Goal: Communication & Community: Answer question/provide support

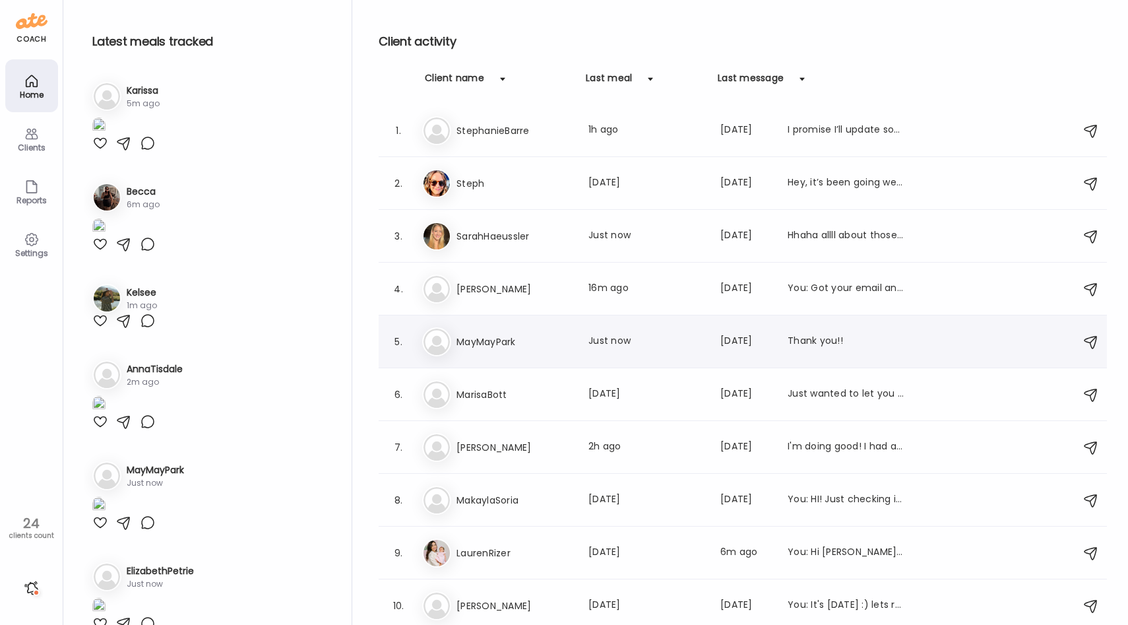
click at [535, 348] on h3 "MayMayPark" at bounding box center [515, 342] width 116 height 16
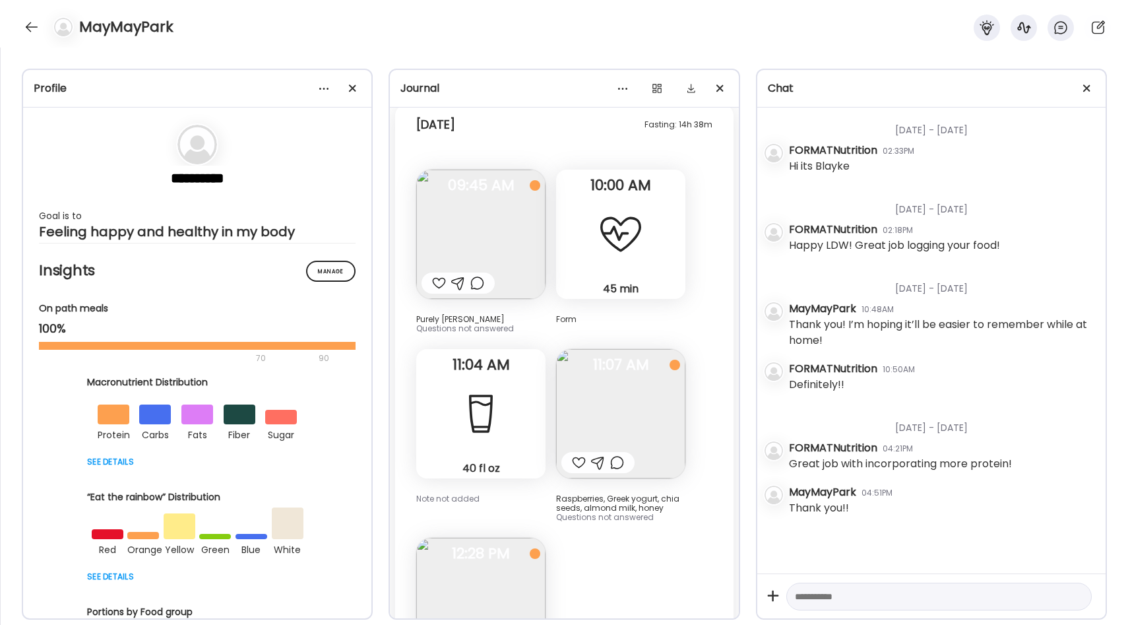
scroll to position [19991, 0]
click at [598, 356] on img at bounding box center [620, 410] width 129 height 129
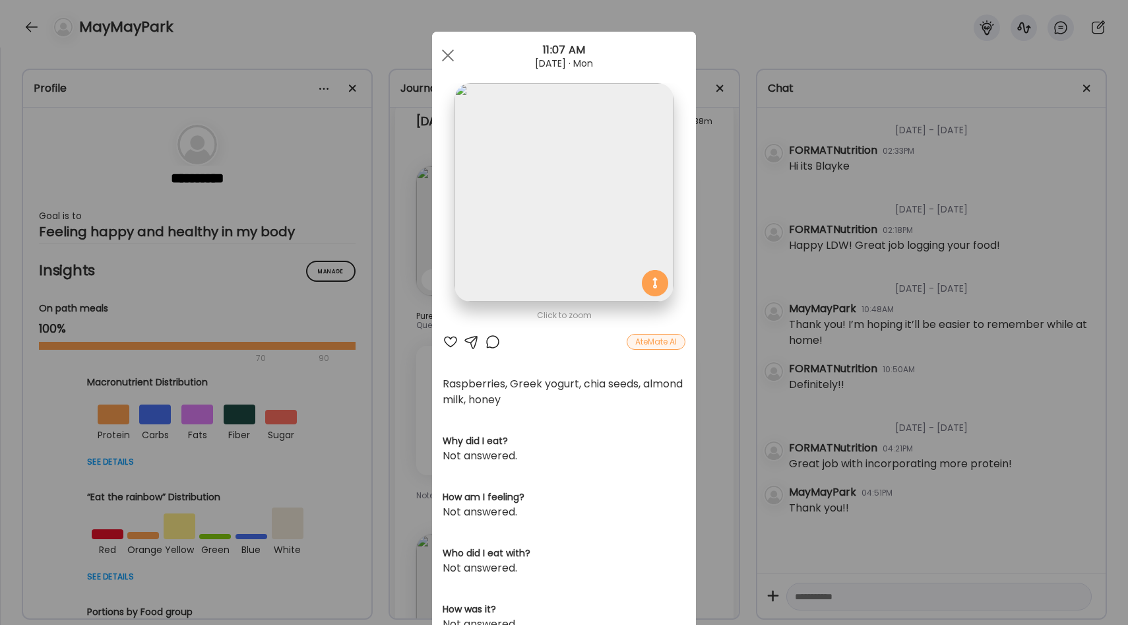
click at [723, 297] on div "Ate Coach Dashboard Wahoo! It’s official Take a moment to set up your Coach Pro…" at bounding box center [564, 312] width 1128 height 625
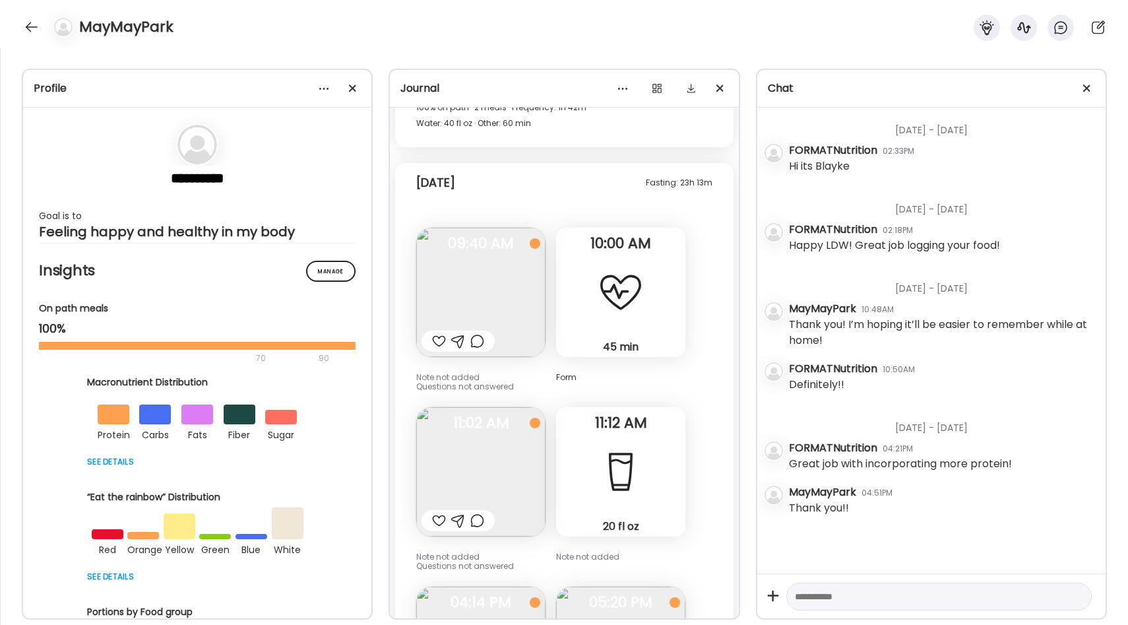
scroll to position [18789, 0]
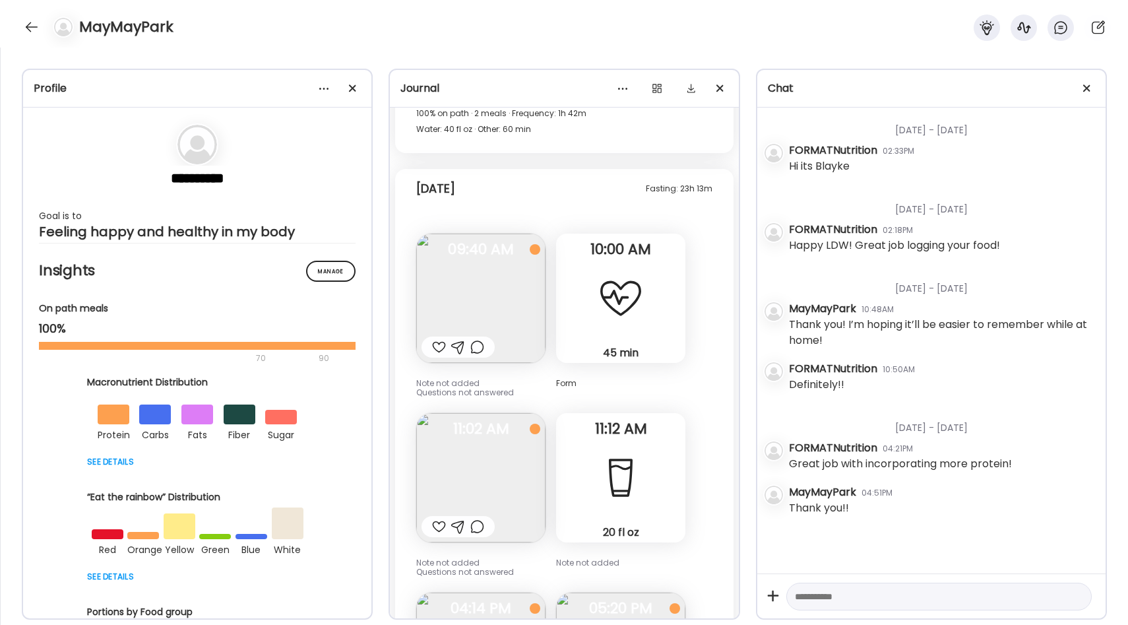
click at [515, 234] on img at bounding box center [480, 298] width 129 height 129
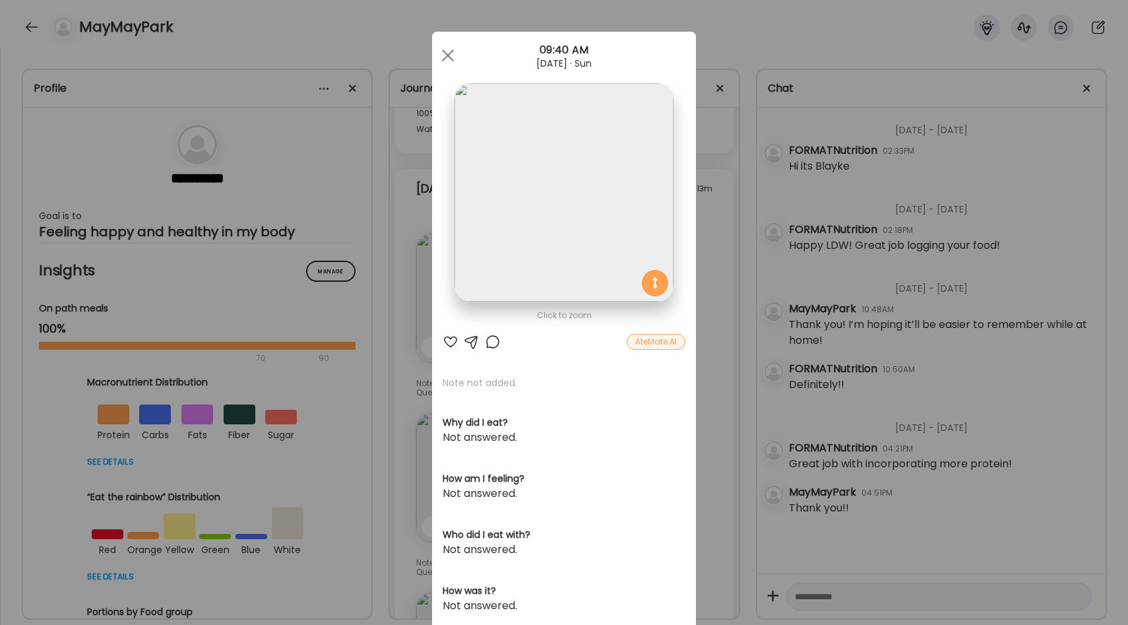
click at [741, 221] on div "Ate Coach Dashboard Wahoo! It’s official Take a moment to set up your Coach Pro…" at bounding box center [564, 312] width 1128 height 625
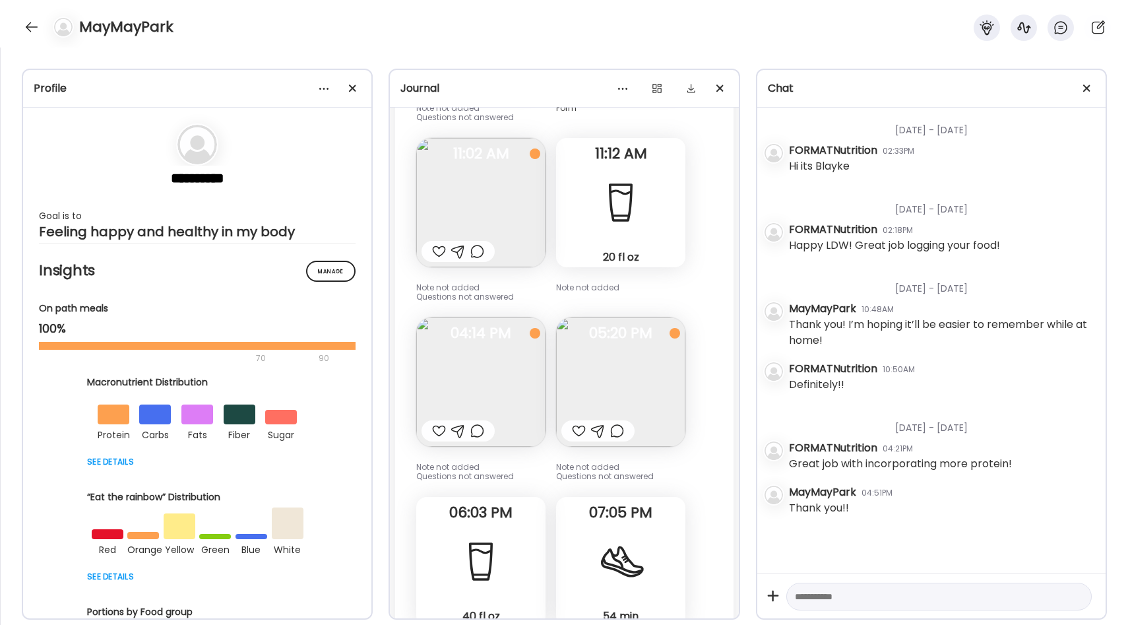
scroll to position [19066, 0]
click at [580, 315] on img at bounding box center [620, 379] width 129 height 129
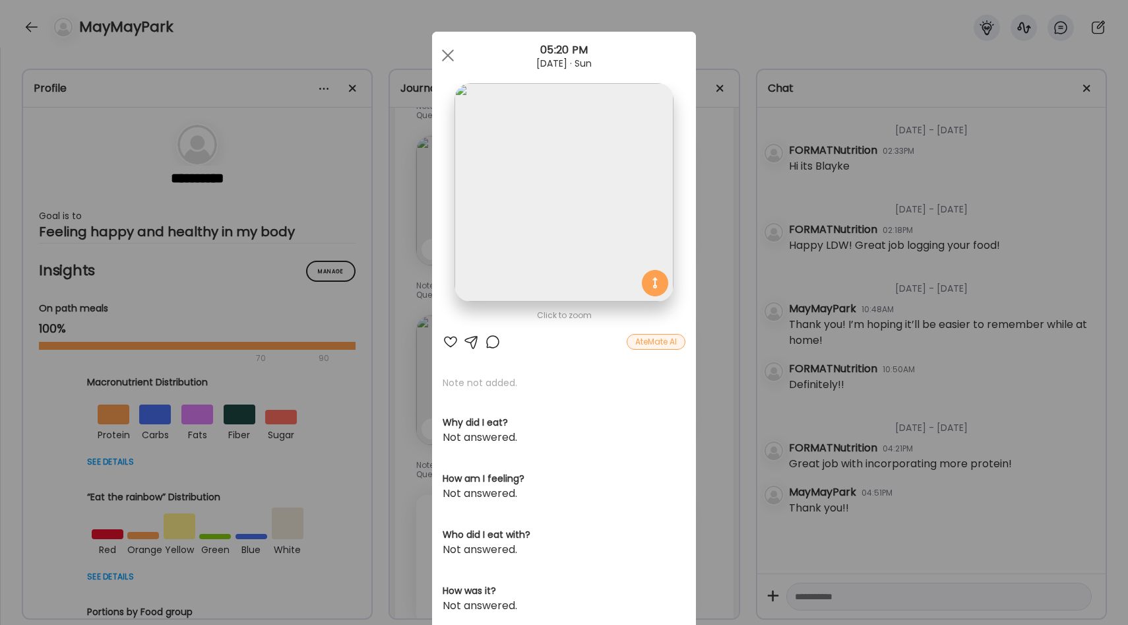
click at [715, 269] on div "Ate Coach Dashboard Wahoo! It’s official Take a moment to set up your Coach Pro…" at bounding box center [564, 312] width 1128 height 625
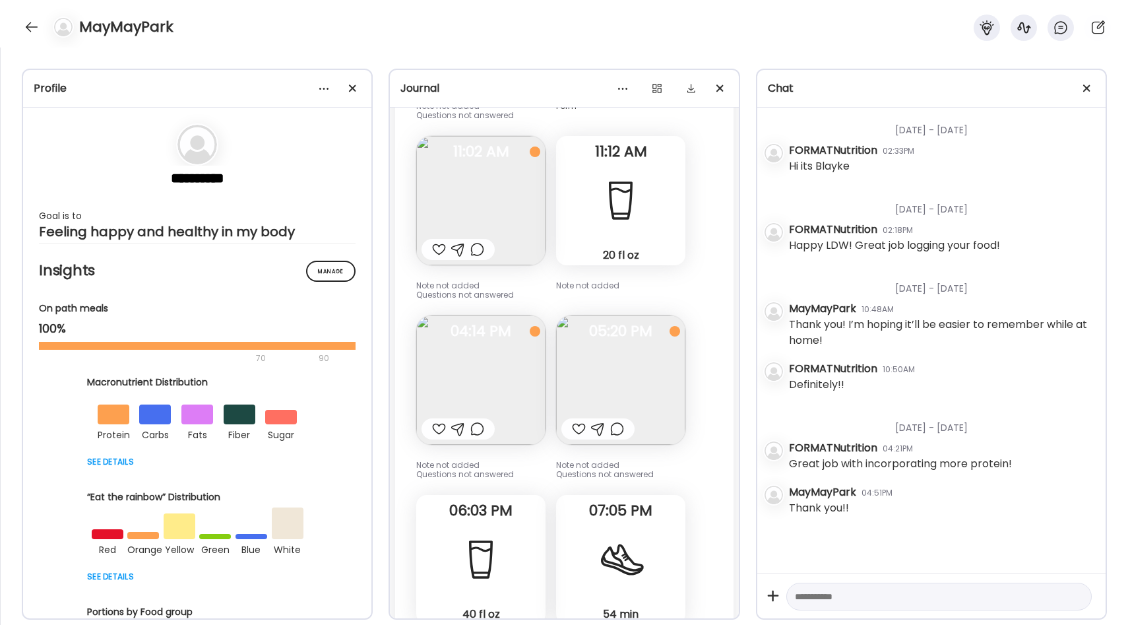
click at [631, 315] on img at bounding box center [620, 379] width 129 height 129
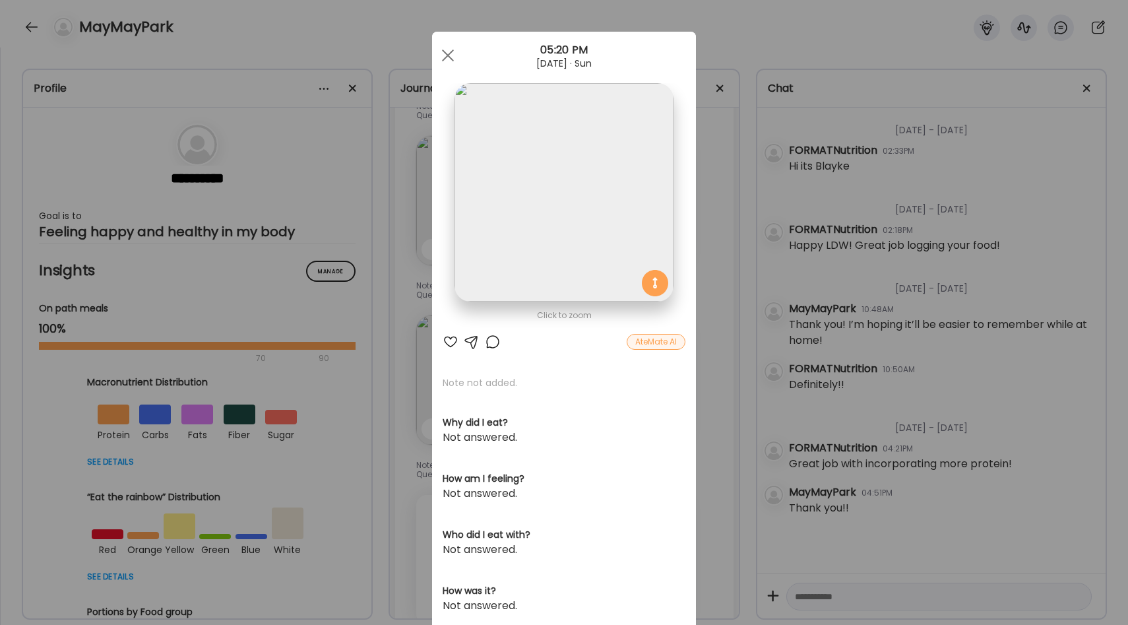
click at [598, 198] on img at bounding box center [564, 192] width 218 height 218
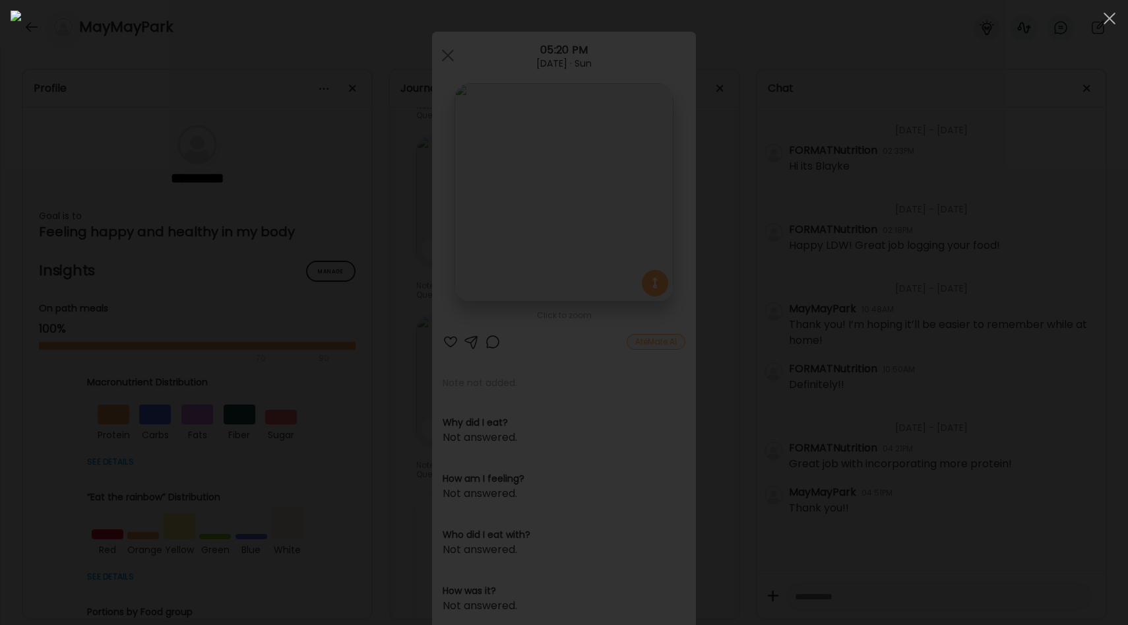
click at [924, 247] on div at bounding box center [564, 313] width 1107 height 604
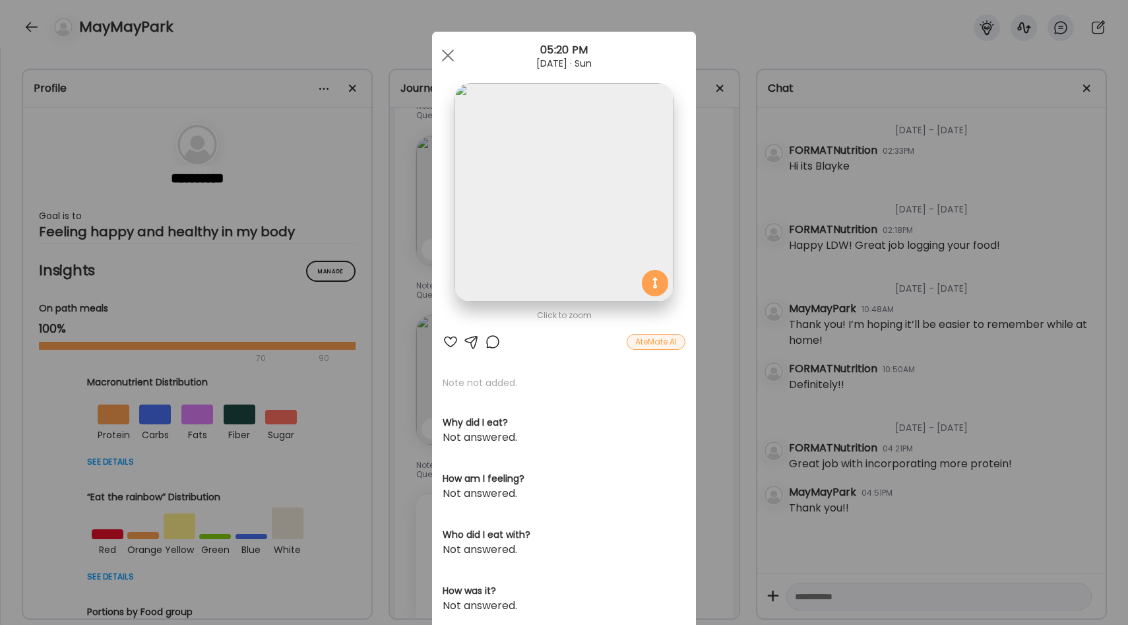
click at [732, 290] on div "Ate Coach Dashboard Wahoo! It’s official Take a moment to set up your Coach Pro…" at bounding box center [564, 312] width 1128 height 625
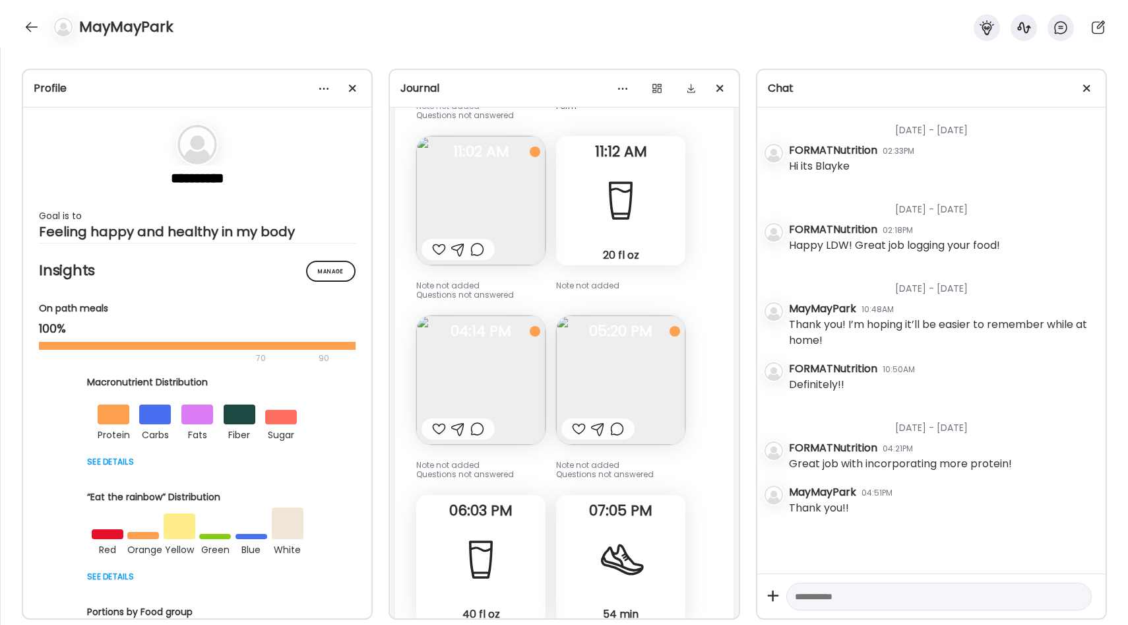
click at [467, 323] on img at bounding box center [480, 379] width 129 height 129
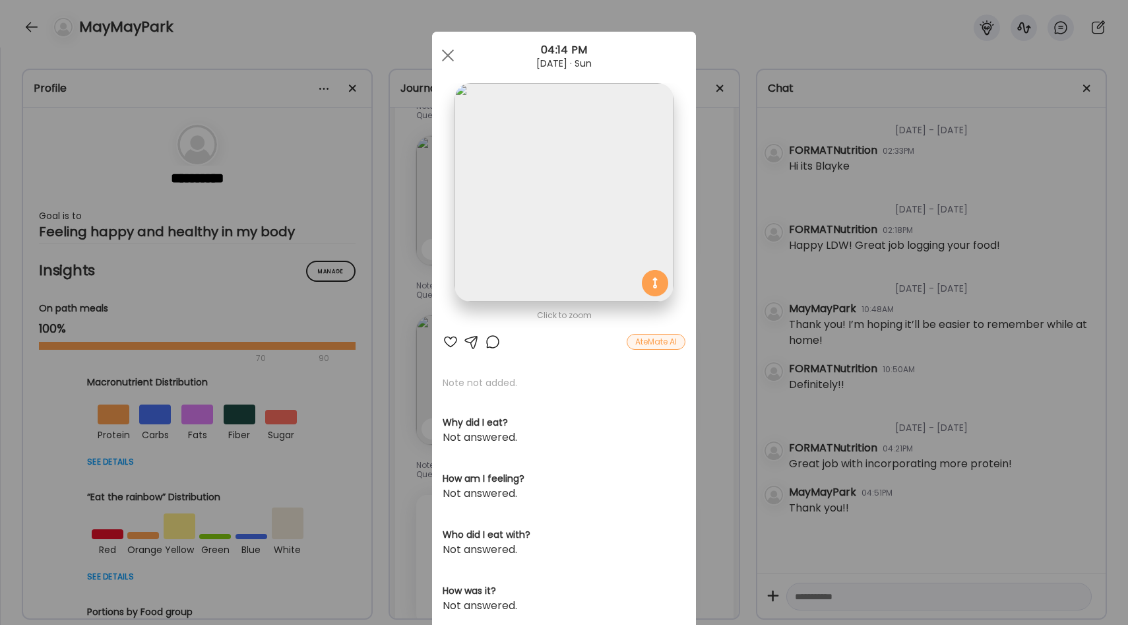
click at [739, 247] on div "Ate Coach Dashboard Wahoo! It’s official Take a moment to set up your Coach Pro…" at bounding box center [564, 312] width 1128 height 625
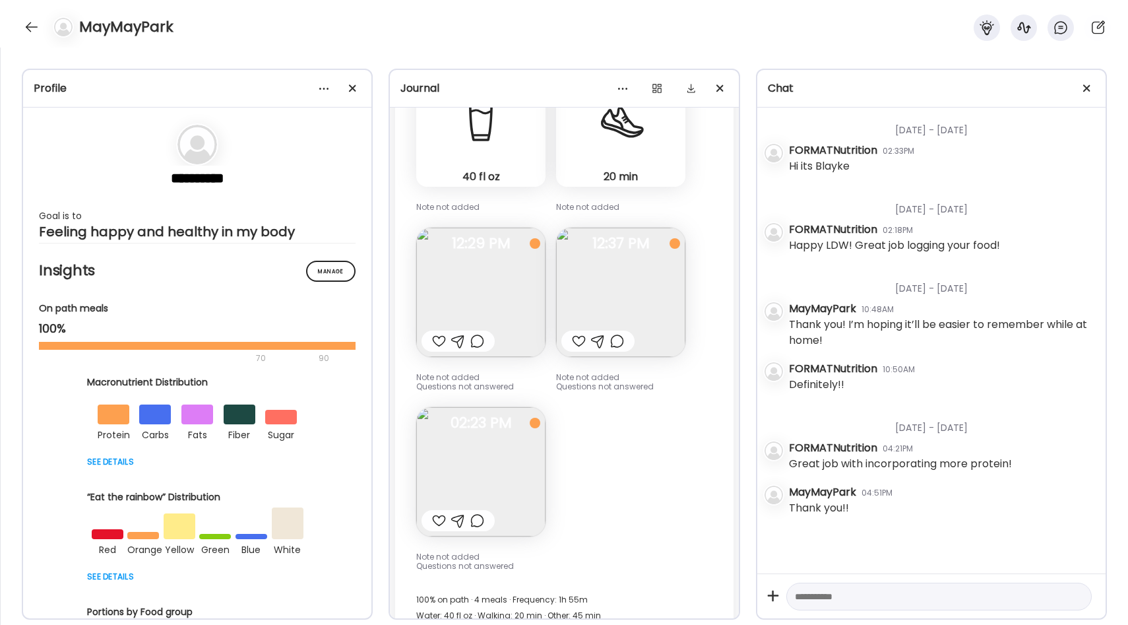
scroll to position [17814, 0]
click at [526, 237] on img at bounding box center [480, 288] width 129 height 129
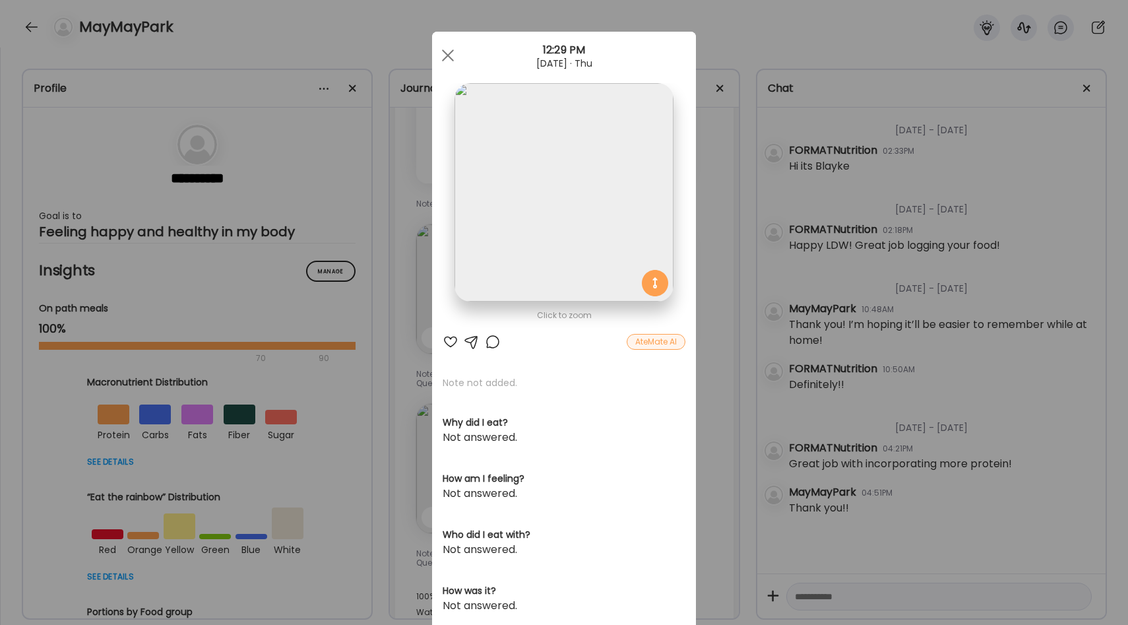
click at [724, 242] on div "Ate Coach Dashboard Wahoo! It’s official Take a moment to set up your Coach Pro…" at bounding box center [564, 312] width 1128 height 625
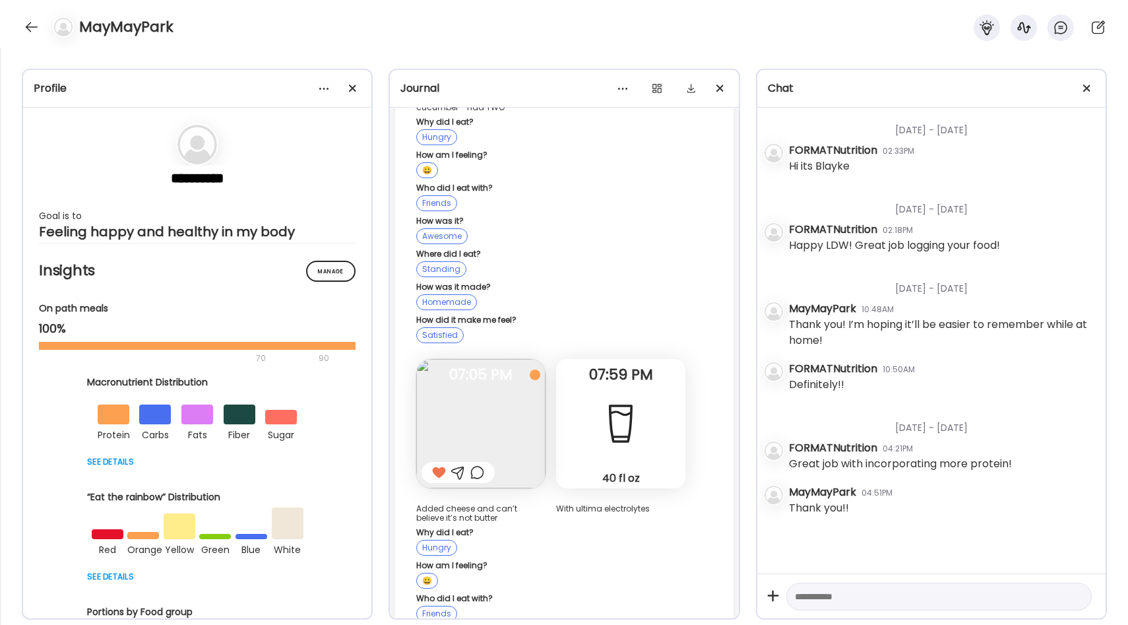
scroll to position [14903, 0]
click at [515, 364] on img at bounding box center [480, 424] width 129 height 129
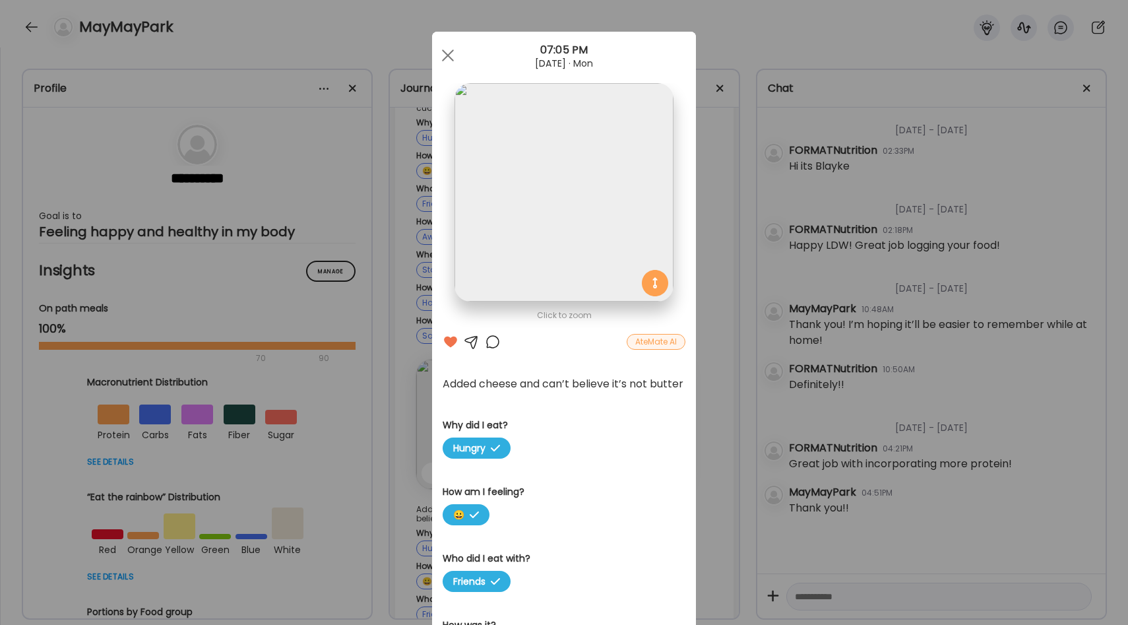
click at [567, 201] on img at bounding box center [564, 192] width 218 height 218
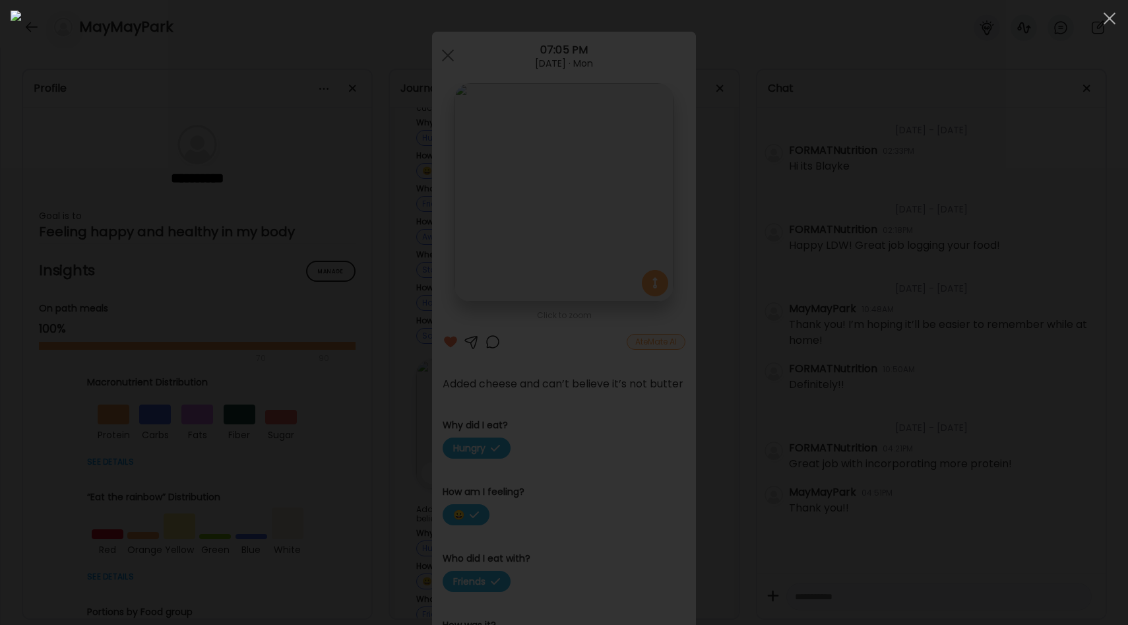
click at [942, 222] on div at bounding box center [564, 313] width 1107 height 604
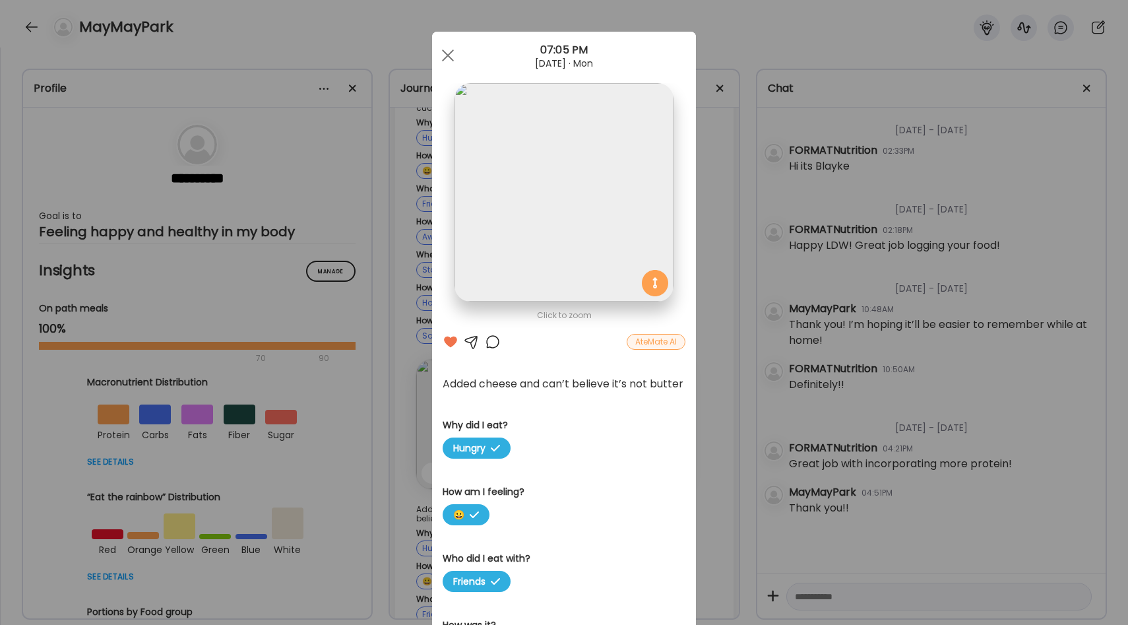
click at [728, 240] on div "Ate Coach Dashboard Wahoo! It’s official Take a moment to set up your Coach Pro…" at bounding box center [564, 312] width 1128 height 625
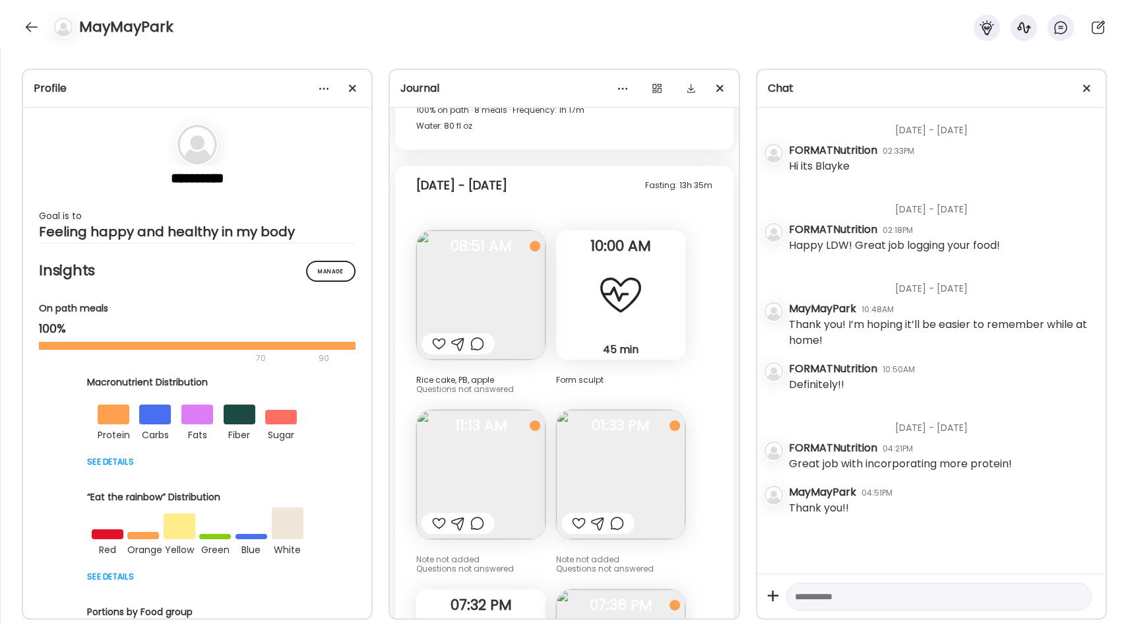
scroll to position [12736, 0]
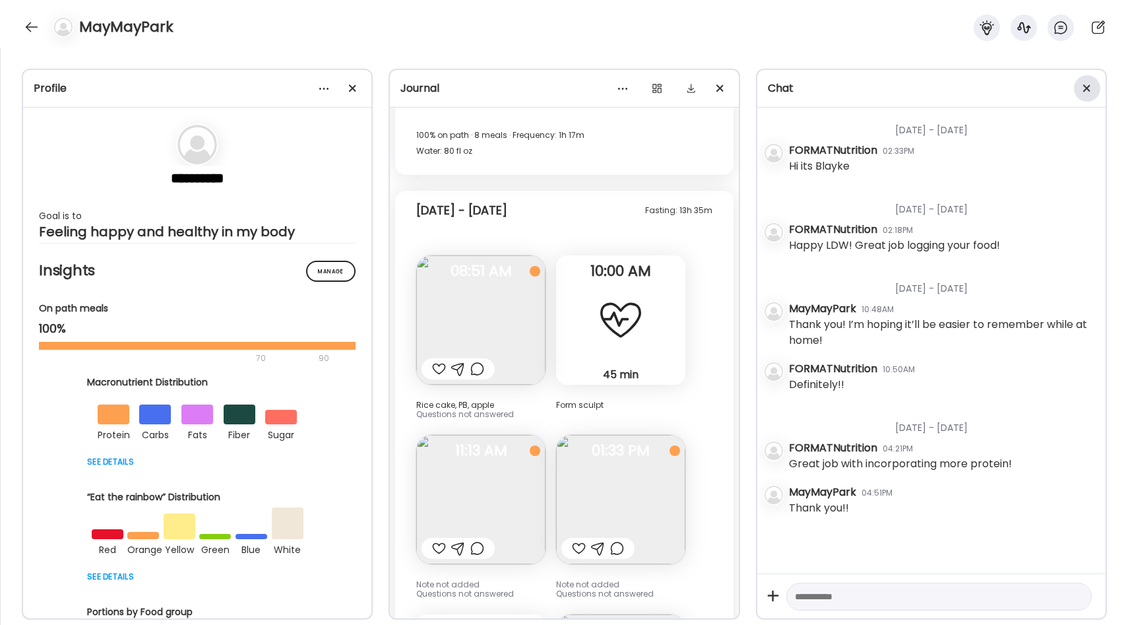
click at [1085, 92] on div at bounding box center [1087, 88] width 26 height 26
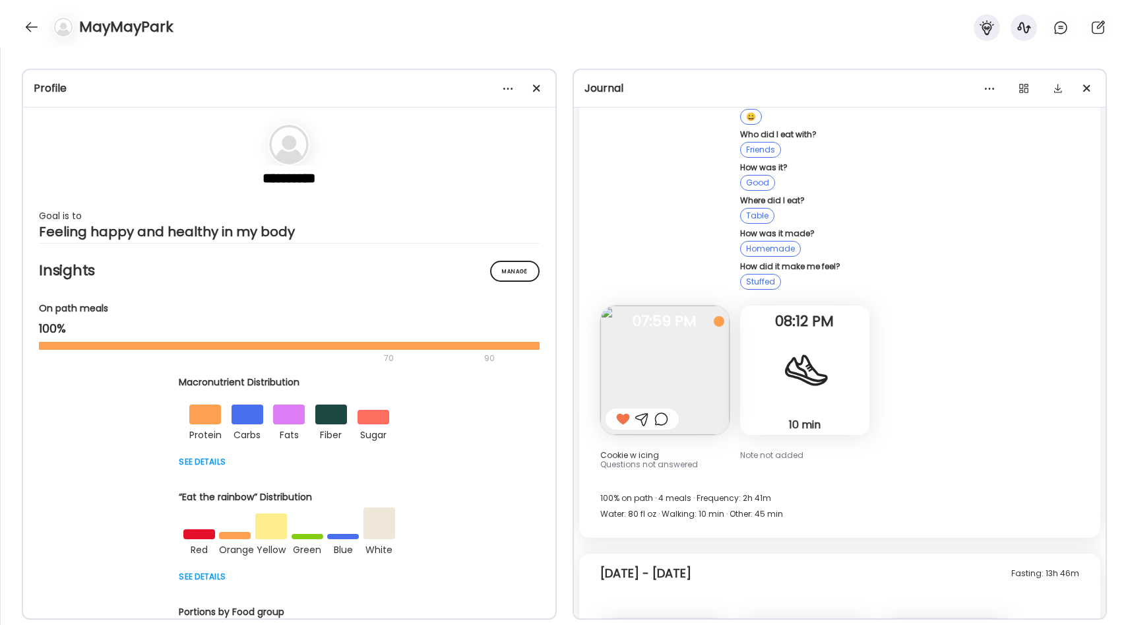
scroll to position [10646, 0]
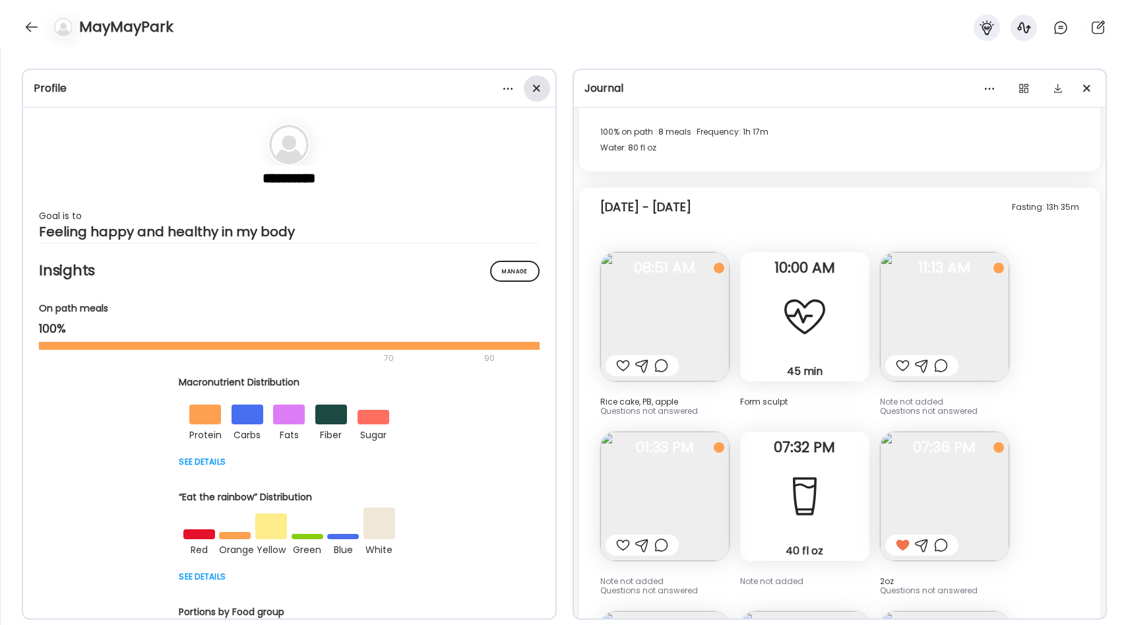
click at [538, 97] on div at bounding box center [537, 88] width 26 height 26
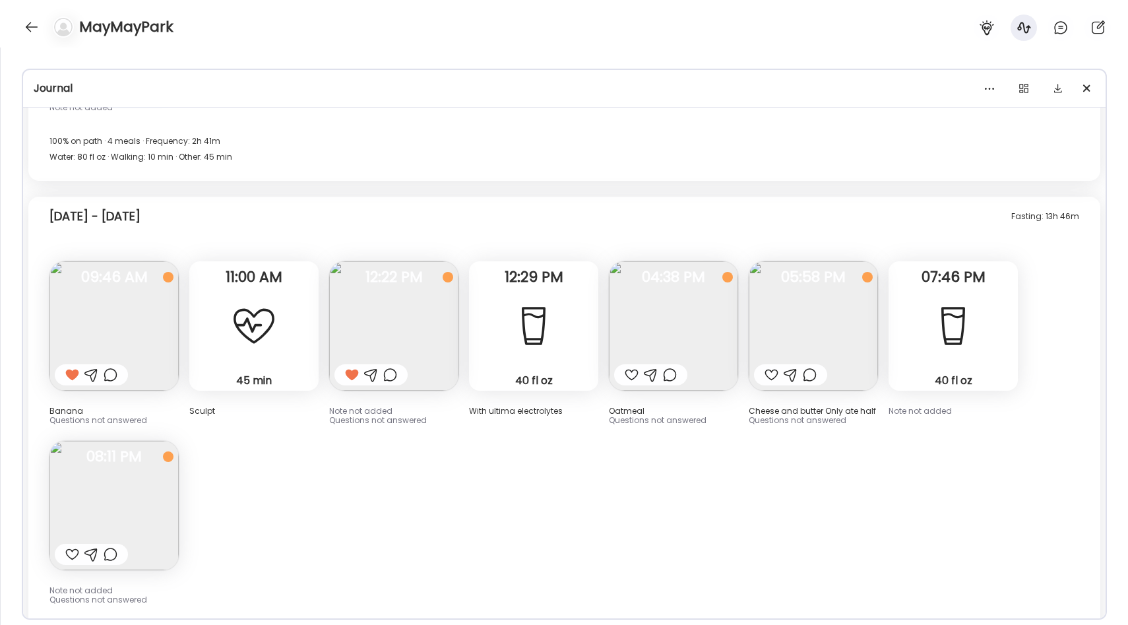
scroll to position [9002, 0]
click at [798, 315] on img at bounding box center [813, 327] width 129 height 129
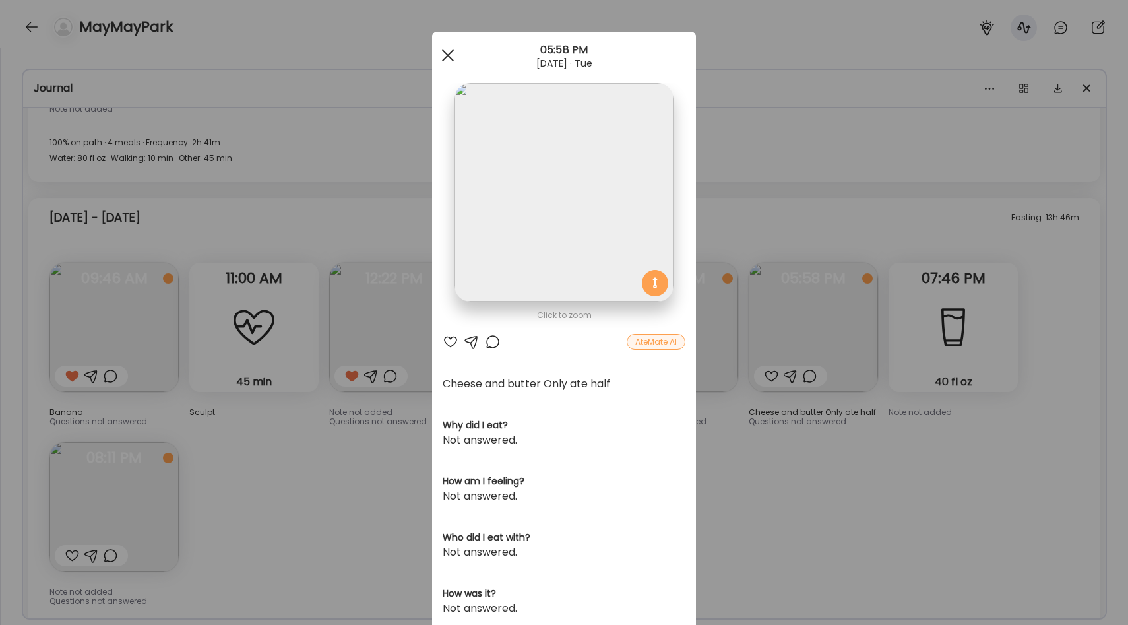
click at [447, 51] on div at bounding box center [448, 55] width 26 height 26
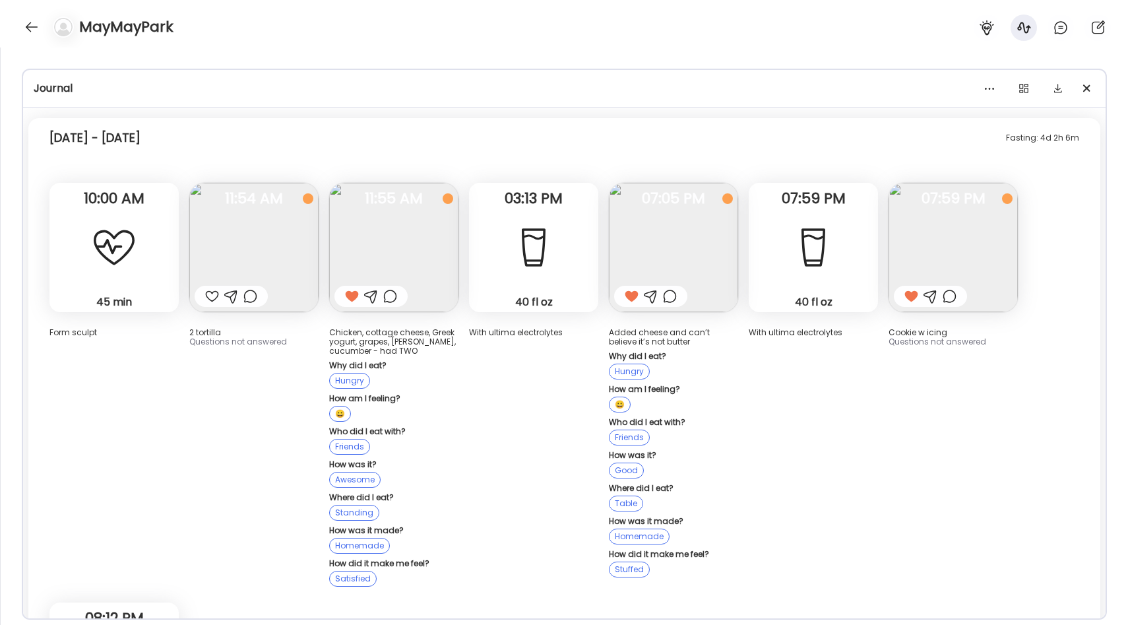
scroll to position [8328, 0]
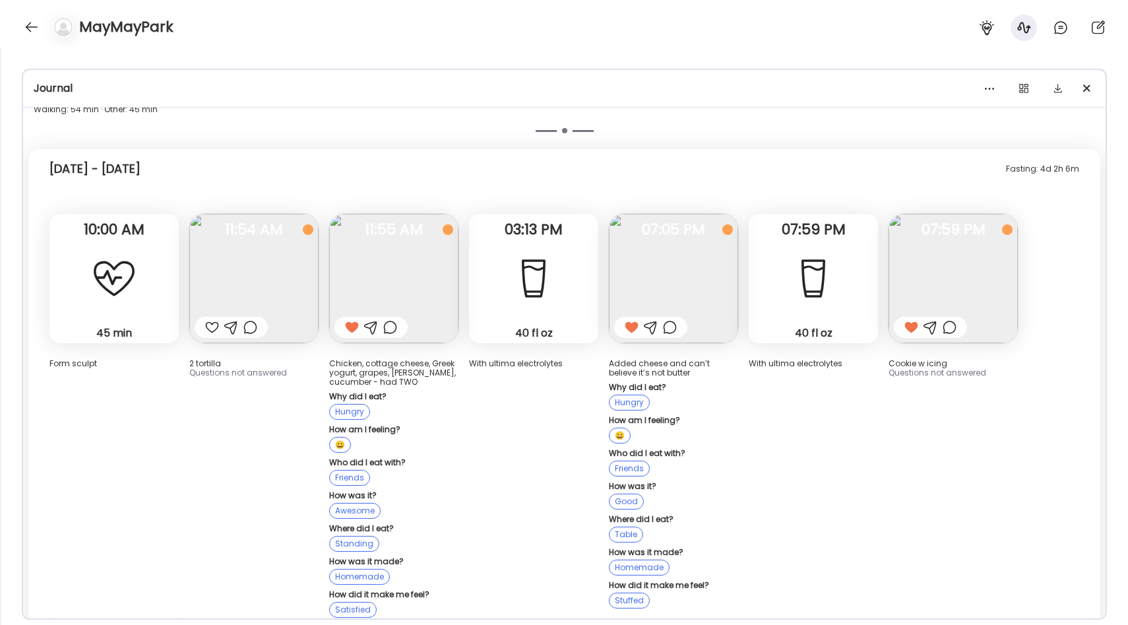
click at [292, 254] on img at bounding box center [253, 278] width 129 height 129
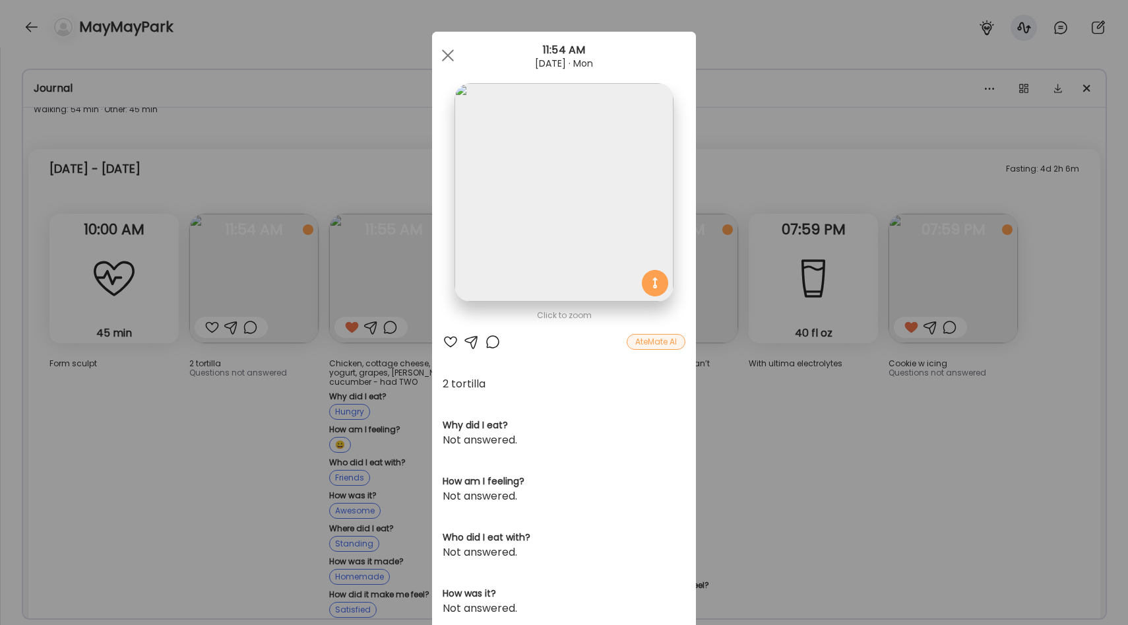
click at [591, 212] on img at bounding box center [564, 192] width 218 height 218
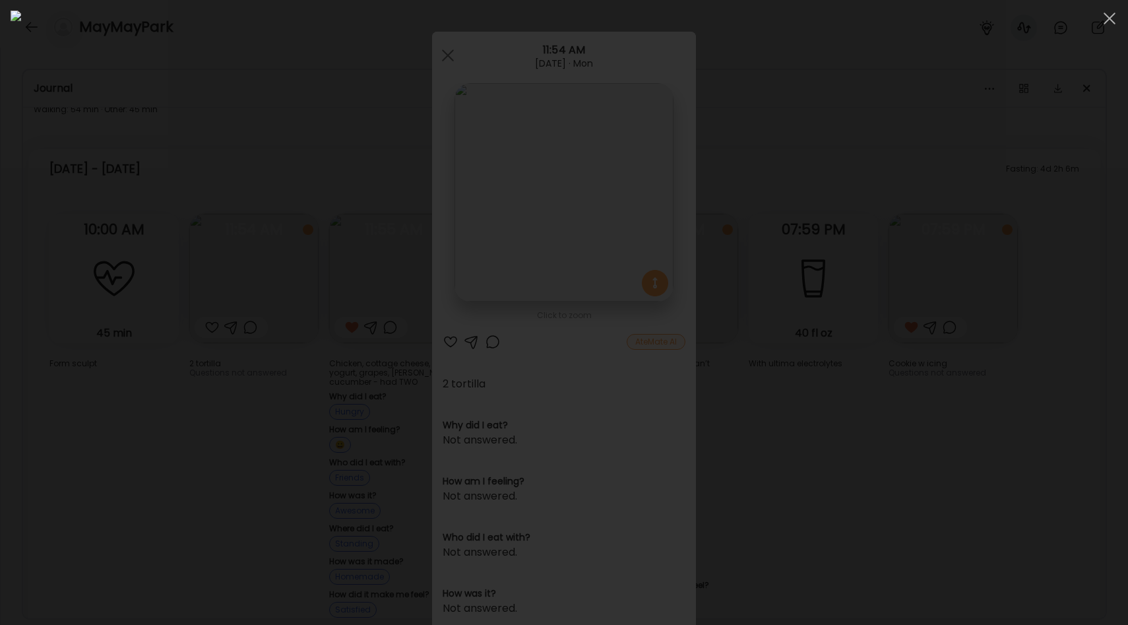
click at [232, 331] on div at bounding box center [564, 313] width 1107 height 604
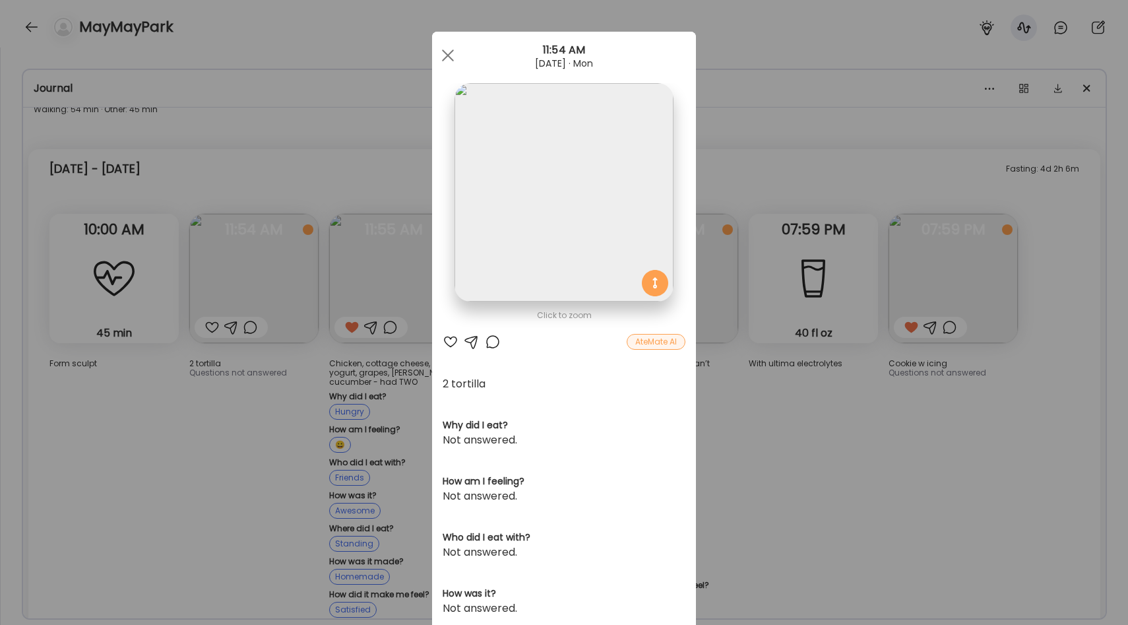
click at [404, 266] on div "Ate Coach Dashboard Wahoo! It’s official Take a moment to set up your Coach Pro…" at bounding box center [564, 312] width 1128 height 625
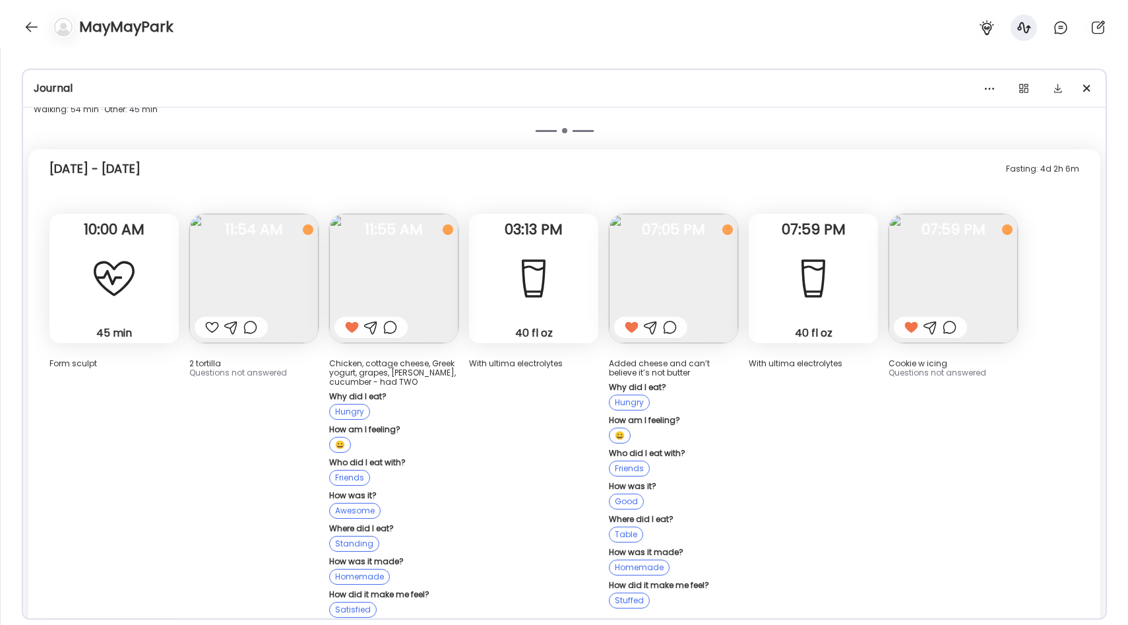
click at [425, 251] on img at bounding box center [393, 278] width 129 height 129
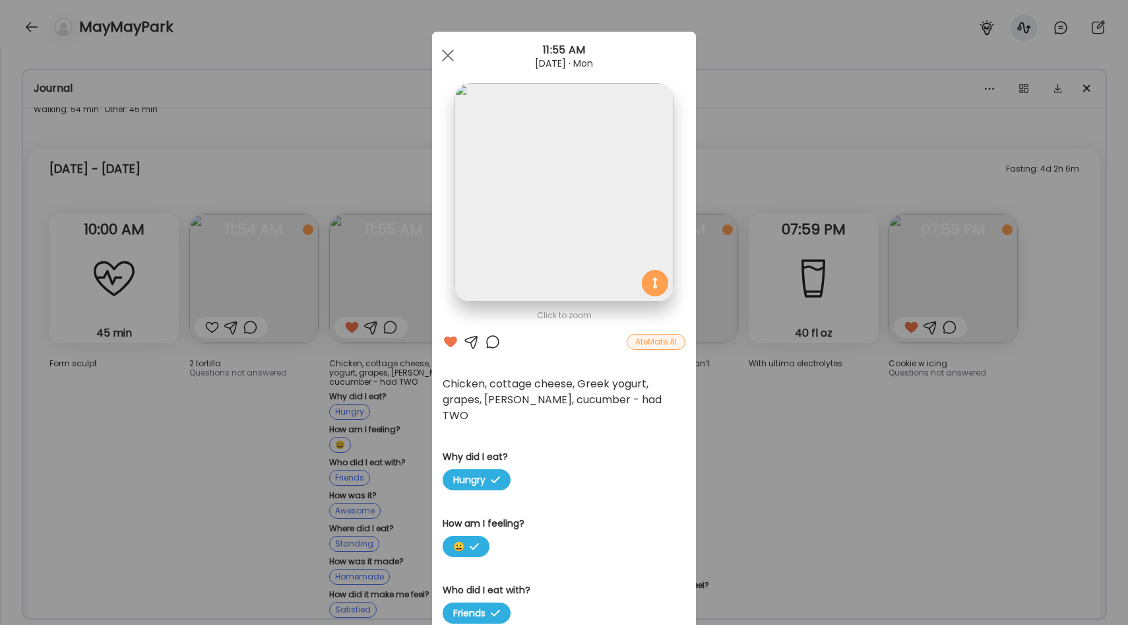
click at [570, 219] on img at bounding box center [564, 192] width 218 height 218
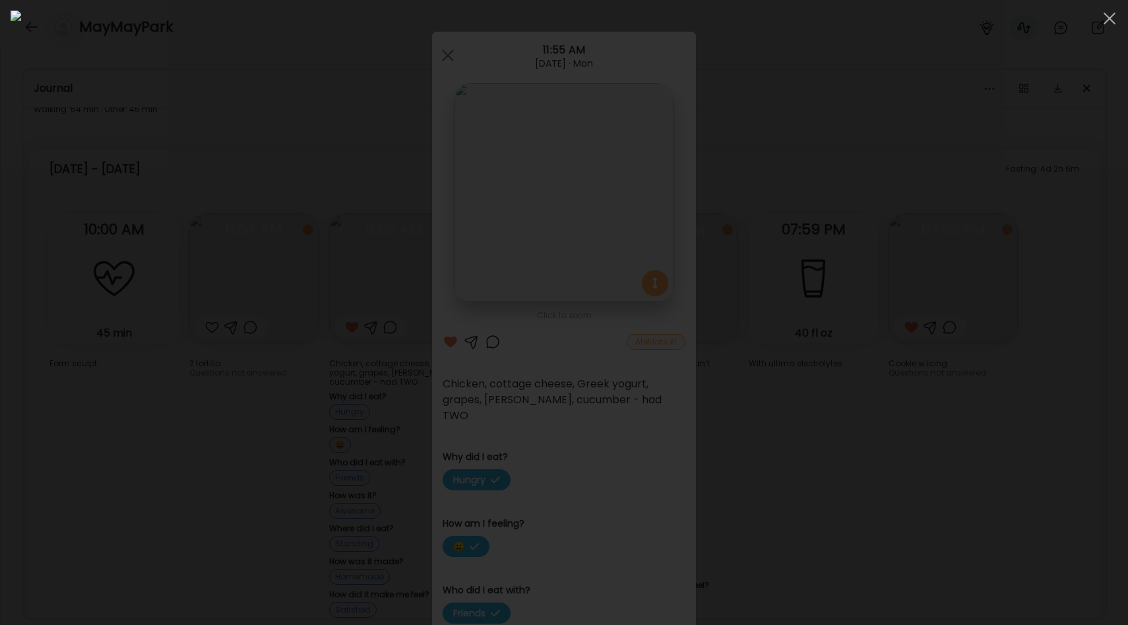
click at [202, 270] on div at bounding box center [564, 313] width 1107 height 604
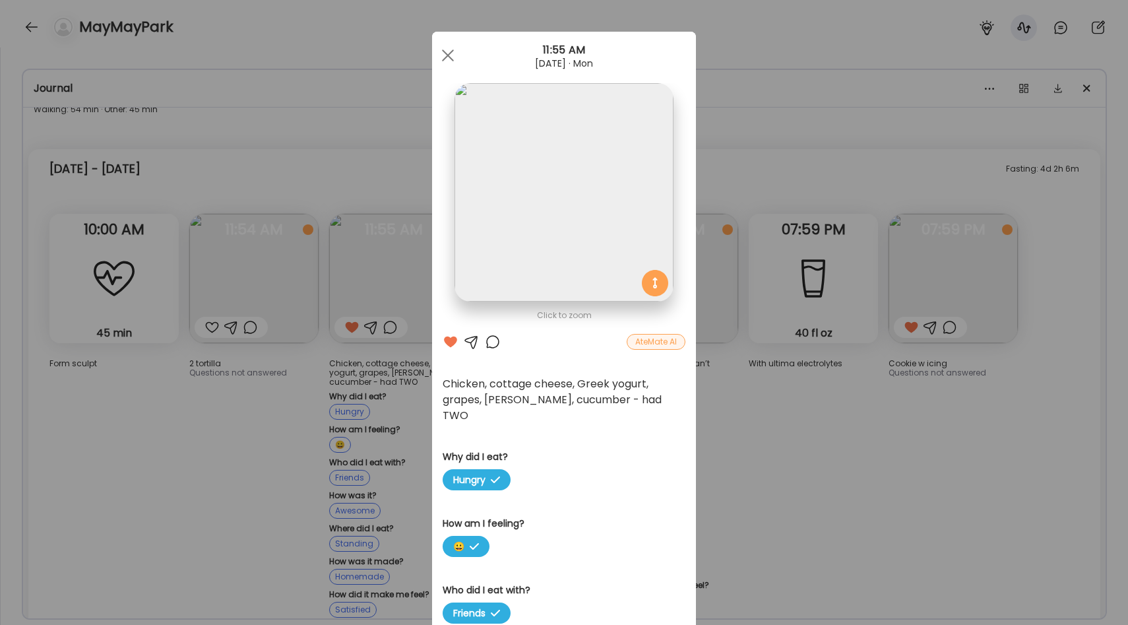
click at [753, 251] on div "Ate Coach Dashboard Wahoo! It’s official Take a moment to set up your Coach Pro…" at bounding box center [564, 312] width 1128 height 625
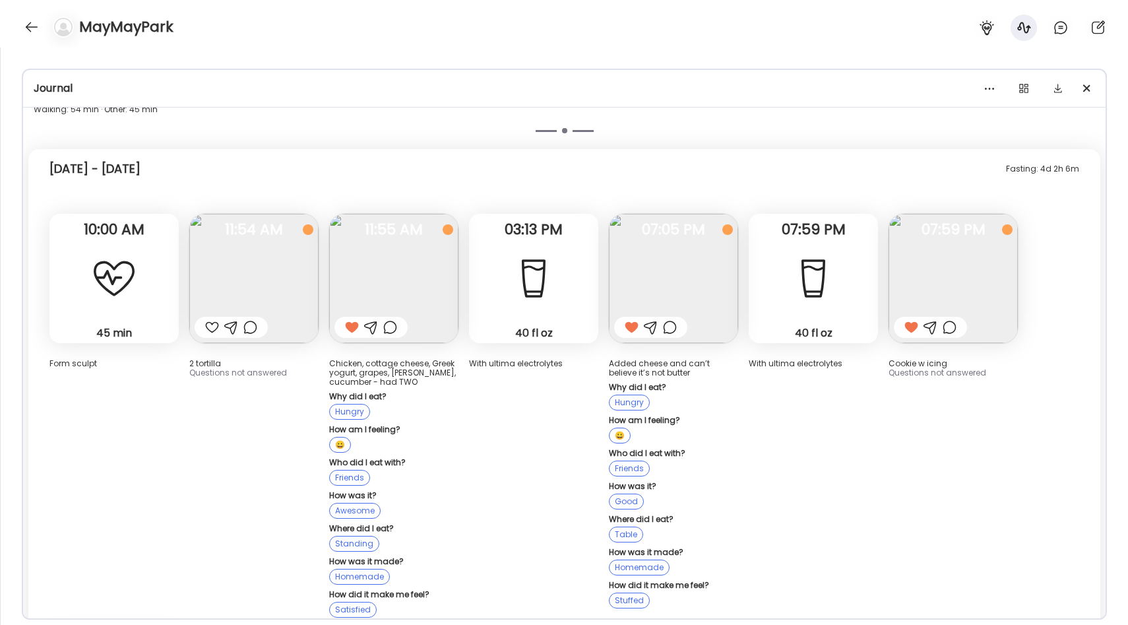
click at [691, 258] on img at bounding box center [673, 278] width 129 height 129
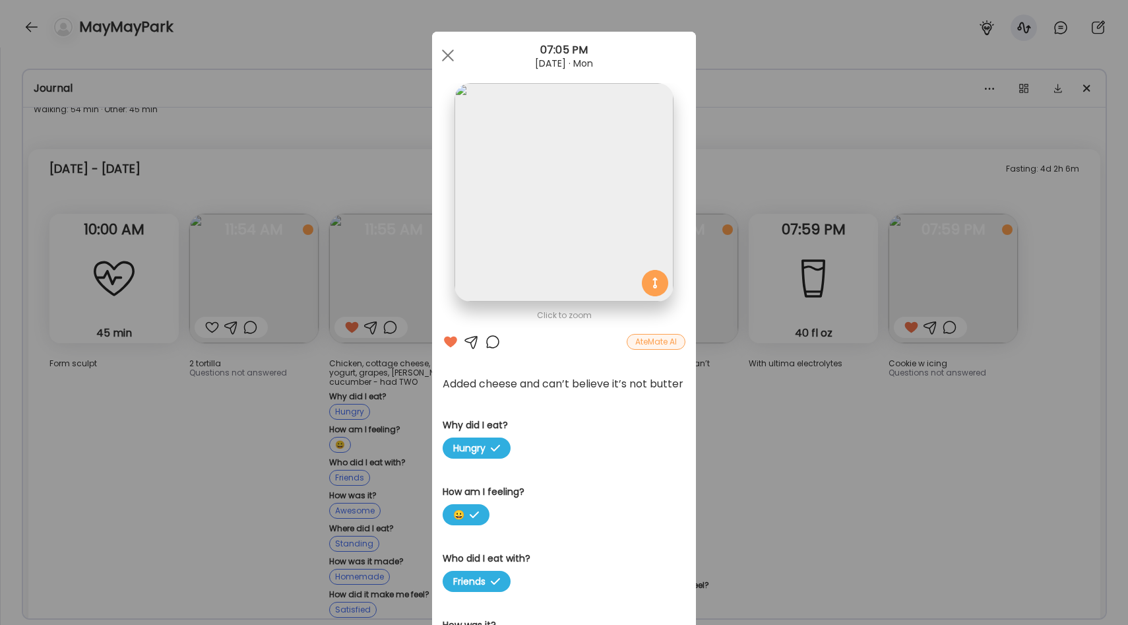
click at [548, 257] on img at bounding box center [564, 192] width 218 height 218
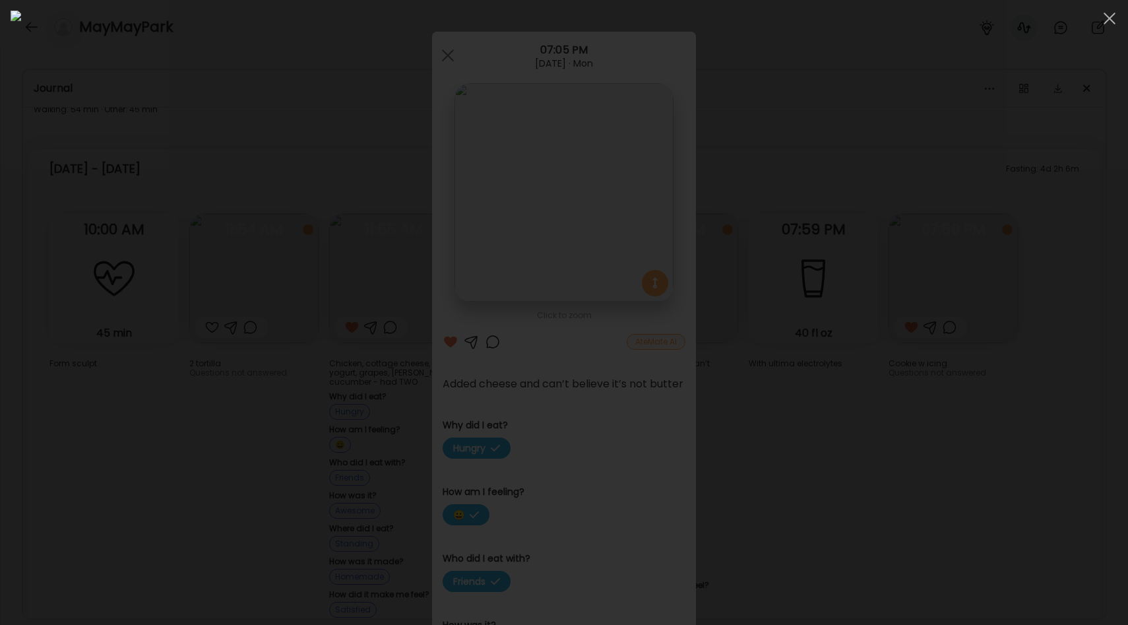
click at [913, 399] on div at bounding box center [564, 313] width 1107 height 604
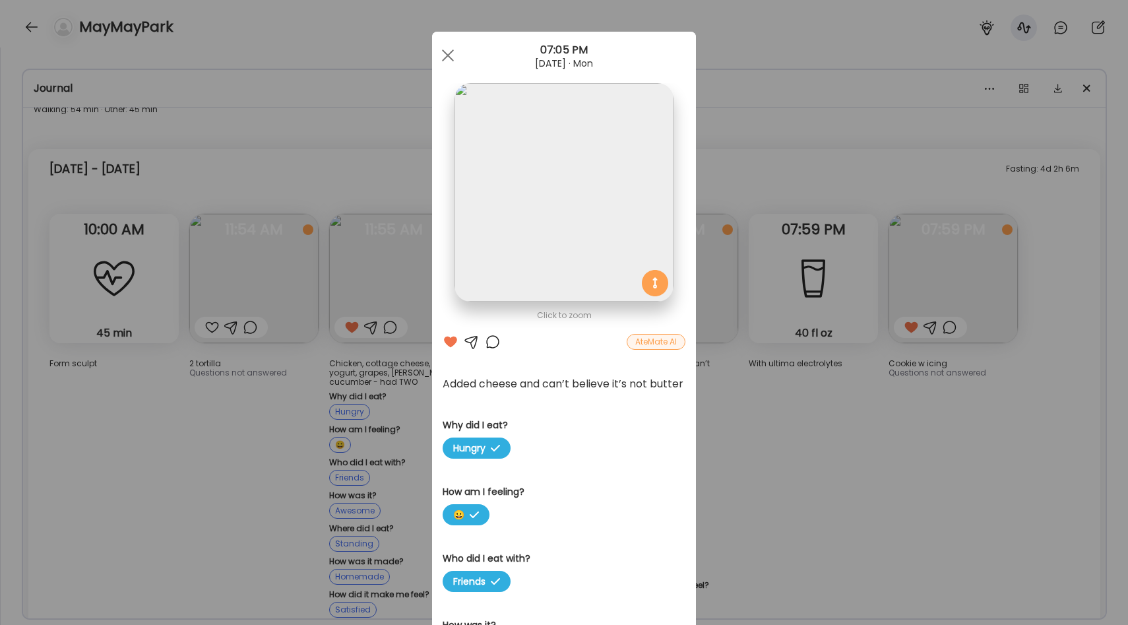
click at [843, 379] on div "Ate Coach Dashboard Wahoo! It’s official Take a moment to set up your Coach Pro…" at bounding box center [564, 312] width 1128 height 625
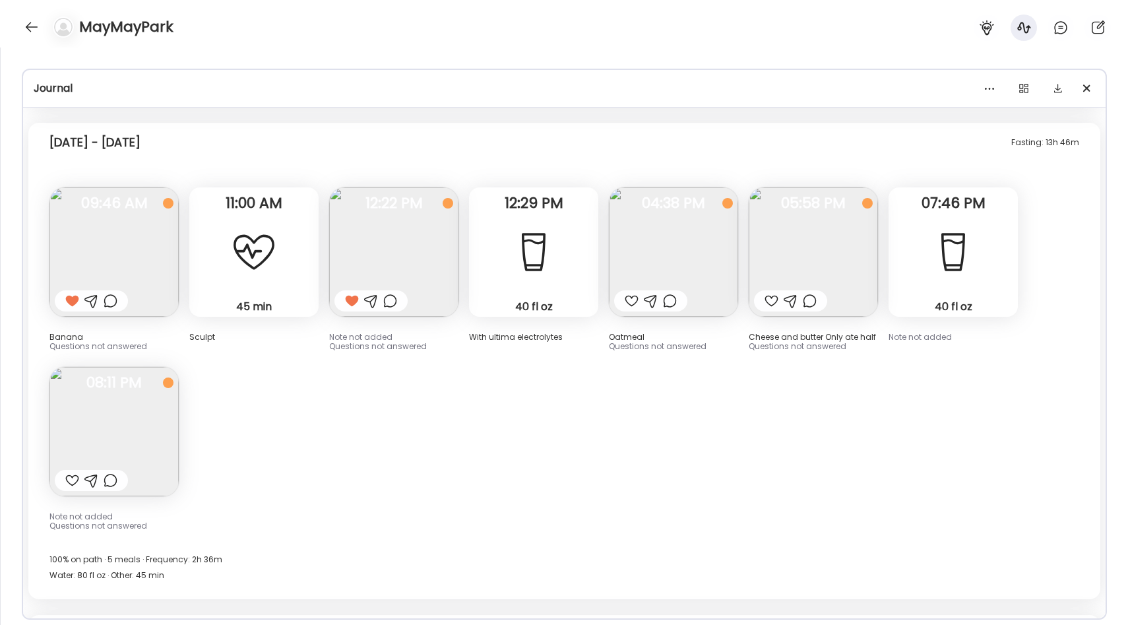
scroll to position [9077, 0]
click at [143, 203] on img at bounding box center [113, 252] width 129 height 129
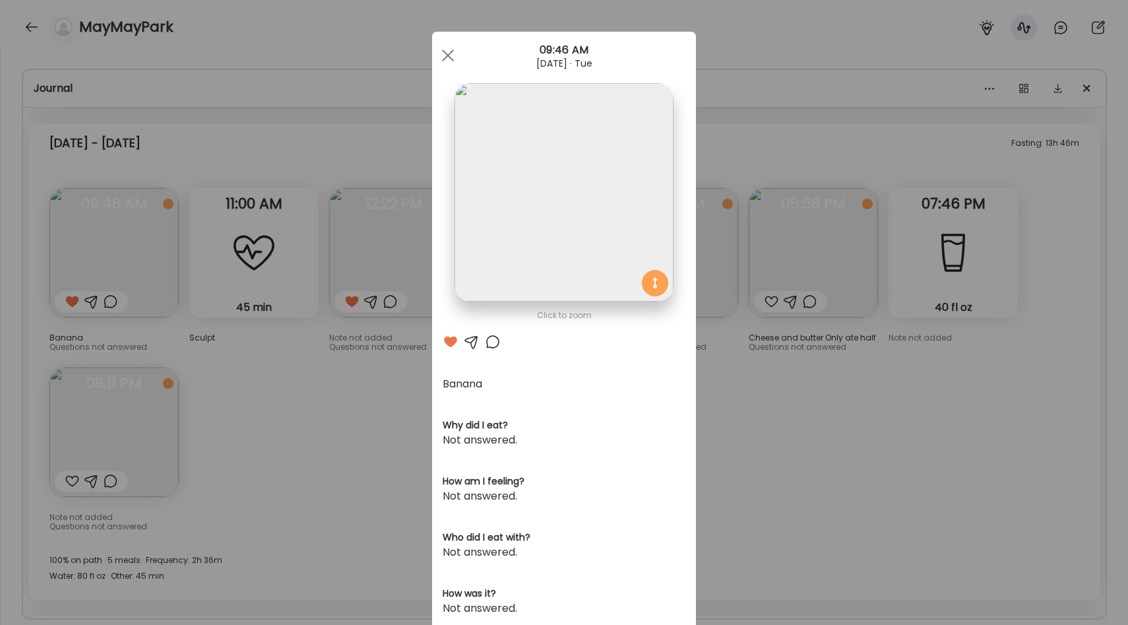
click at [371, 404] on div "Ate Coach Dashboard Wahoo! It’s official Take a moment to set up your Coach Pro…" at bounding box center [564, 312] width 1128 height 625
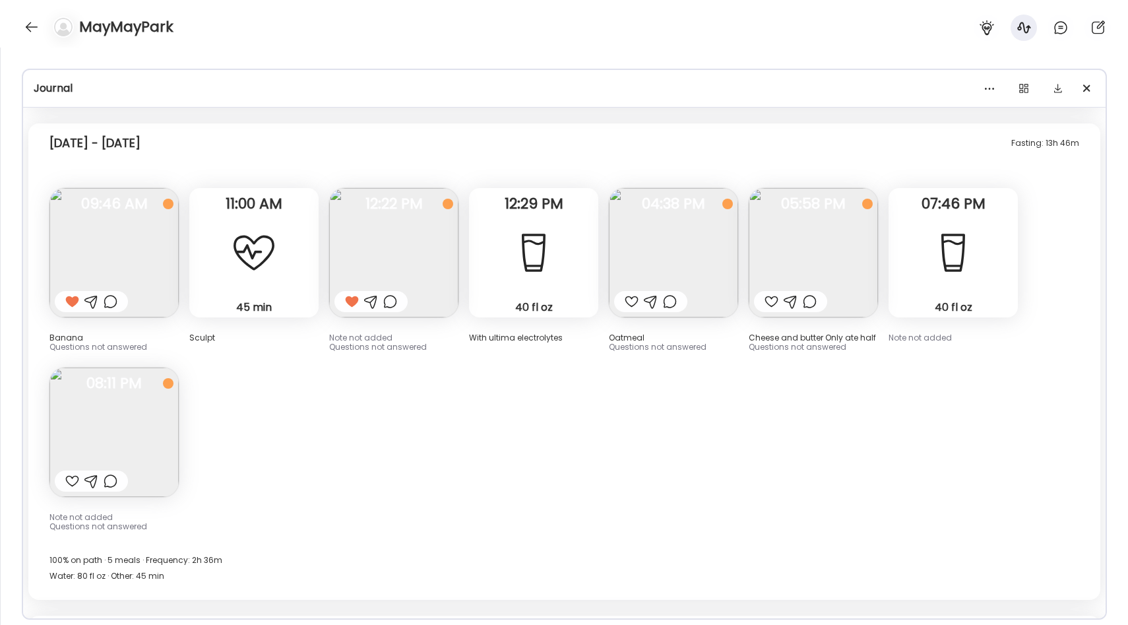
click at [115, 229] on img at bounding box center [113, 252] width 129 height 129
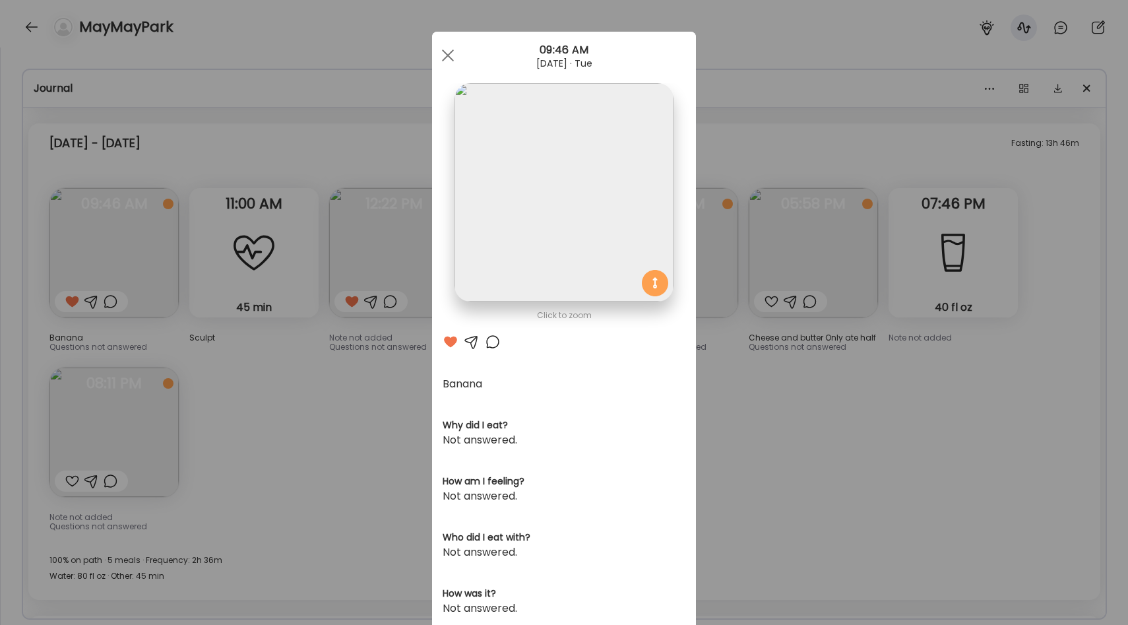
click at [297, 362] on div "Ate Coach Dashboard Wahoo! It’s official Take a moment to set up your Coach Pro…" at bounding box center [564, 312] width 1128 height 625
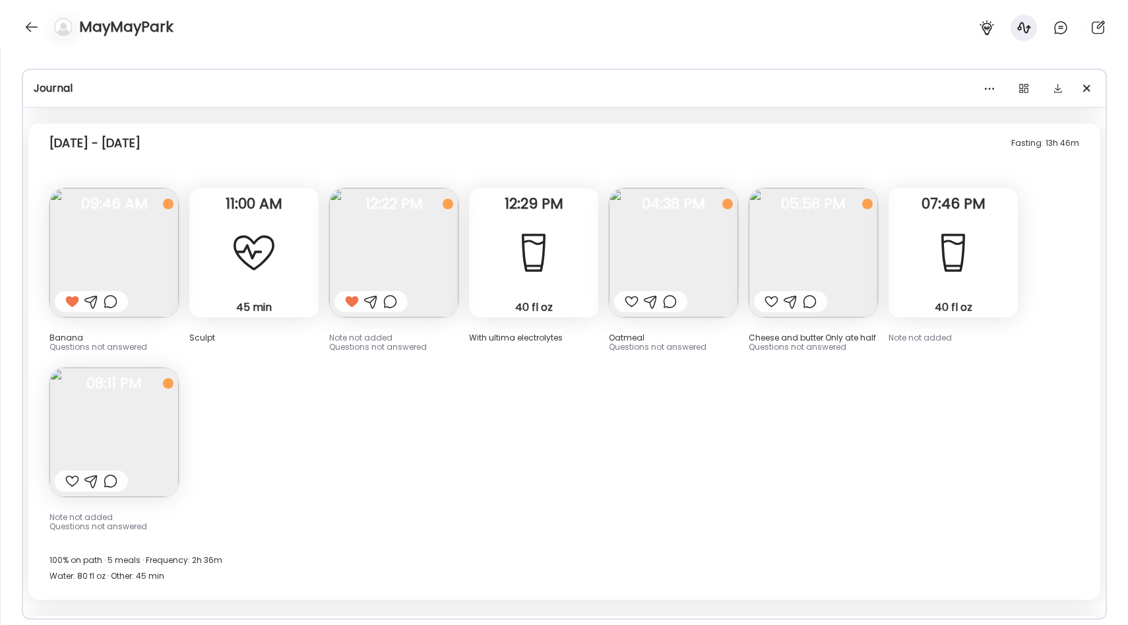
click at [412, 220] on img at bounding box center [393, 252] width 129 height 129
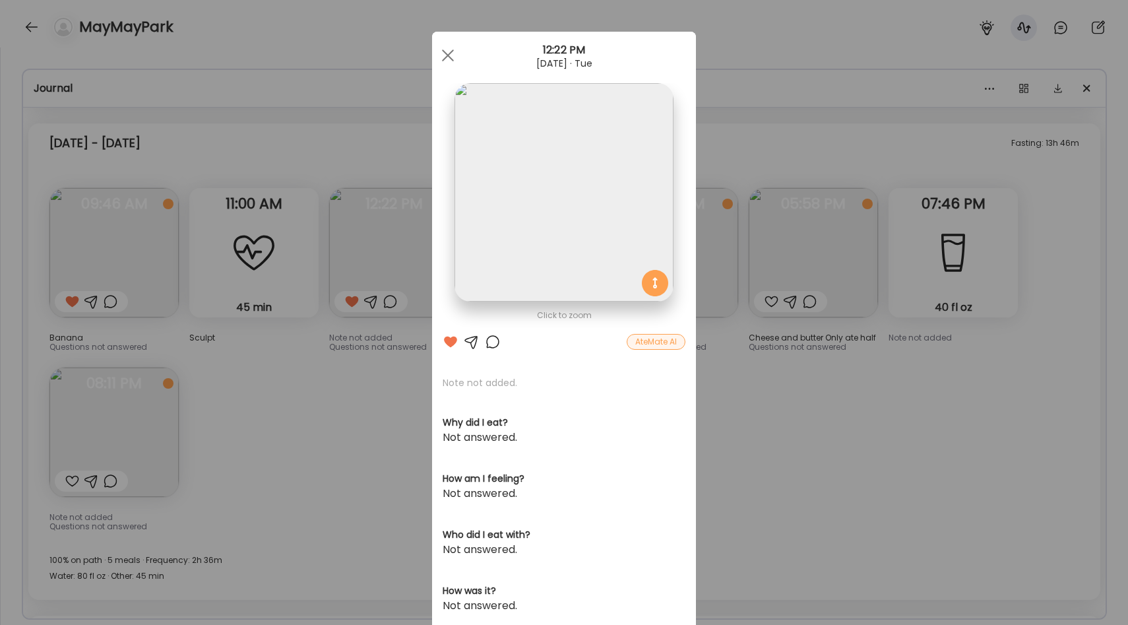
click at [552, 228] on img at bounding box center [564, 192] width 218 height 218
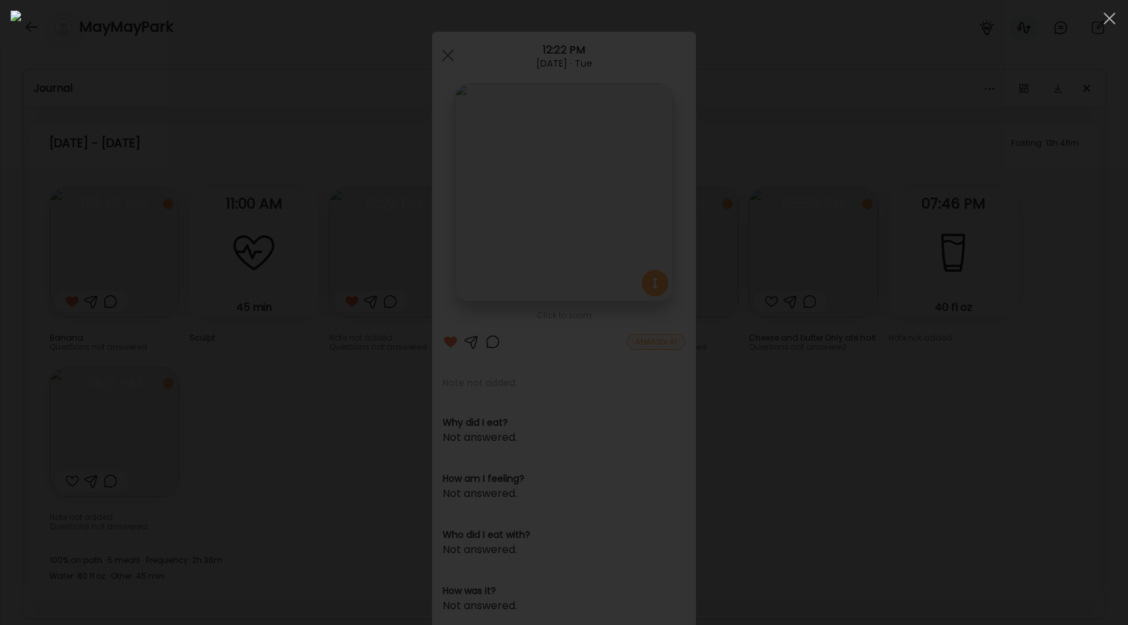
click at [214, 331] on div at bounding box center [564, 313] width 1107 height 604
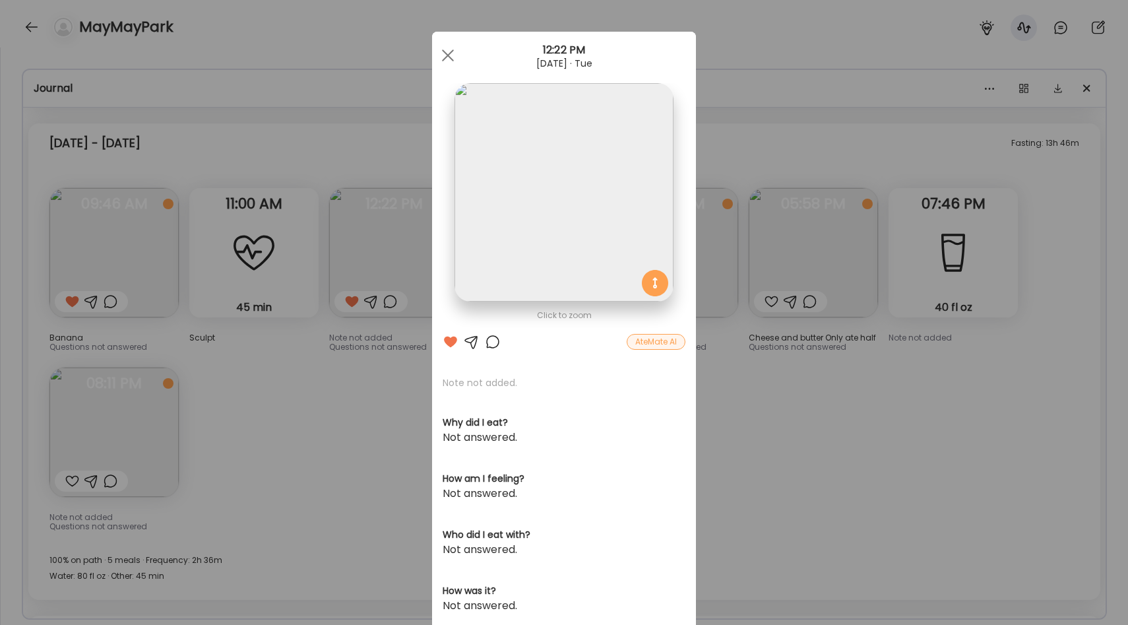
click at [311, 360] on div "Ate Coach Dashboard Wahoo! It’s official Take a moment to set up your Coach Pro…" at bounding box center [564, 312] width 1128 height 625
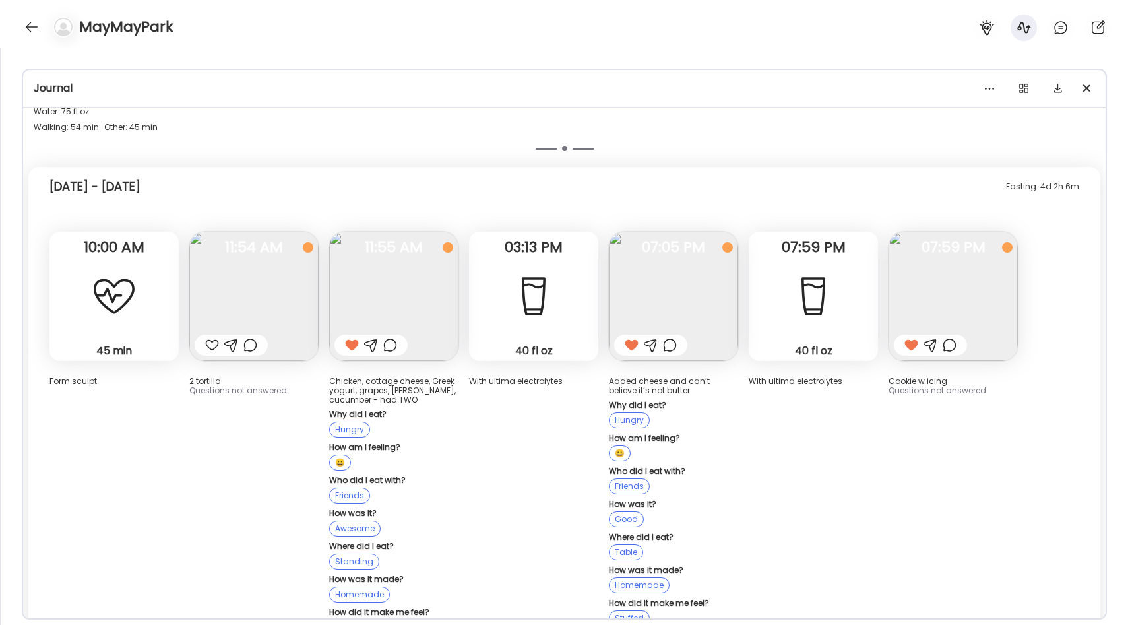
scroll to position [8149, 0]
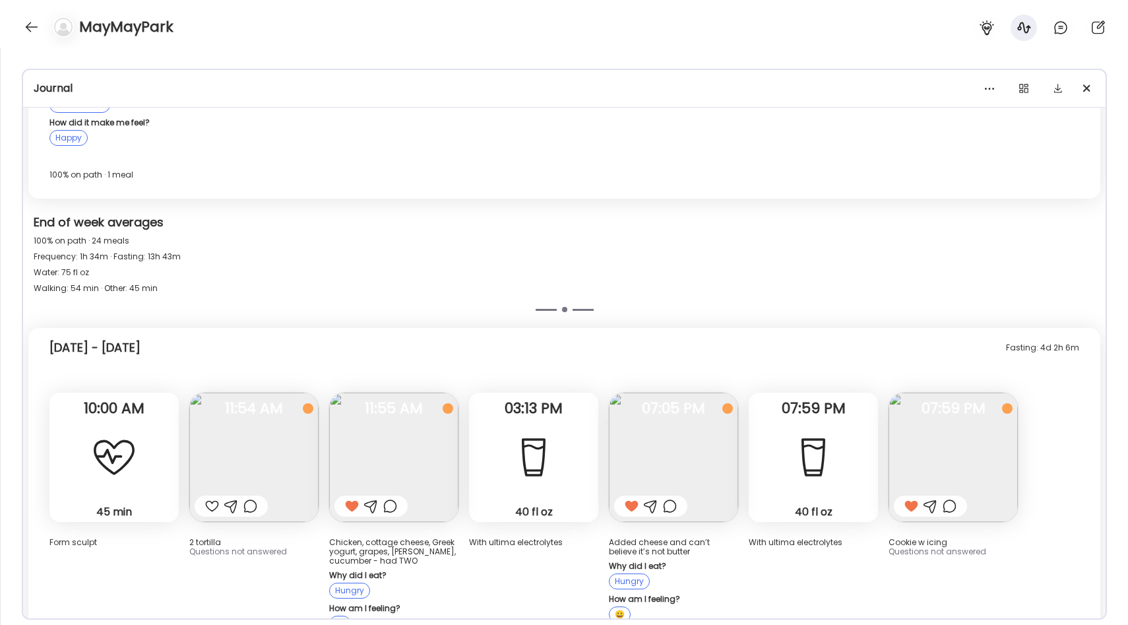
click at [246, 467] on img at bounding box center [253, 457] width 129 height 129
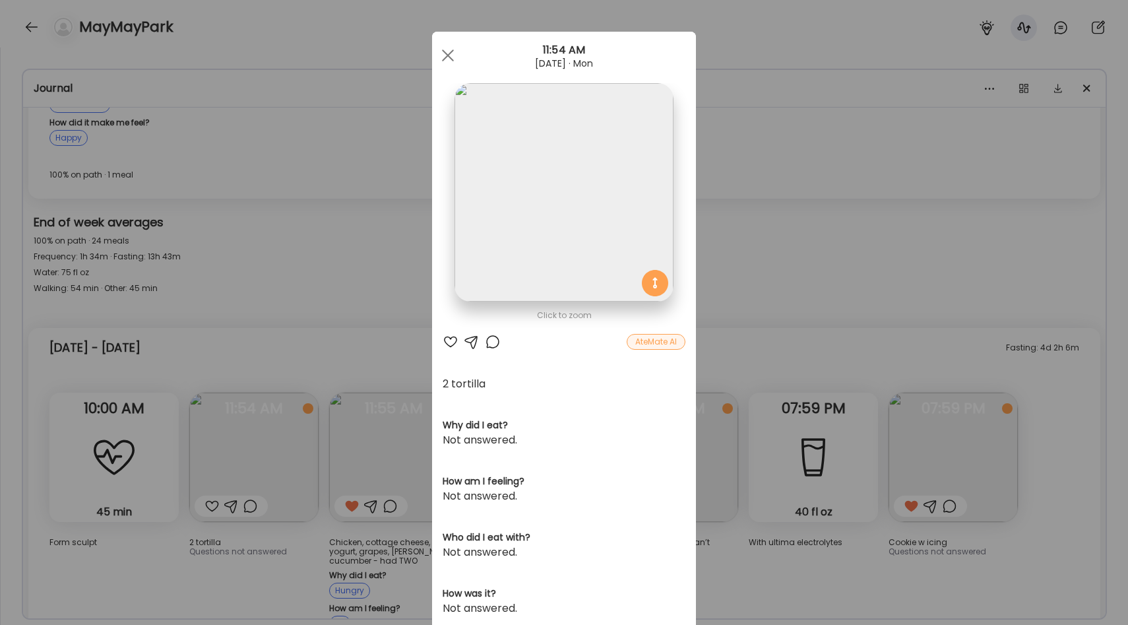
click at [559, 212] on img at bounding box center [564, 192] width 218 height 218
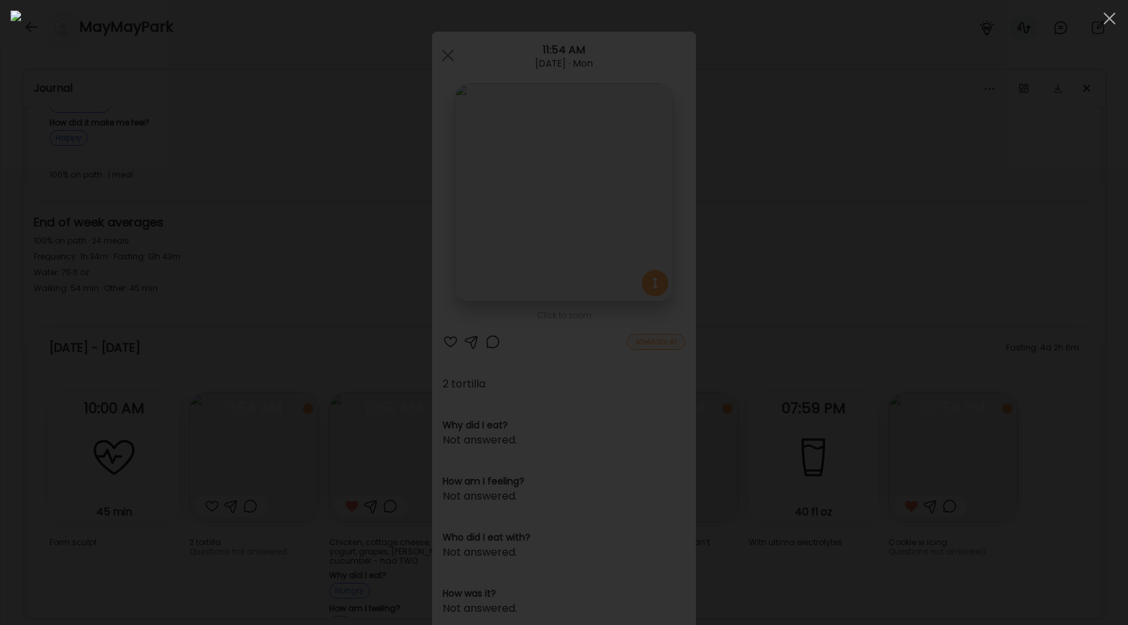
click at [139, 309] on div at bounding box center [564, 313] width 1107 height 604
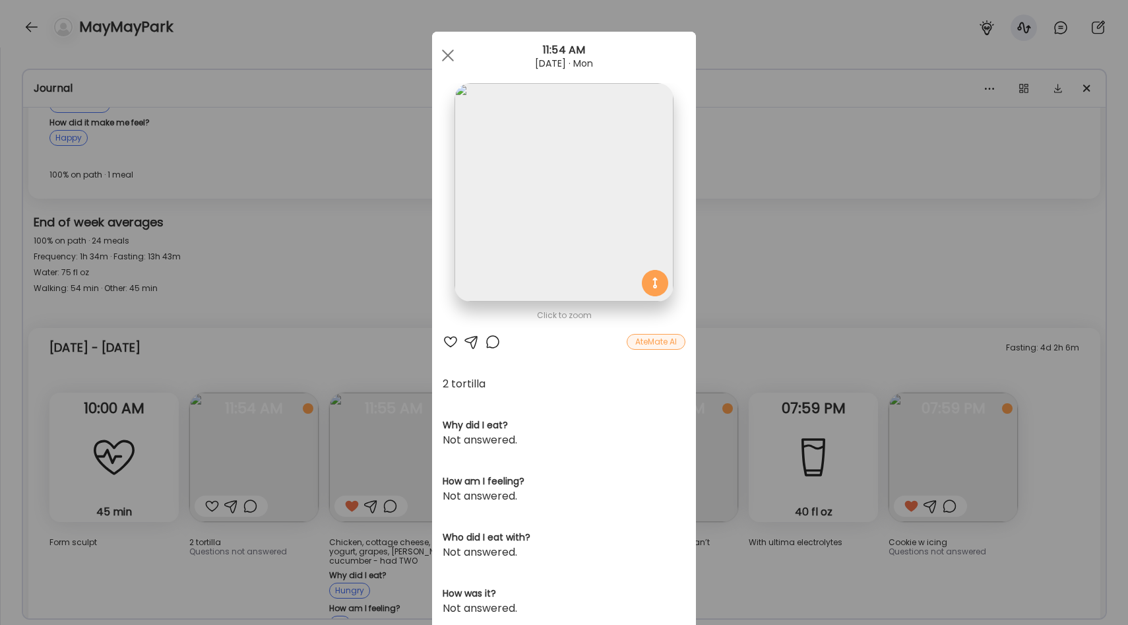
click at [323, 270] on div "Ate Coach Dashboard Wahoo! It’s official Take a moment to set up your Coach Pro…" at bounding box center [564, 312] width 1128 height 625
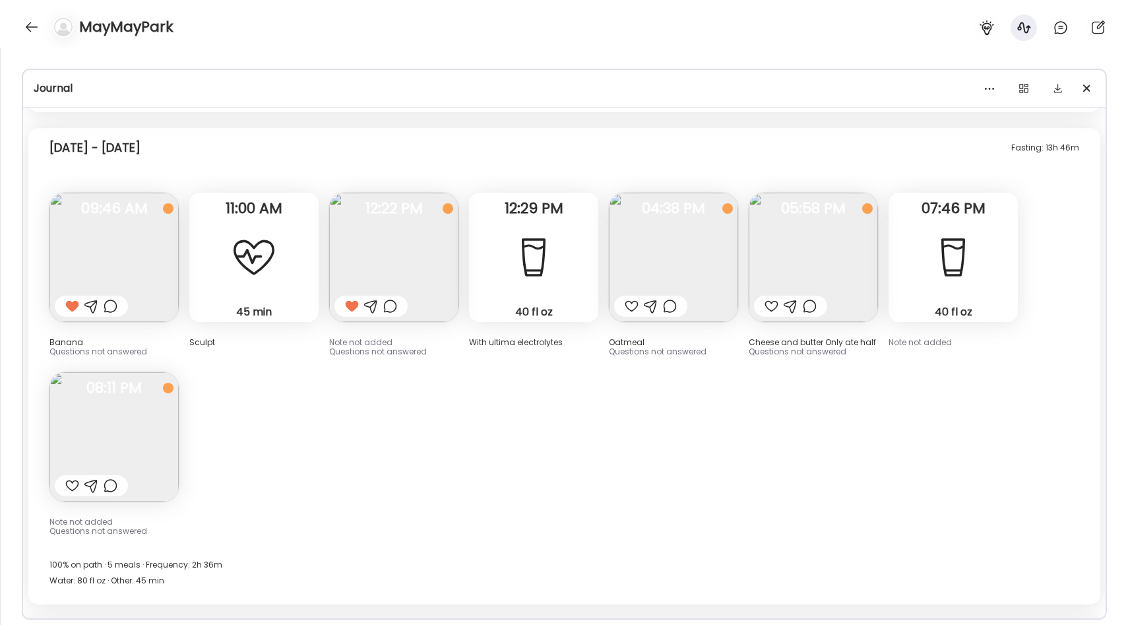
scroll to position [9076, 0]
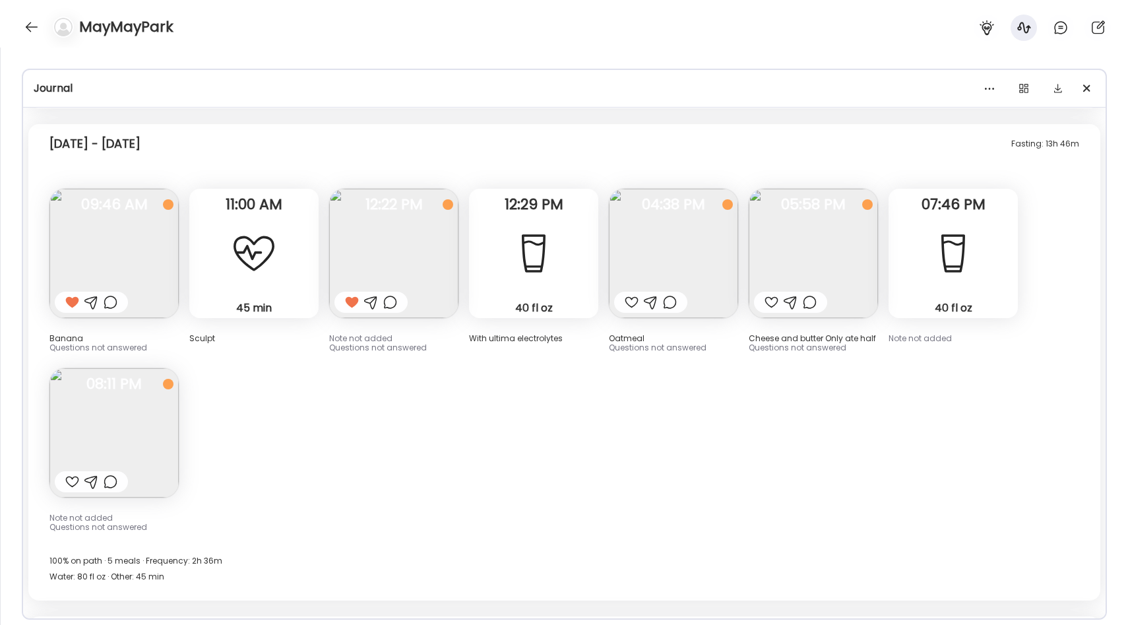
click at [411, 218] on img at bounding box center [393, 253] width 129 height 129
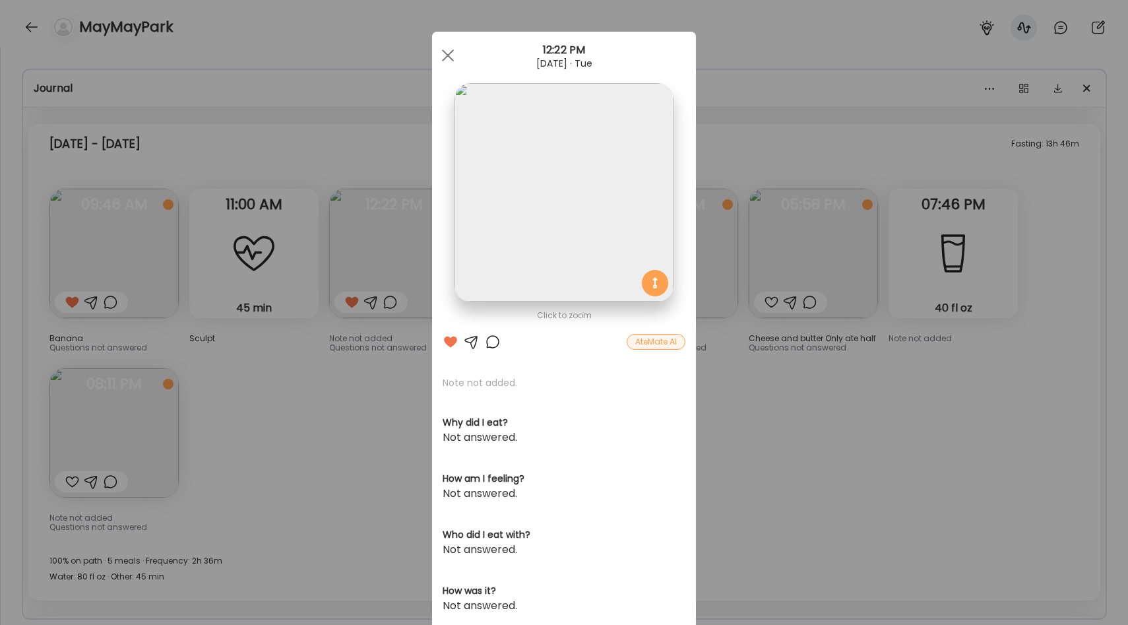
click at [754, 329] on div "Ate Coach Dashboard Wahoo! It’s official Take a moment to set up your Coach Pro…" at bounding box center [564, 312] width 1128 height 625
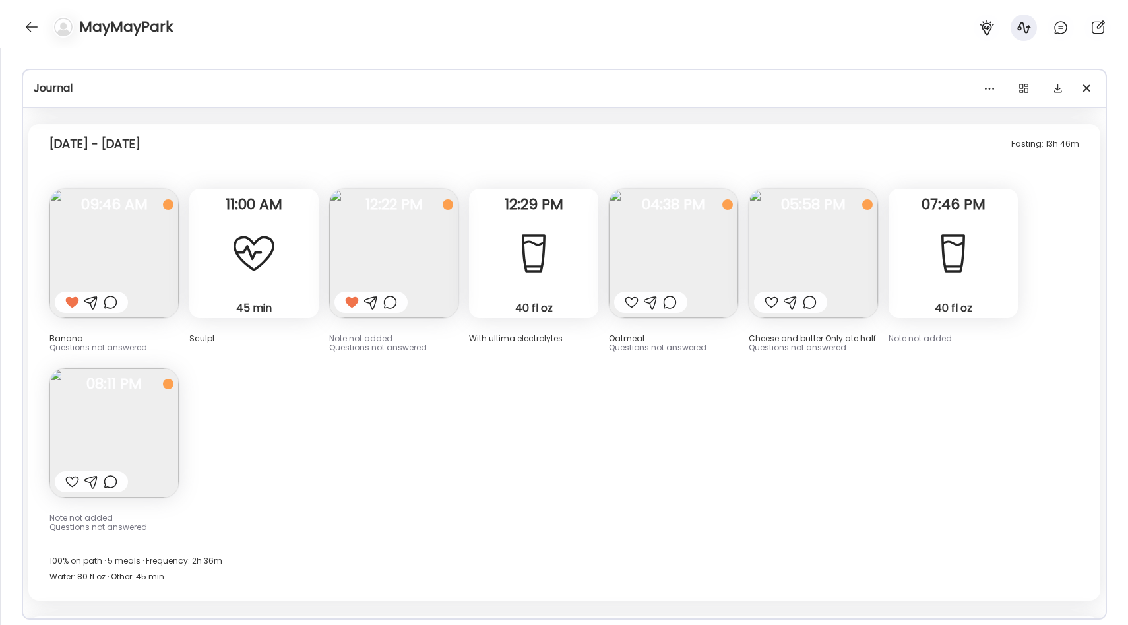
click at [690, 203] on img at bounding box center [673, 253] width 129 height 129
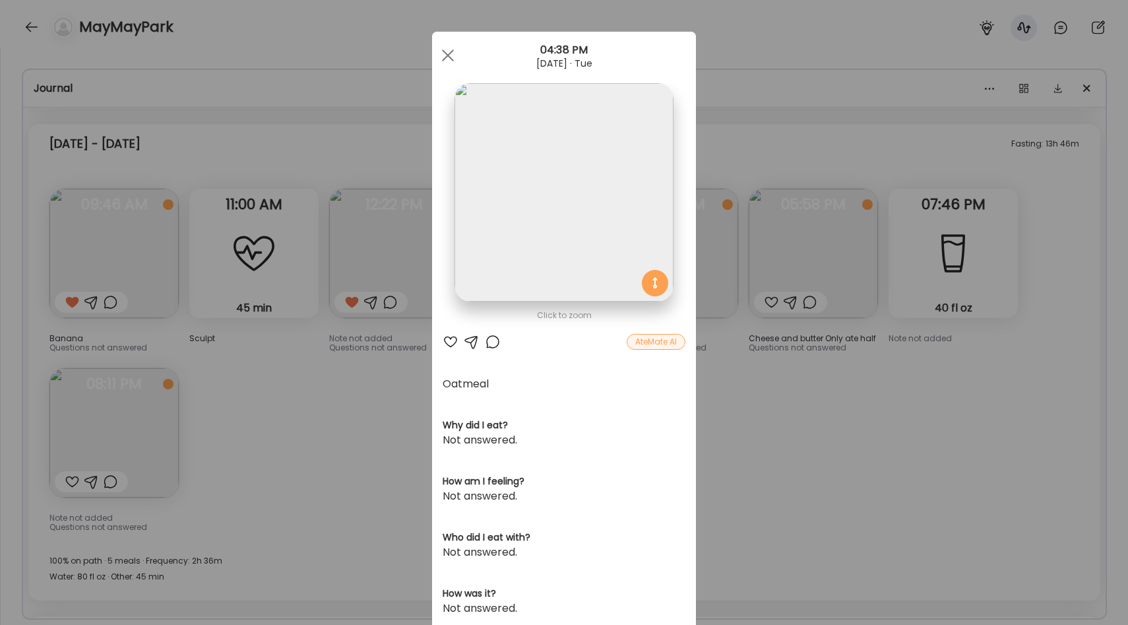
click at [596, 222] on img at bounding box center [564, 192] width 218 height 218
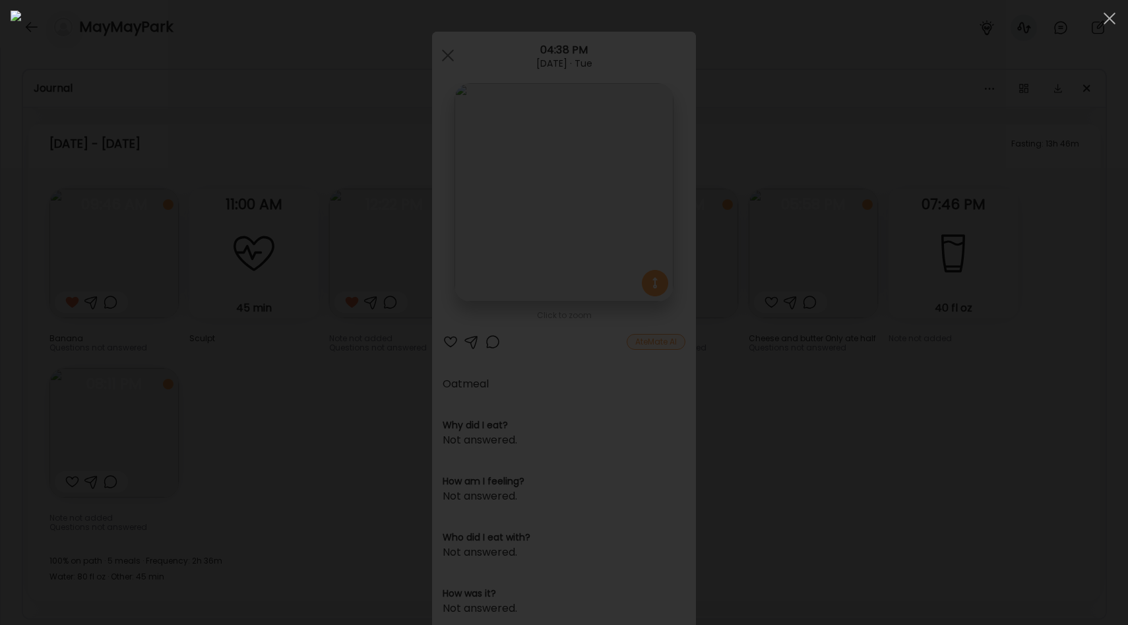
click at [1002, 325] on div at bounding box center [564, 313] width 1107 height 604
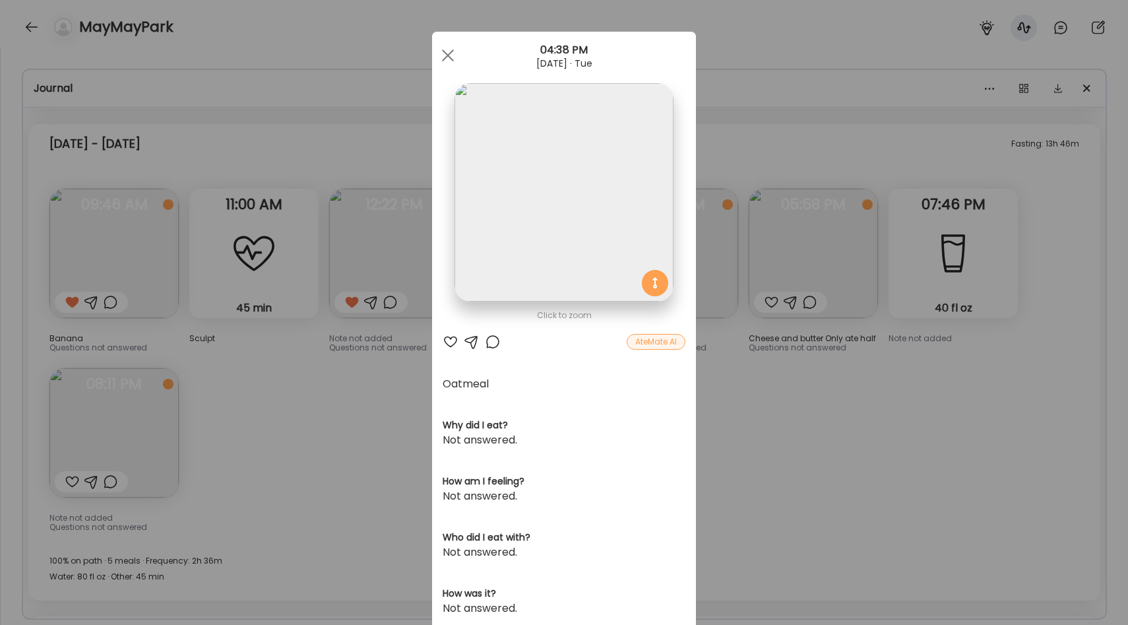
click at [772, 297] on div "Ate Coach Dashboard Wahoo! It’s official Take a moment to set up your Coach Pro…" at bounding box center [564, 312] width 1128 height 625
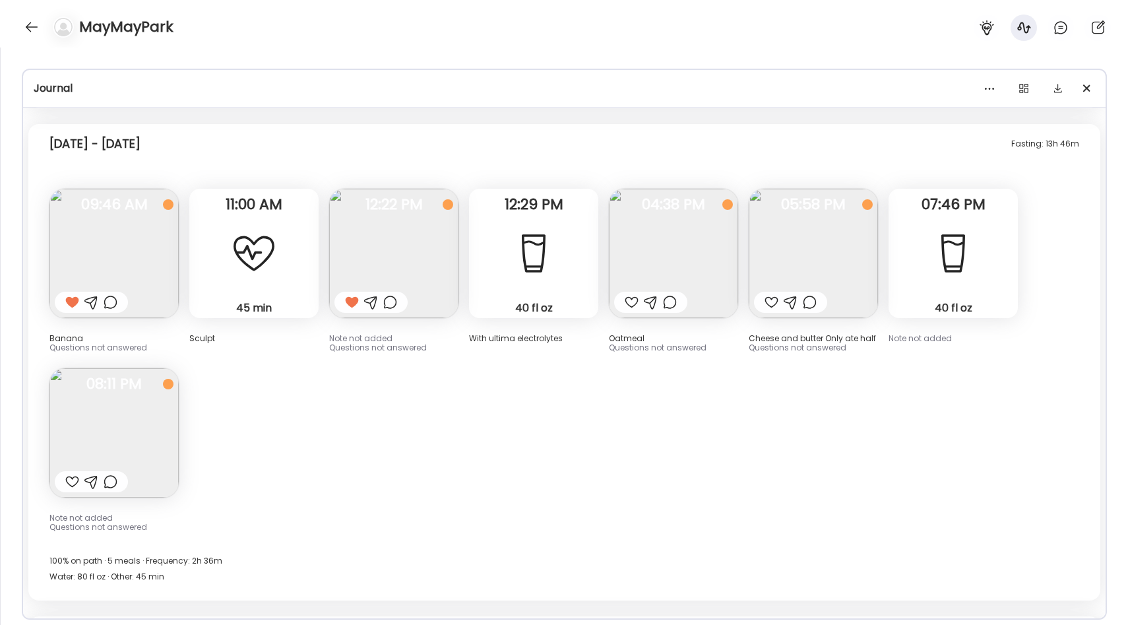
click at [673, 226] on img at bounding box center [673, 253] width 129 height 129
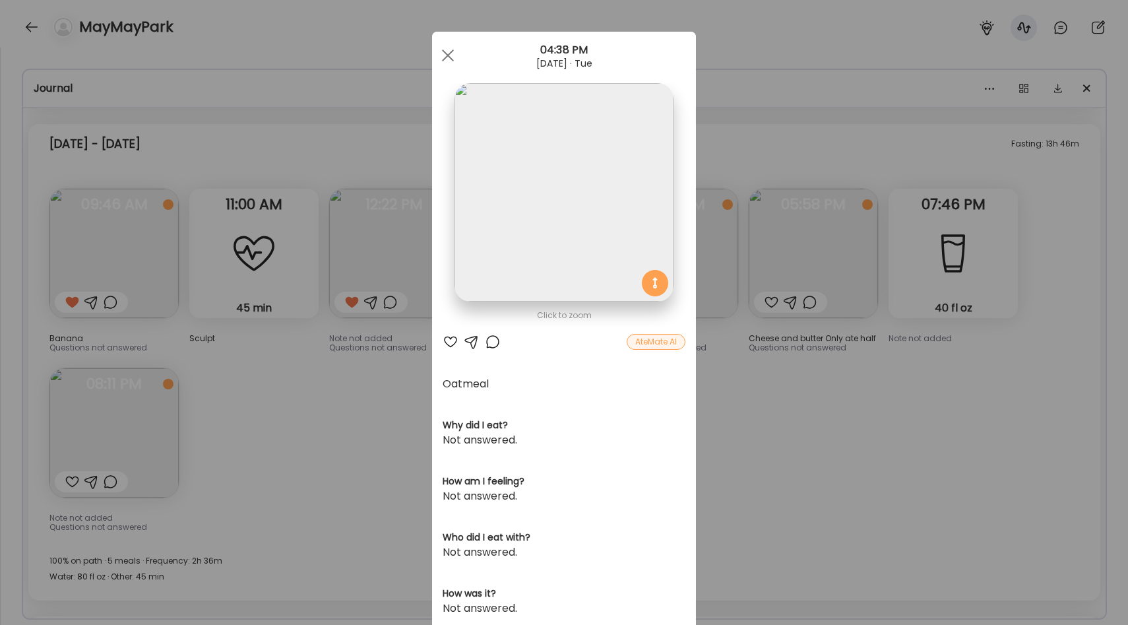
click at [570, 207] on img at bounding box center [564, 192] width 218 height 218
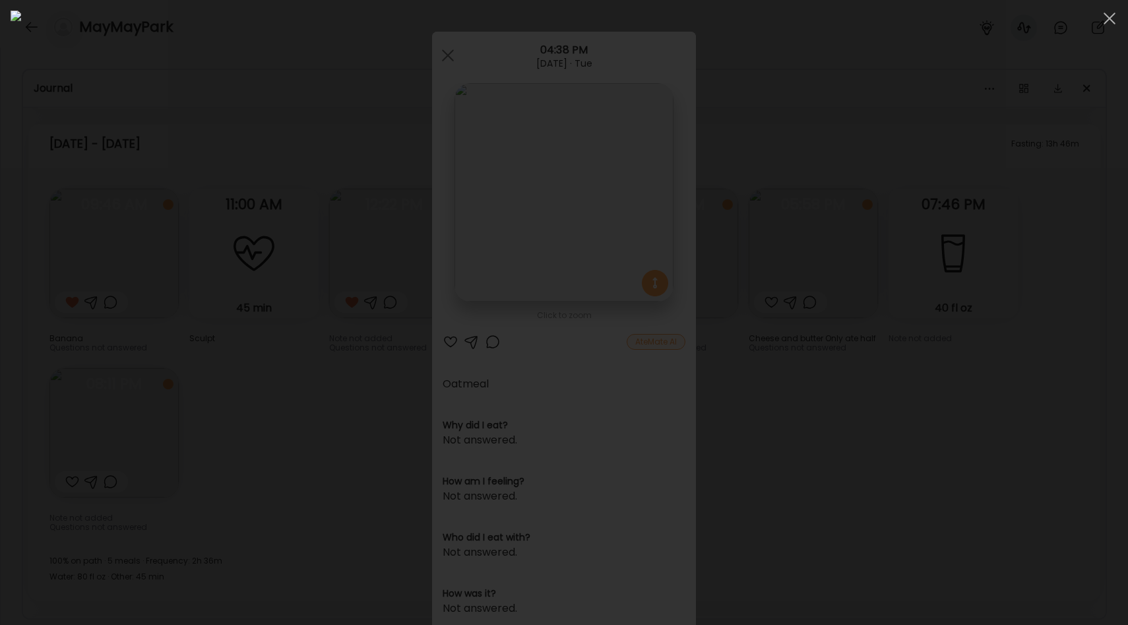
click at [954, 360] on div at bounding box center [564, 313] width 1107 height 604
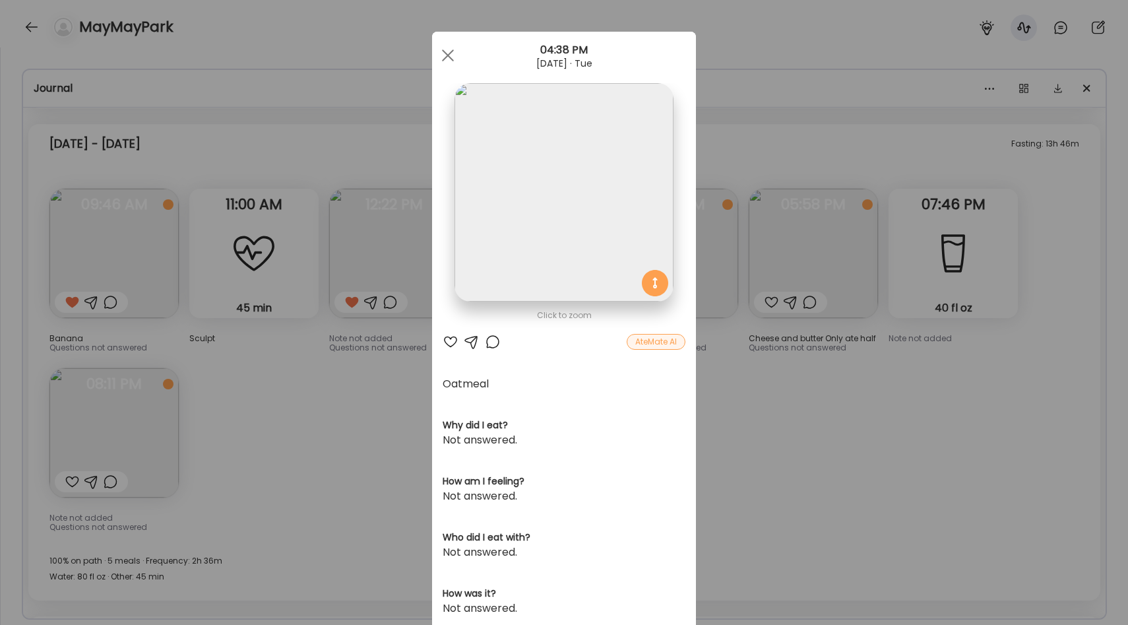
click at [790, 406] on div "Ate Coach Dashboard Wahoo! It’s official Take a moment to set up your Coach Pro…" at bounding box center [564, 312] width 1128 height 625
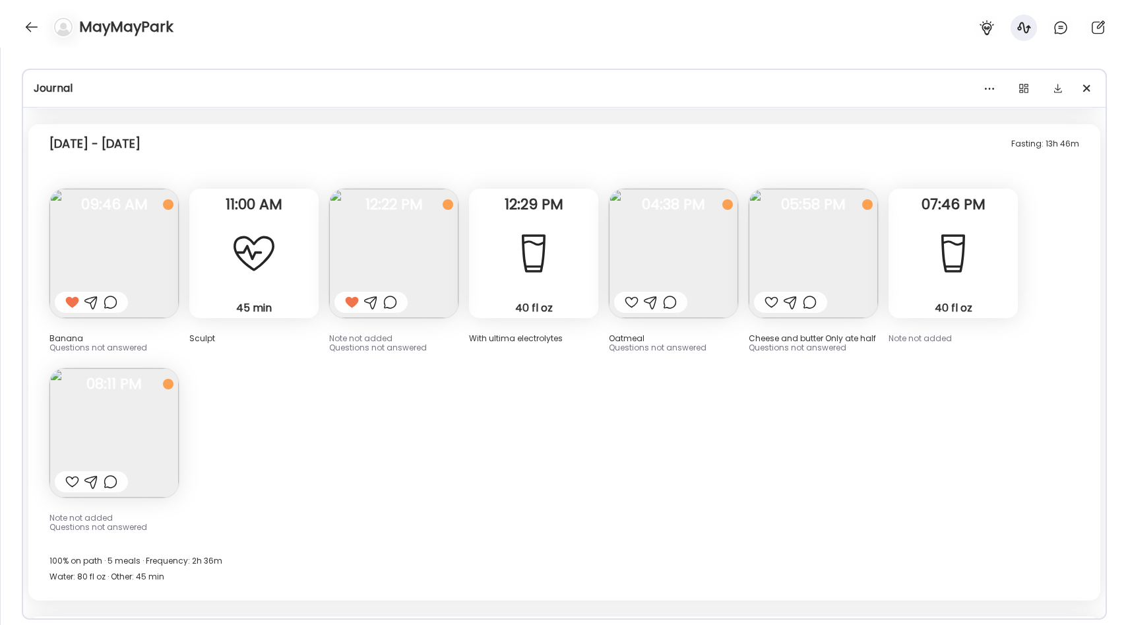
click at [798, 232] on img at bounding box center [813, 253] width 129 height 129
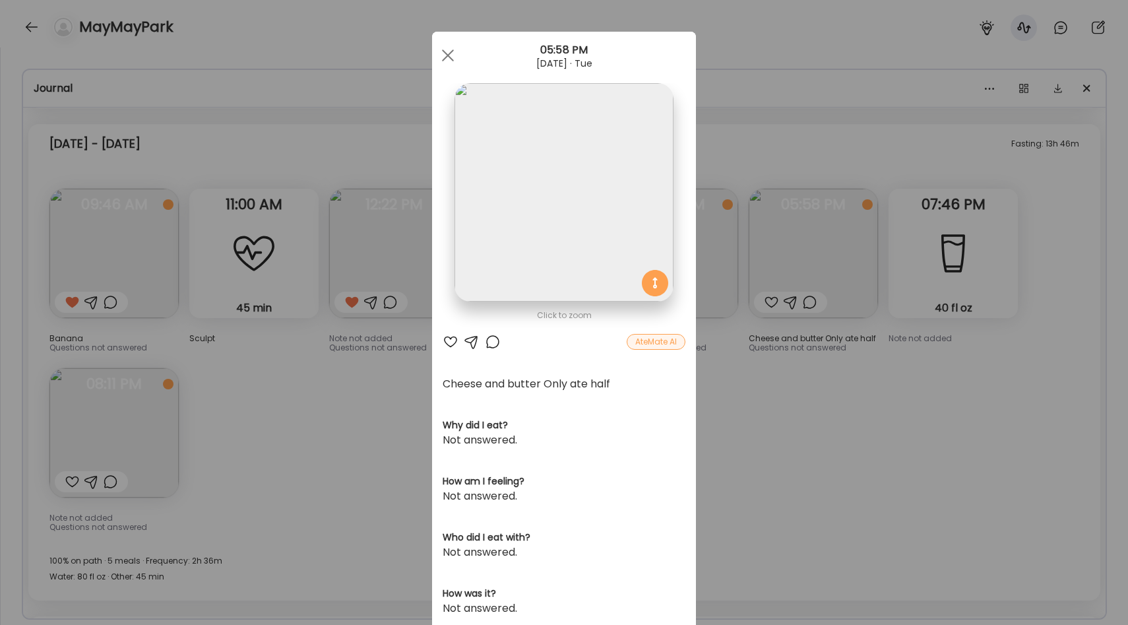
click at [511, 197] on img at bounding box center [564, 192] width 218 height 218
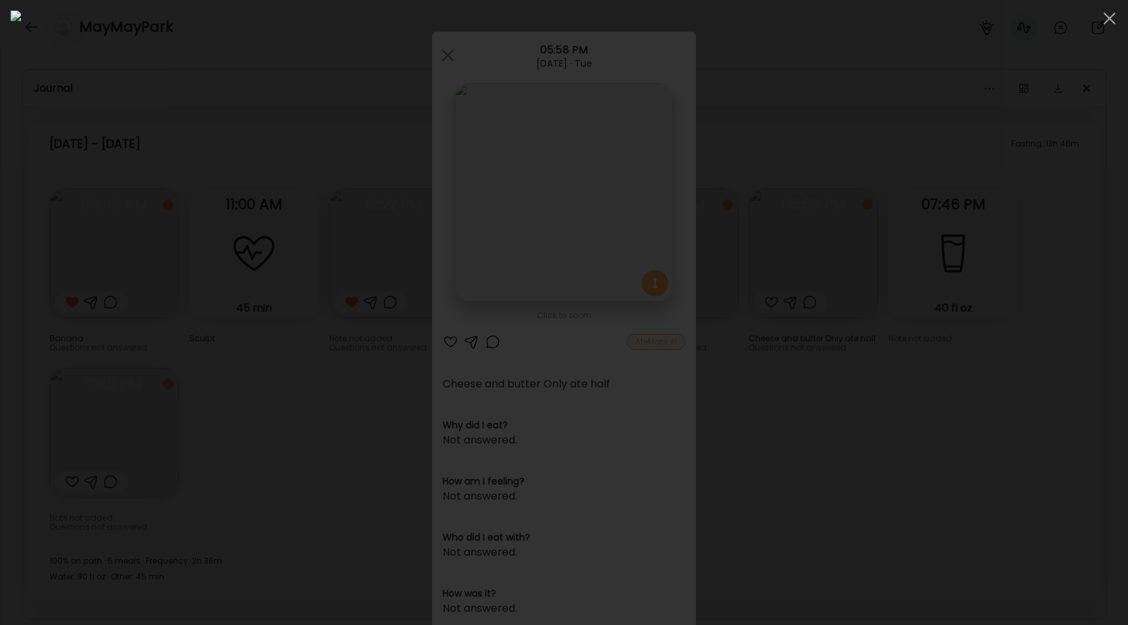
click at [963, 311] on div at bounding box center [564, 313] width 1107 height 604
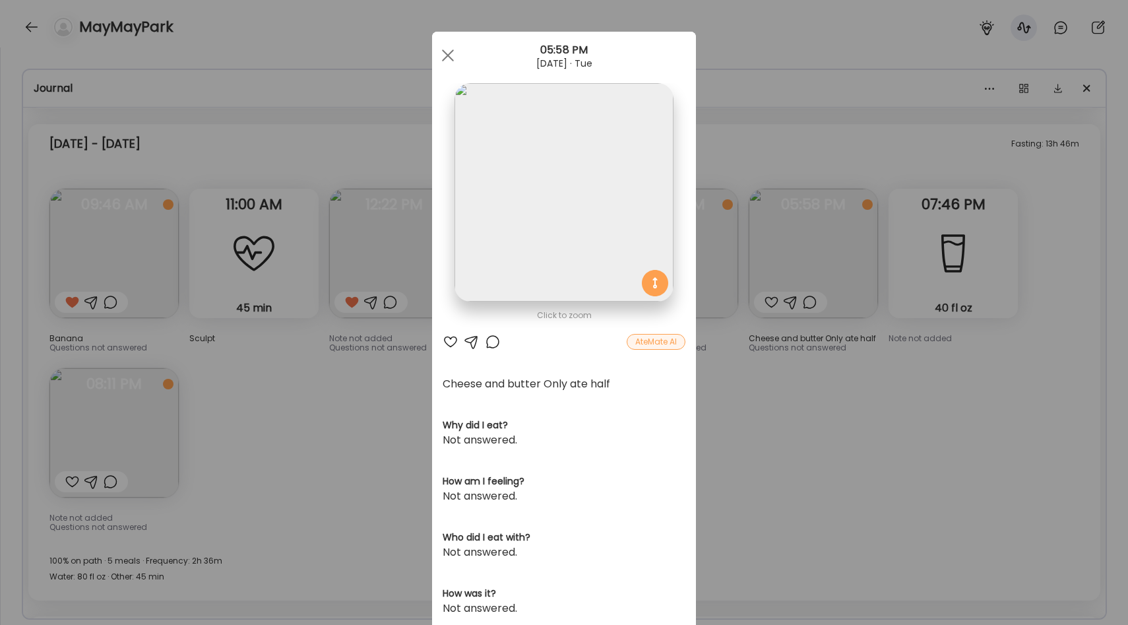
click at [840, 358] on div "Ate Coach Dashboard Wahoo! It’s official Take a moment to set up your Coach Pro…" at bounding box center [564, 312] width 1128 height 625
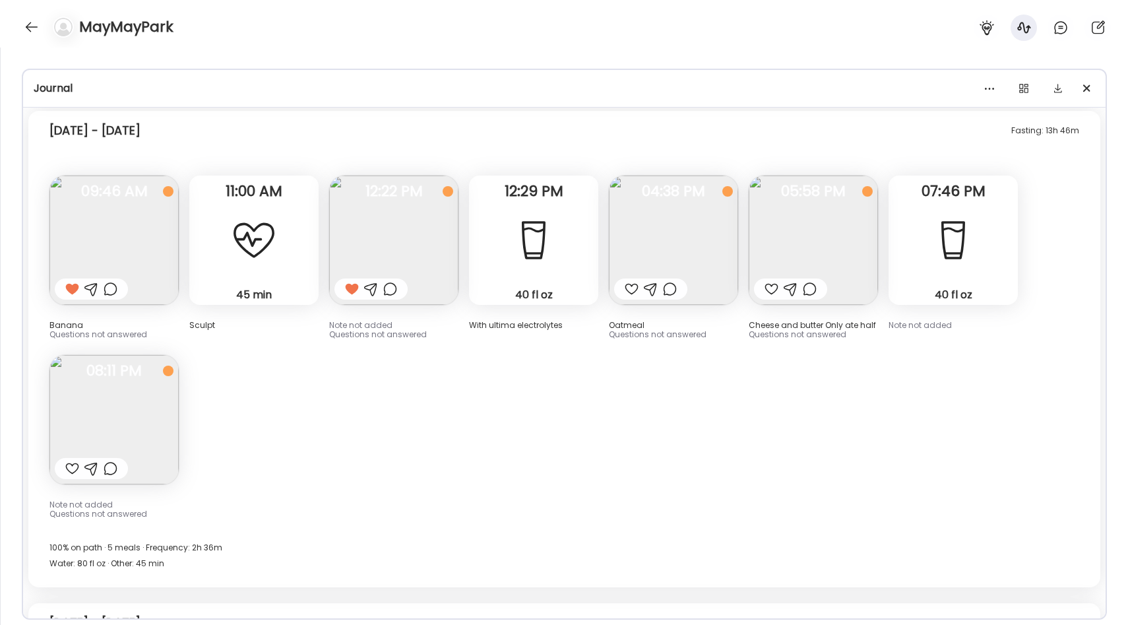
scroll to position [9085, 0]
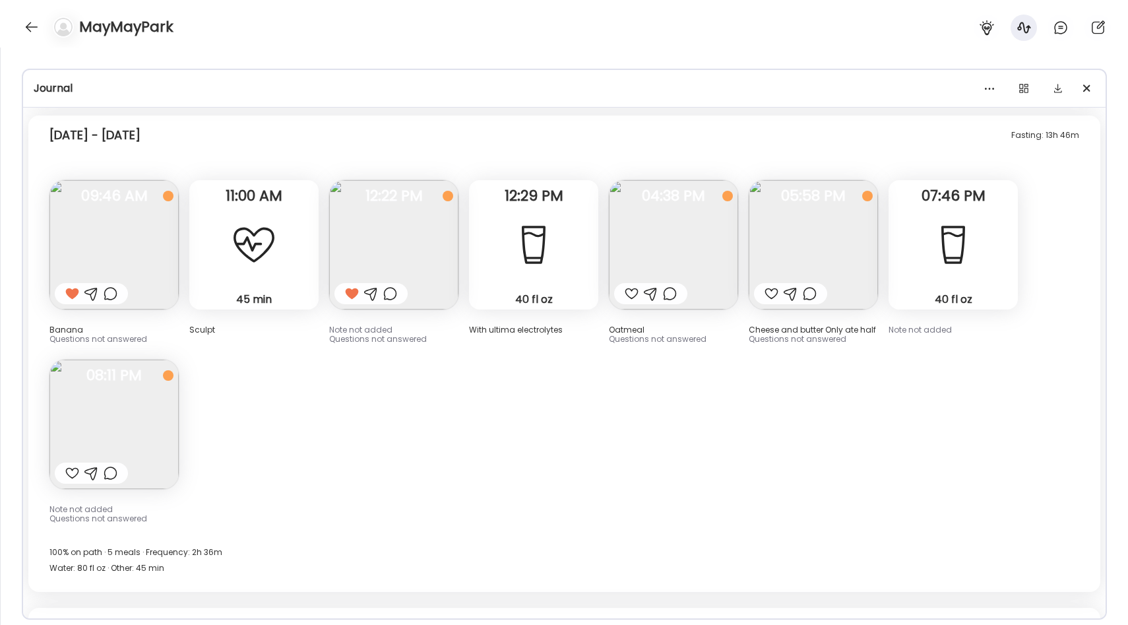
click at [424, 215] on img at bounding box center [393, 244] width 129 height 129
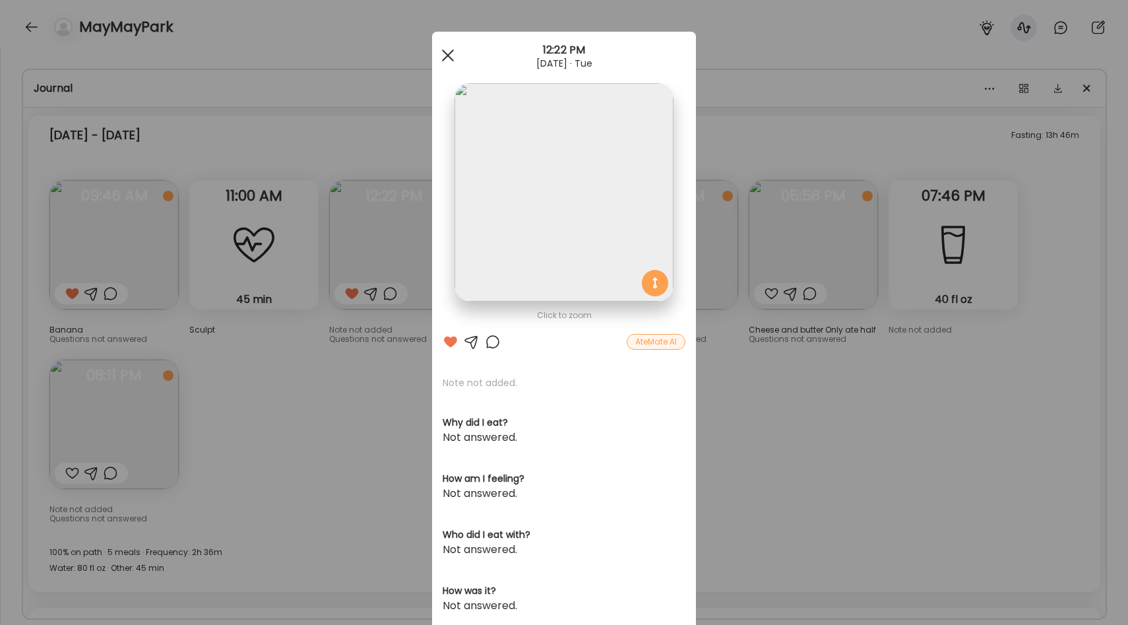
click at [447, 54] on span at bounding box center [448, 55] width 12 height 12
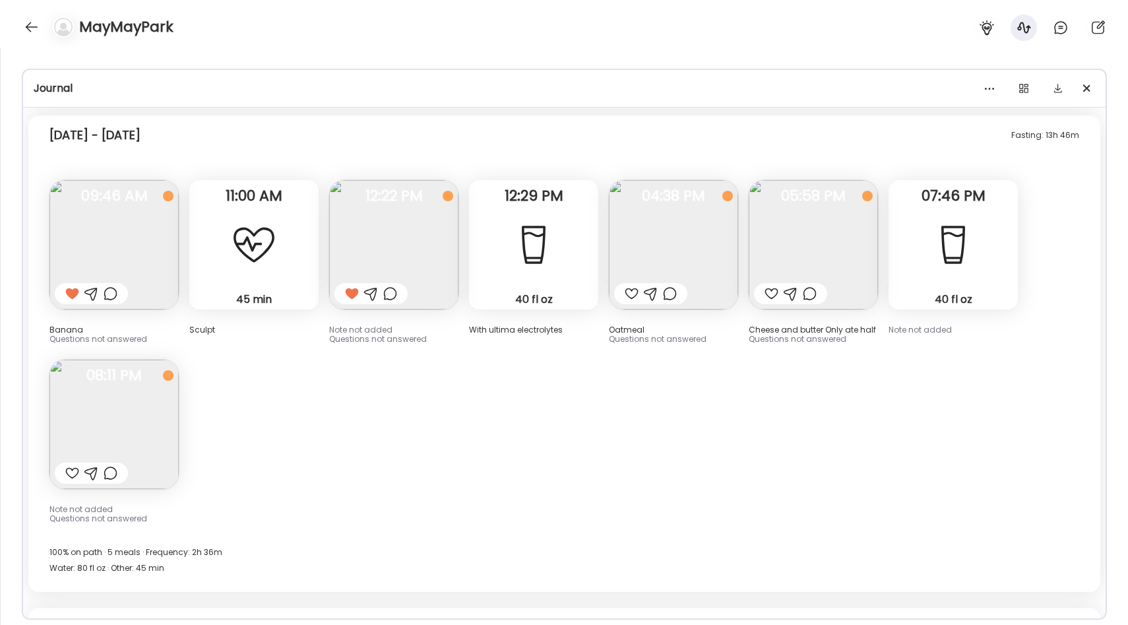
click at [408, 187] on img at bounding box center [393, 244] width 129 height 129
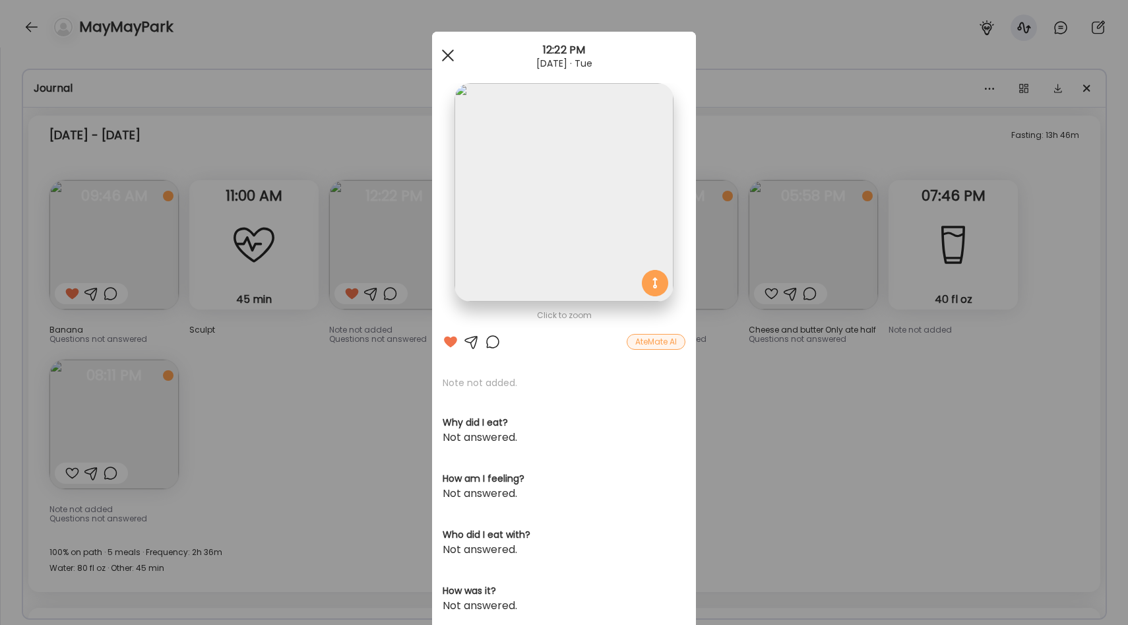
click at [448, 64] on div at bounding box center [448, 55] width 26 height 26
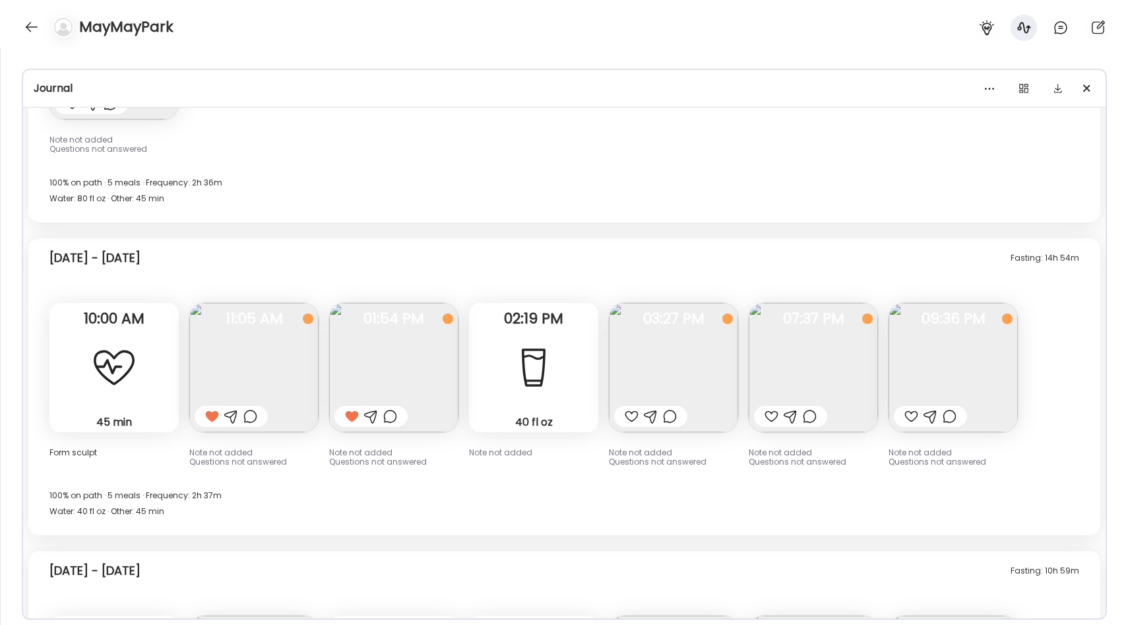
scroll to position [9473, 0]
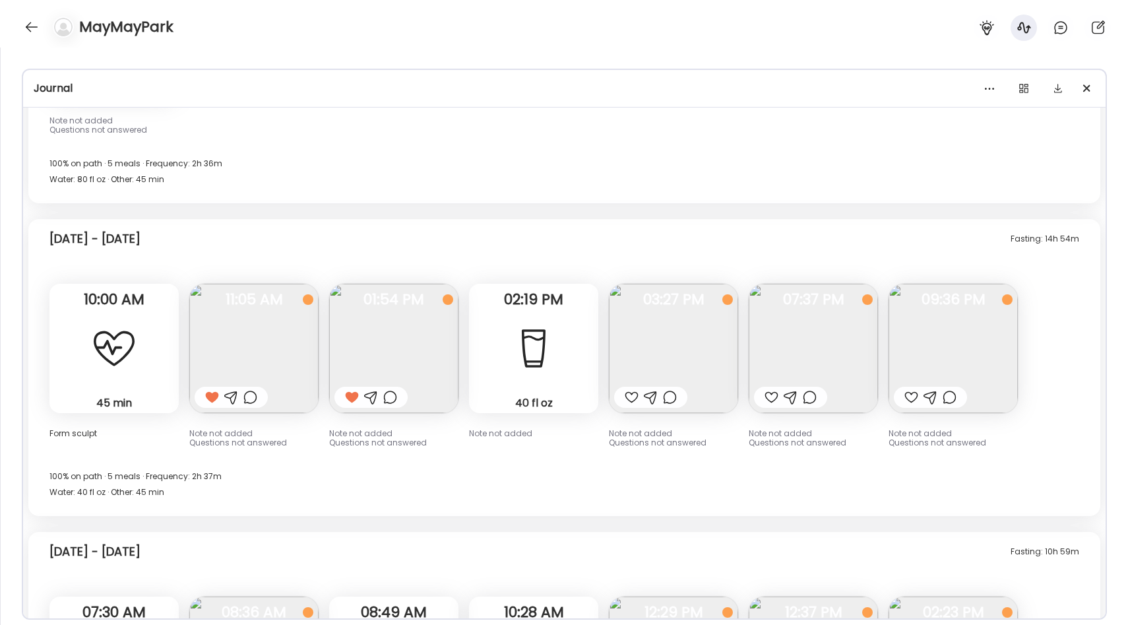
click at [459, 306] on div "Fasting: 14h 54m [DATE] - [DATE] min Other Form sculpt 10:00 AM Note not added …" at bounding box center [564, 367] width 1072 height 297
click at [422, 306] on img at bounding box center [393, 348] width 129 height 129
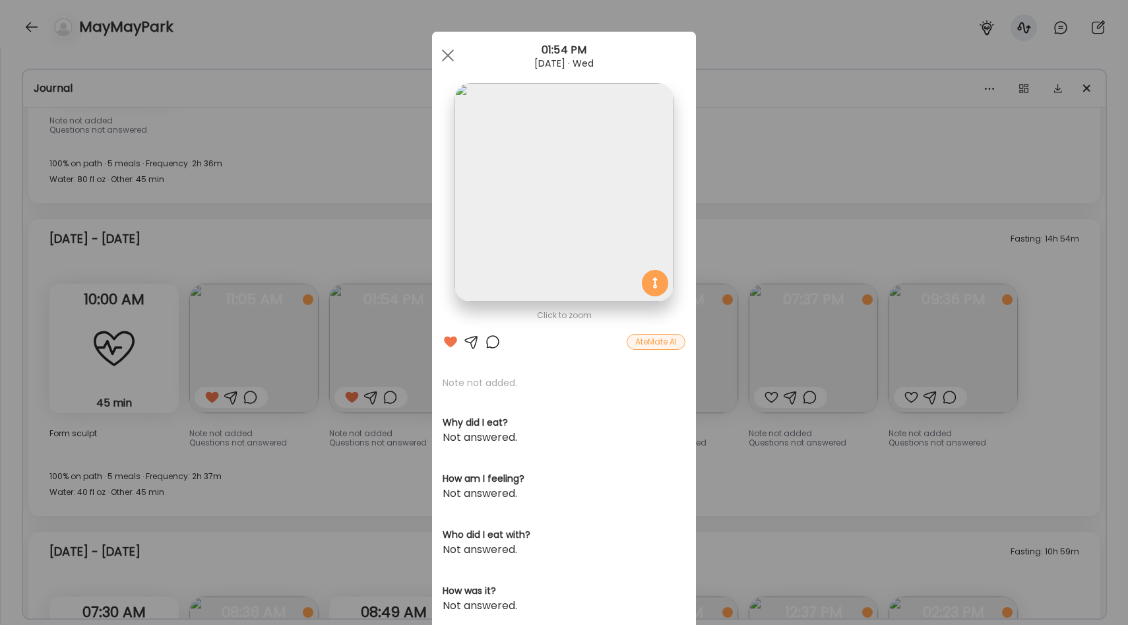
click at [598, 208] on img at bounding box center [564, 192] width 218 height 218
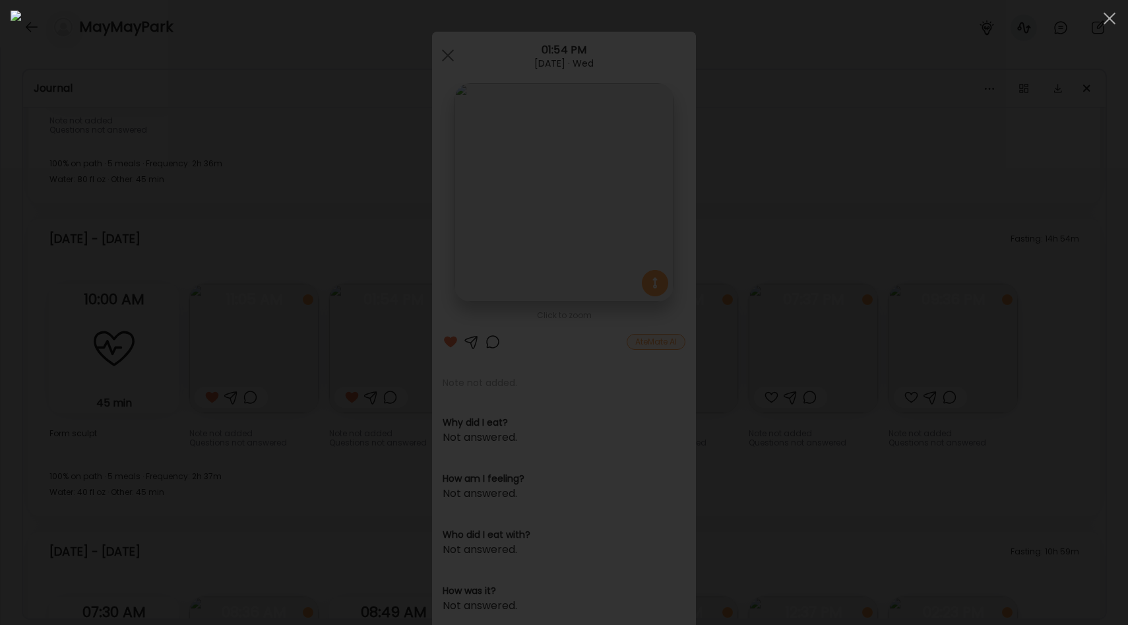
click at [923, 265] on div at bounding box center [564, 313] width 1107 height 604
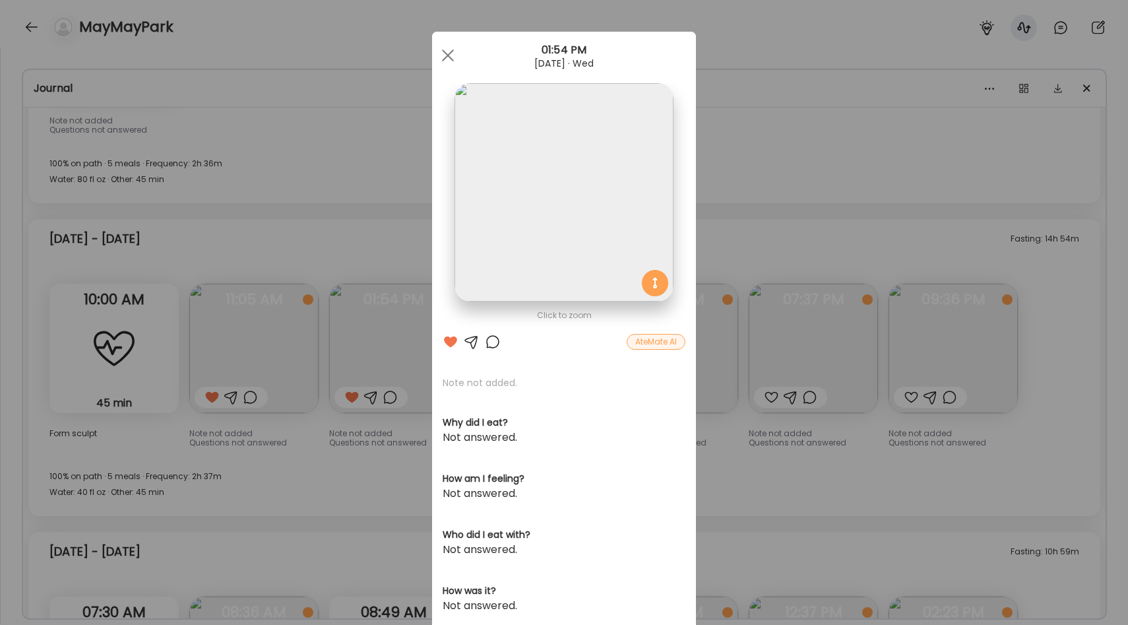
click at [784, 162] on div "Ate Coach Dashboard Wahoo! It’s official Take a moment to set up your Coach Pro…" at bounding box center [564, 312] width 1128 height 625
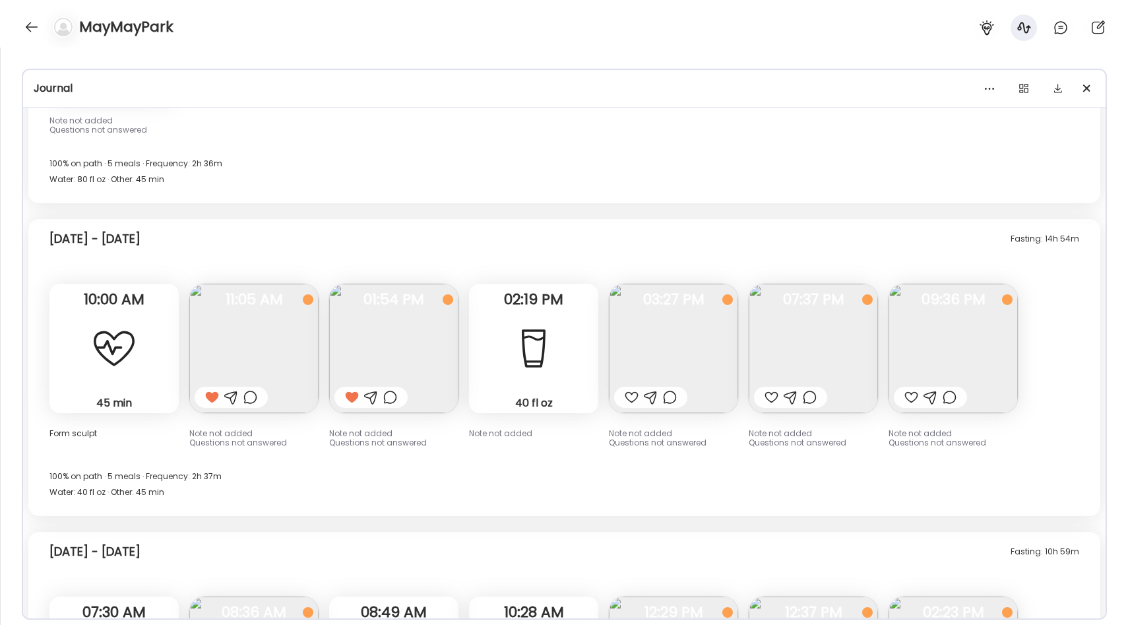
click at [368, 286] on img at bounding box center [393, 348] width 129 height 129
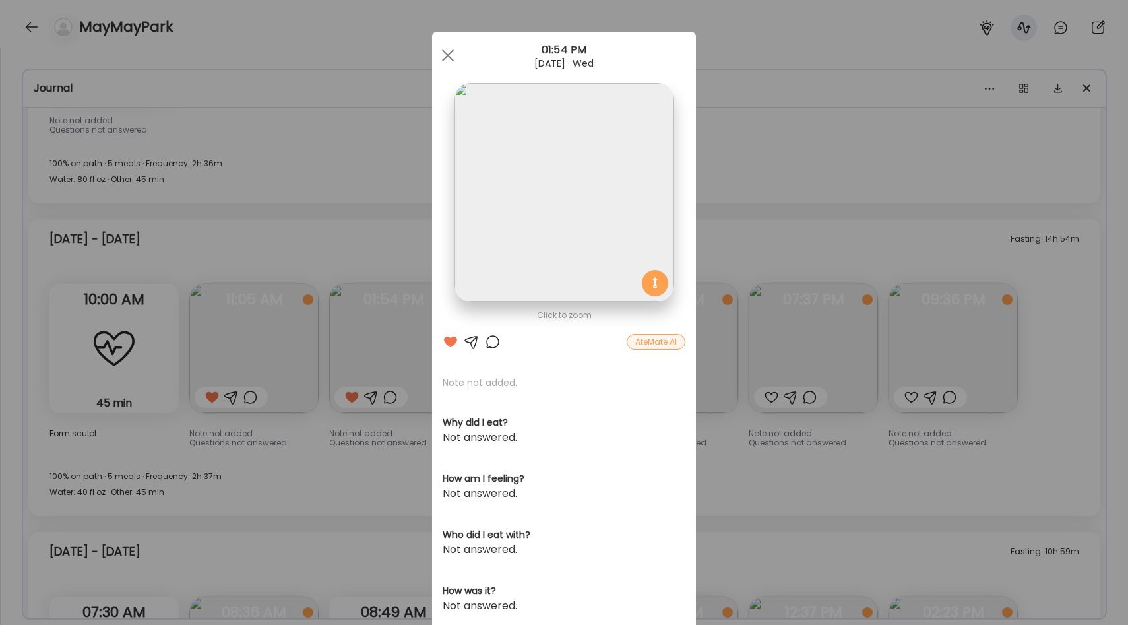
click at [610, 153] on img at bounding box center [564, 192] width 218 height 218
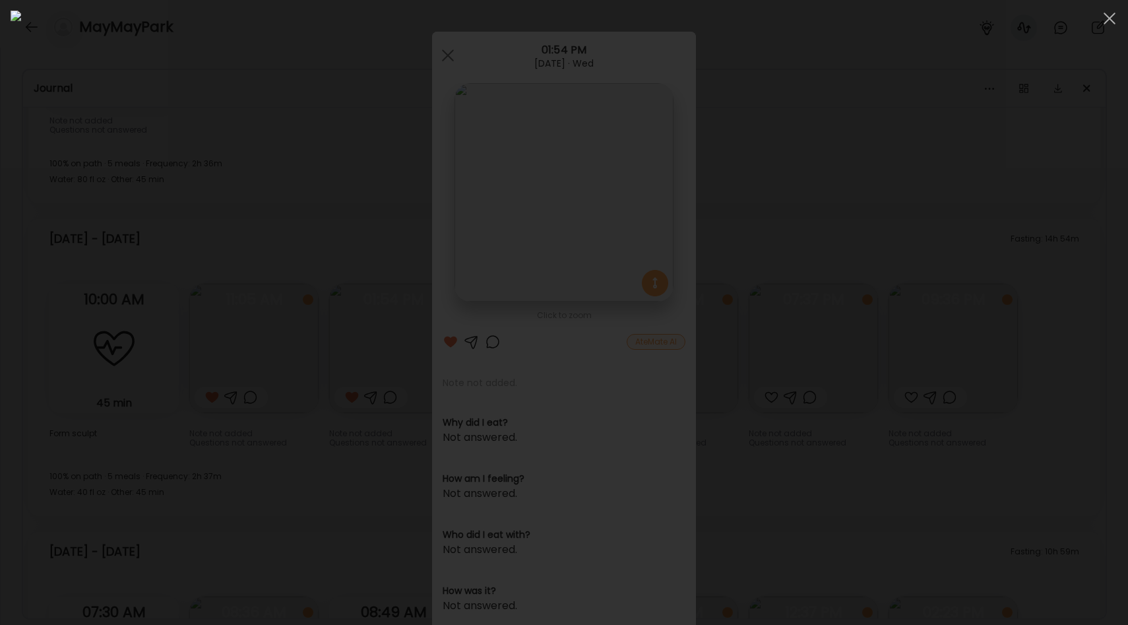
click at [943, 188] on div at bounding box center [564, 313] width 1107 height 604
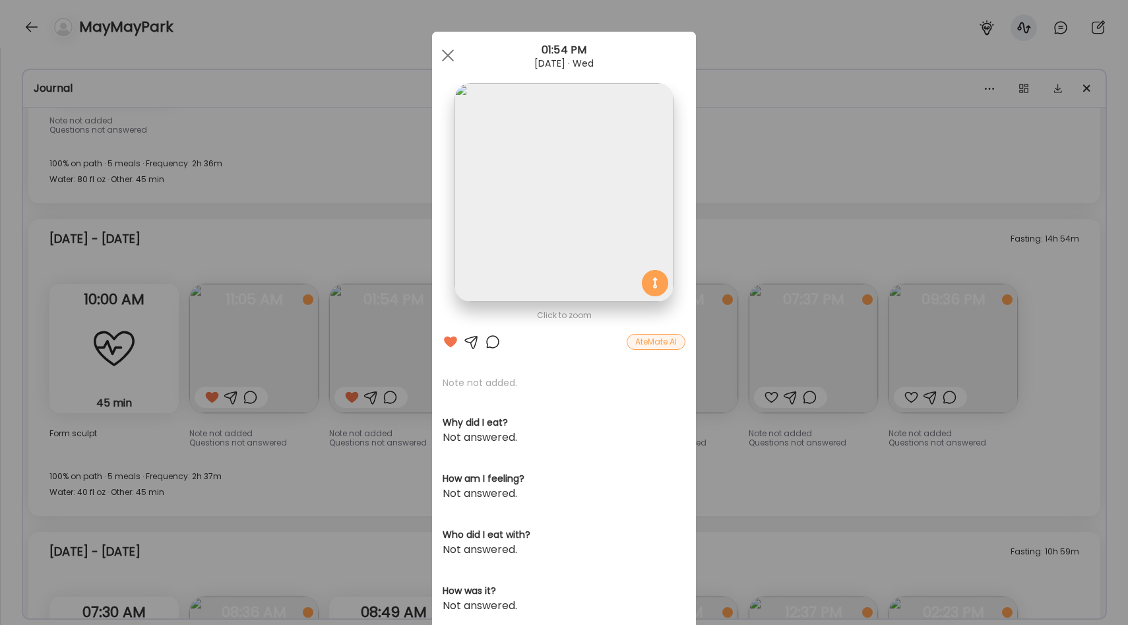
click at [690, 186] on section at bounding box center [564, 207] width 264 height 248
click at [775, 195] on div "Ate Coach Dashboard Wahoo! It’s official Take a moment to set up your Coach Pro…" at bounding box center [564, 312] width 1128 height 625
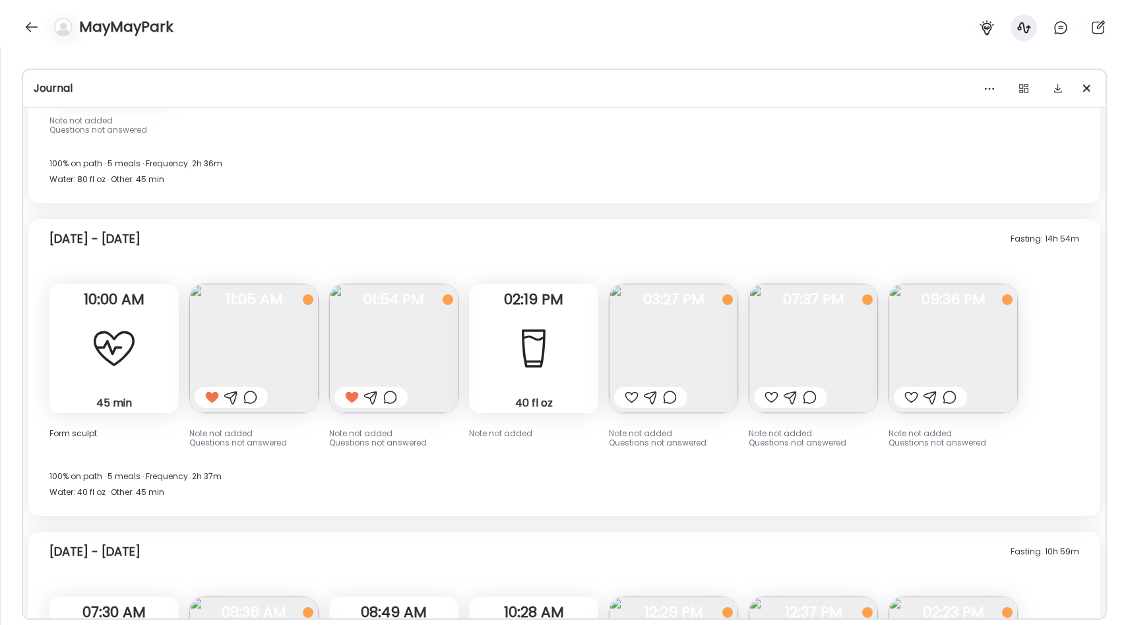
click at [292, 337] on img at bounding box center [253, 348] width 129 height 129
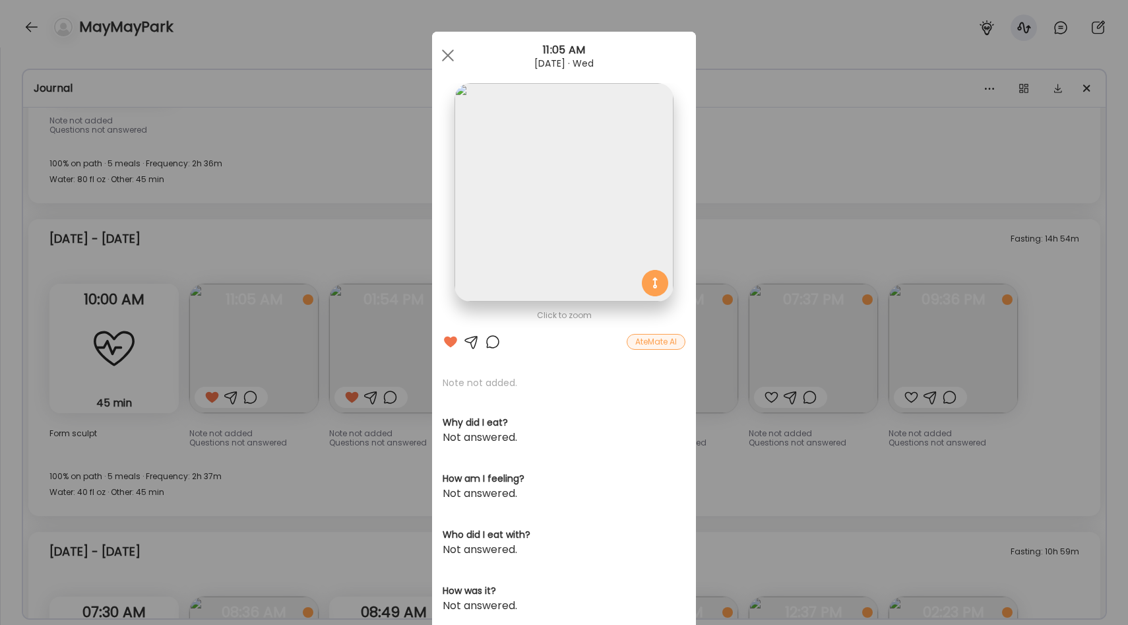
click at [346, 241] on div "Ate Coach Dashboard Wahoo! It’s official Take a moment to set up your Coach Pro…" at bounding box center [564, 312] width 1128 height 625
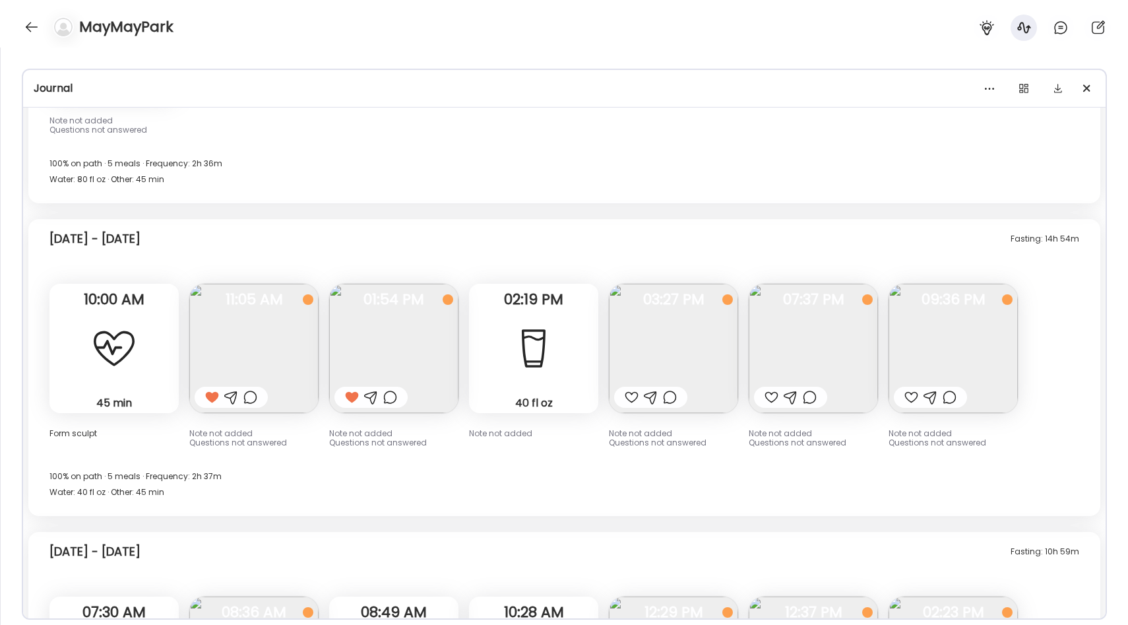
click at [817, 344] on img at bounding box center [813, 348] width 129 height 129
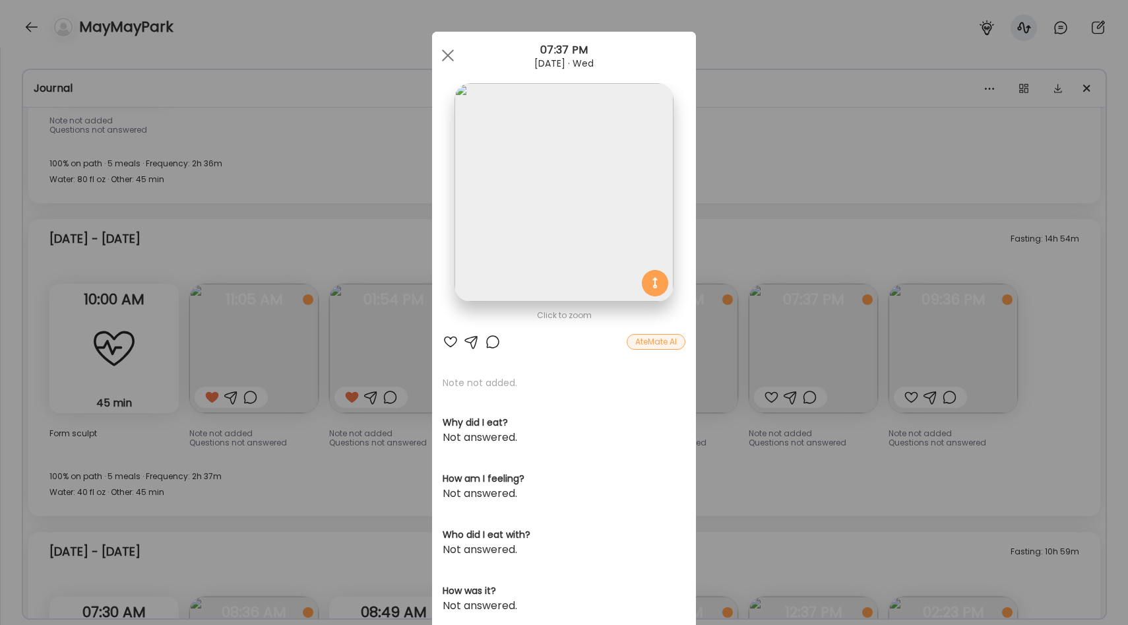
click at [740, 249] on div "Ate Coach Dashboard Wahoo! It’s official Take a moment to set up your Coach Pro…" at bounding box center [564, 312] width 1128 height 625
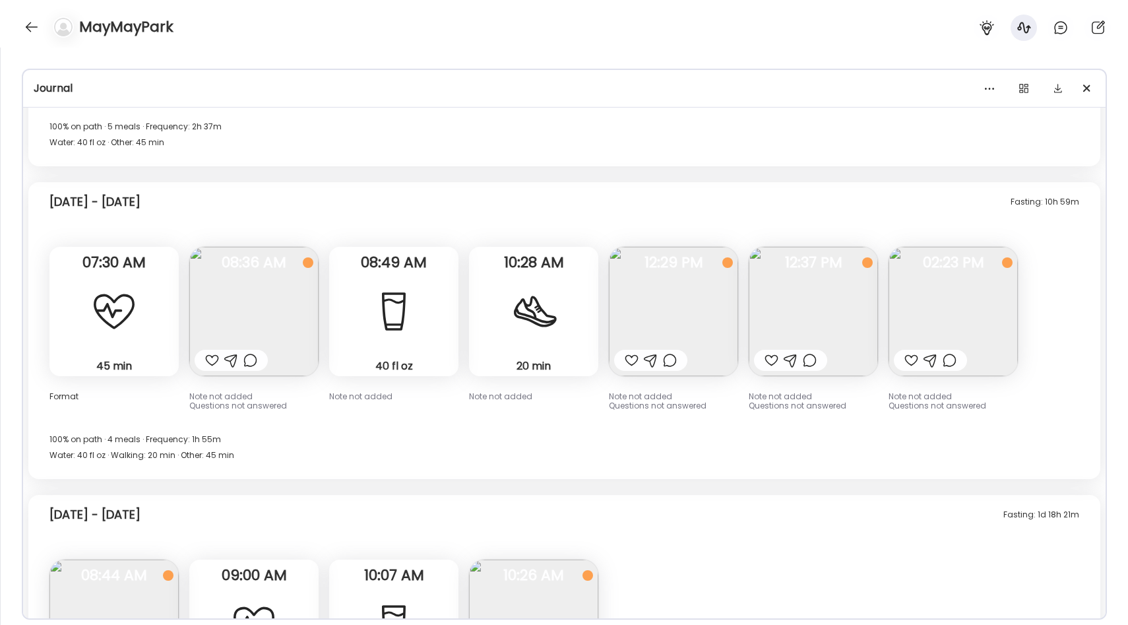
scroll to position [9843, 0]
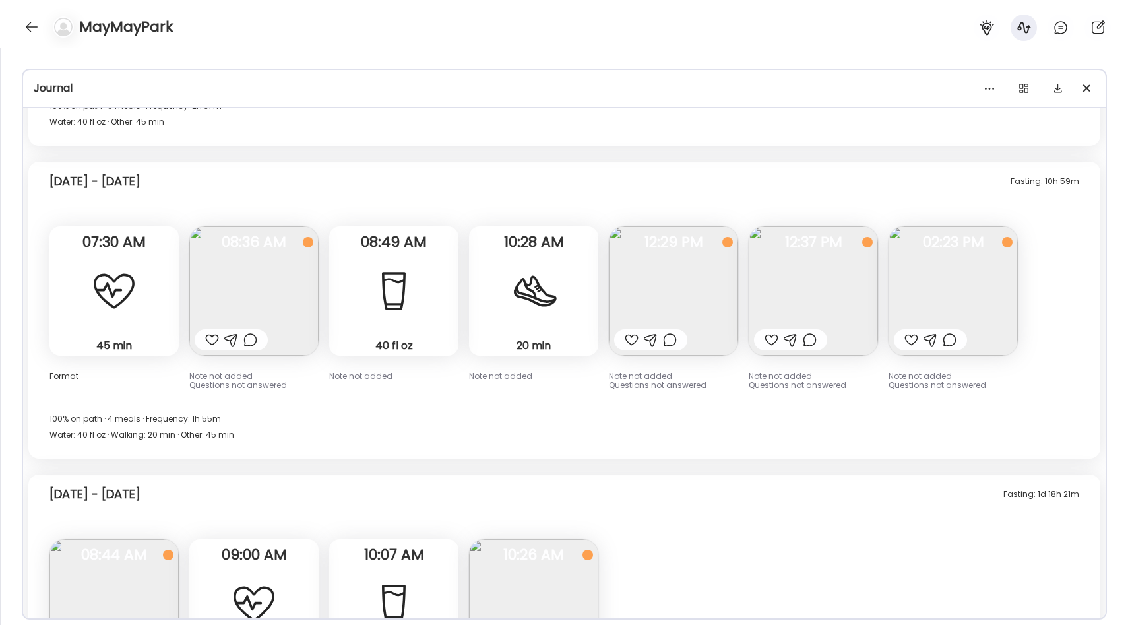
click at [827, 274] on img at bounding box center [813, 290] width 129 height 129
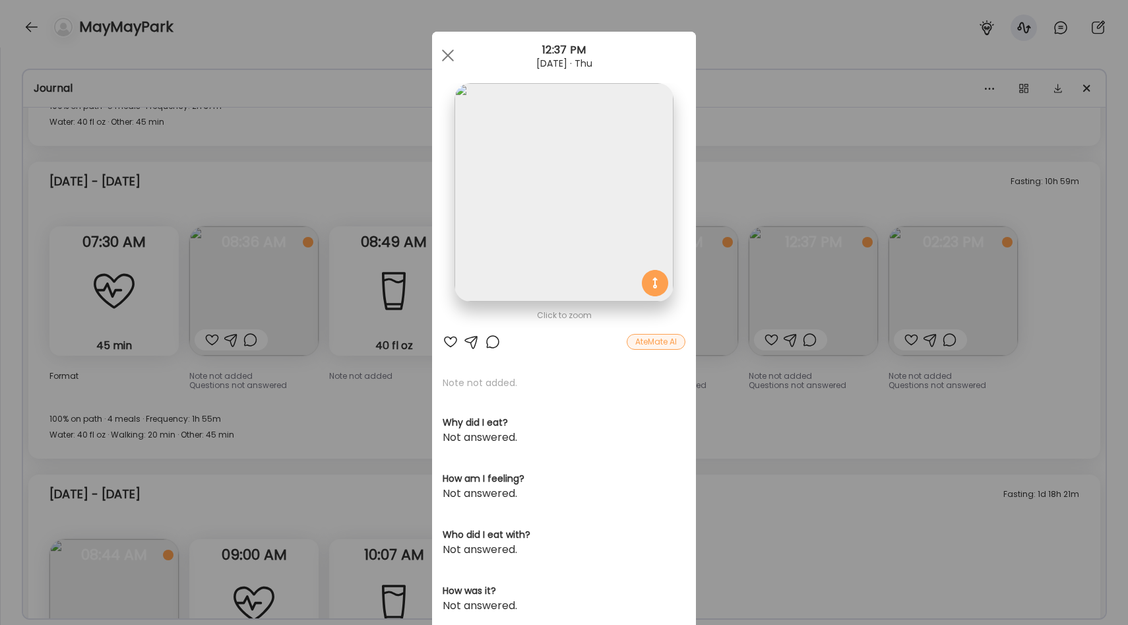
click at [430, 378] on div "Ate Coach Dashboard Wahoo! It’s official Take a moment to set up your Coach Pro…" at bounding box center [564, 312] width 1128 height 625
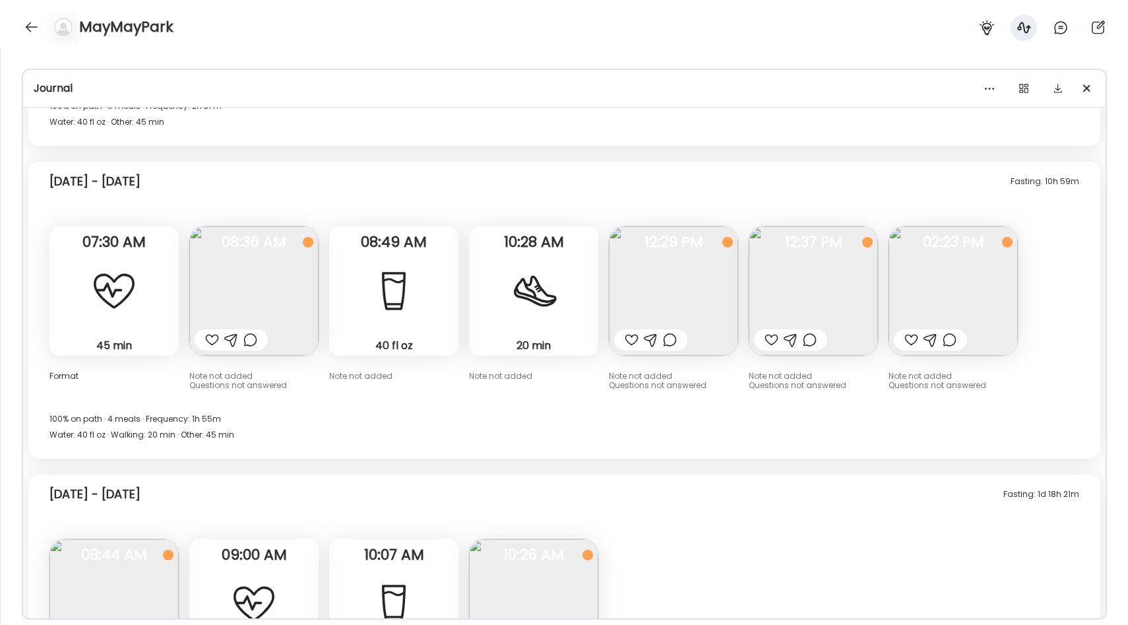
scroll to position [9837, 0]
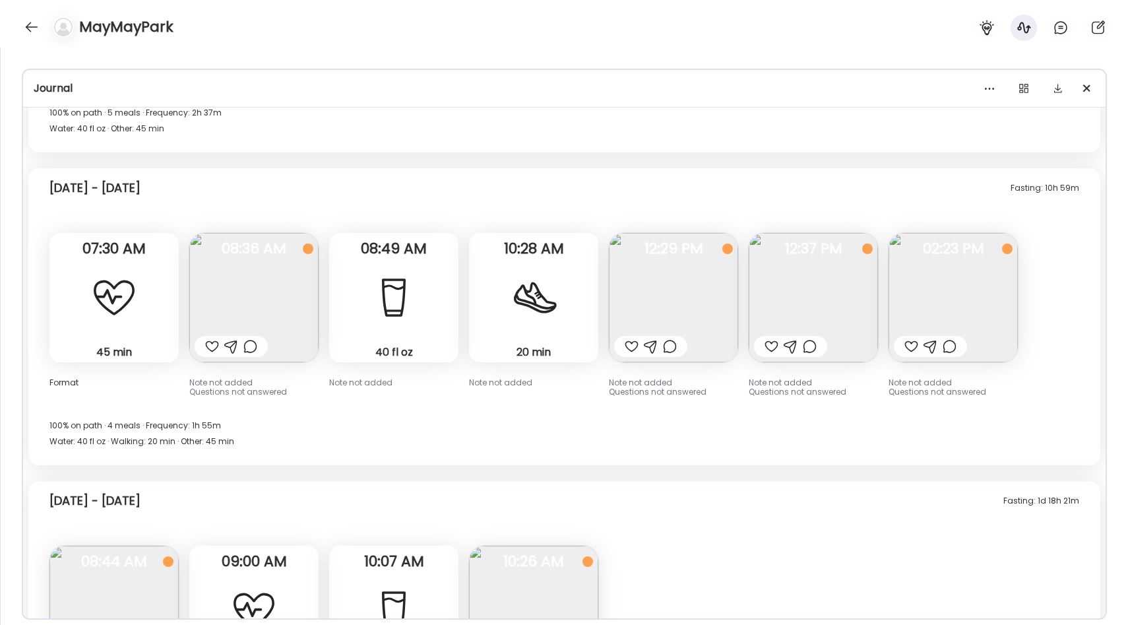
click at [977, 258] on img at bounding box center [953, 297] width 129 height 129
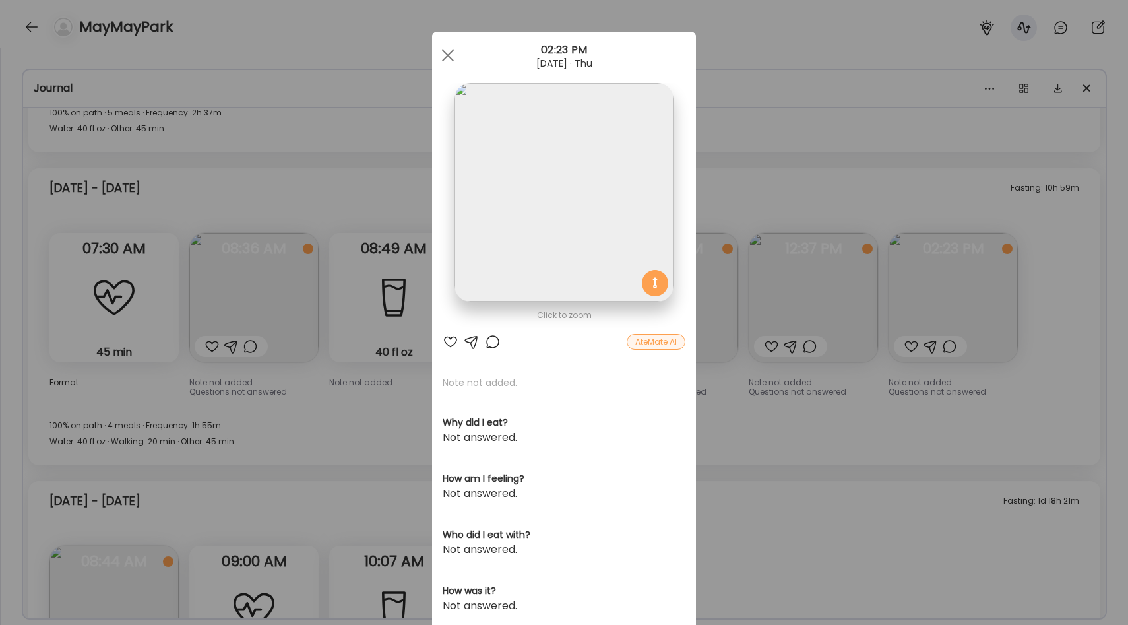
click at [813, 335] on div "Ate Coach Dashboard Wahoo! It’s official Take a moment to set up your Coach Pro…" at bounding box center [564, 312] width 1128 height 625
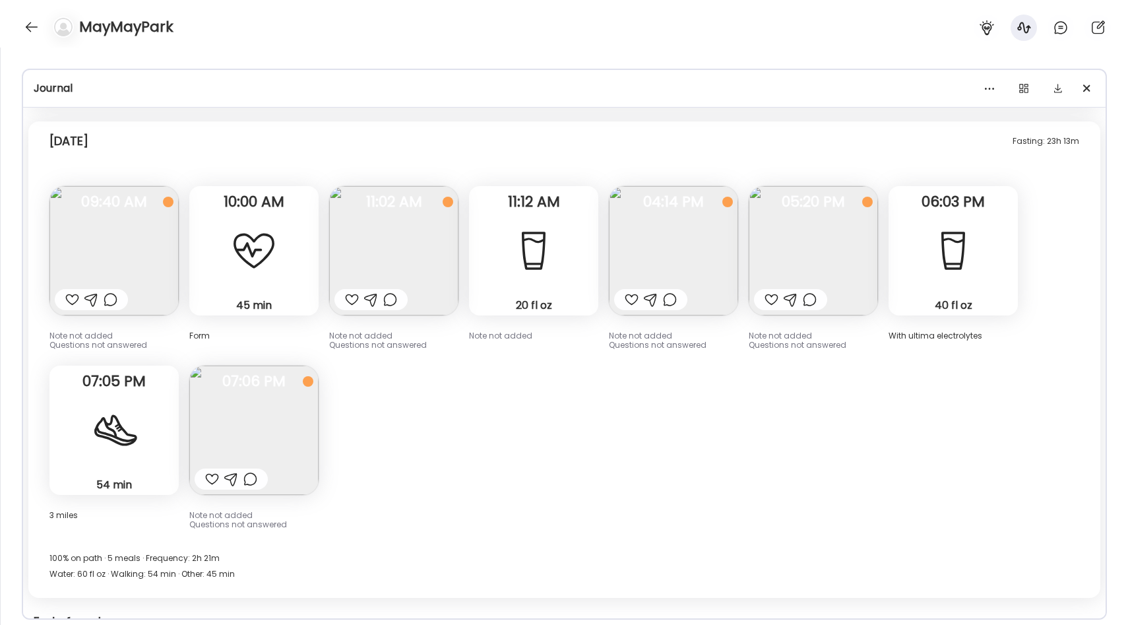
scroll to position [10514, 0]
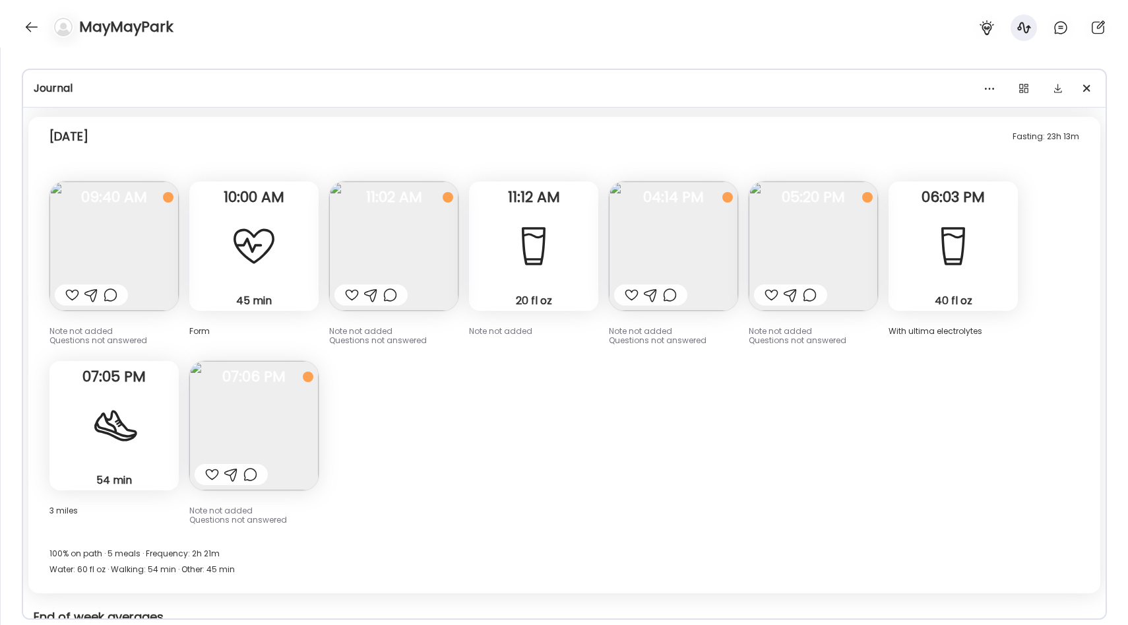
click at [298, 389] on img at bounding box center [253, 425] width 129 height 129
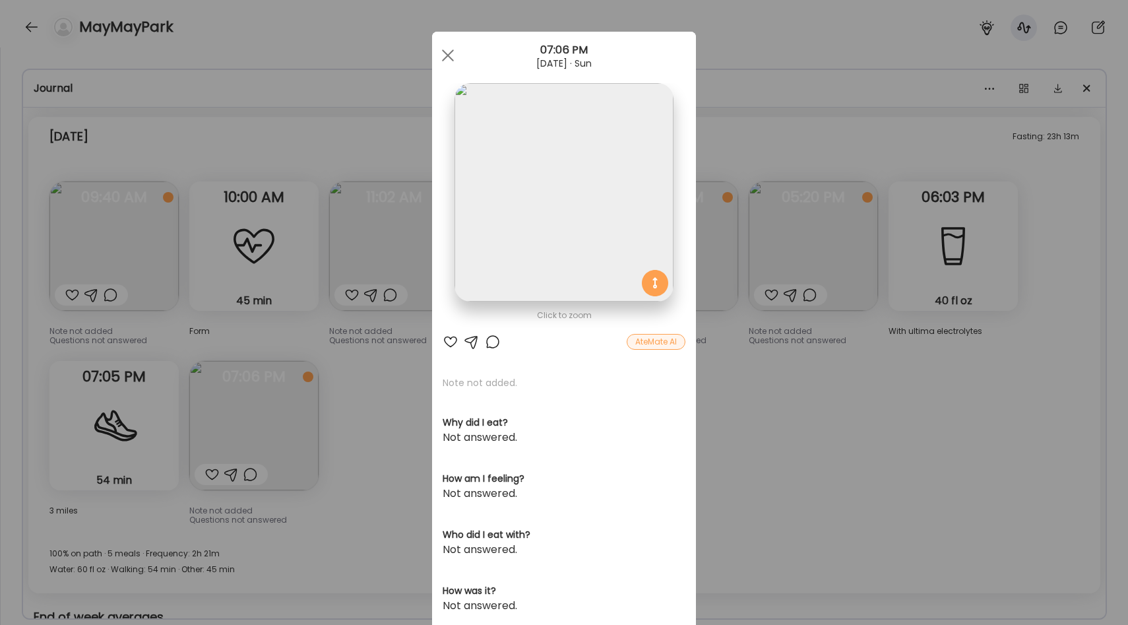
click at [397, 385] on div "Ate Coach Dashboard Wahoo! It’s official Take a moment to set up your Coach Pro…" at bounding box center [564, 312] width 1128 height 625
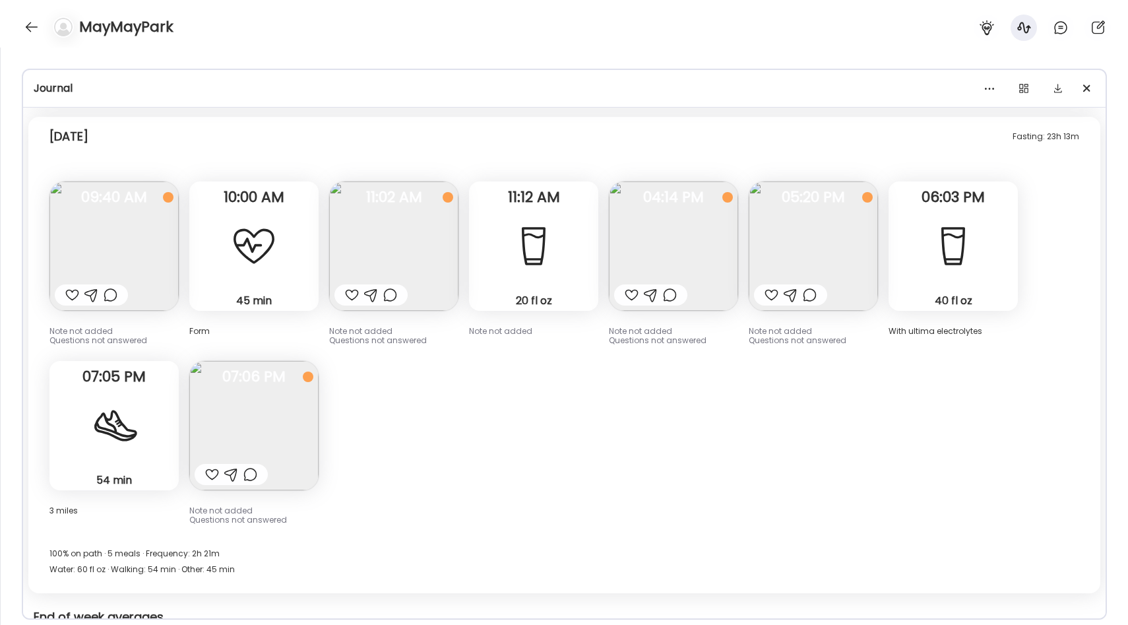
click at [298, 396] on img at bounding box center [253, 425] width 129 height 129
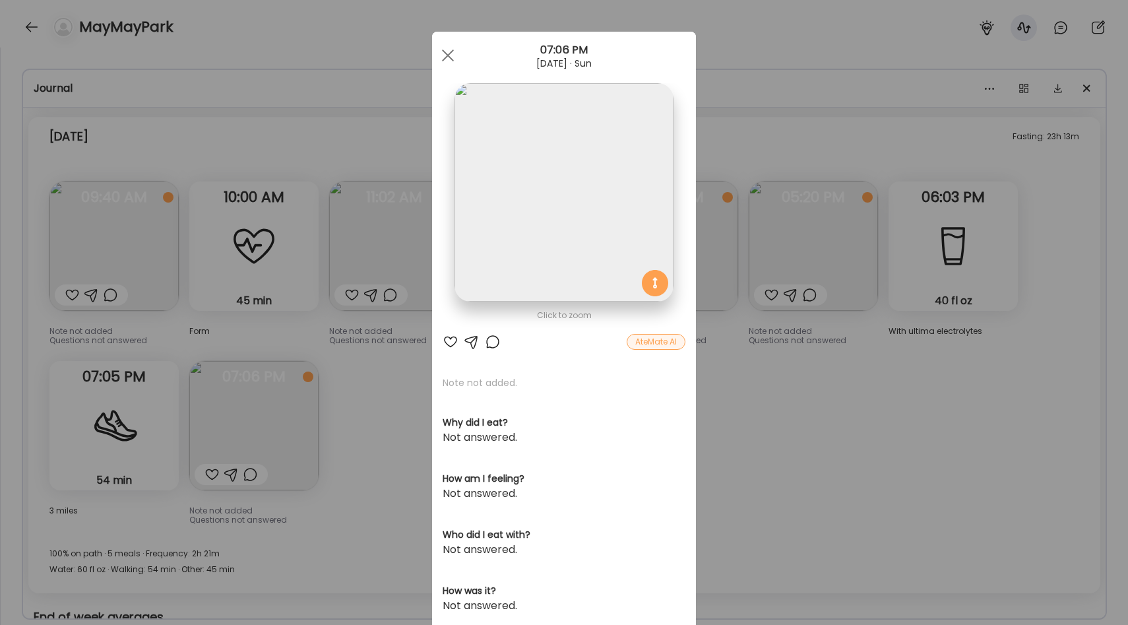
click at [920, 412] on div "Ate Coach Dashboard Wahoo! It’s official Take a moment to set up your Coach Pro…" at bounding box center [564, 312] width 1128 height 625
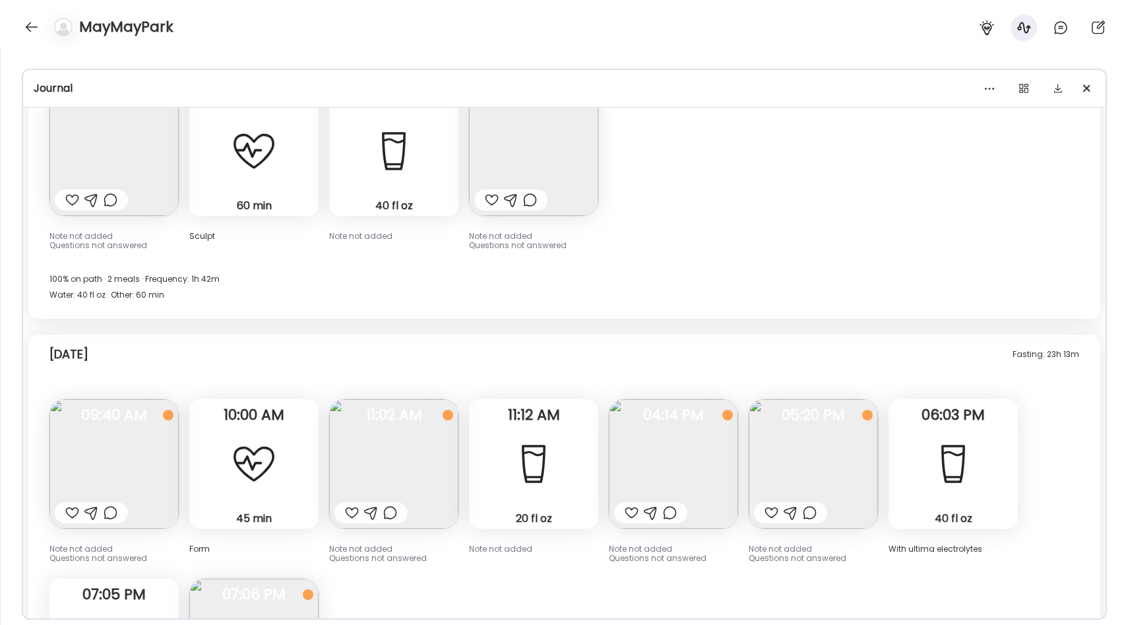
scroll to position [10313, 0]
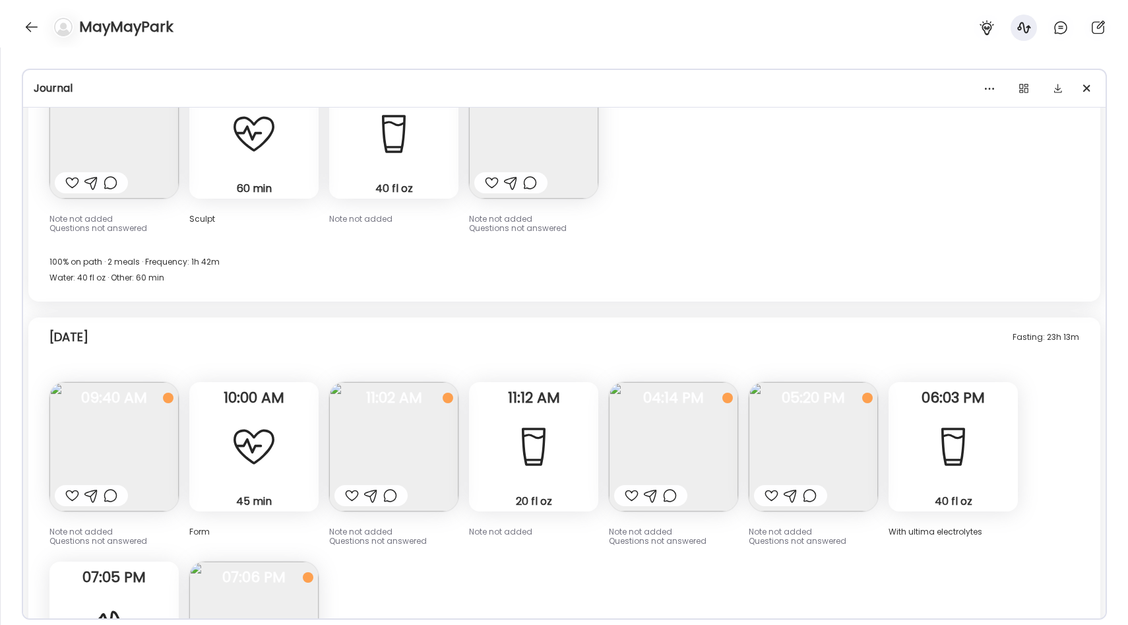
click at [113, 435] on img at bounding box center [113, 446] width 129 height 129
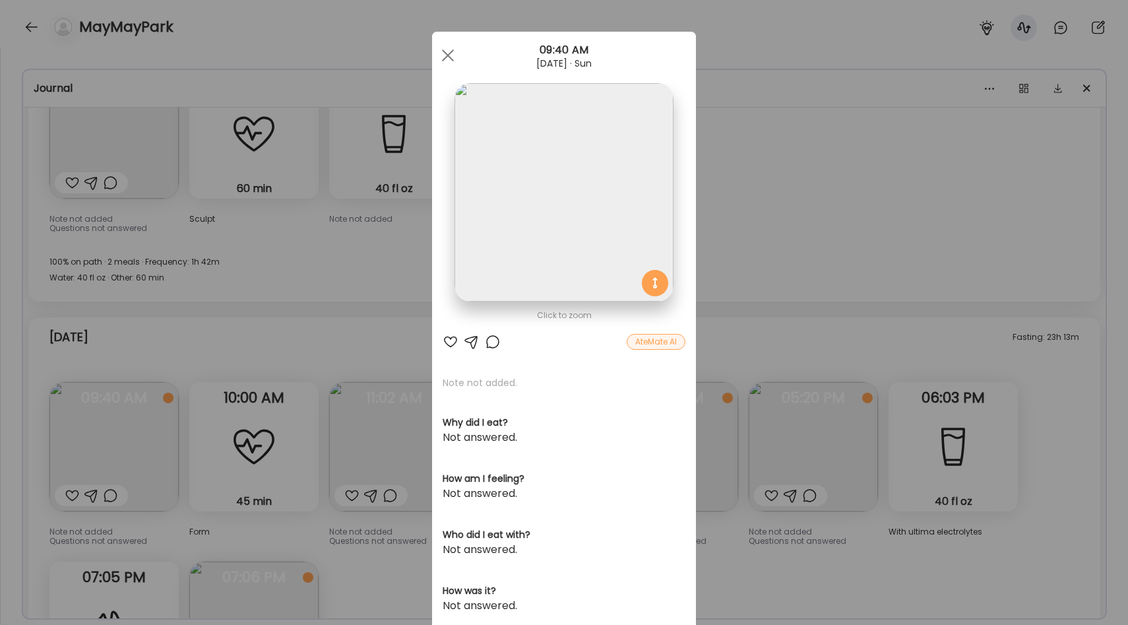
click at [345, 352] on div "Ate Coach Dashboard Wahoo! It’s official Take a moment to set up your Coach Pro…" at bounding box center [564, 312] width 1128 height 625
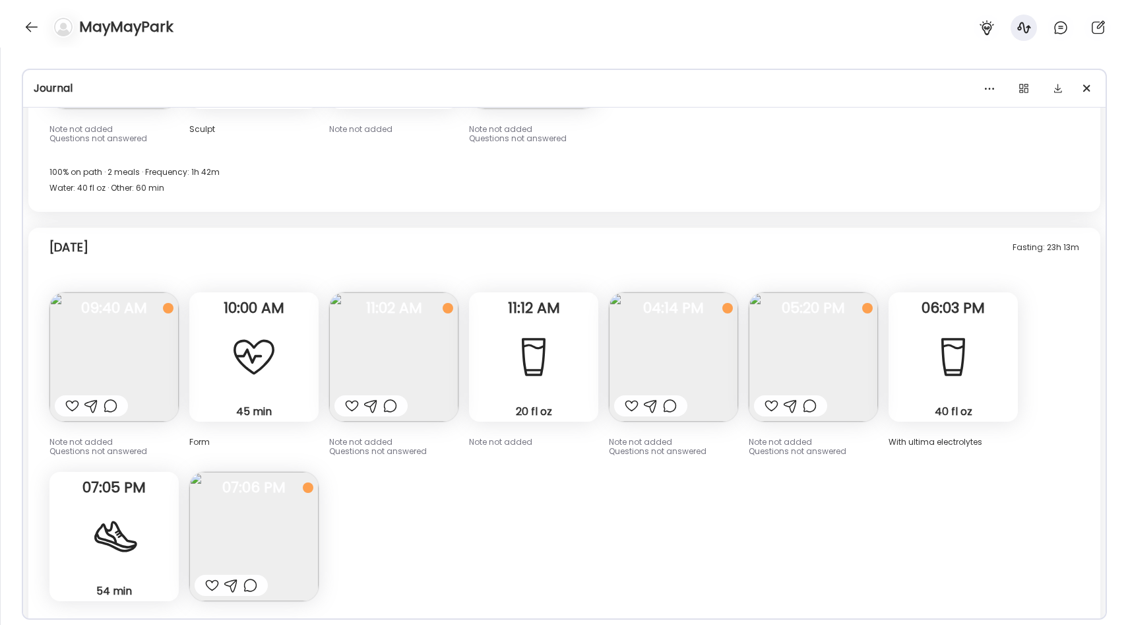
scroll to position [10422, 0]
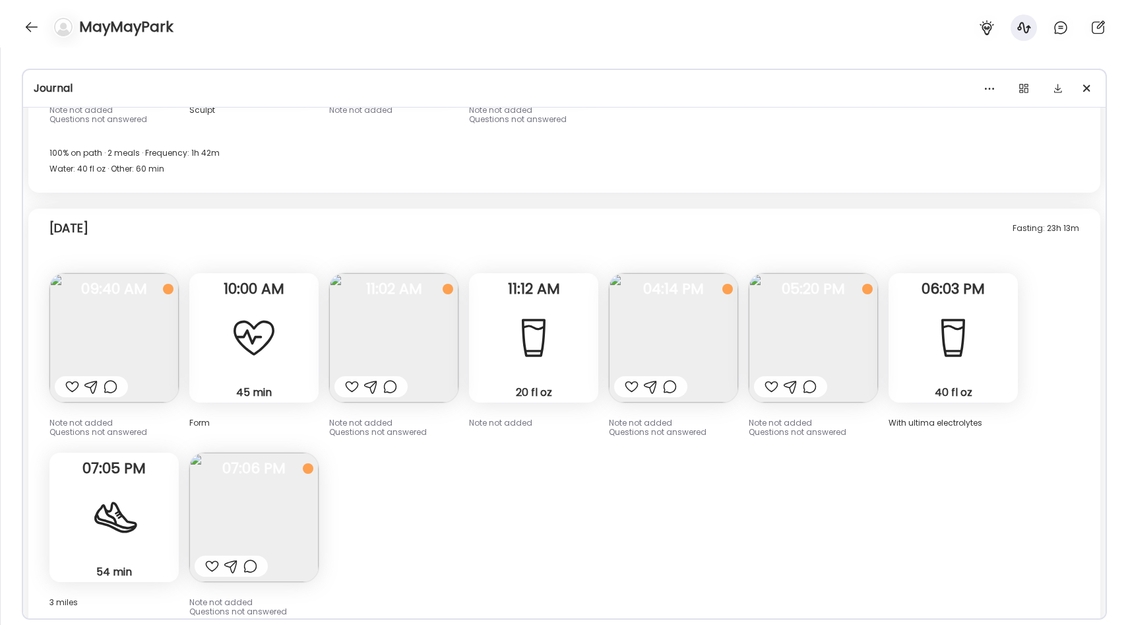
click at [408, 319] on img at bounding box center [393, 337] width 129 height 129
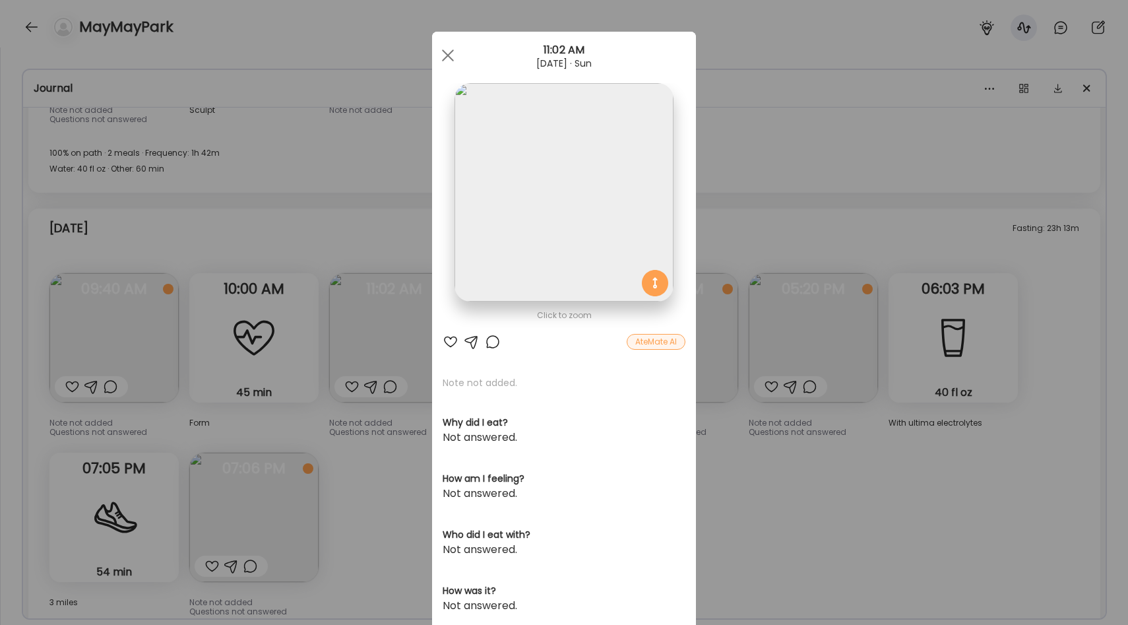
click at [752, 414] on div "Ate Coach Dashboard Wahoo! It’s official Take a moment to set up your Coach Pro…" at bounding box center [564, 312] width 1128 height 625
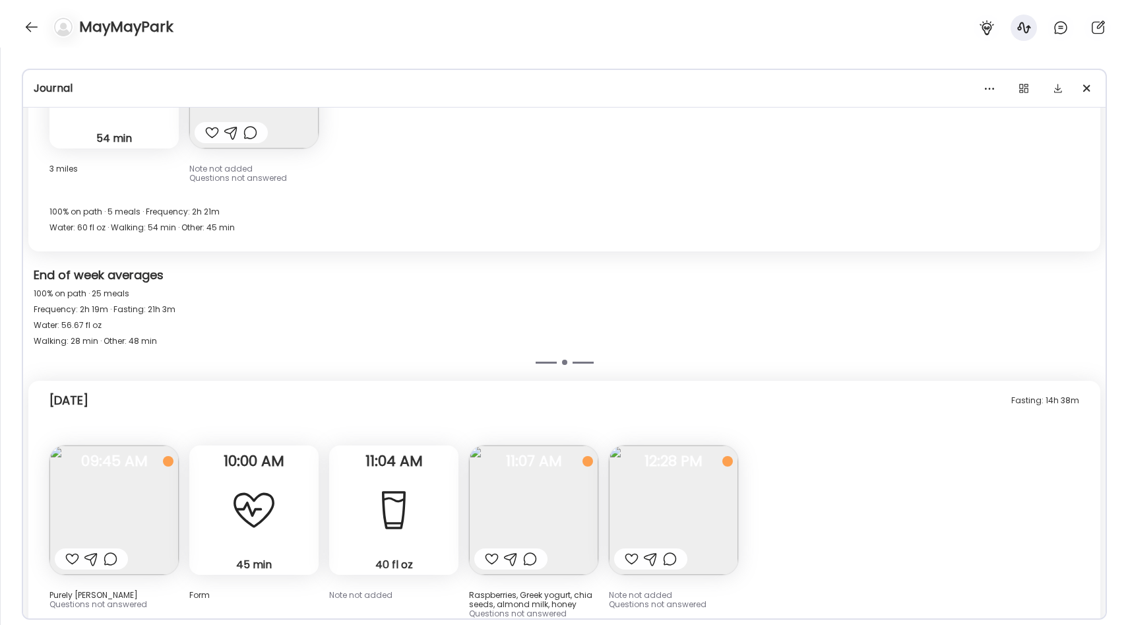
scroll to position [10901, 0]
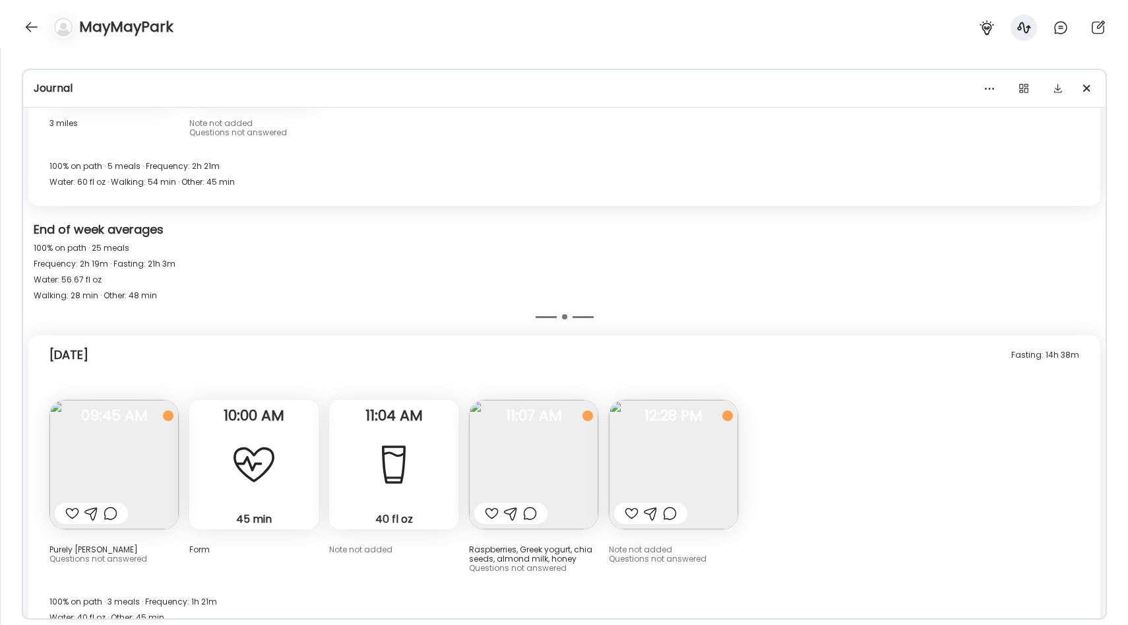
click at [527, 453] on img at bounding box center [533, 464] width 129 height 129
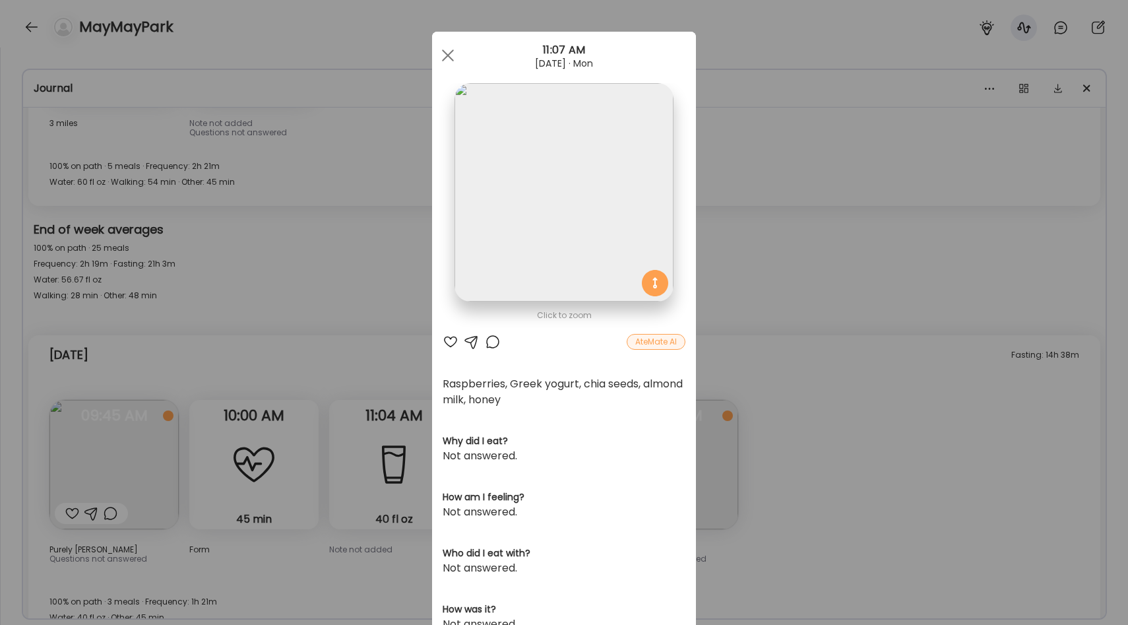
click at [979, 385] on div "Ate Coach Dashboard Wahoo! It’s official Take a moment to set up your Coach Pro…" at bounding box center [564, 312] width 1128 height 625
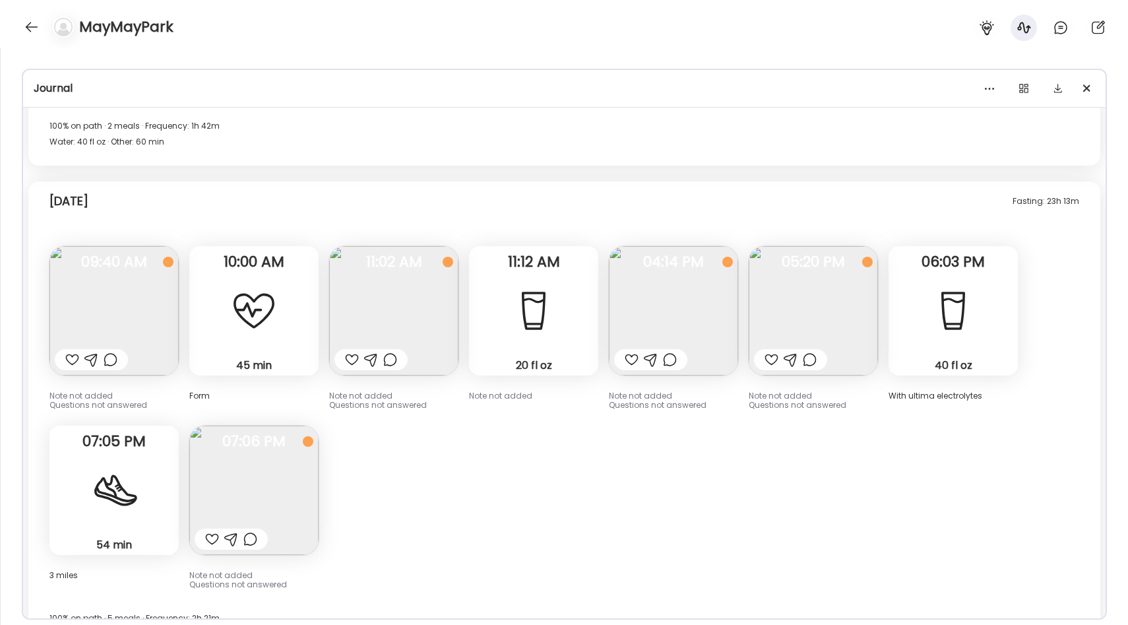
scroll to position [10442, 0]
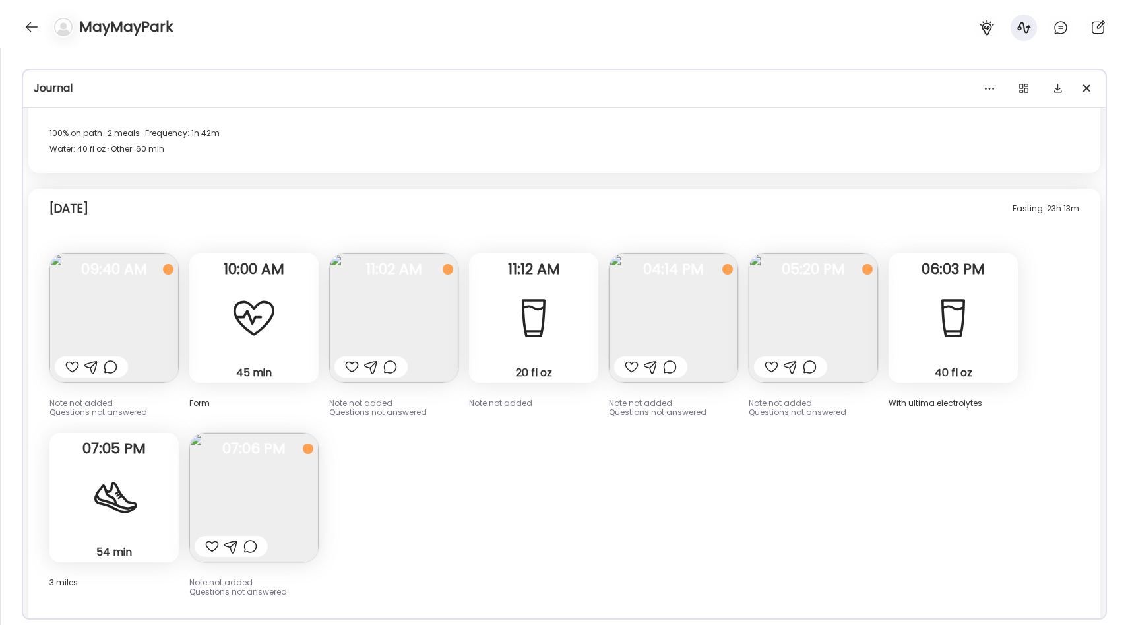
click at [424, 286] on img at bounding box center [393, 317] width 129 height 129
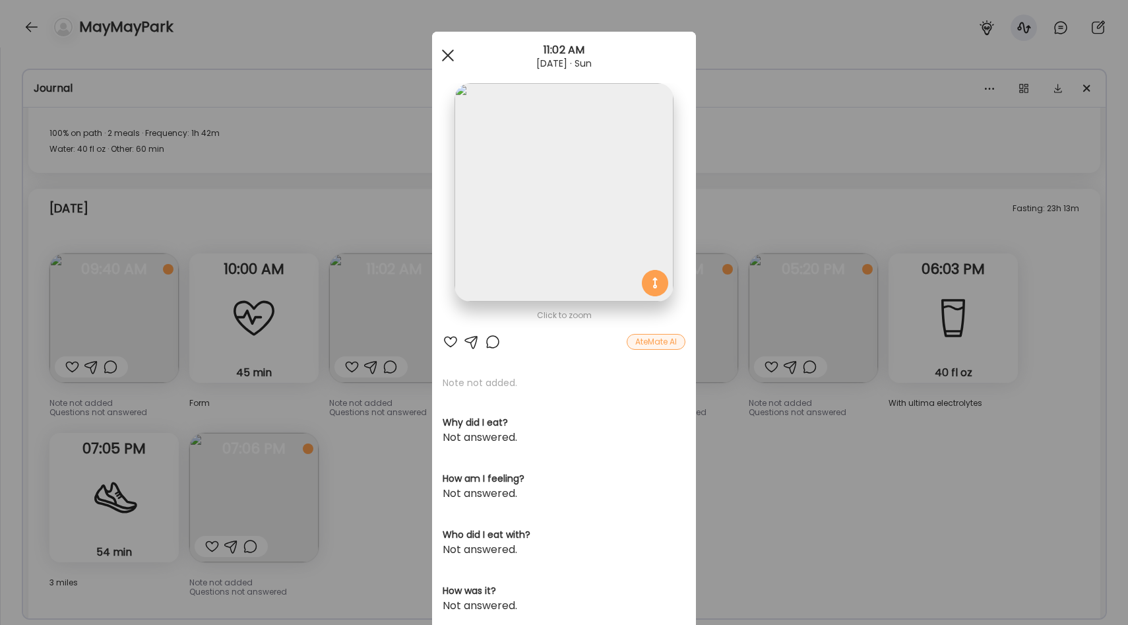
click at [451, 57] on div at bounding box center [448, 55] width 26 height 26
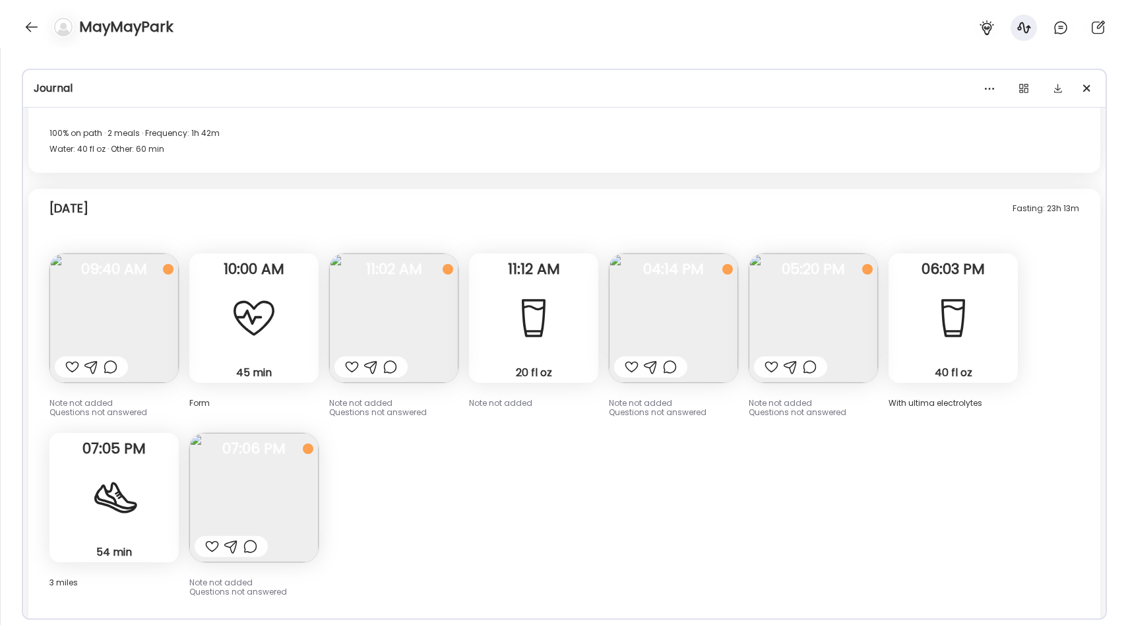
click at [775, 304] on img at bounding box center [813, 317] width 129 height 129
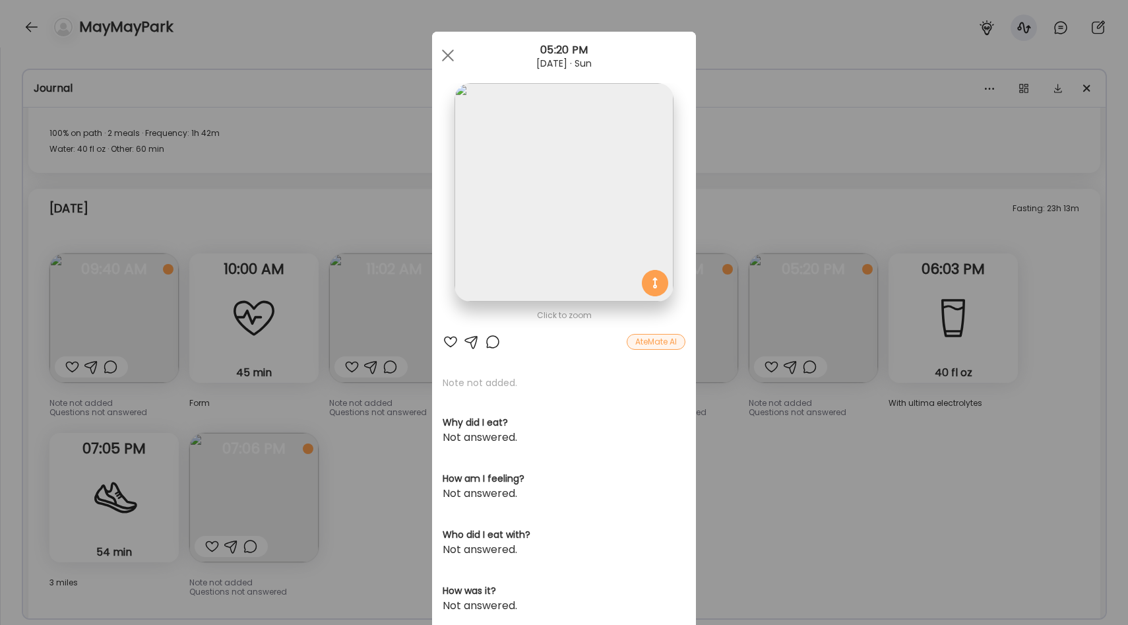
click at [729, 407] on div "Ate Coach Dashboard Wahoo! It’s official Take a moment to set up your Coach Pro…" at bounding box center [564, 312] width 1128 height 625
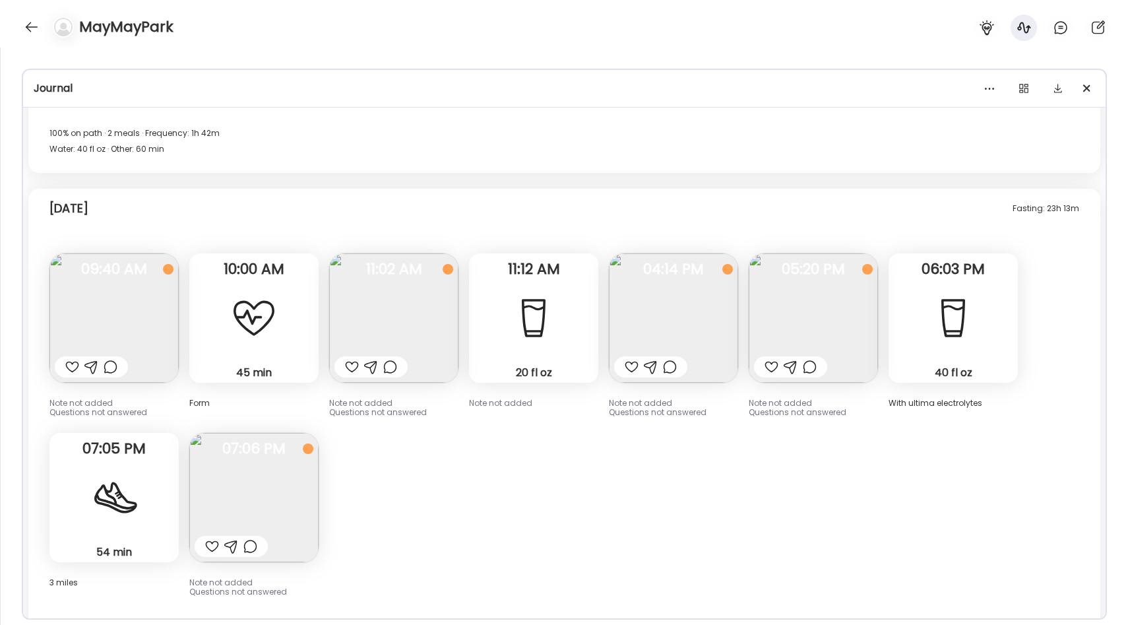
click at [133, 268] on img at bounding box center [113, 317] width 129 height 129
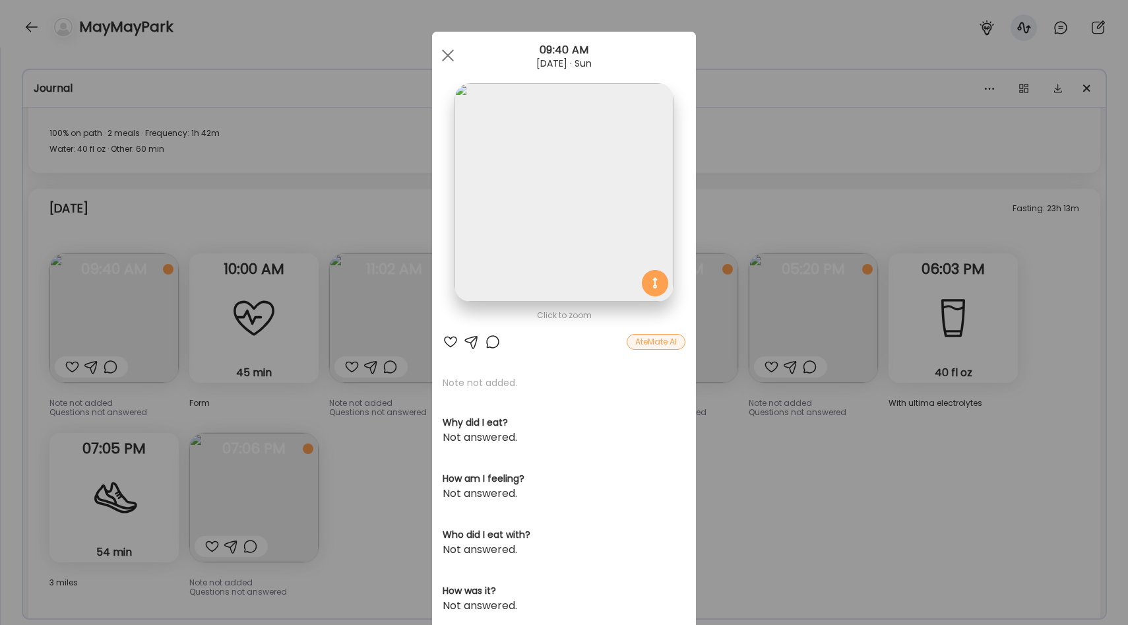
click at [719, 387] on div "Ate Coach Dashboard Wahoo! It’s official Take a moment to set up your Coach Pro…" at bounding box center [564, 312] width 1128 height 625
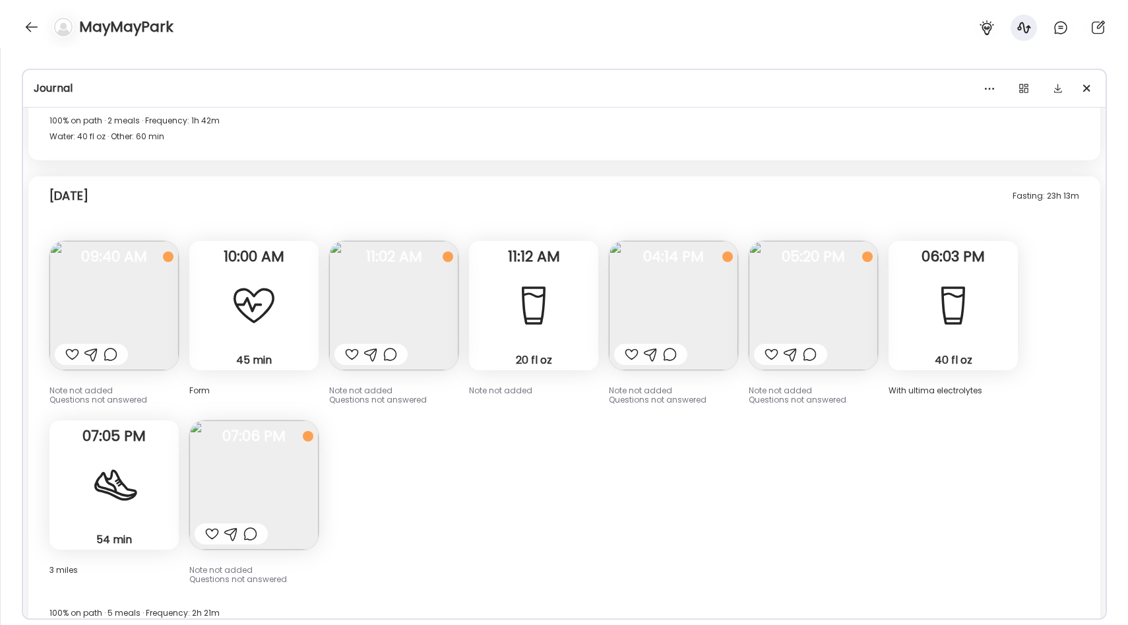
scroll to position [10458, 0]
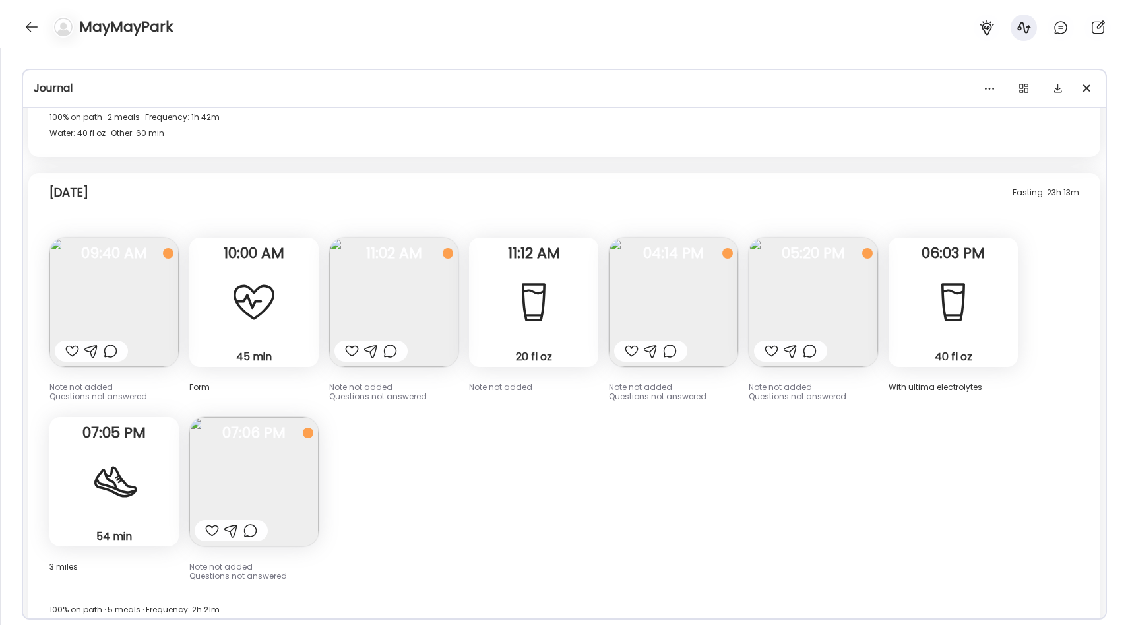
click at [643, 340] on div at bounding box center [650, 350] width 73 height 21
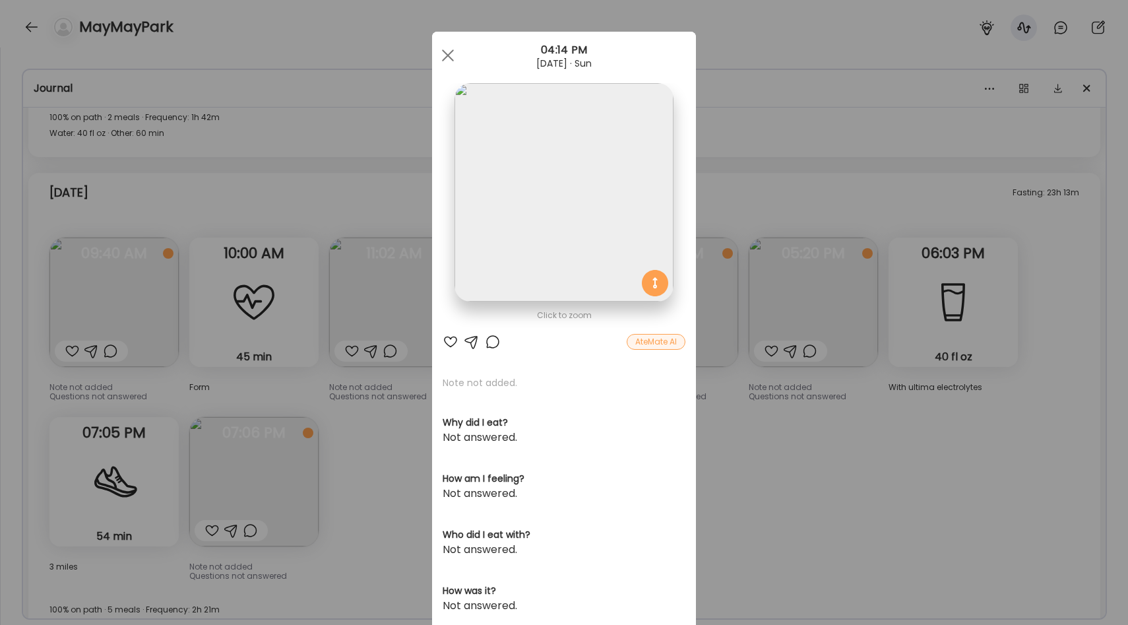
click at [828, 411] on div "Ate Coach Dashboard Wahoo! It’s official Take a moment to set up your Coach Pro…" at bounding box center [564, 312] width 1128 height 625
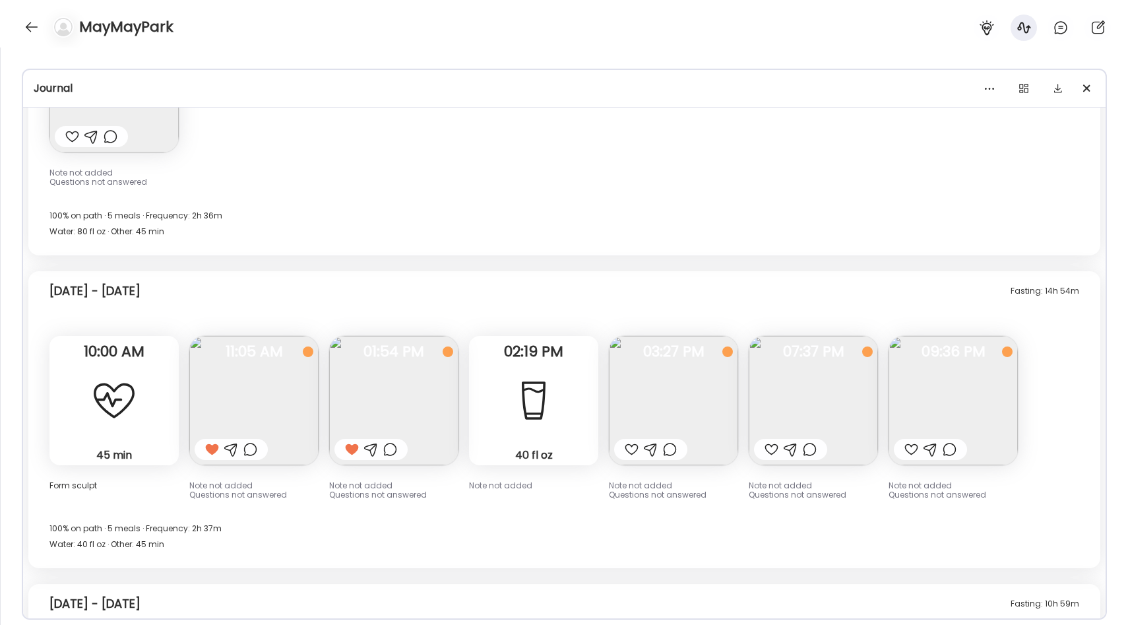
scroll to position [9428, 0]
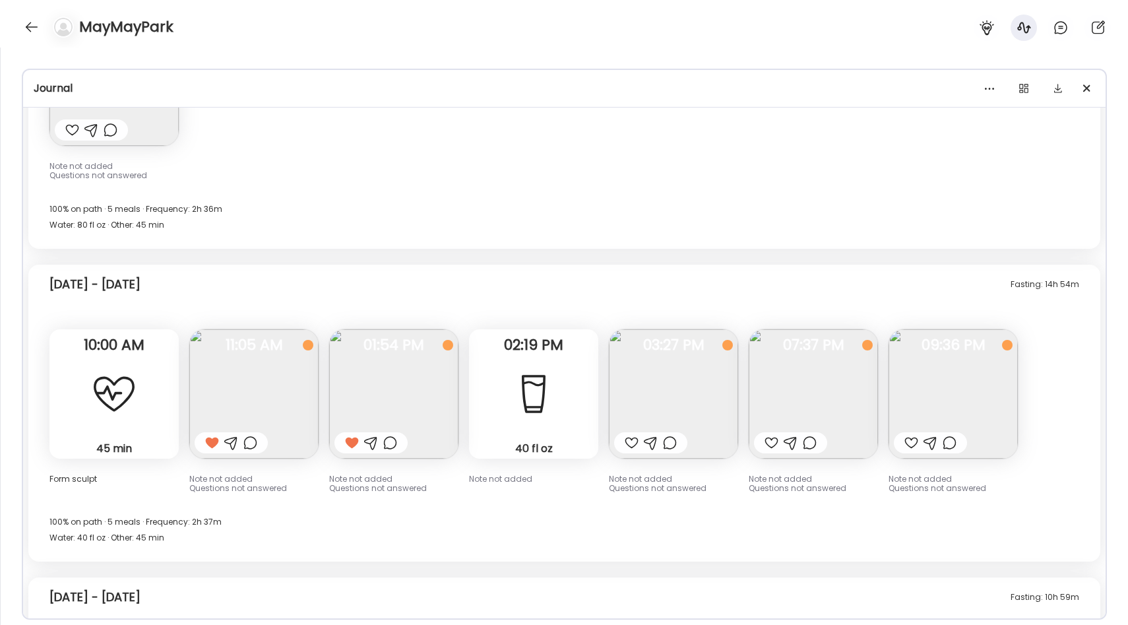
click at [417, 331] on img at bounding box center [393, 393] width 129 height 129
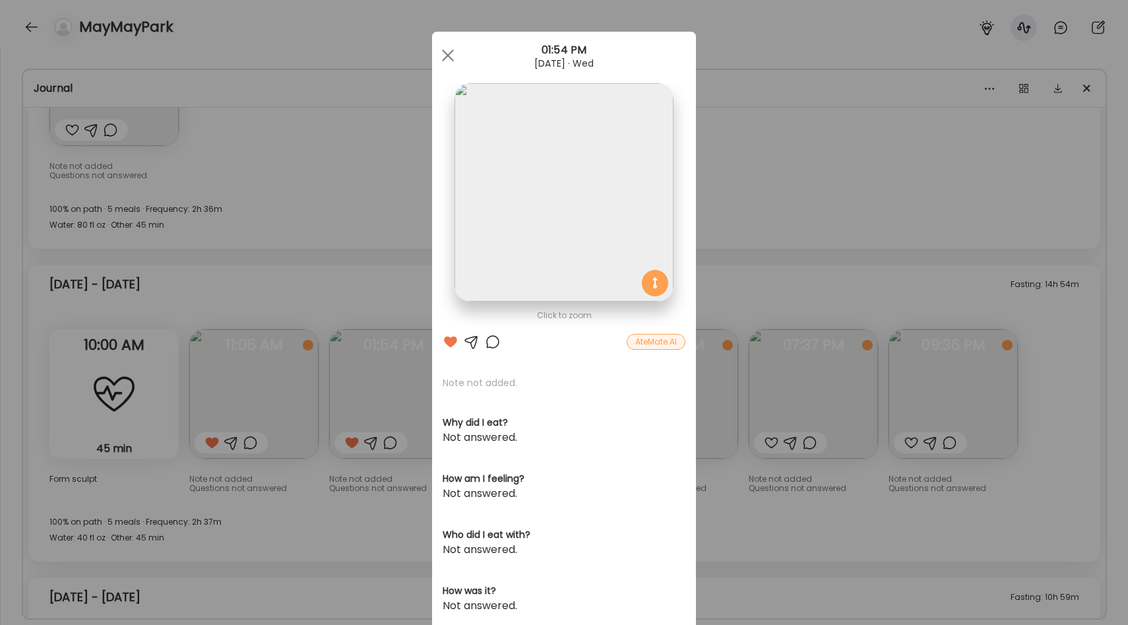
click at [745, 245] on div "Ate Coach Dashboard Wahoo! It’s official Take a moment to set up your Coach Pro…" at bounding box center [564, 312] width 1128 height 625
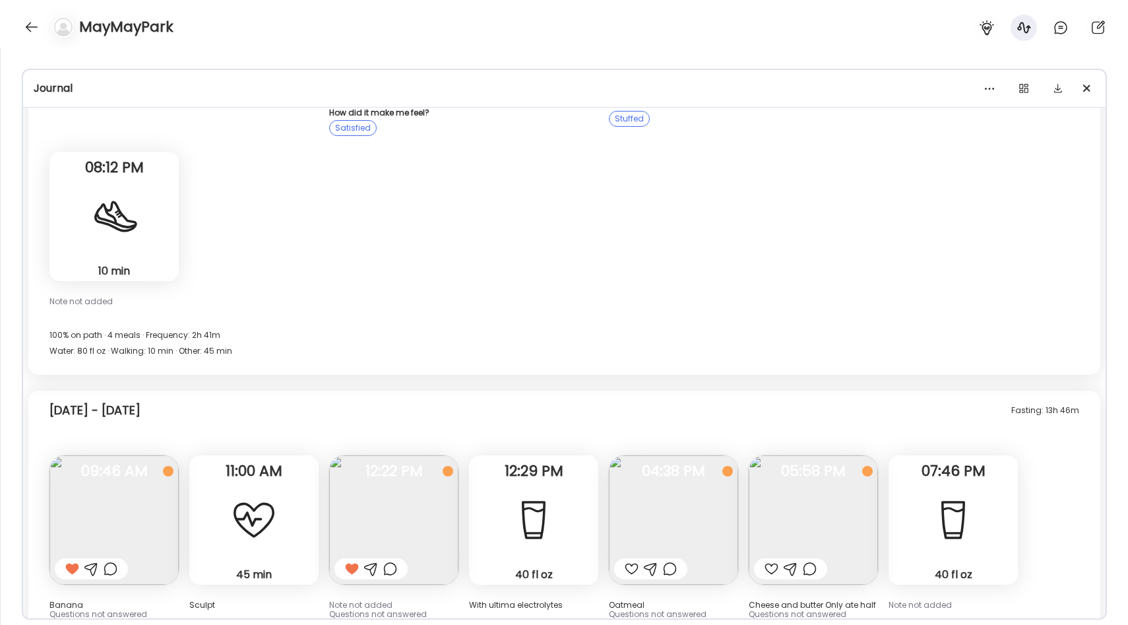
scroll to position [8837, 0]
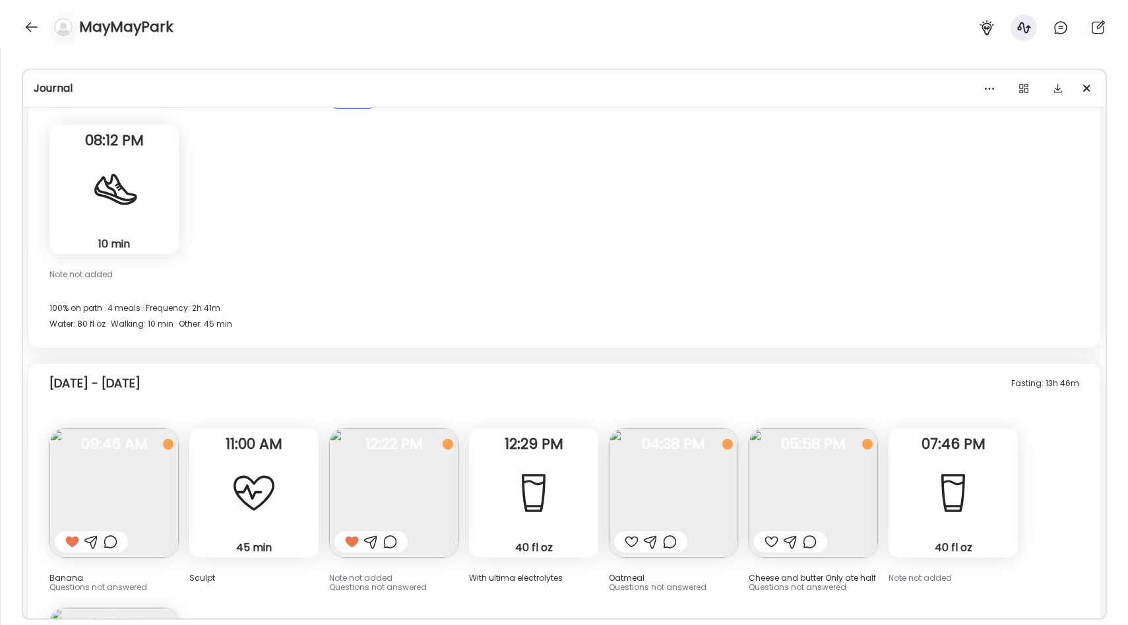
click at [795, 435] on img at bounding box center [813, 492] width 129 height 129
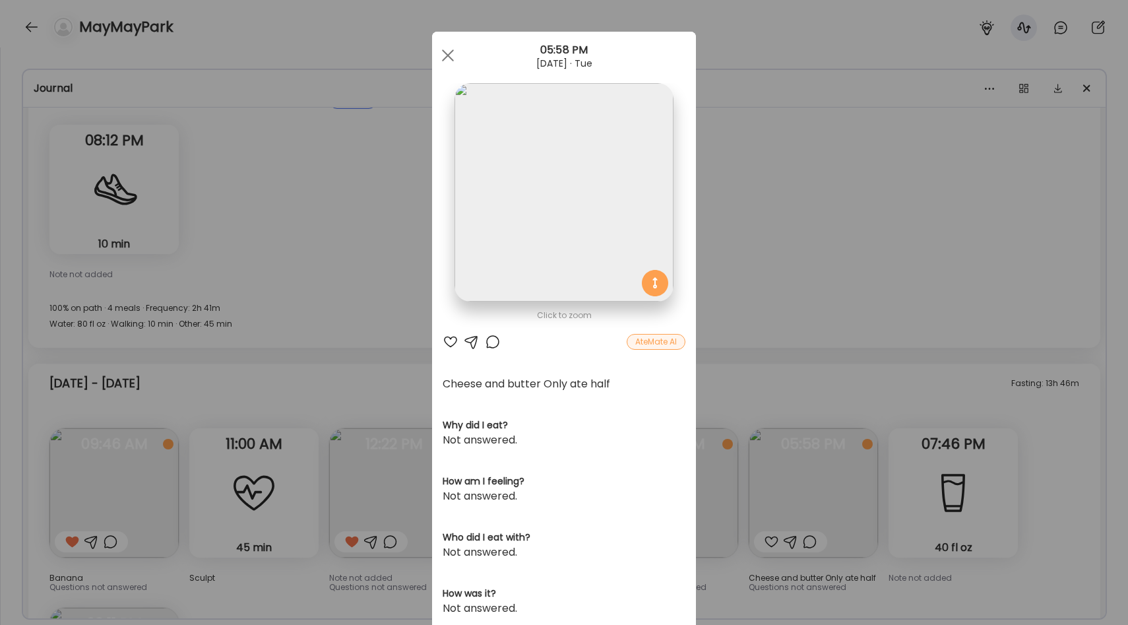
click at [807, 309] on div "Ate Coach Dashboard Wahoo! It’s official Take a moment to set up your Coach Pro…" at bounding box center [564, 312] width 1128 height 625
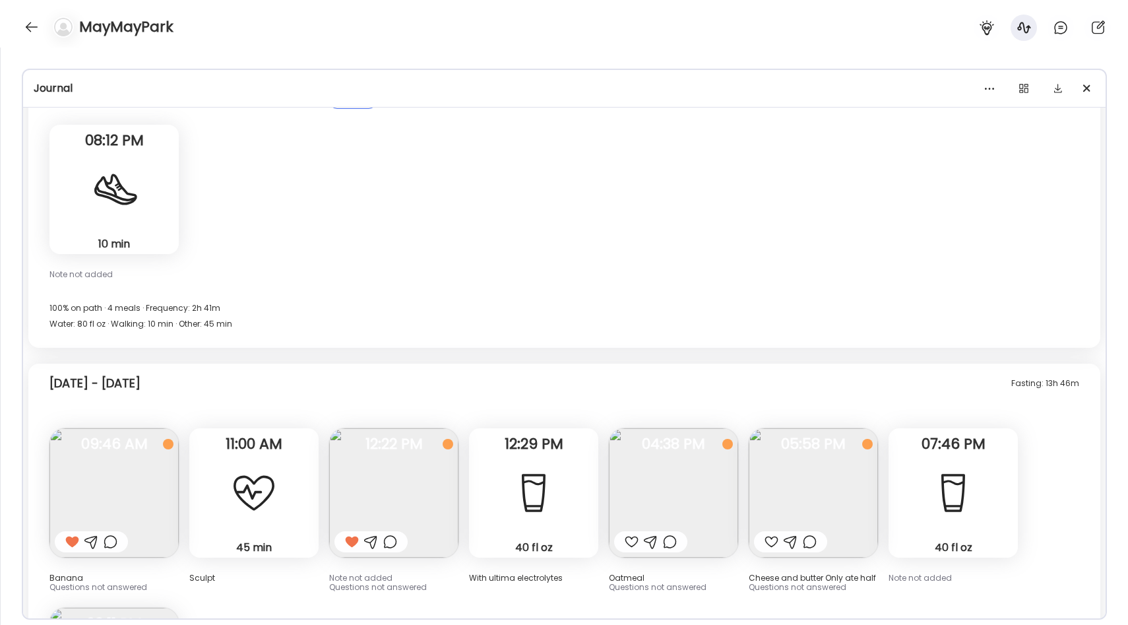
click at [797, 443] on img at bounding box center [813, 492] width 129 height 129
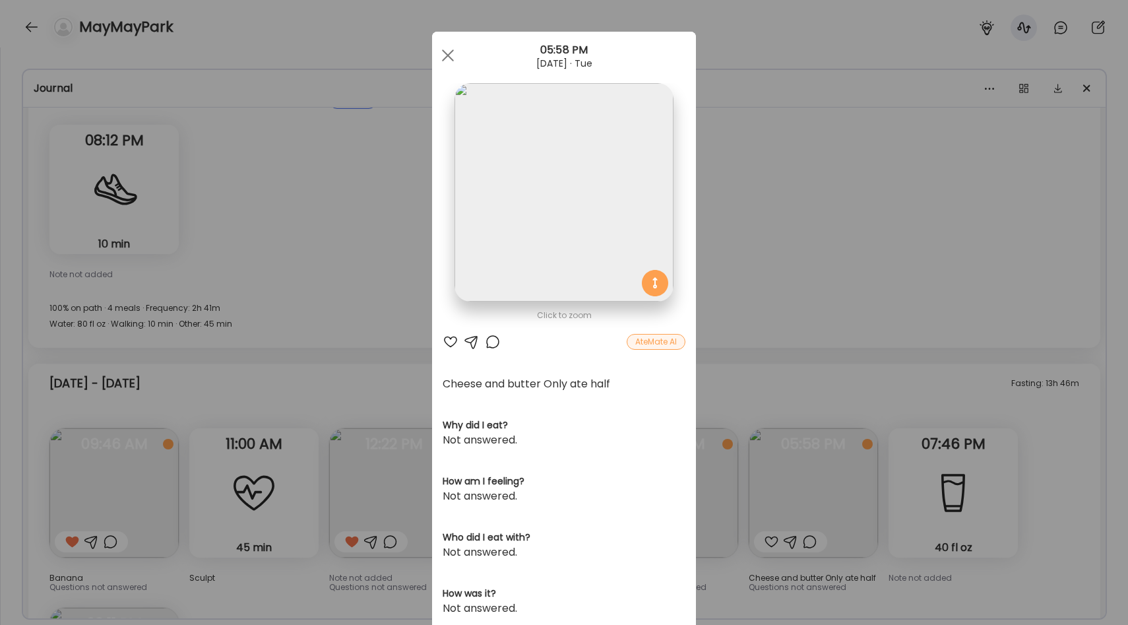
click at [772, 273] on div "Ate Coach Dashboard Wahoo! It’s official Take a moment to set up your Coach Pro…" at bounding box center [564, 312] width 1128 height 625
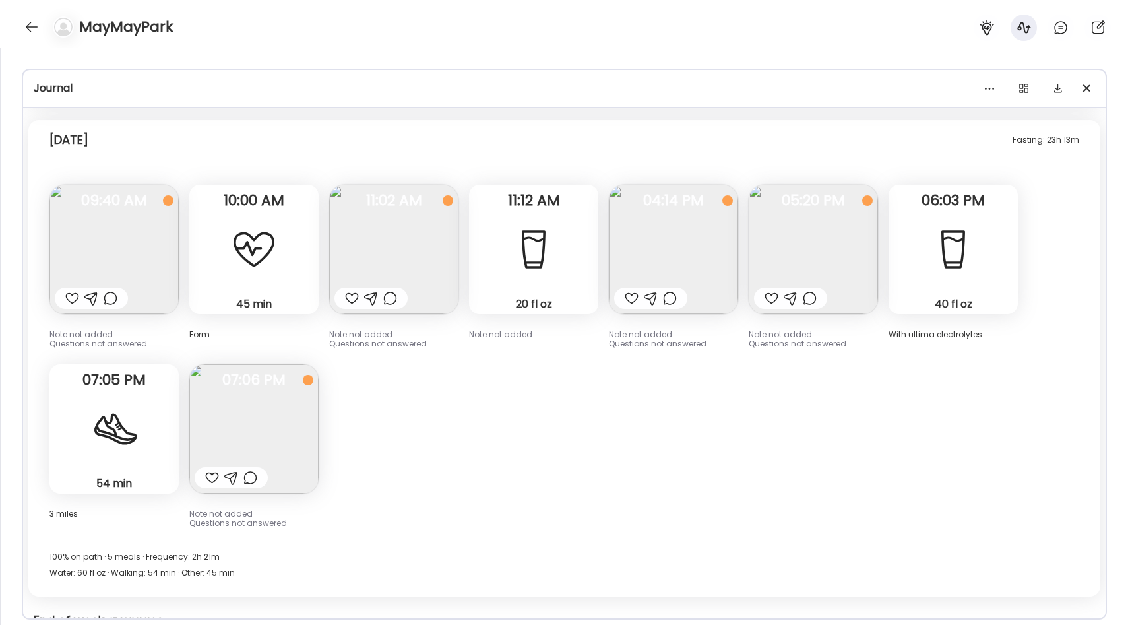
scroll to position [10533, 0]
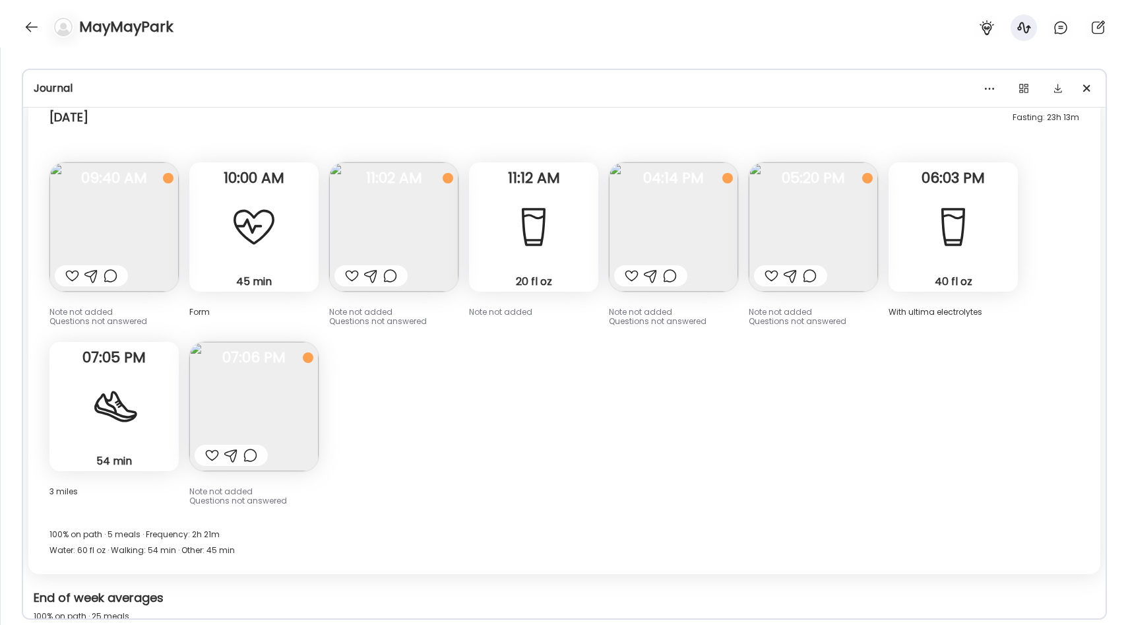
click at [428, 183] on img at bounding box center [393, 226] width 129 height 129
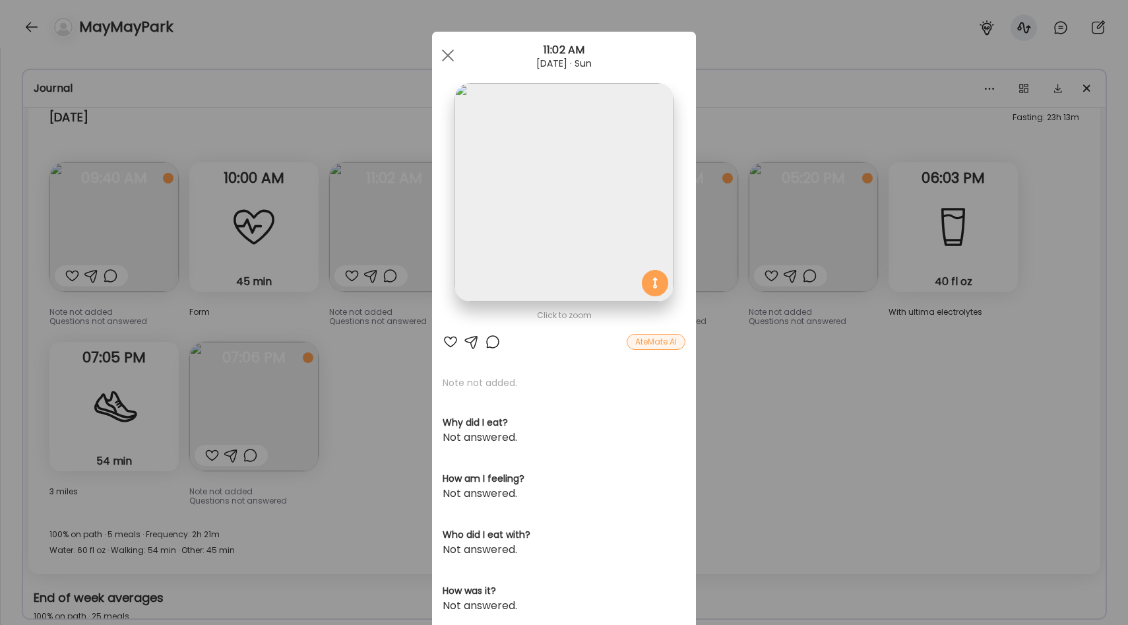
click at [579, 241] on img at bounding box center [564, 192] width 218 height 218
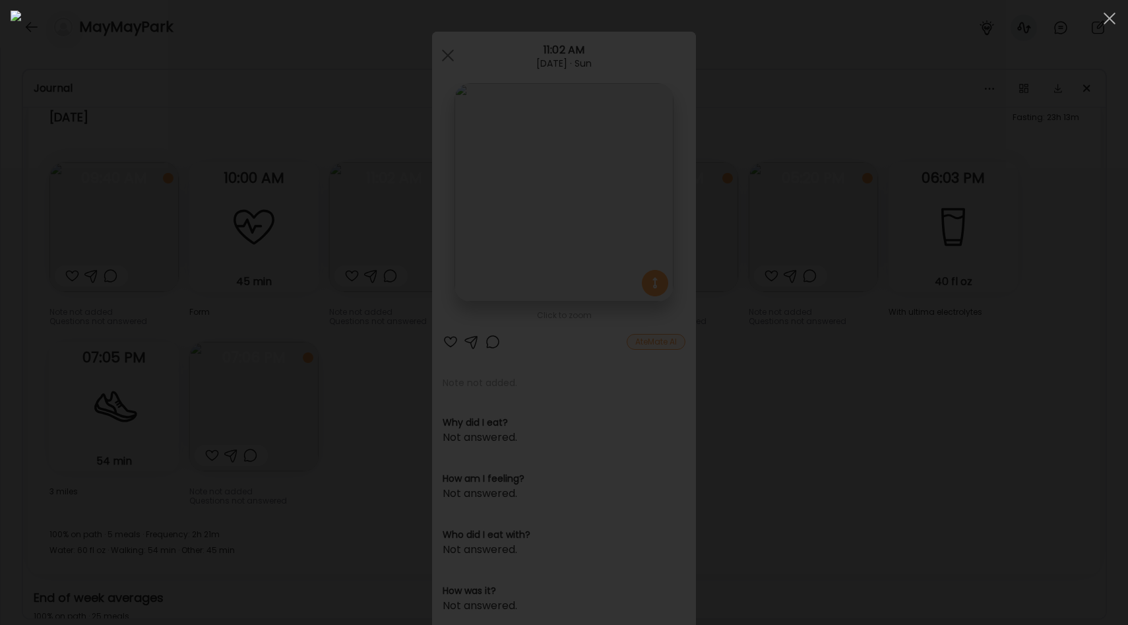
click at [255, 319] on div at bounding box center [564, 313] width 1107 height 604
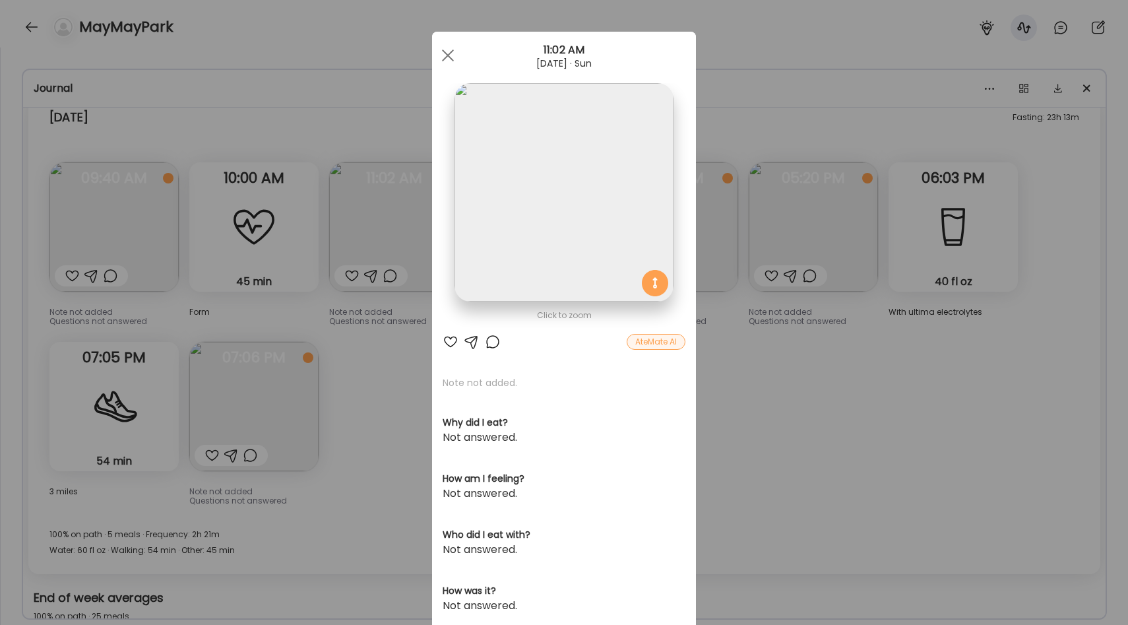
click at [375, 286] on div "Ate Coach Dashboard Wahoo! It’s official Take a moment to set up your Coach Pro…" at bounding box center [564, 312] width 1128 height 625
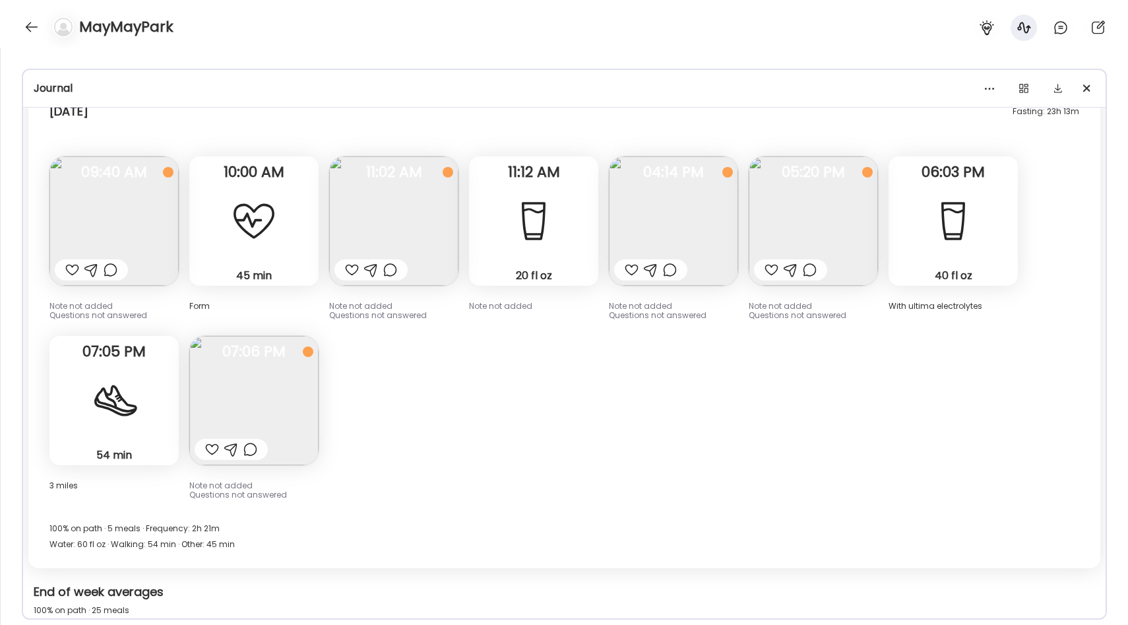
scroll to position [10538, 0]
click at [798, 191] on img at bounding box center [813, 222] width 129 height 129
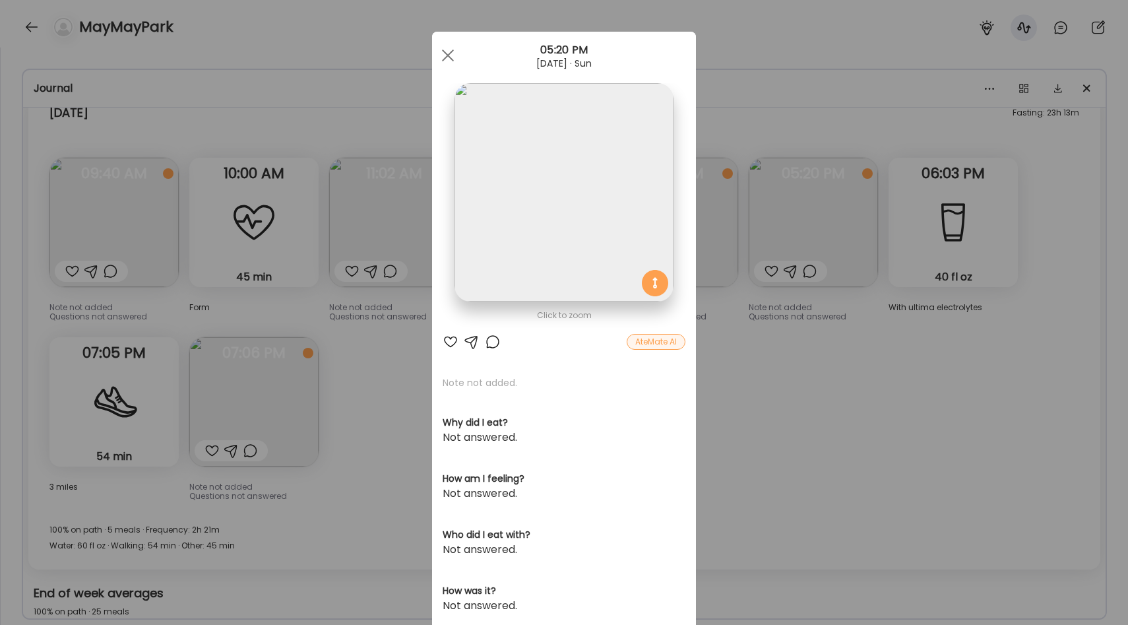
click at [608, 252] on img at bounding box center [564, 192] width 218 height 218
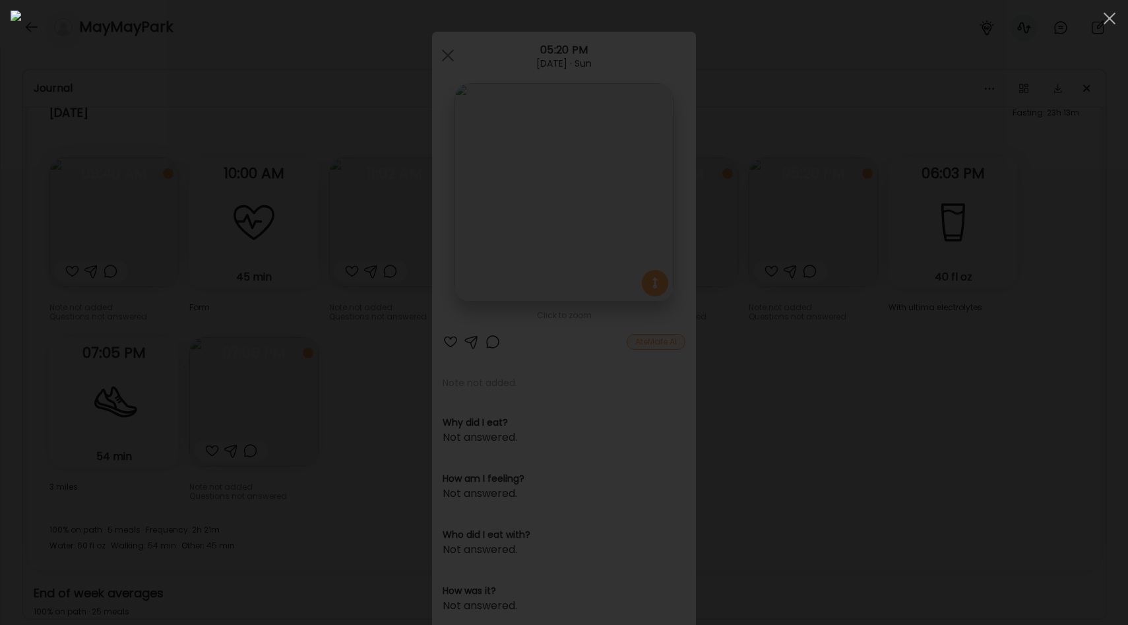
click at [218, 277] on div at bounding box center [564, 313] width 1107 height 604
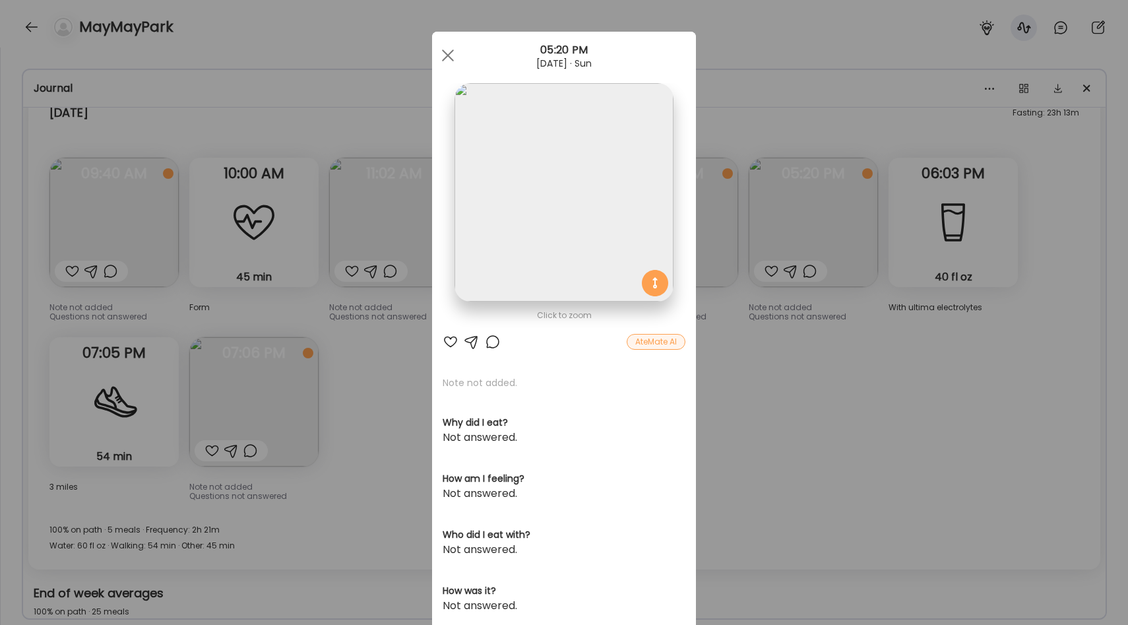
click at [823, 225] on div "Ate Coach Dashboard Wahoo! It’s official Take a moment to set up your Coach Pro…" at bounding box center [564, 312] width 1128 height 625
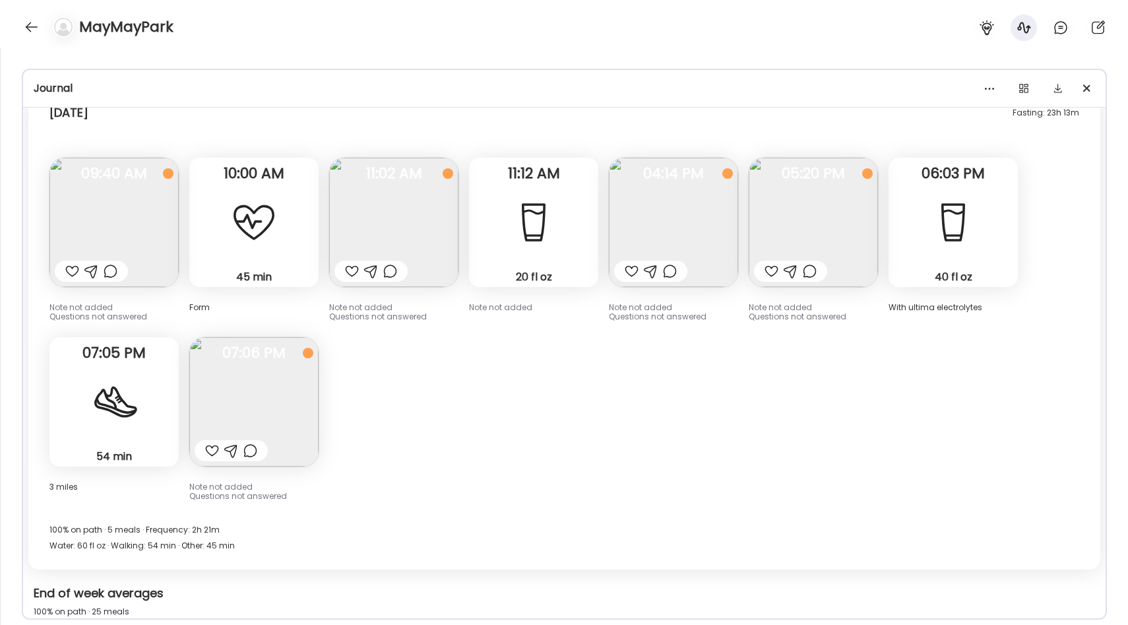
scroll to position [10541, 0]
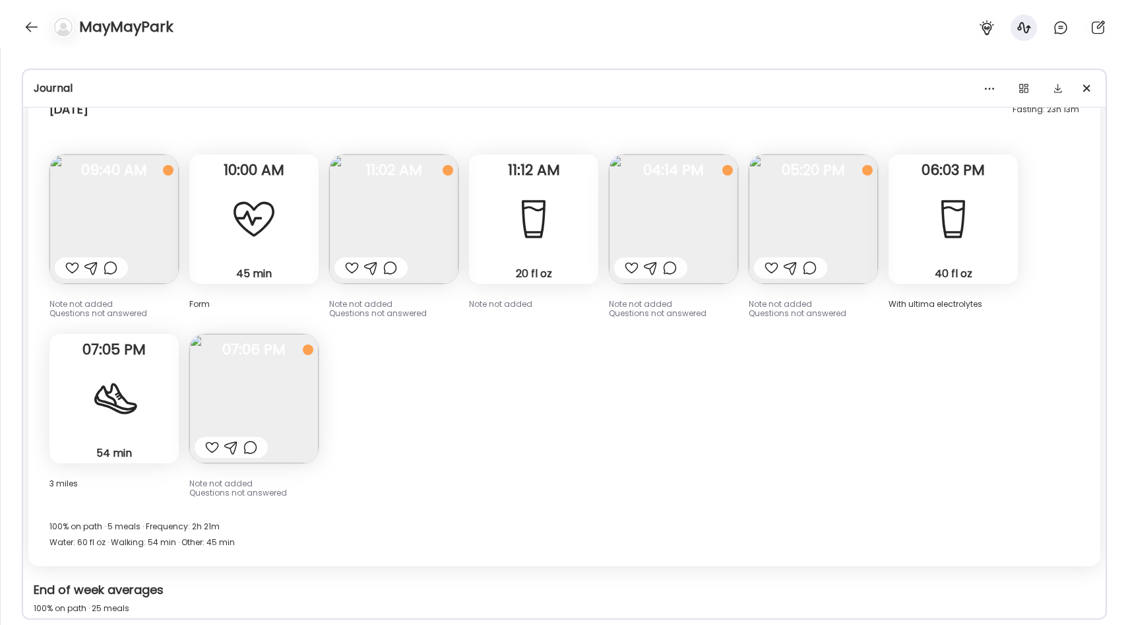
click at [420, 199] on img at bounding box center [393, 218] width 129 height 129
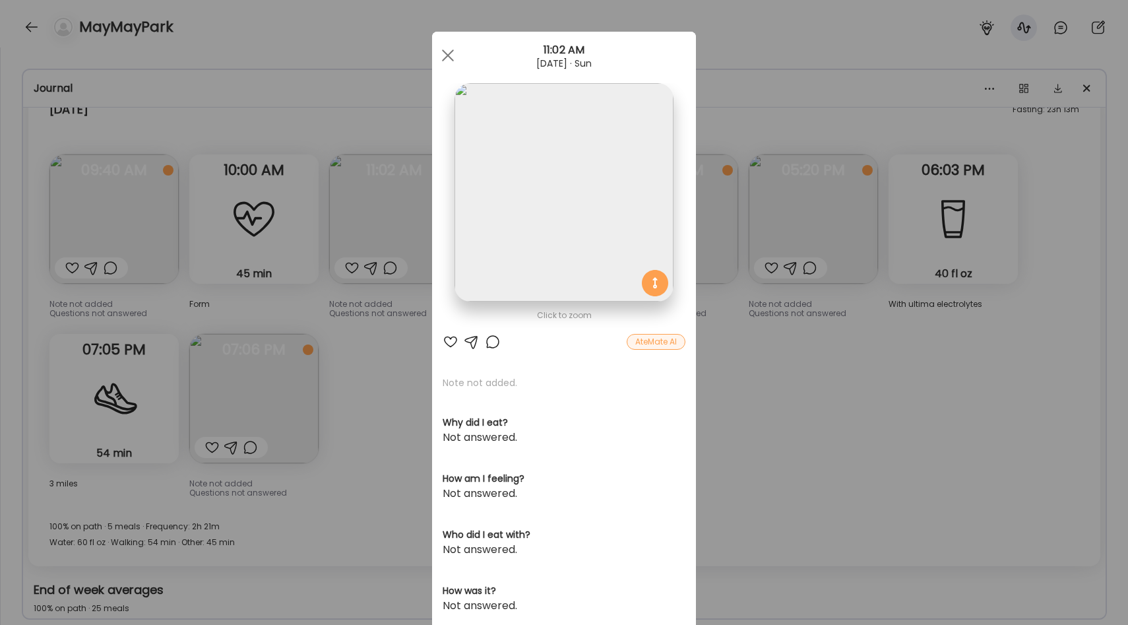
click at [566, 222] on img at bounding box center [564, 192] width 218 height 218
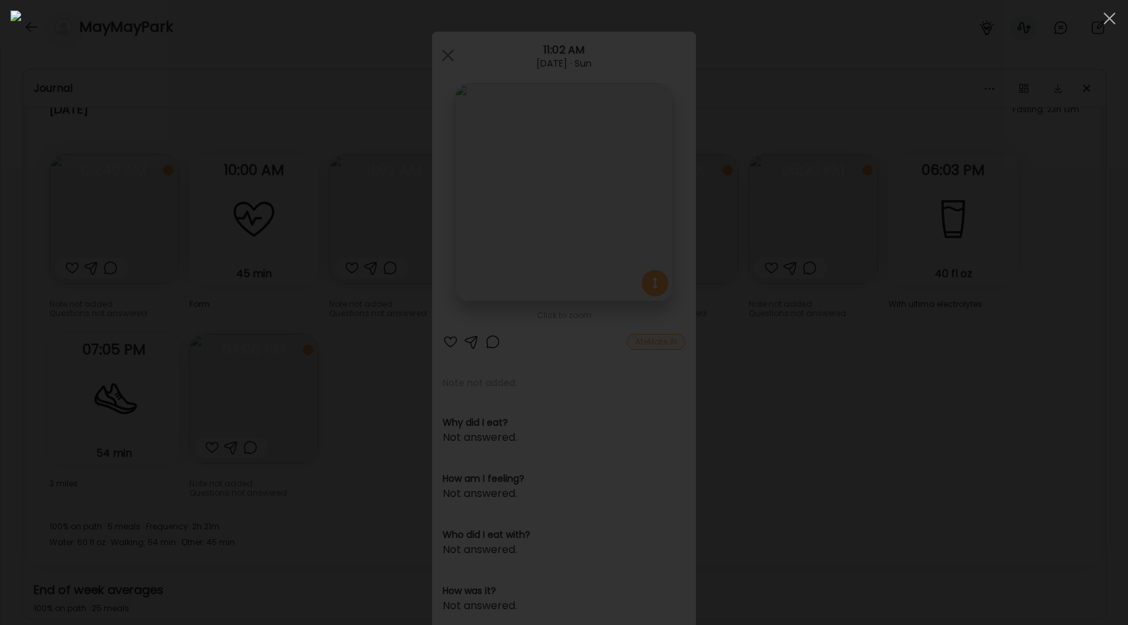
click at [833, 364] on img at bounding box center [564, 313] width 1107 height 604
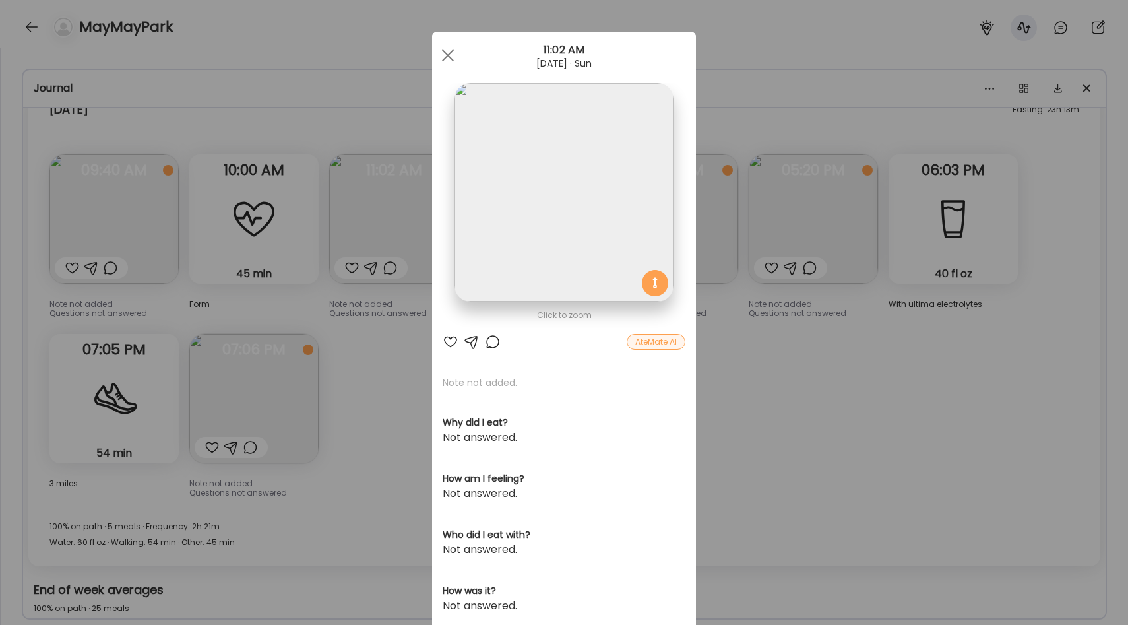
click at [779, 415] on div "Ate Coach Dashboard Wahoo! It’s official Take a moment to set up your Coach Pro…" at bounding box center [564, 312] width 1128 height 625
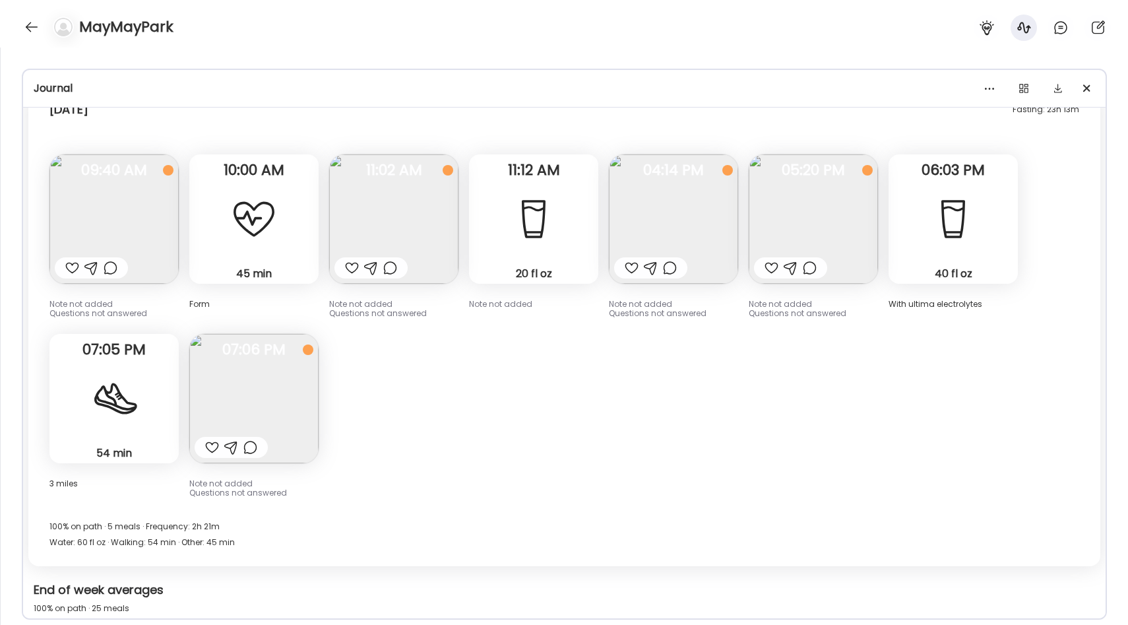
scroll to position [10554, 0]
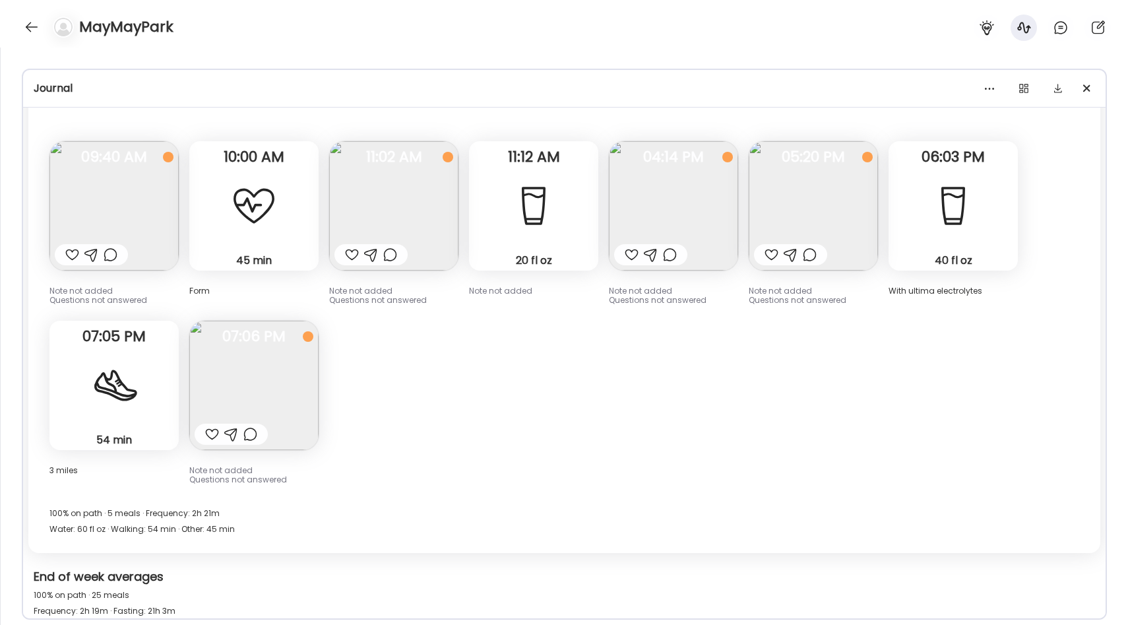
click at [761, 183] on img at bounding box center [813, 205] width 129 height 129
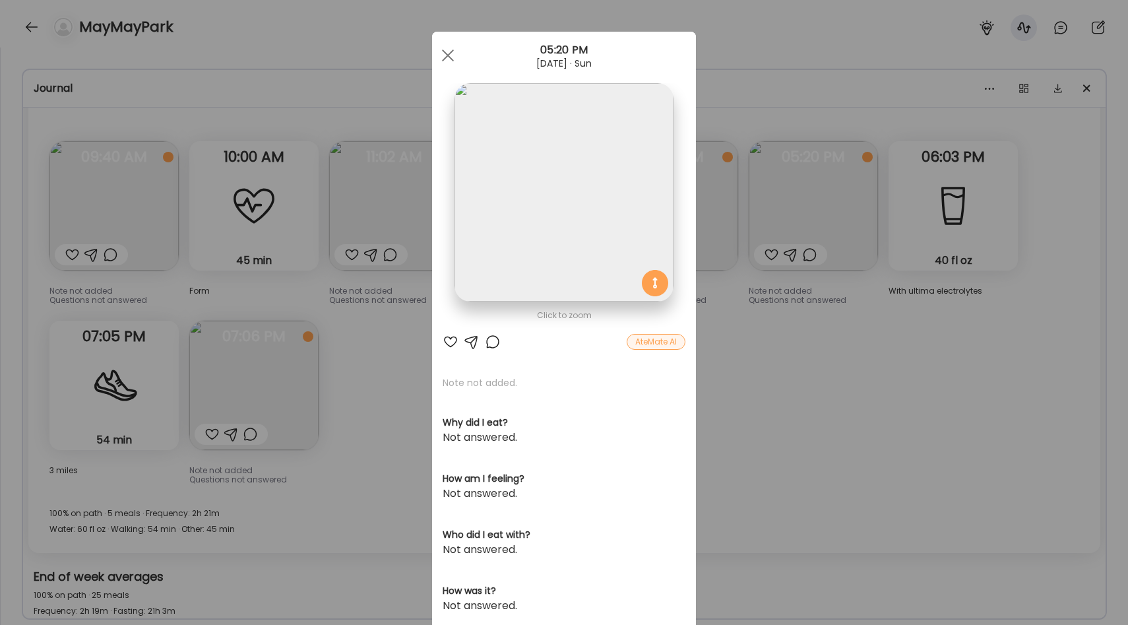
click at [645, 220] on img at bounding box center [564, 192] width 218 height 218
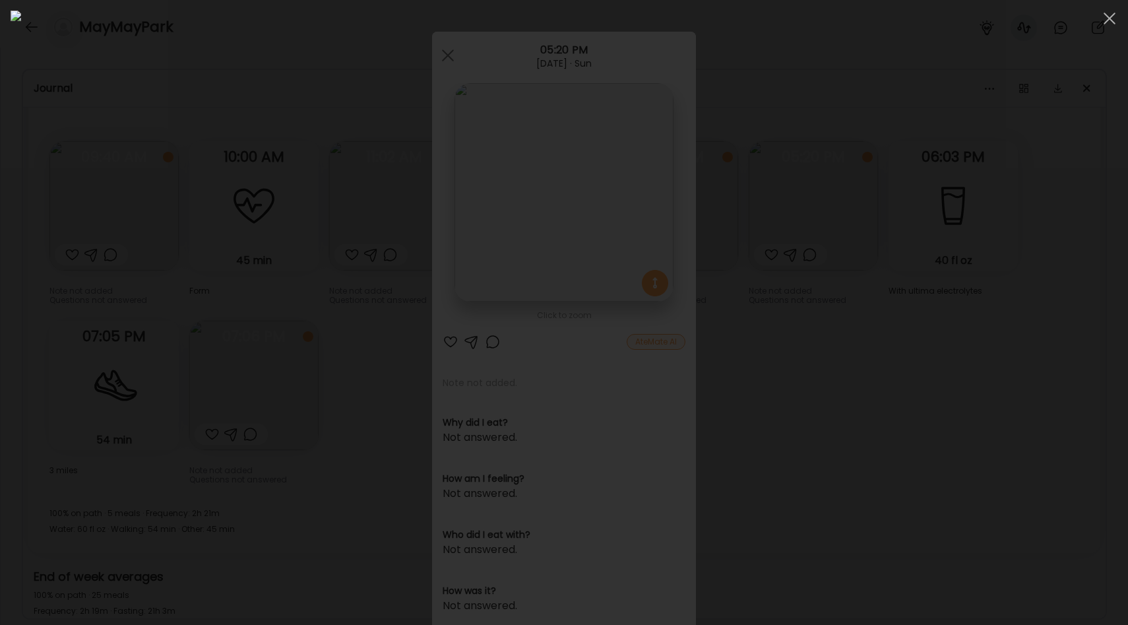
click at [198, 452] on div at bounding box center [564, 313] width 1107 height 604
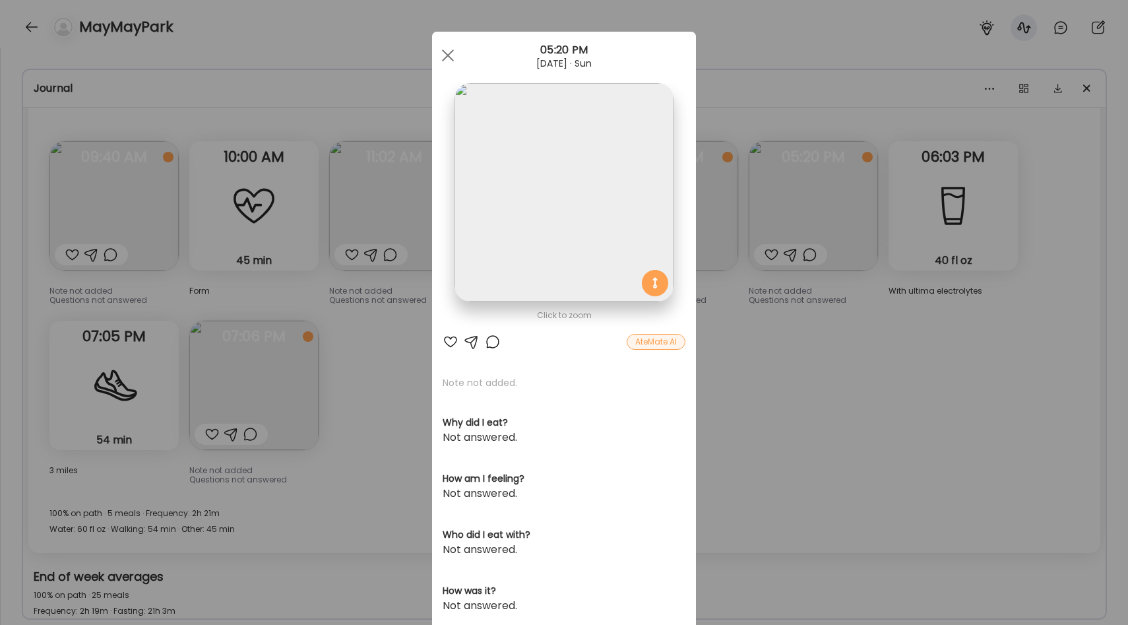
click at [451, 400] on section "Note not added. Why did I eat? Not answered. How am I feeling? Not answered. Wh…" at bounding box center [564, 579] width 243 height 406
click at [401, 402] on div "Ate Coach Dashboard Wahoo! It’s official Take a moment to set up your Coach Pro…" at bounding box center [564, 312] width 1128 height 625
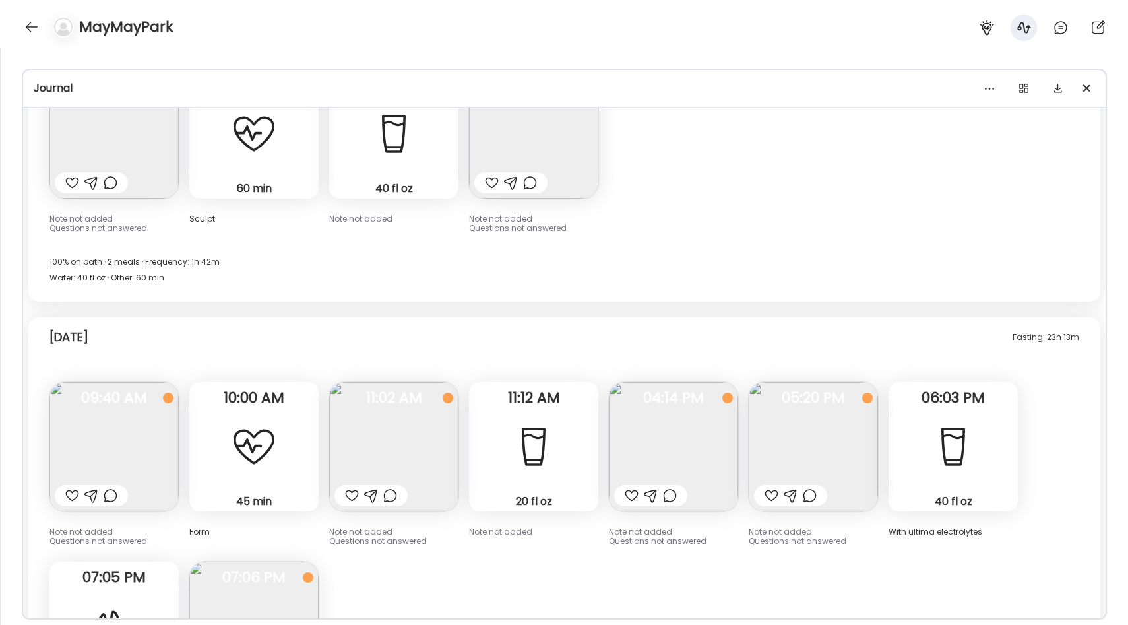
scroll to position [10315, 0]
click at [403, 387] on img at bounding box center [393, 444] width 129 height 129
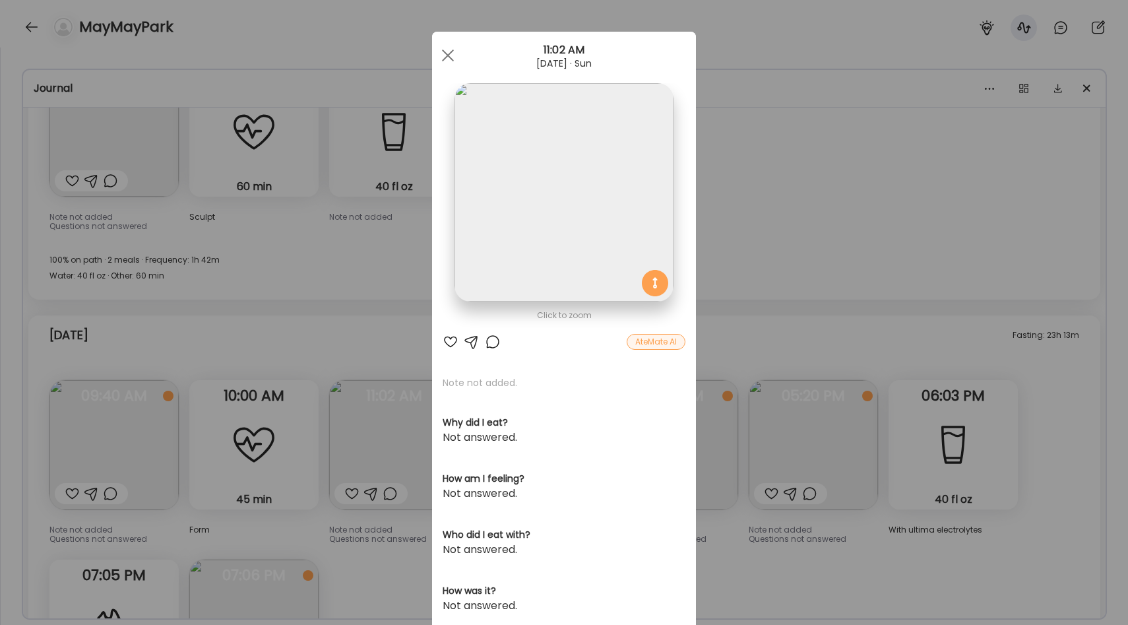
click at [600, 230] on img at bounding box center [564, 192] width 218 height 218
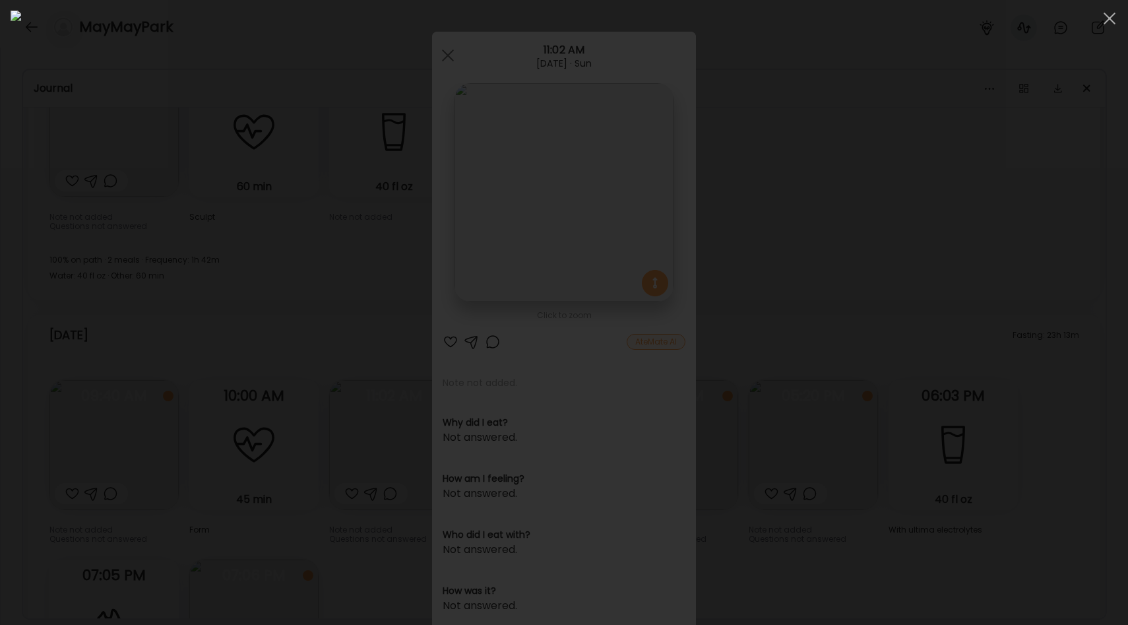
click at [973, 299] on div at bounding box center [564, 313] width 1107 height 604
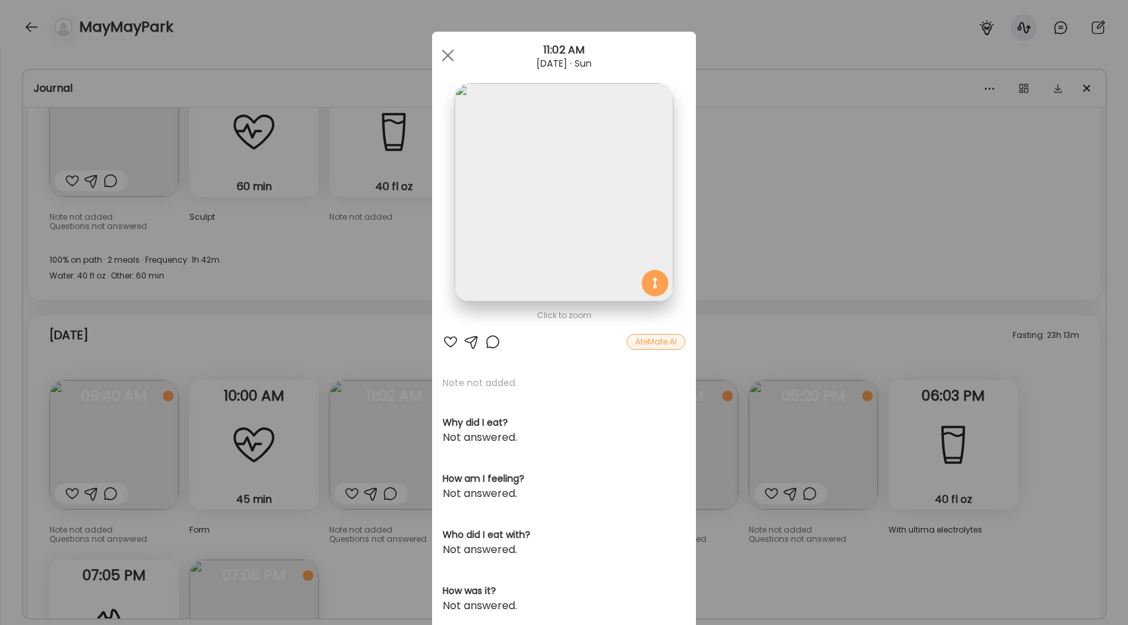
click at [1007, 276] on div "Ate Coach Dashboard Wahoo! It’s official Take a moment to set up your Coach Pro…" at bounding box center [564, 312] width 1128 height 625
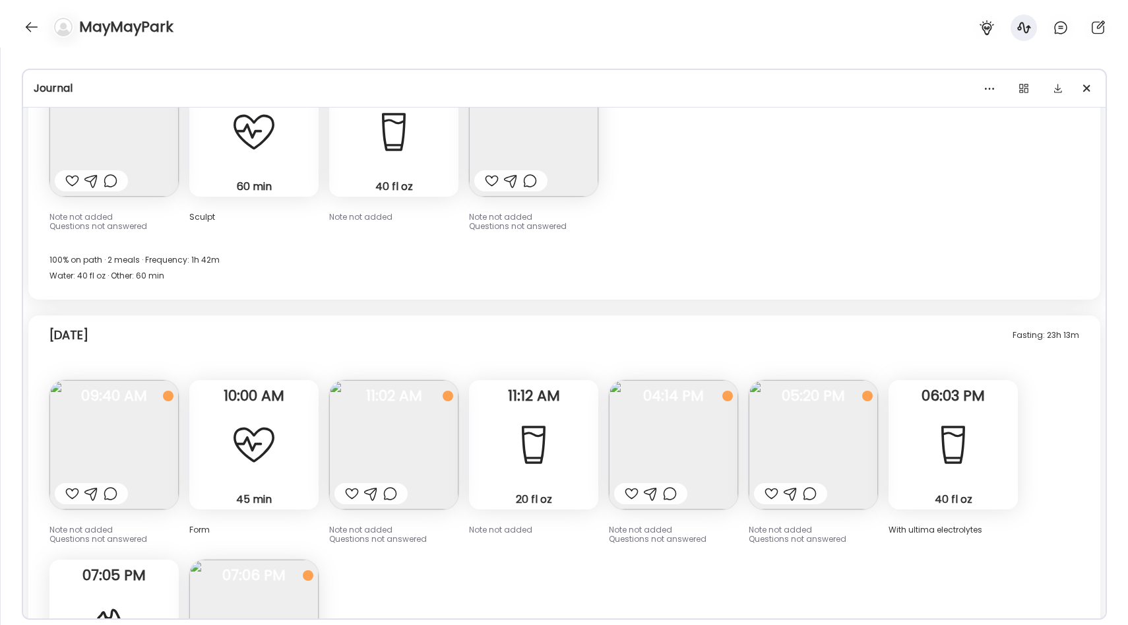
click at [642, 382] on img at bounding box center [673, 444] width 129 height 129
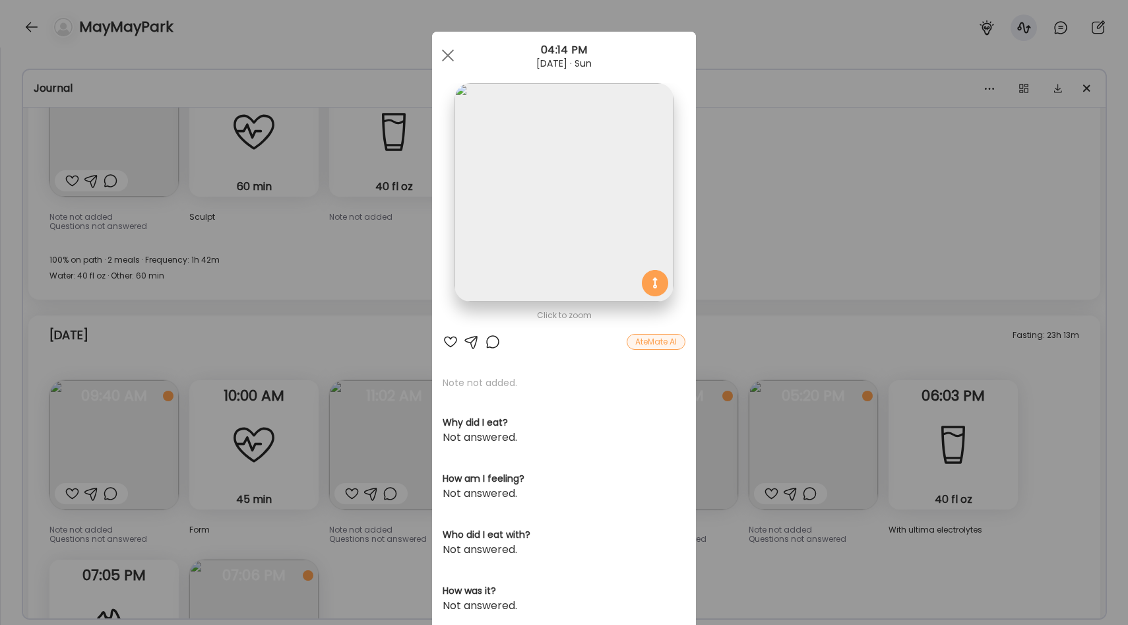
click at [691, 230] on section at bounding box center [564, 207] width 264 height 248
click at [724, 249] on div "Ate Coach Dashboard Wahoo! It’s official Take a moment to set up your Coach Pro…" at bounding box center [564, 312] width 1128 height 625
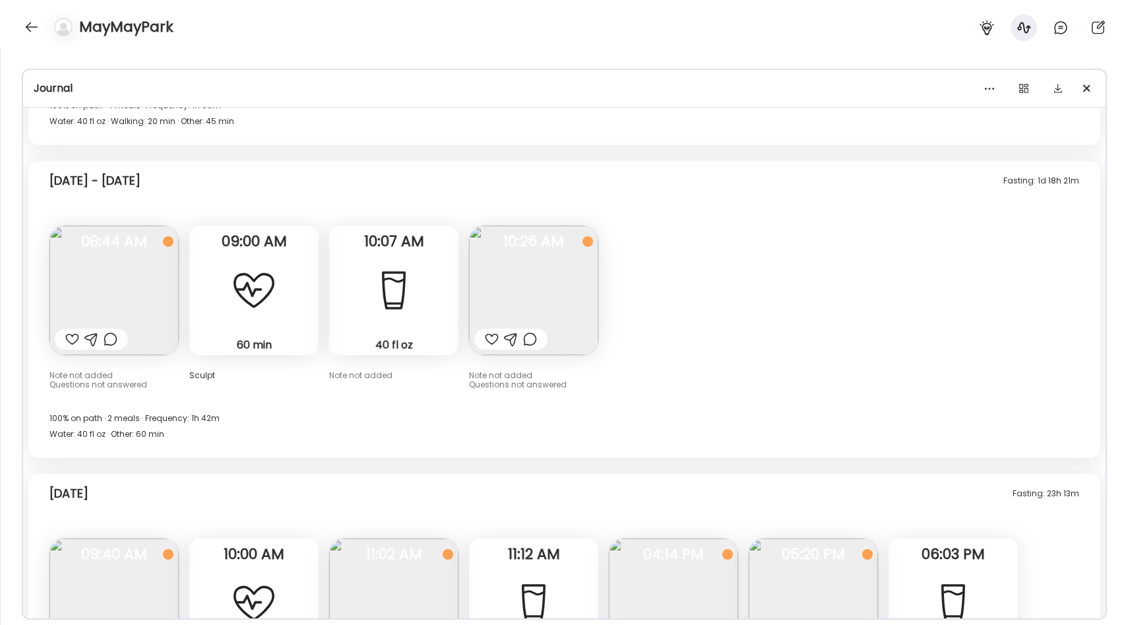
scroll to position [10090, 0]
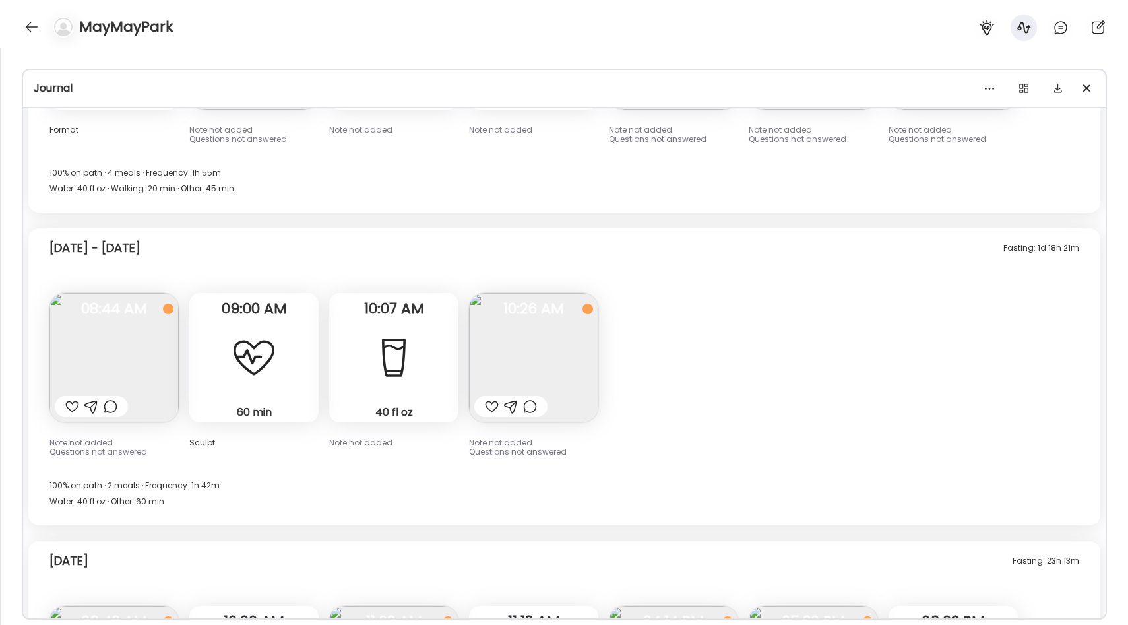
click at [527, 313] on img at bounding box center [533, 357] width 129 height 129
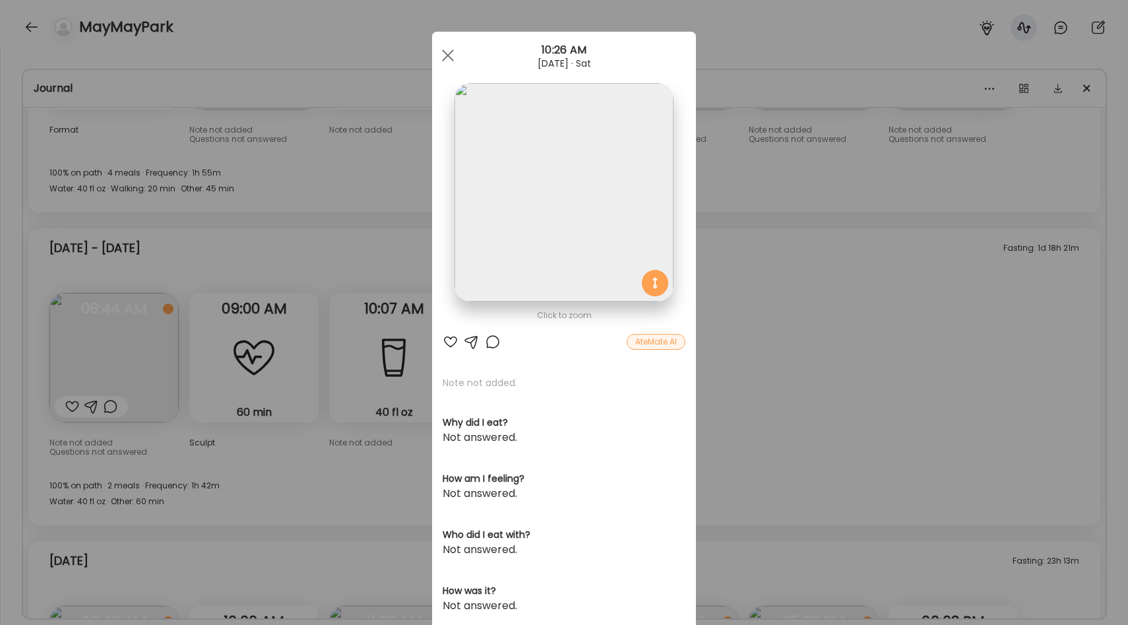
click at [556, 259] on img at bounding box center [564, 192] width 218 height 218
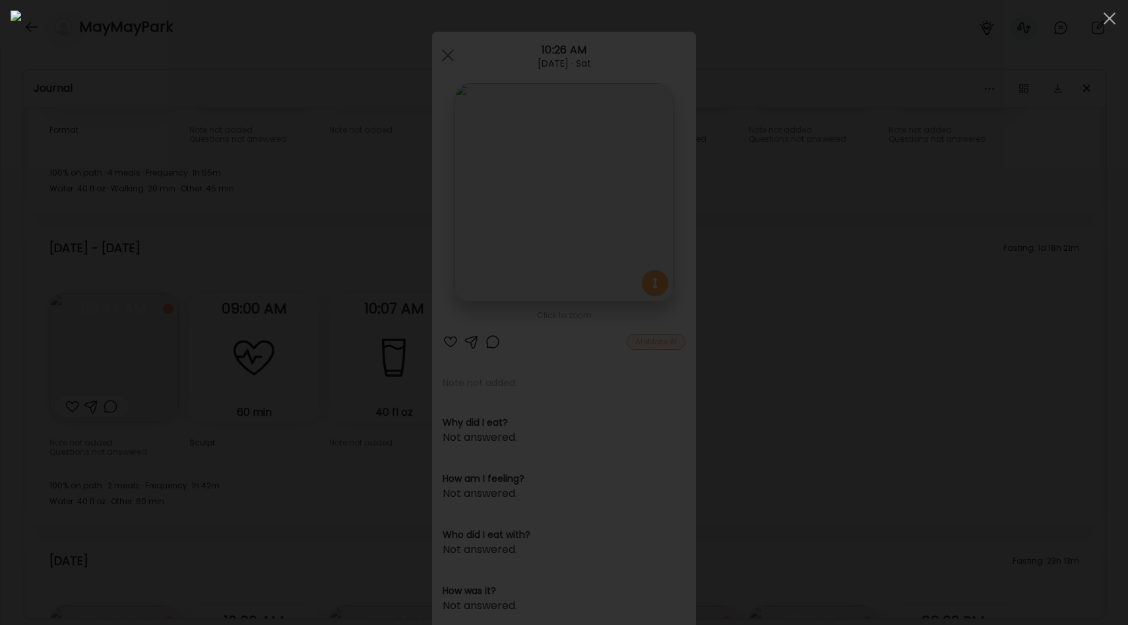
click at [942, 395] on div at bounding box center [564, 313] width 1107 height 604
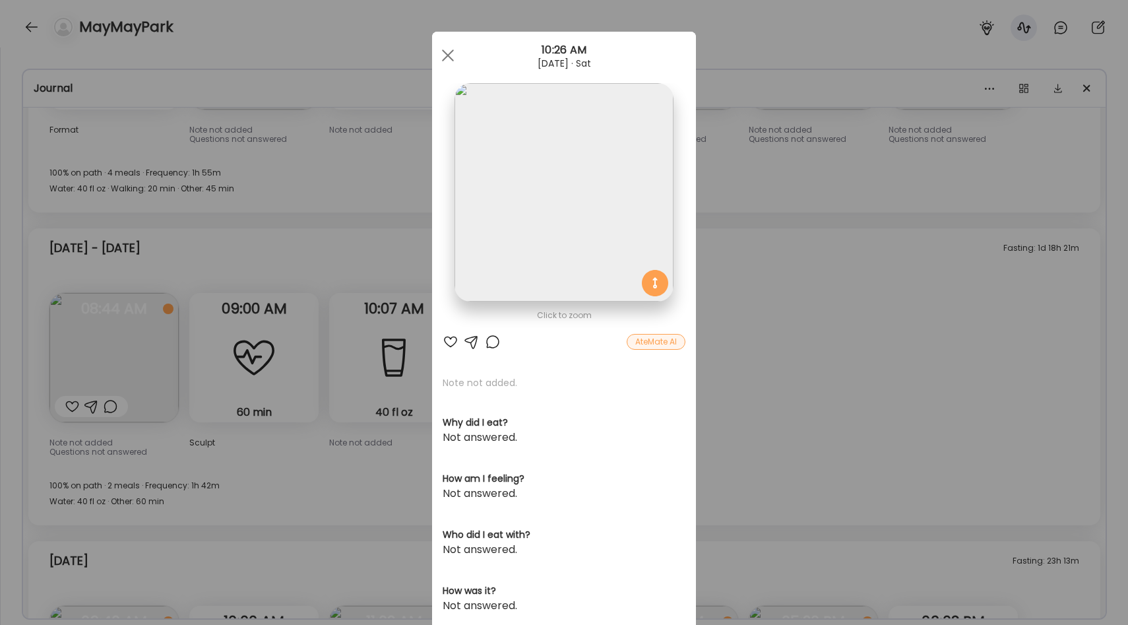
click at [871, 407] on div "Ate Coach Dashboard Wahoo! It’s official Take a moment to set up your Coach Pro…" at bounding box center [564, 312] width 1128 height 625
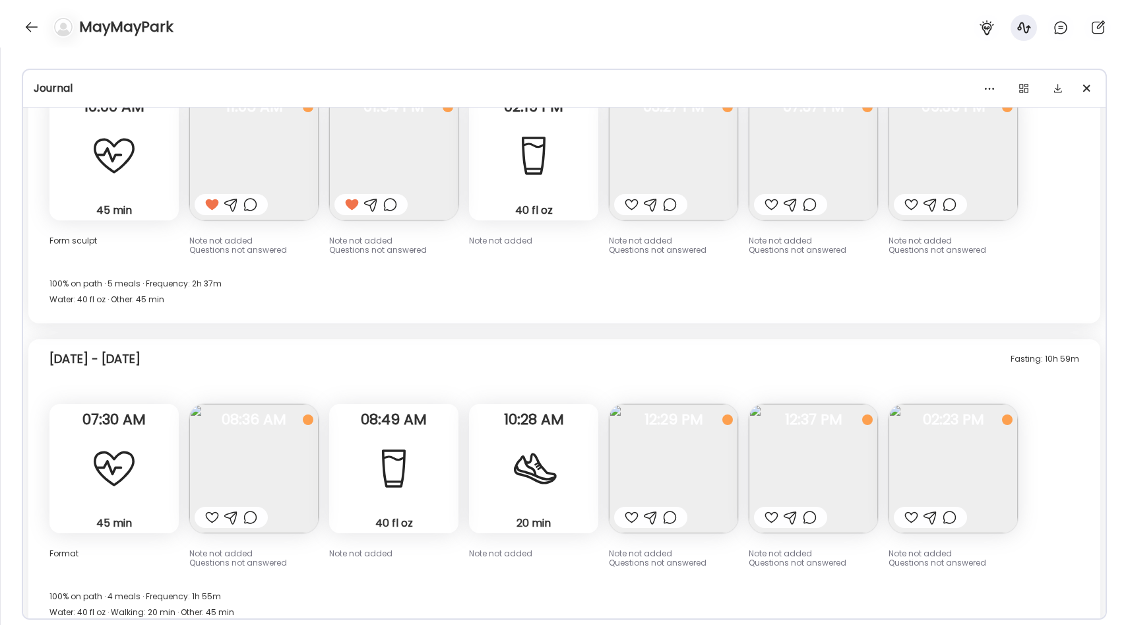
scroll to position [9670, 0]
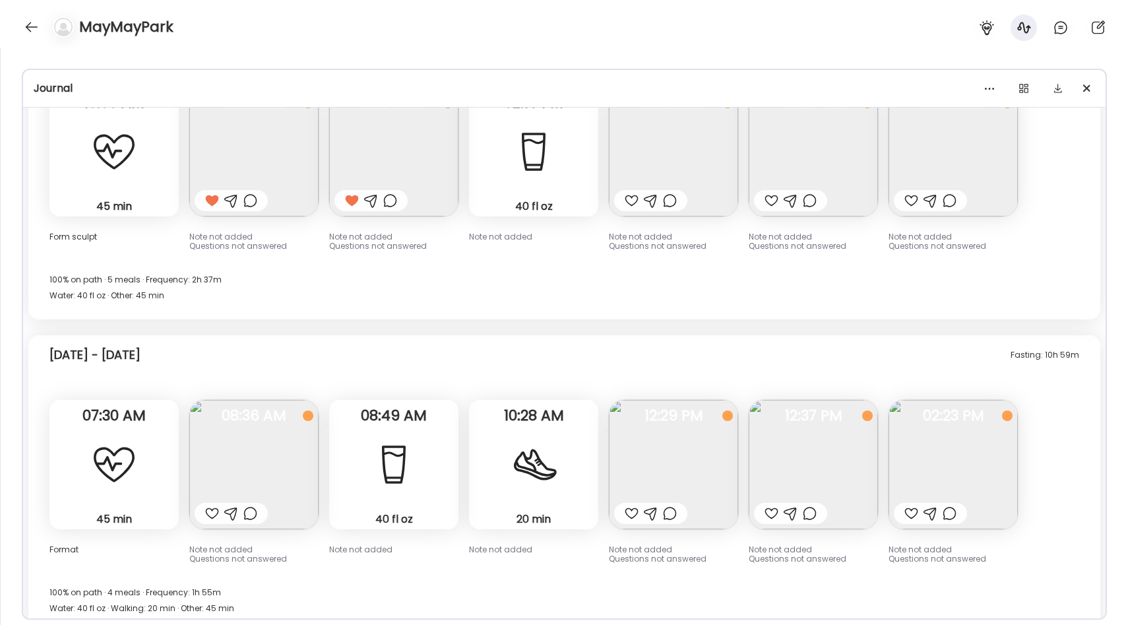
click at [675, 401] on img at bounding box center [673, 464] width 129 height 129
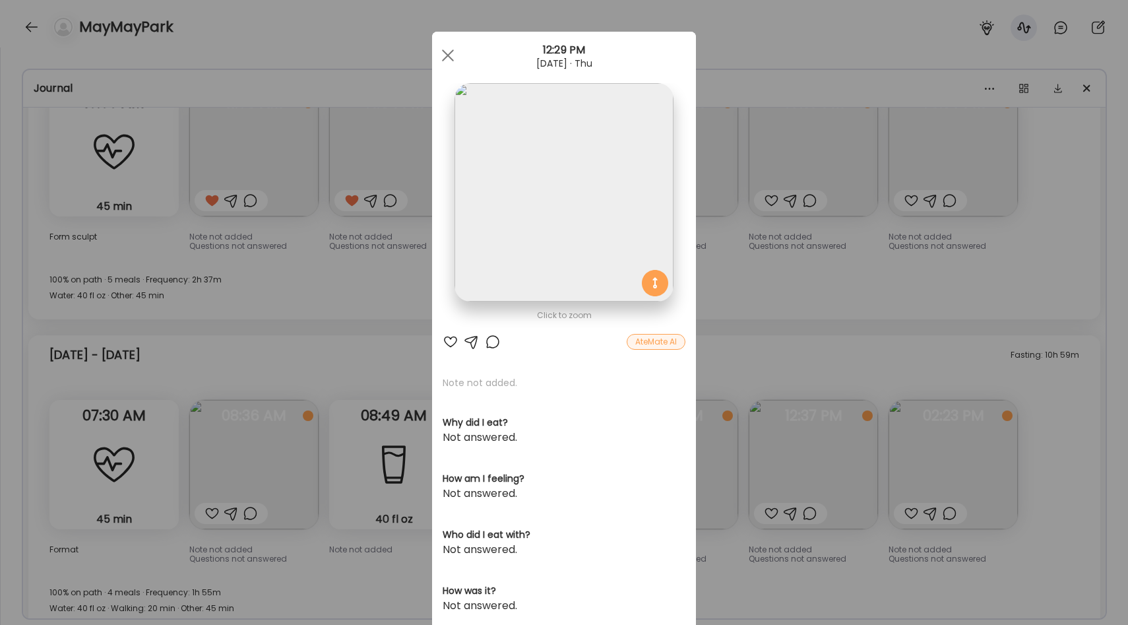
click at [804, 382] on div "Ate Coach Dashboard Wahoo! It’s official Take a moment to set up your Coach Pro…" at bounding box center [564, 312] width 1128 height 625
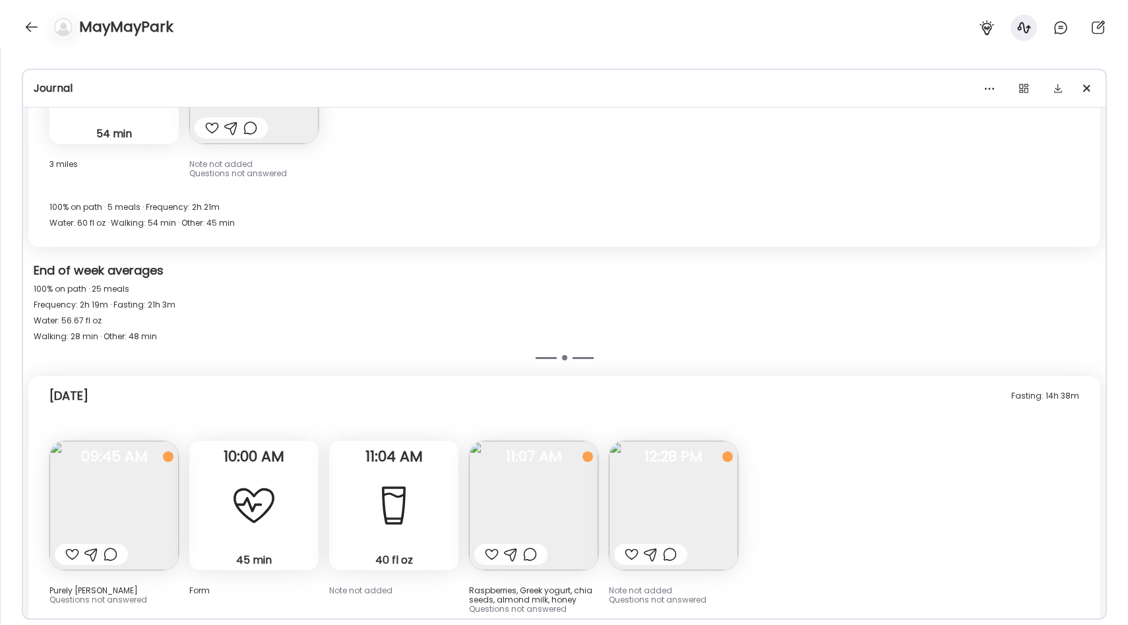
scroll to position [10901, 0]
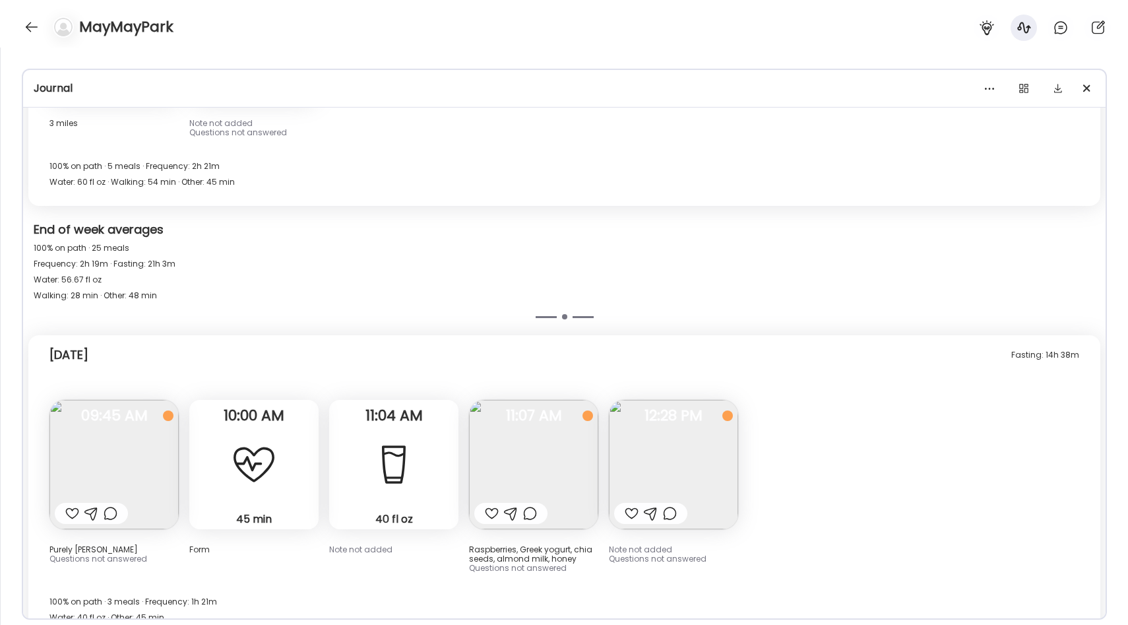
click at [554, 410] on img at bounding box center [533, 464] width 129 height 129
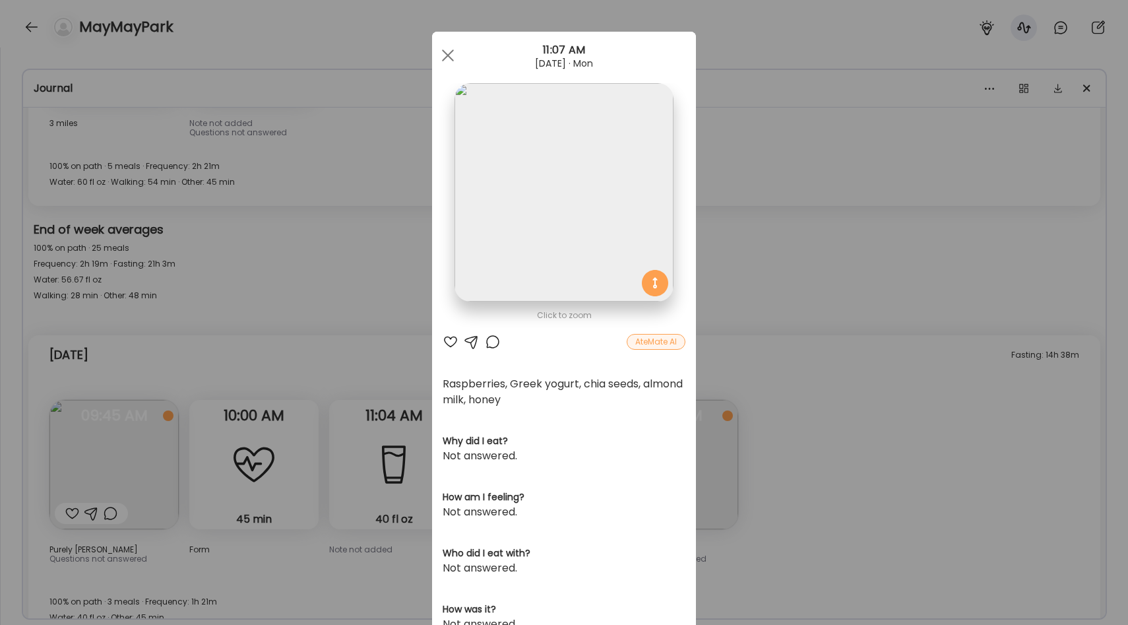
click at [738, 351] on div "Ate Coach Dashboard Wahoo! It’s official Take a moment to set up your Coach Pro…" at bounding box center [564, 312] width 1128 height 625
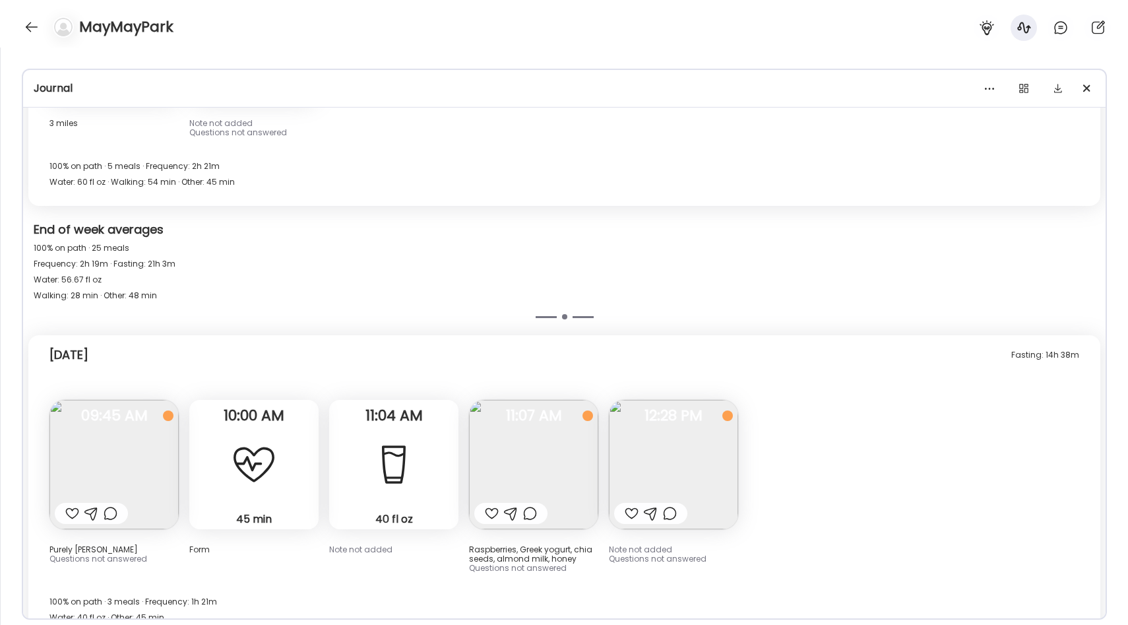
click at [685, 418] on img at bounding box center [673, 464] width 129 height 129
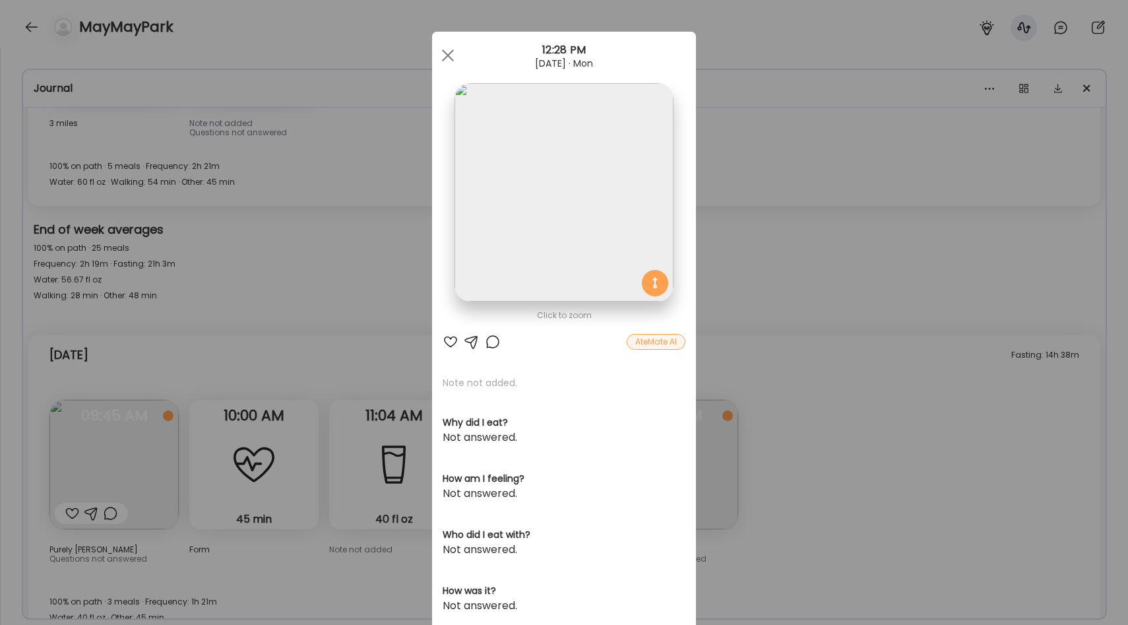
click at [743, 331] on div "Ate Coach Dashboard Wahoo! It’s official Take a moment to set up your Coach Pro…" at bounding box center [564, 312] width 1128 height 625
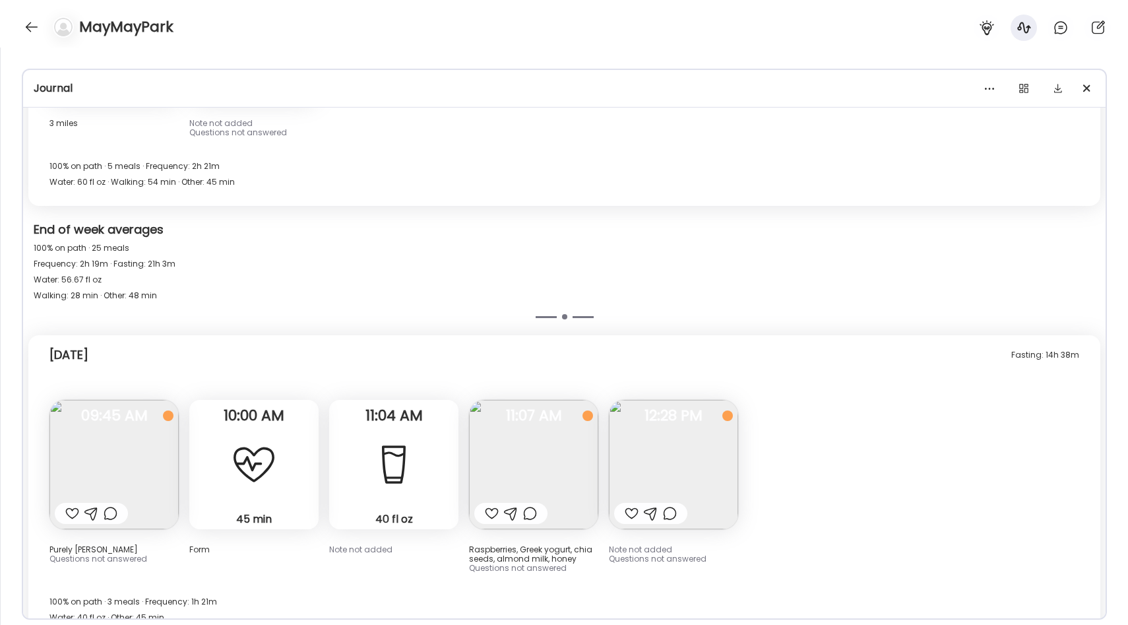
click at [694, 415] on img at bounding box center [673, 464] width 129 height 129
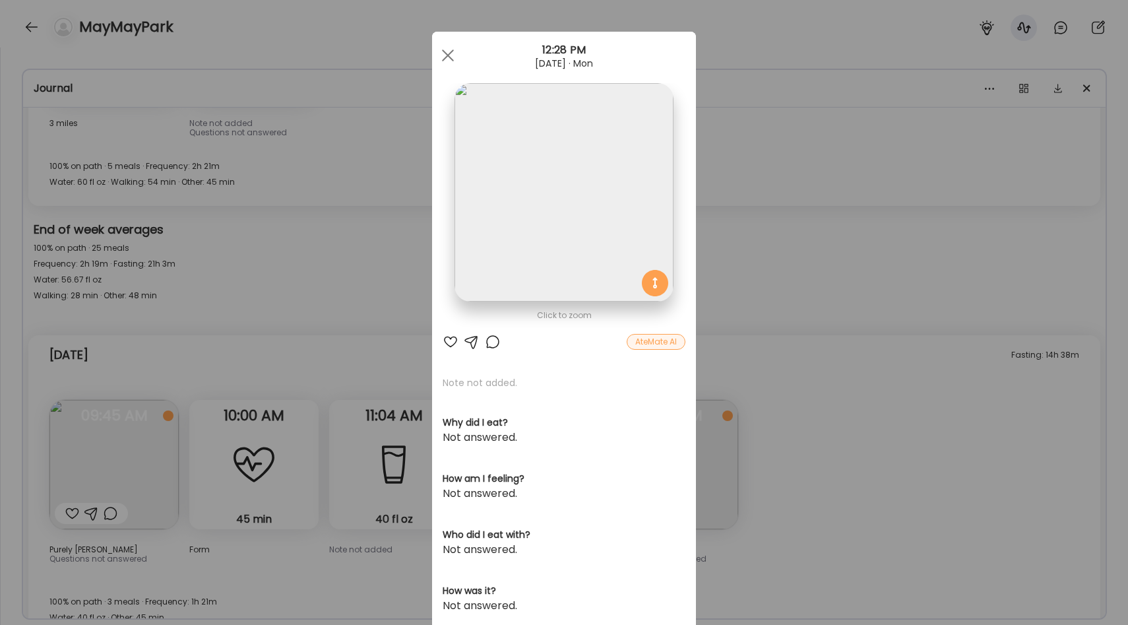
click at [822, 370] on div "Ate Coach Dashboard Wahoo! It’s official Take a moment to set up your Coach Pro…" at bounding box center [564, 312] width 1128 height 625
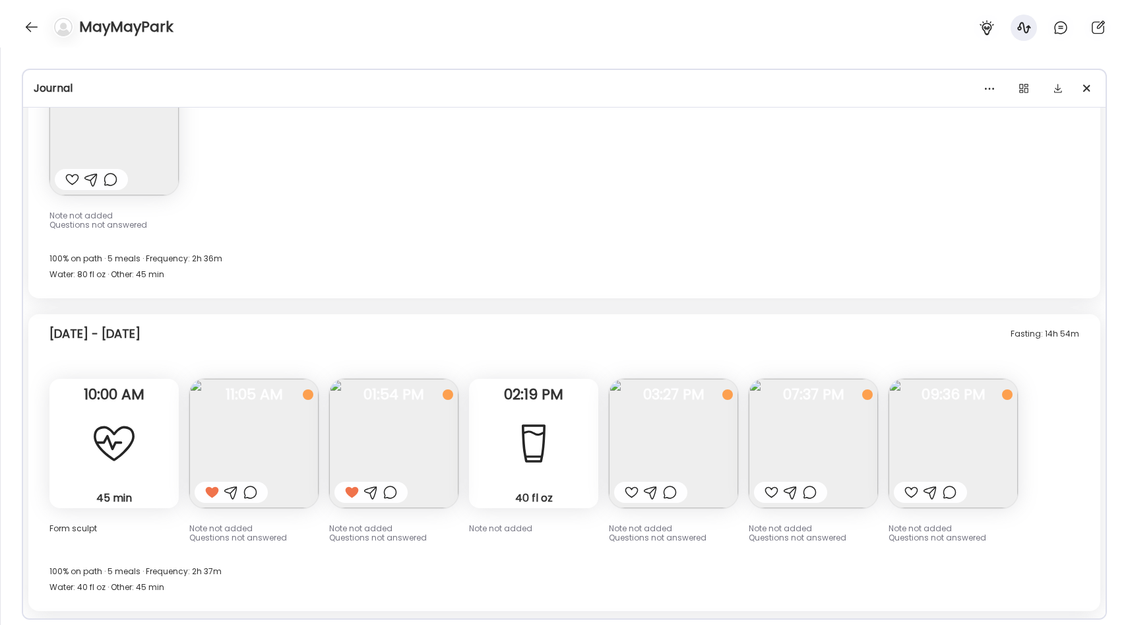
scroll to position [8813, 0]
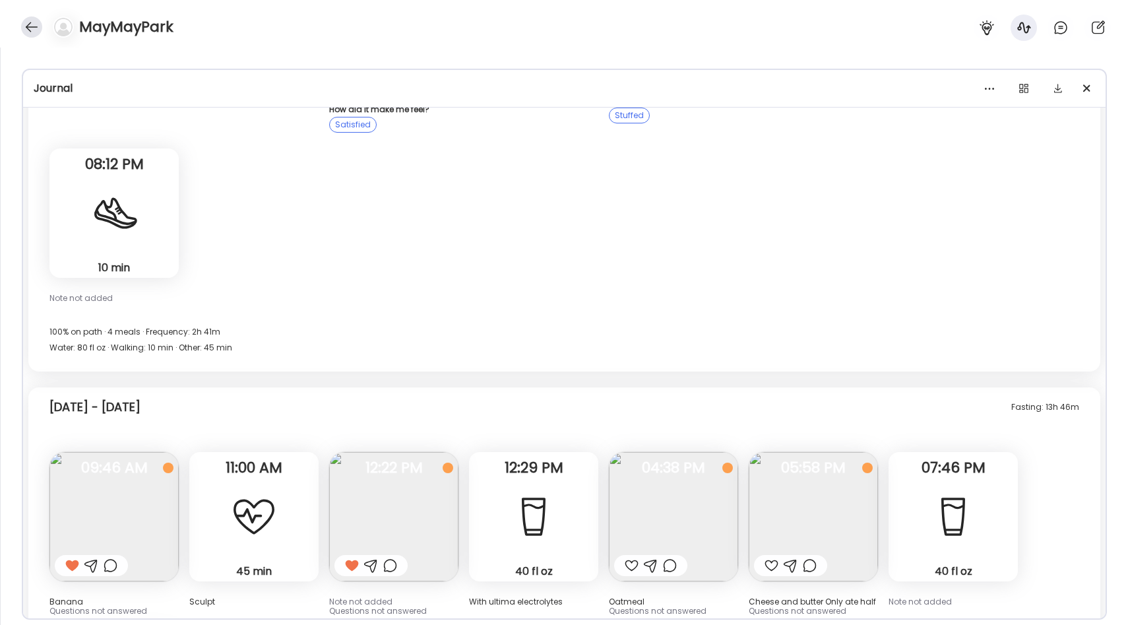
click at [27, 24] on div at bounding box center [31, 26] width 21 height 21
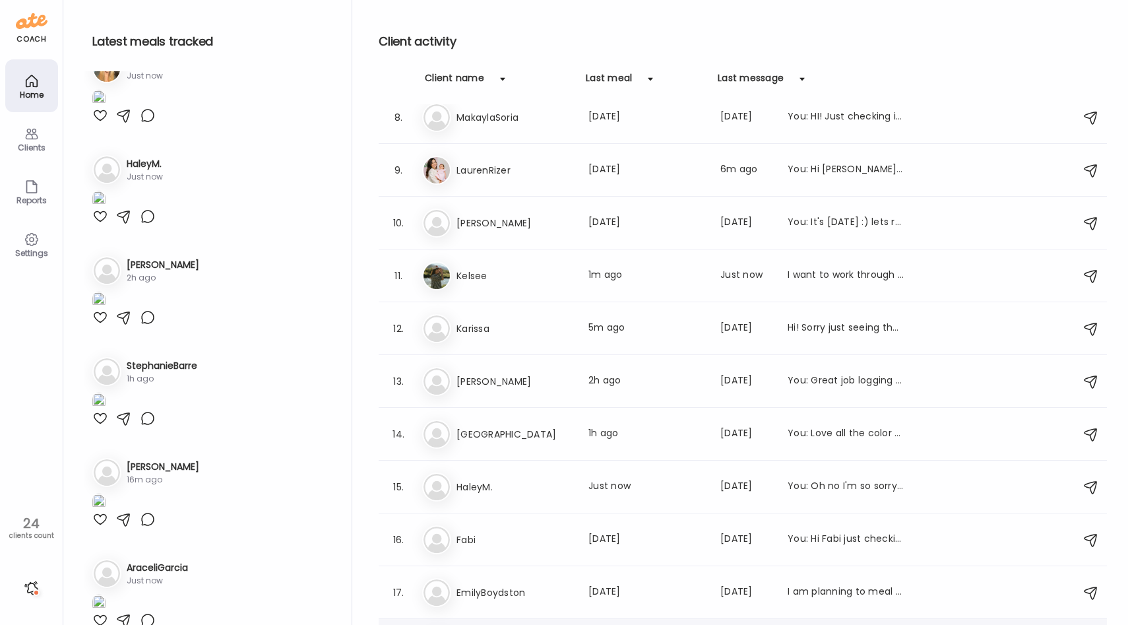
scroll to position [326, 0]
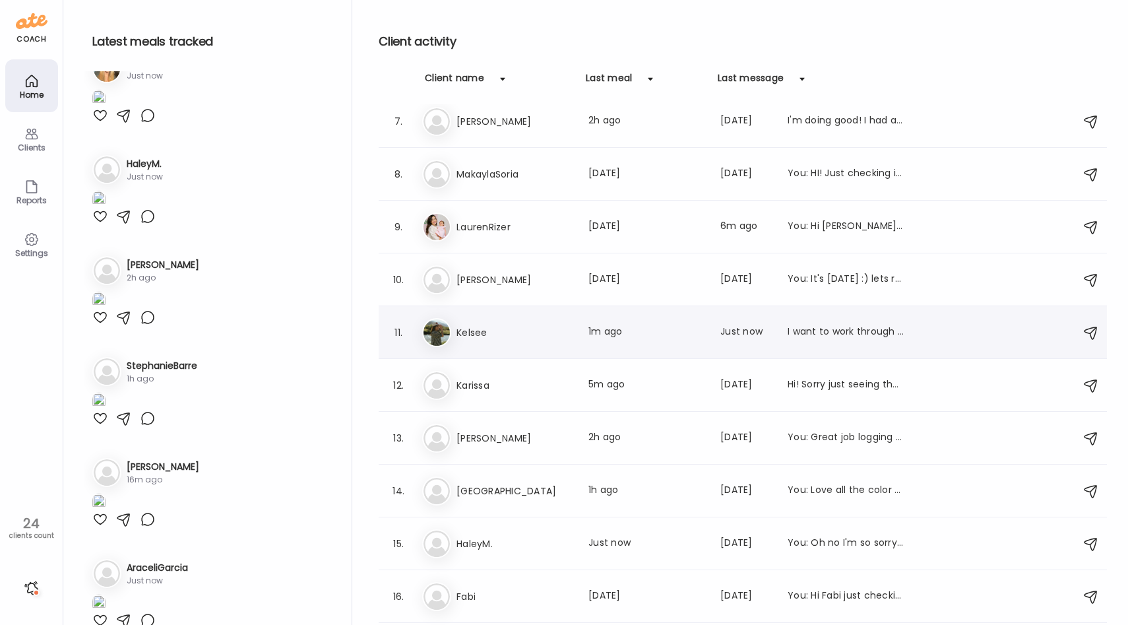
click at [529, 338] on h3 "Kelsee" at bounding box center [515, 333] width 116 height 16
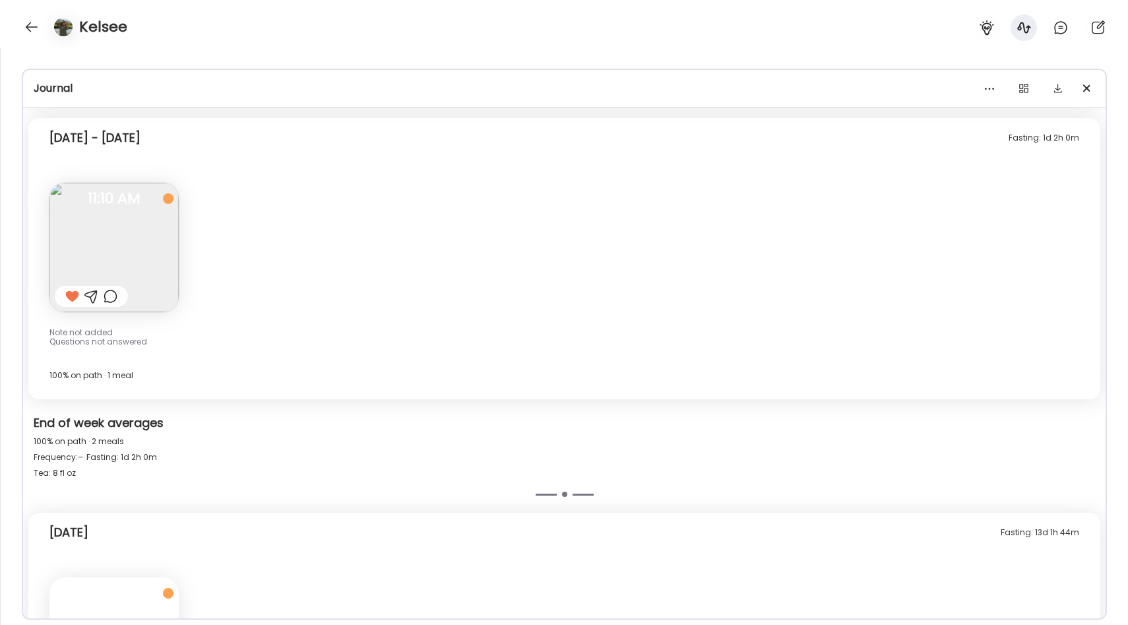
scroll to position [7583, 0]
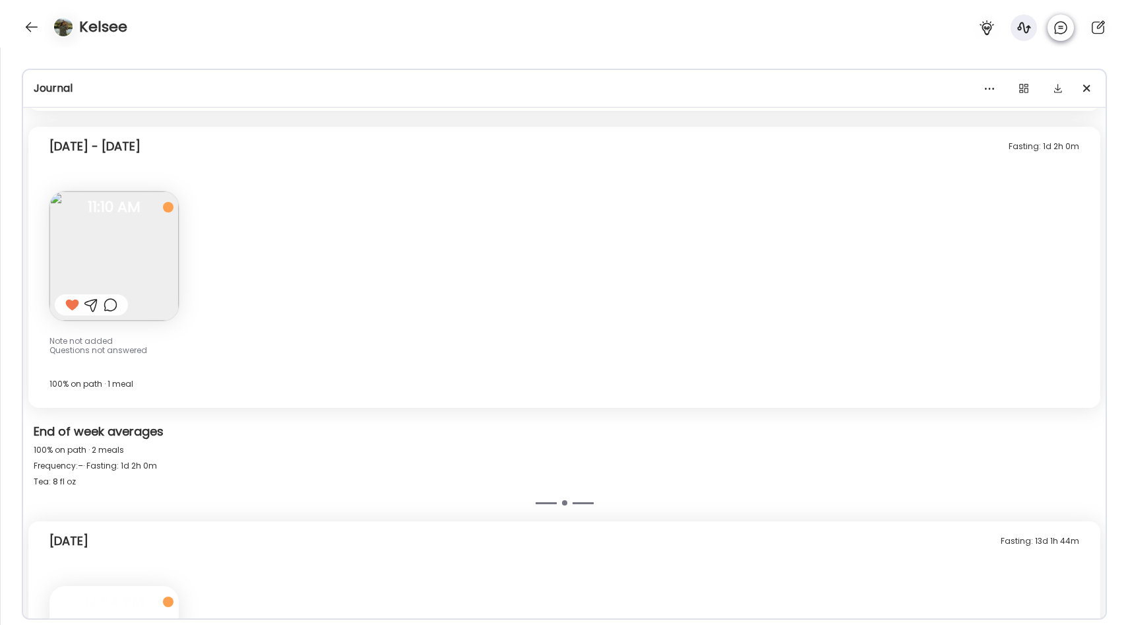
click at [1067, 32] on icon at bounding box center [1061, 28] width 16 height 16
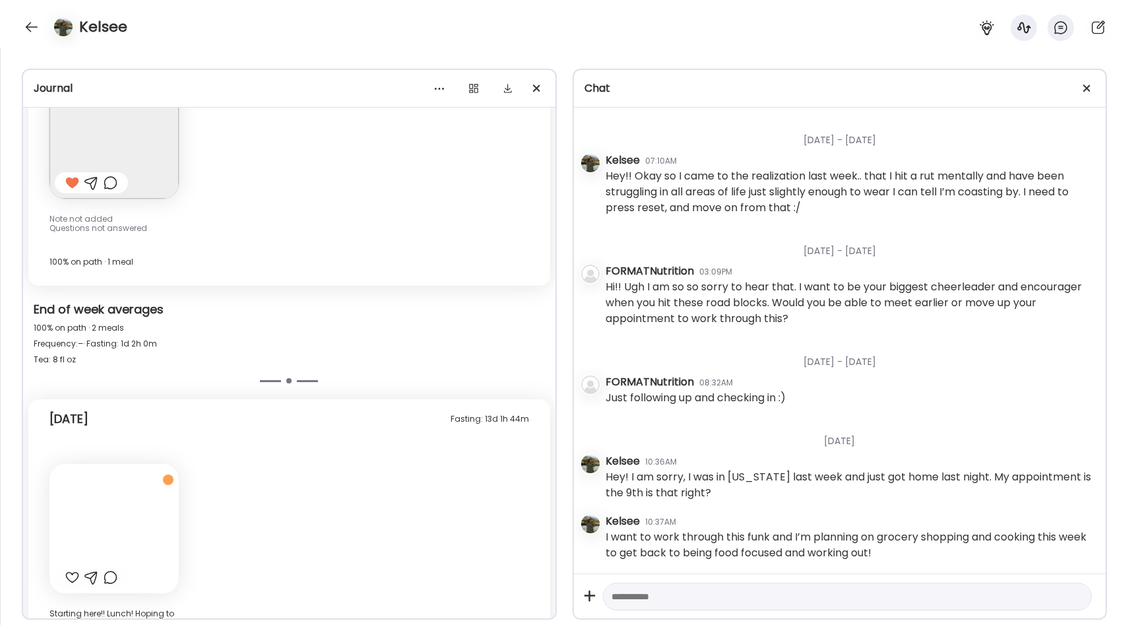
scroll to position [10663, 0]
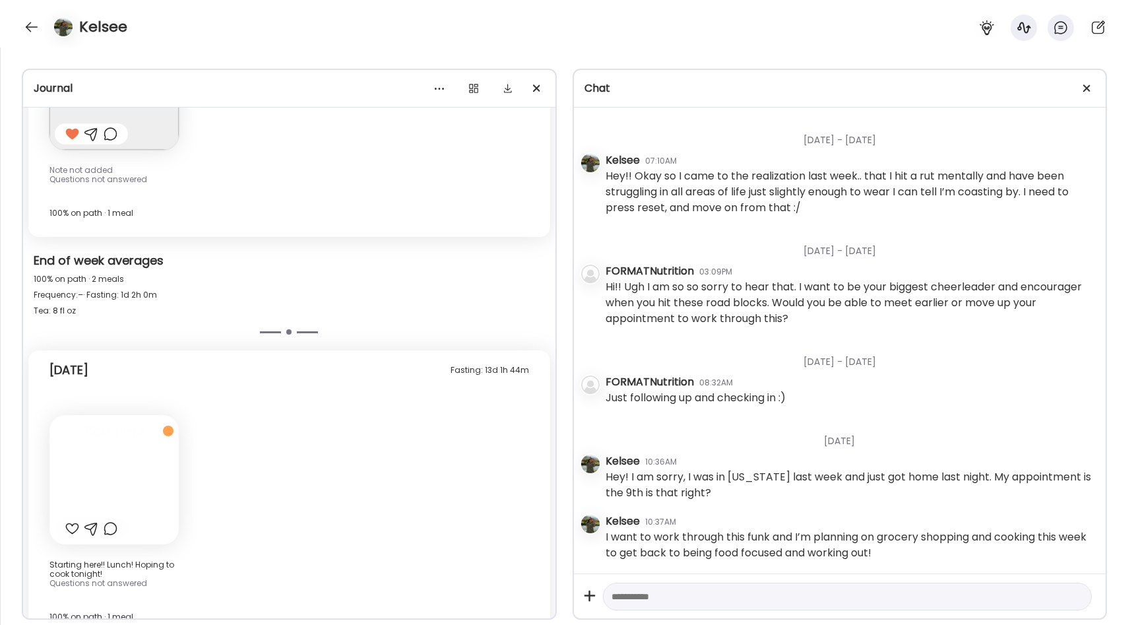
click at [705, 596] on textarea at bounding box center [836, 597] width 449 height 16
type textarea "**********"
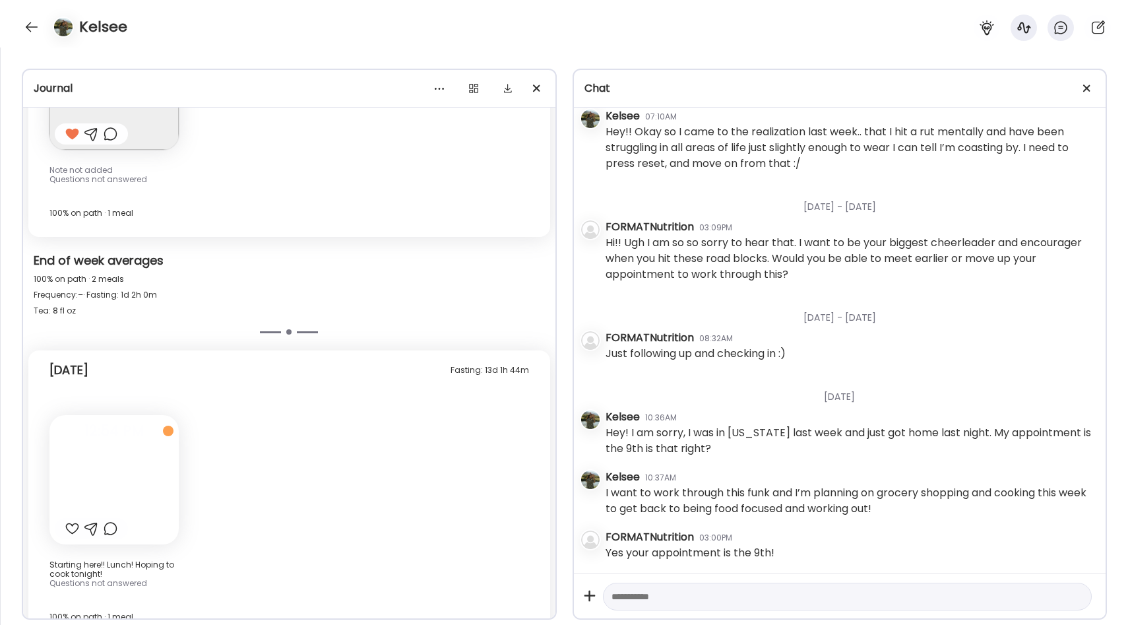
scroll to position [1539, 0]
click at [75, 521] on div at bounding box center [72, 529] width 14 height 16
click at [124, 456] on div at bounding box center [113, 479] width 129 height 129
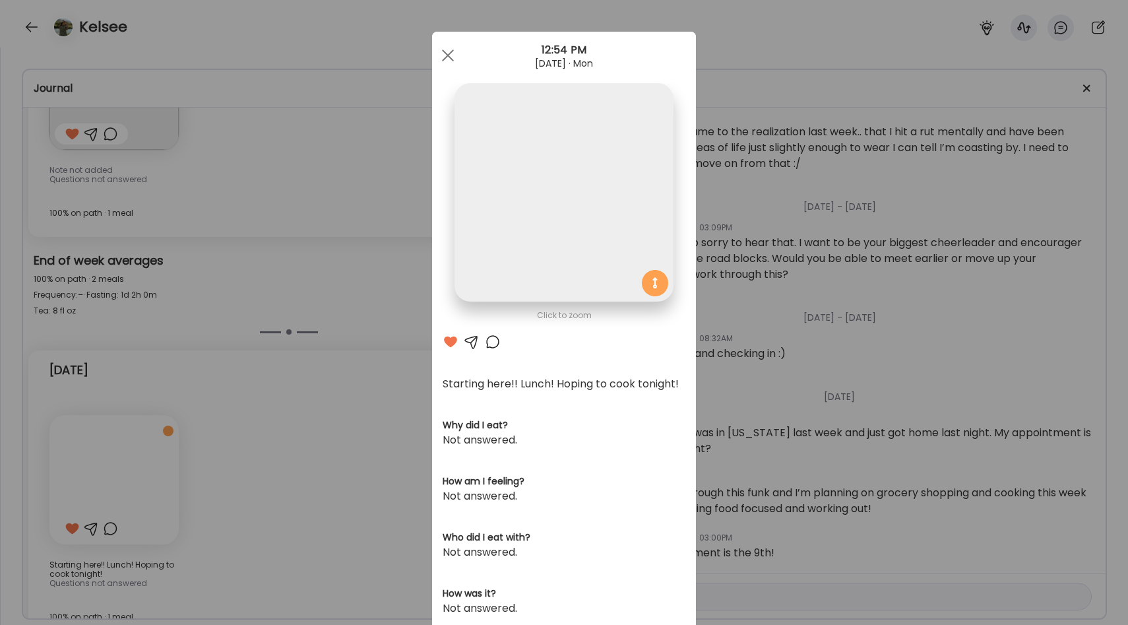
click at [284, 412] on div "Ate Coach Dashboard Wahoo! It’s official Take a moment to set up your Coach Pro…" at bounding box center [564, 312] width 1128 height 625
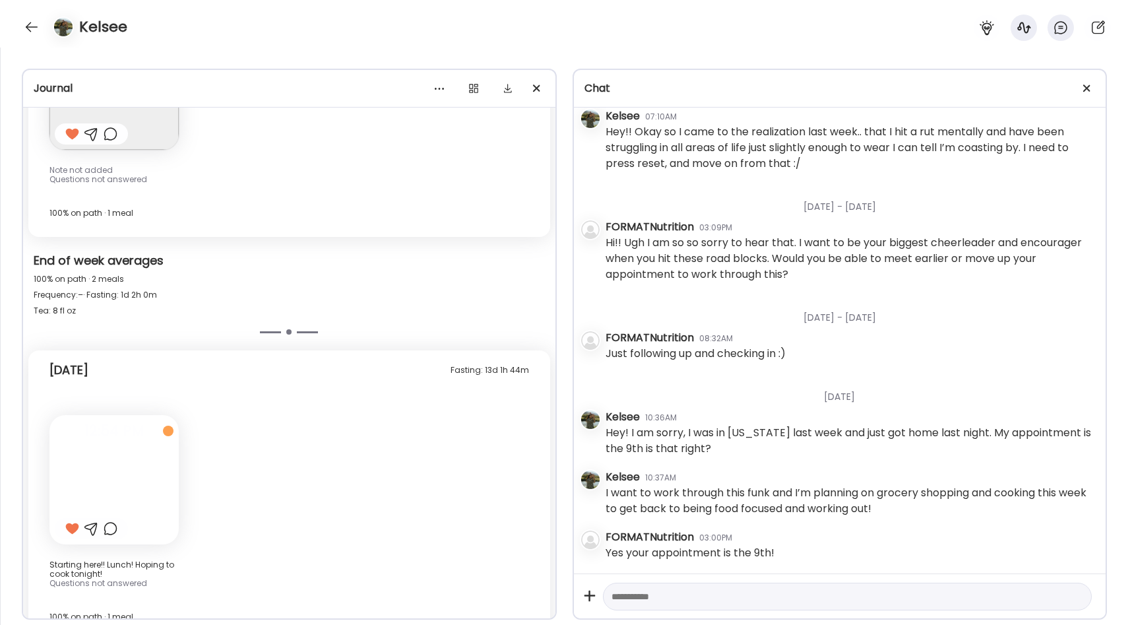
click at [677, 590] on textarea at bounding box center [836, 597] width 449 height 16
type textarea "**********"
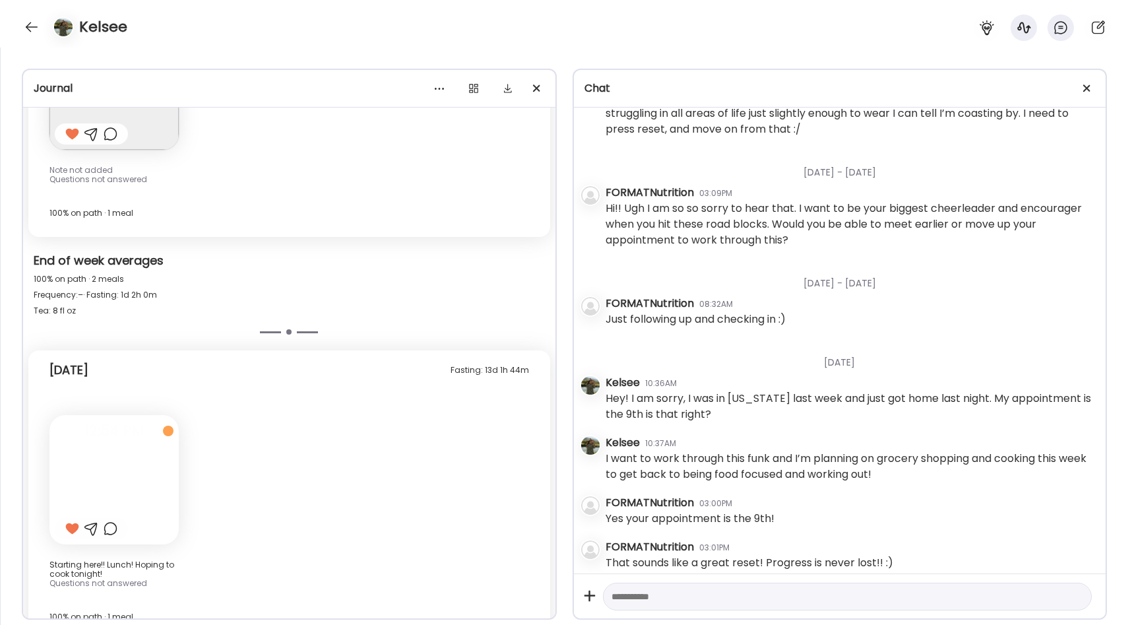
scroll to position [1584, 0]
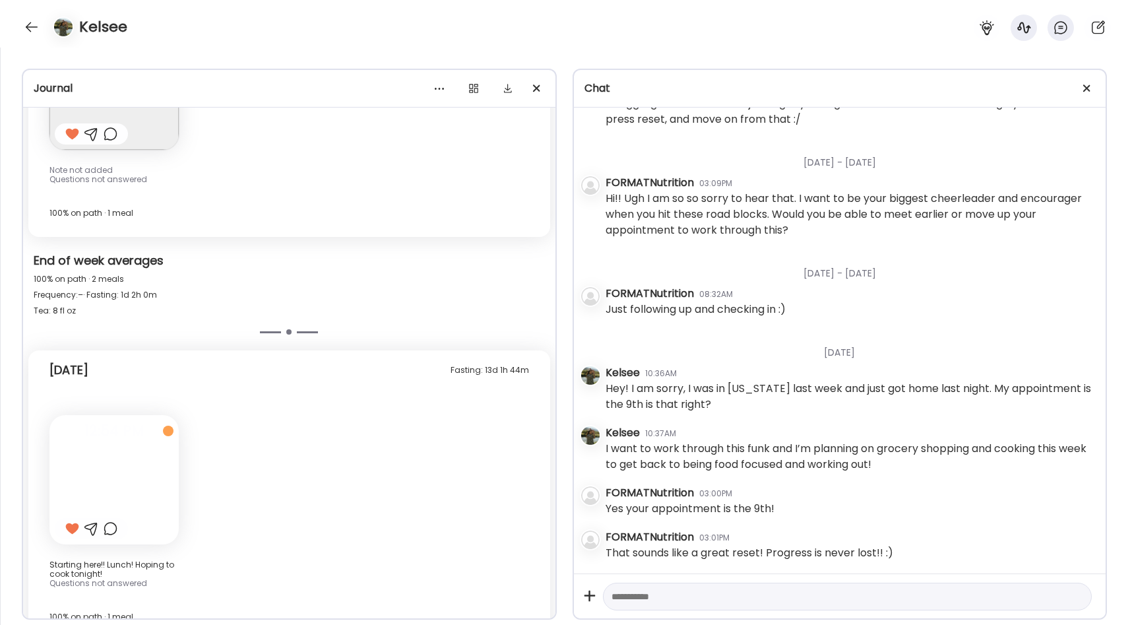
click at [38, 36] on div "Kelsee" at bounding box center [564, 24] width 1128 height 48
click at [36, 30] on div at bounding box center [31, 26] width 21 height 21
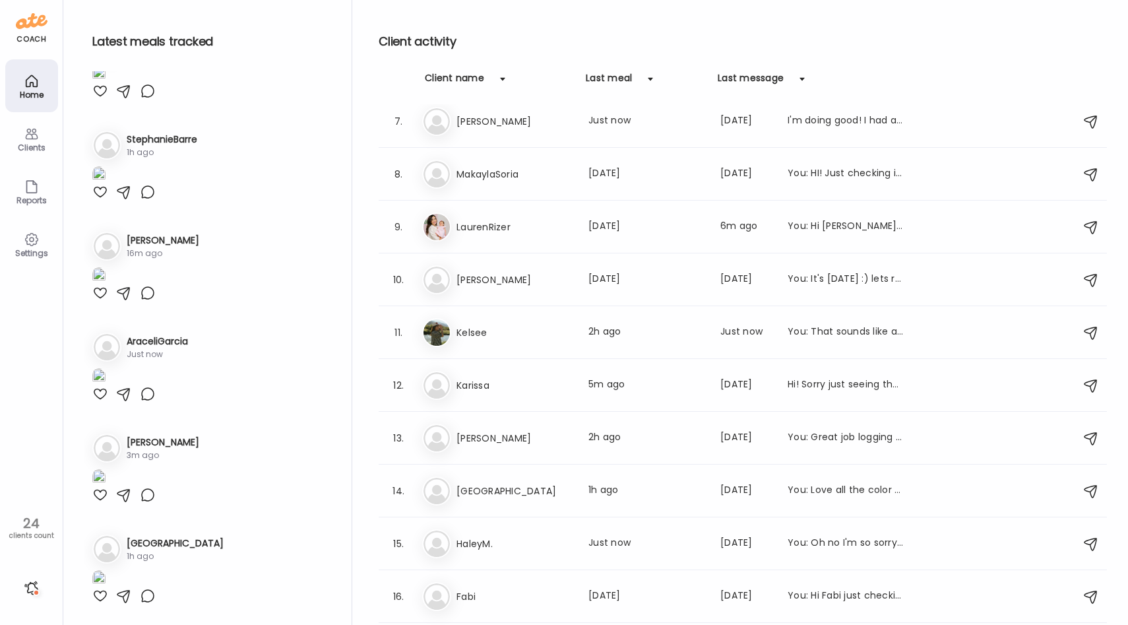
scroll to position [926, 0]
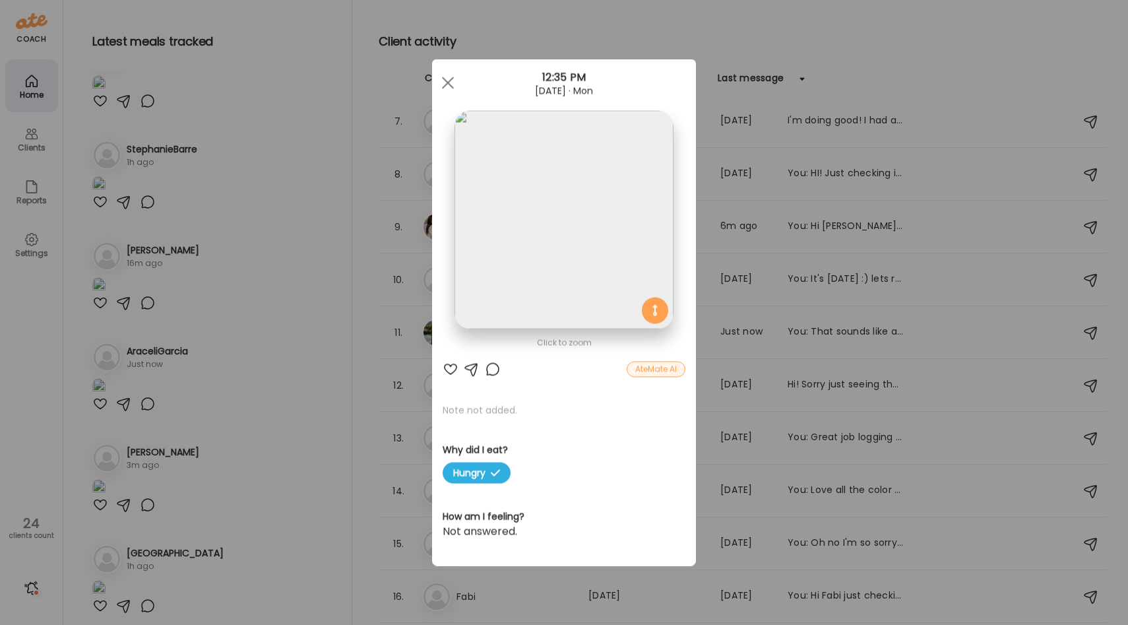
click at [546, 281] on img at bounding box center [564, 220] width 218 height 218
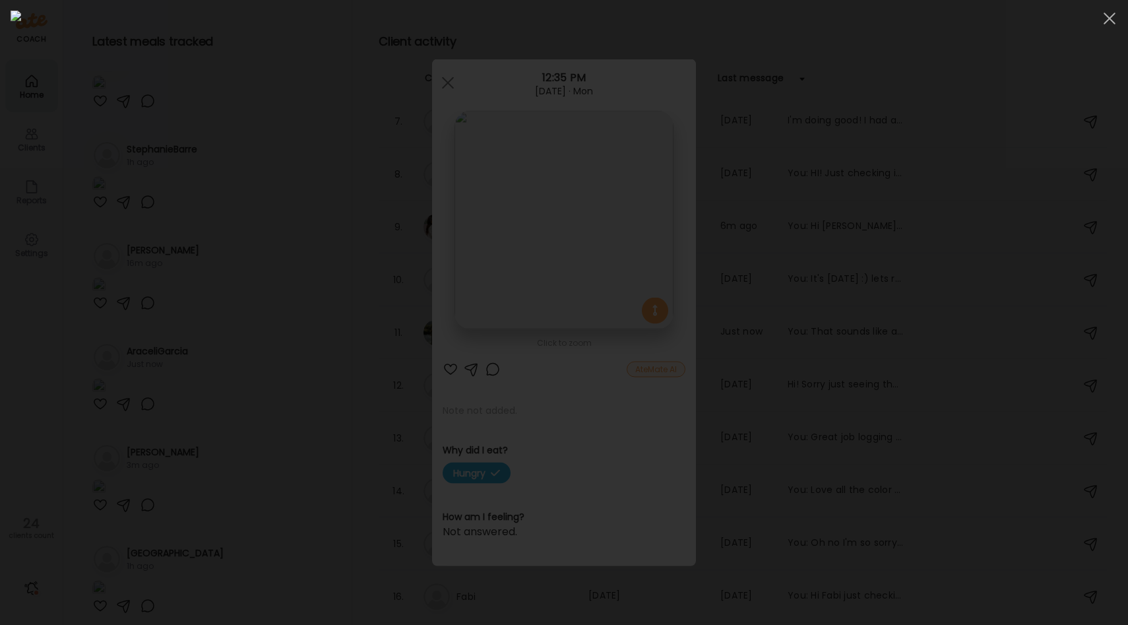
click at [238, 370] on div at bounding box center [564, 313] width 1107 height 604
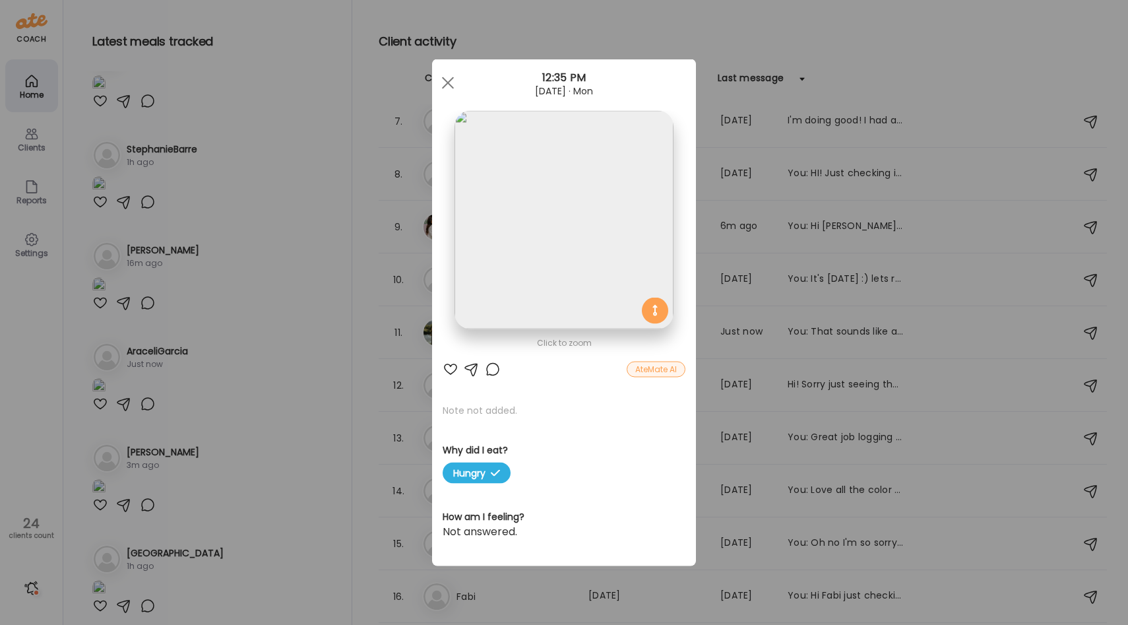
click at [238, 361] on div "Ate Coach Dashboard Wahoo! It’s official Take a moment to set up your Coach Pro…" at bounding box center [564, 312] width 1128 height 625
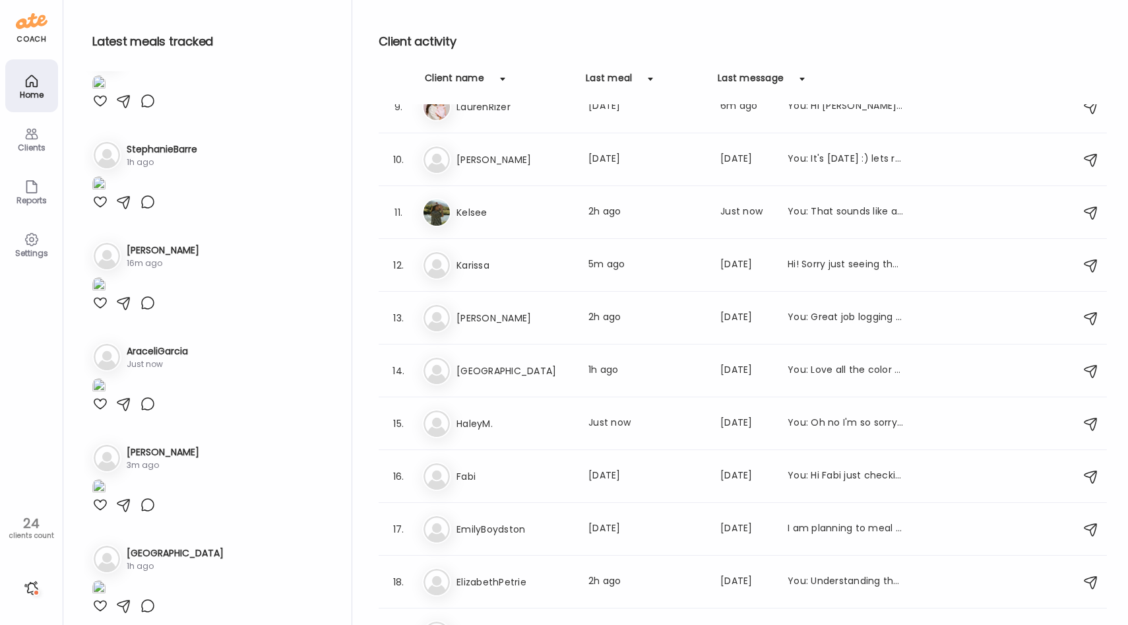
scroll to position [740, 0]
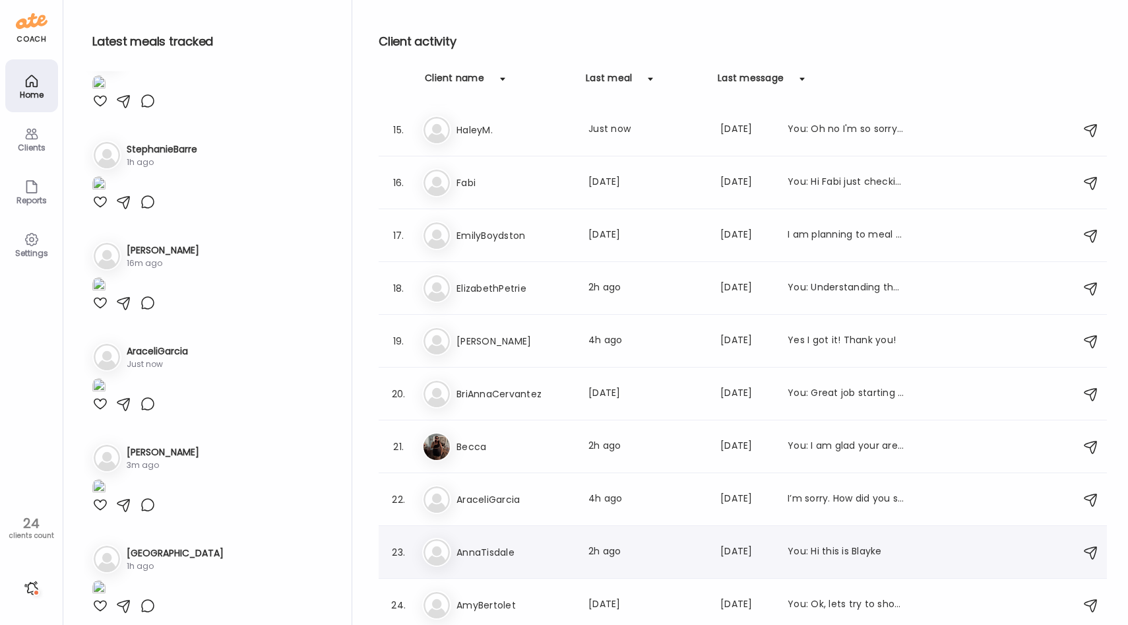
click at [463, 562] on div "An AnnaTisdale Last meal: 2h ago Last message: [DATE] You: Hi this is [PERSON_N…" at bounding box center [744, 552] width 645 height 29
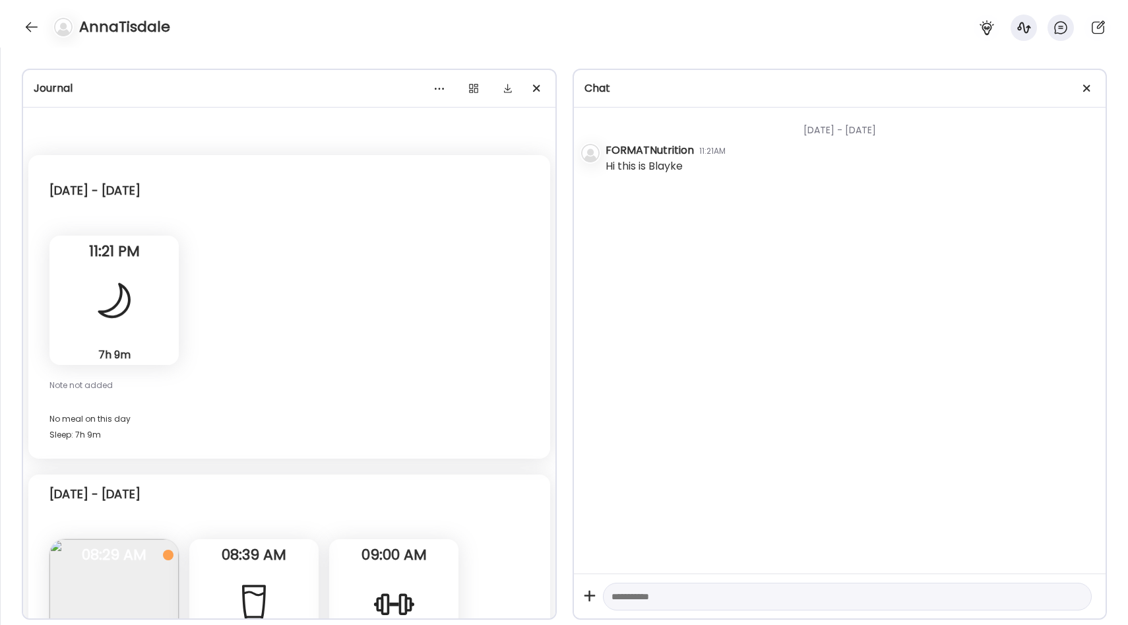
scroll to position [38, 0]
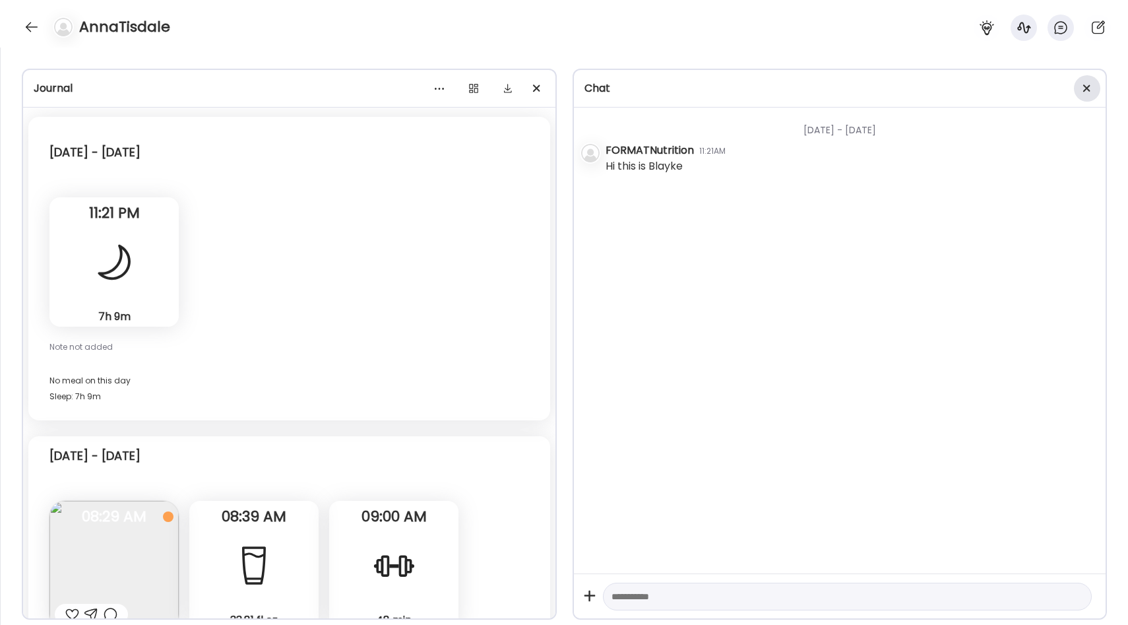
click at [1083, 83] on div at bounding box center [1087, 88] width 26 height 26
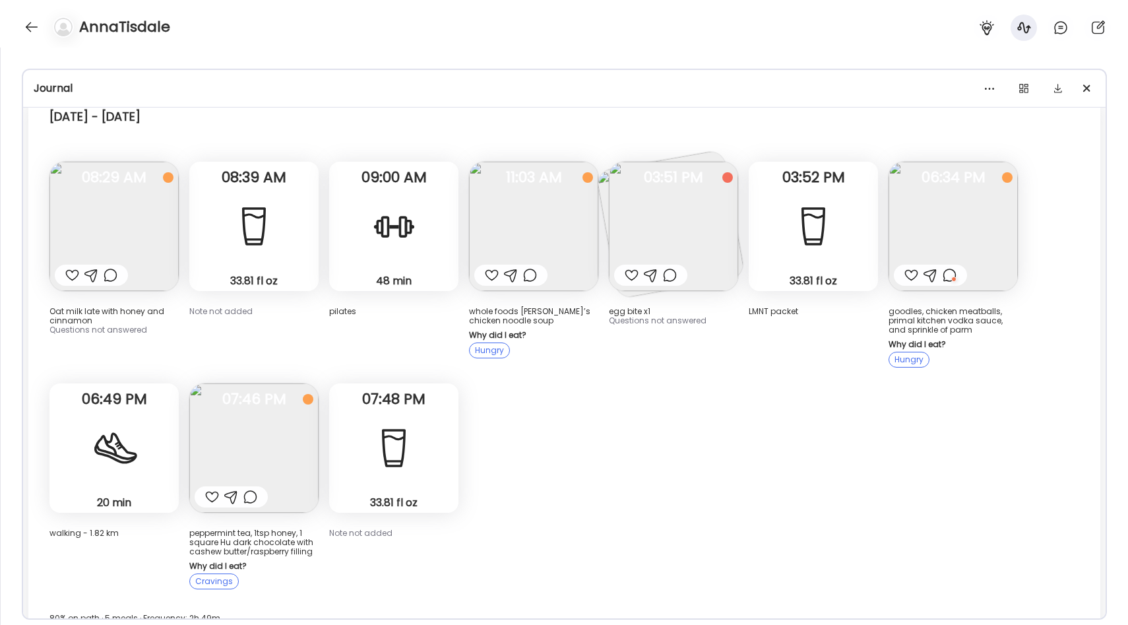
scroll to position [384, 0]
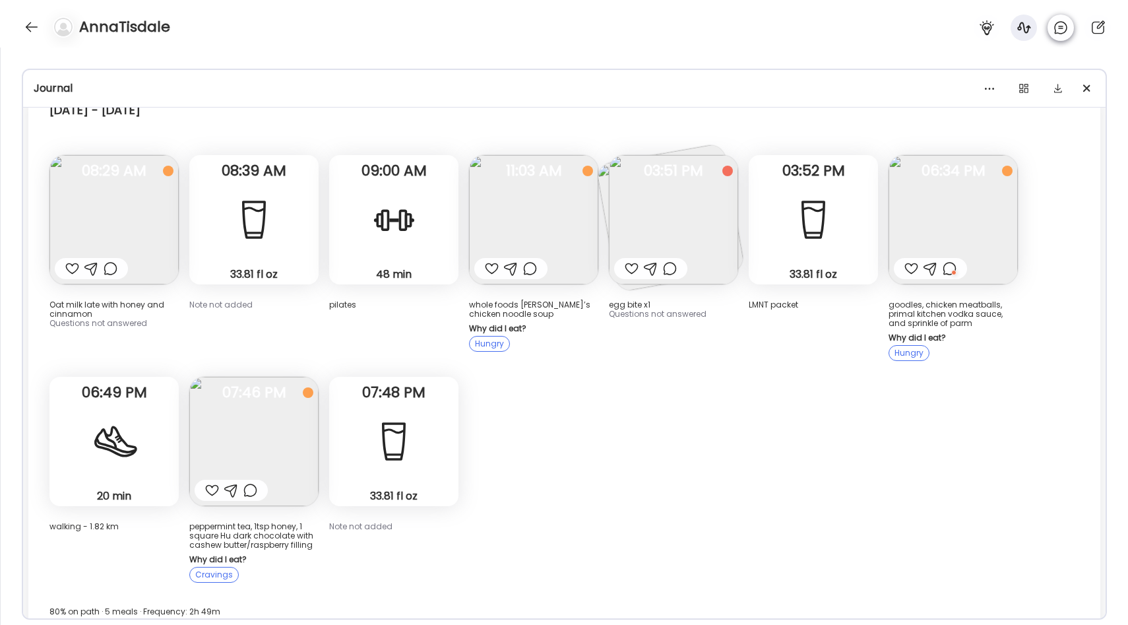
click at [1059, 31] on icon at bounding box center [1061, 28] width 16 height 16
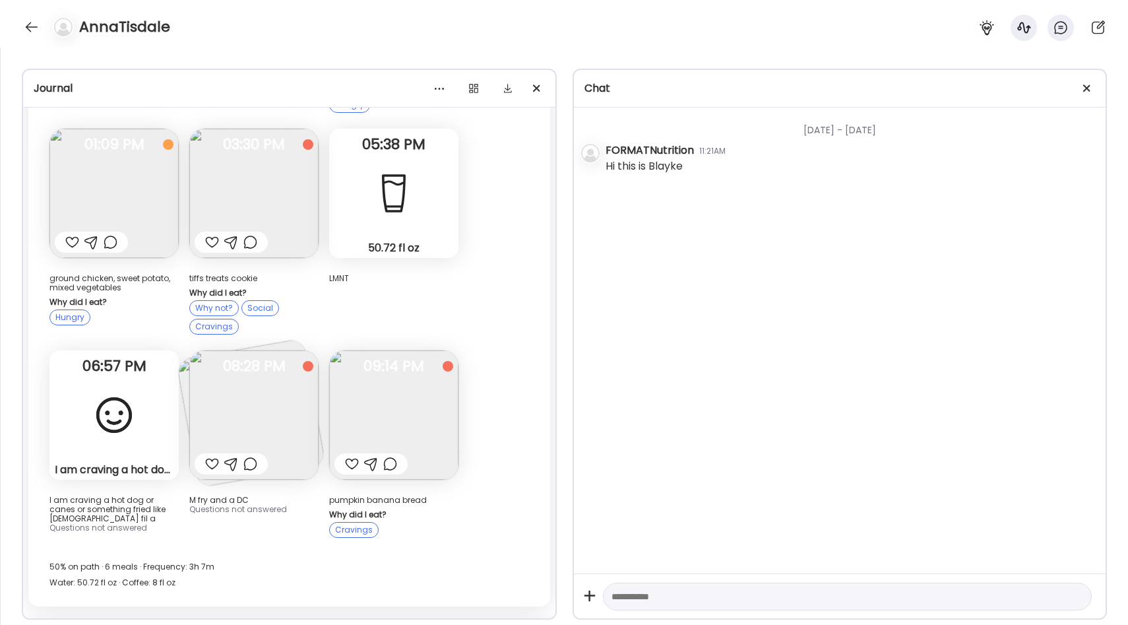
scroll to position [2100, 0]
click at [151, 412] on div "I am craving a hot dog or canes or something fried like [DEMOGRAPHIC_DATA] fil …" at bounding box center [113, 413] width 129 height 129
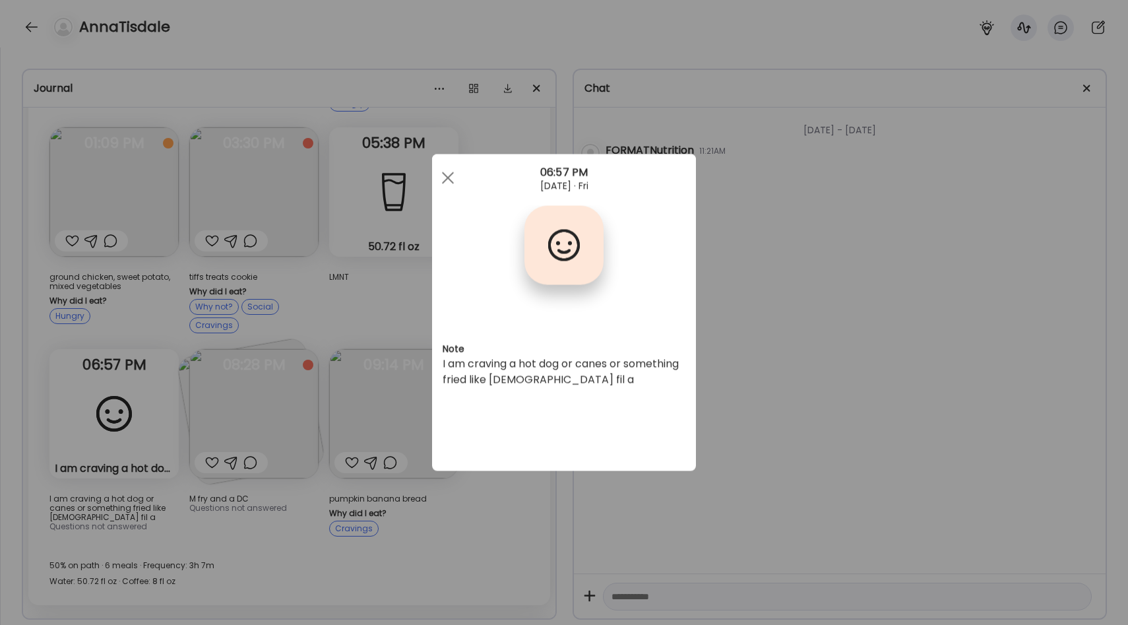
click at [395, 399] on div "Ate Coach Dashboard Wahoo! It’s official Take a moment to set up your Coach Pro…" at bounding box center [564, 312] width 1128 height 625
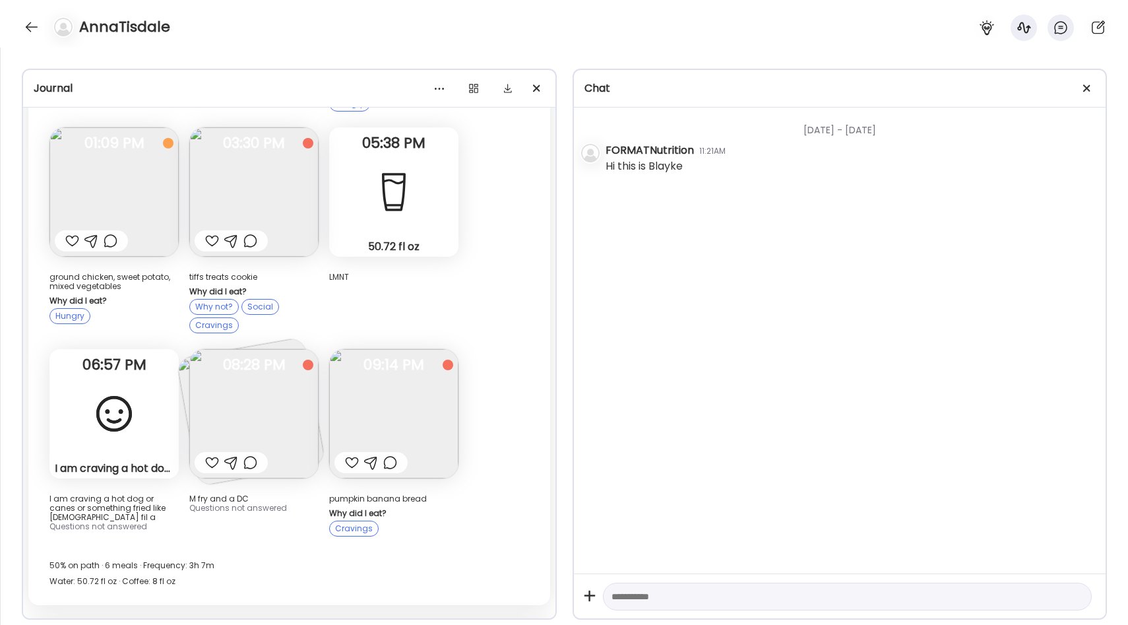
click at [264, 422] on img at bounding box center [253, 413] width 129 height 129
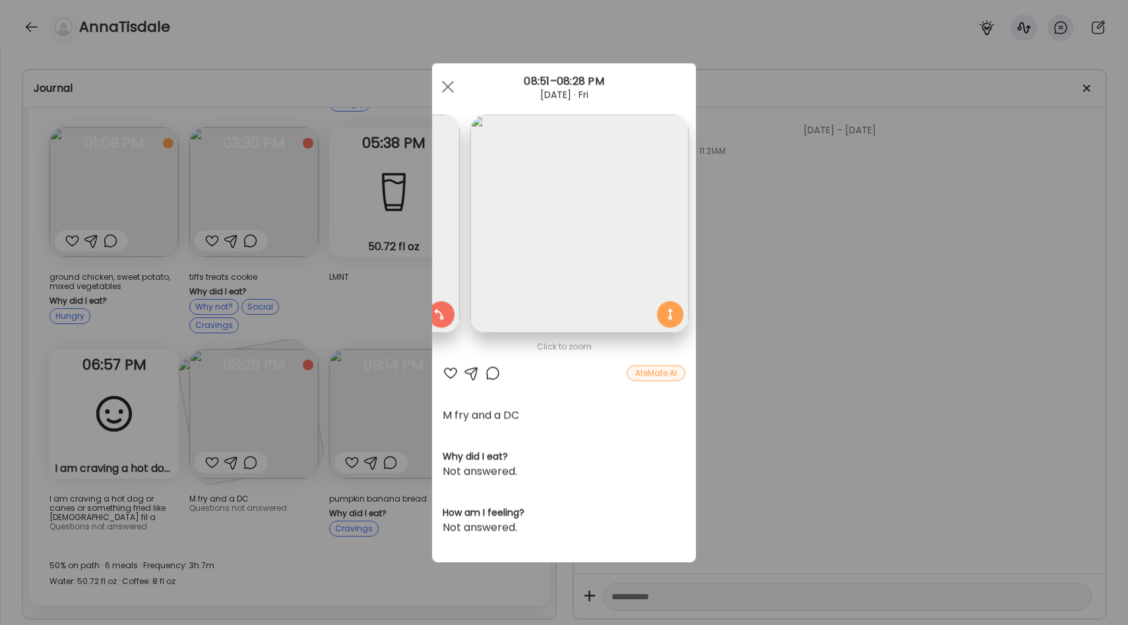
scroll to position [0, 215]
click at [448, 369] on div at bounding box center [451, 374] width 16 height 16
click at [334, 310] on div "Ate Coach Dashboard Wahoo! It’s official Take a moment to set up your Coach Pro…" at bounding box center [564, 312] width 1128 height 625
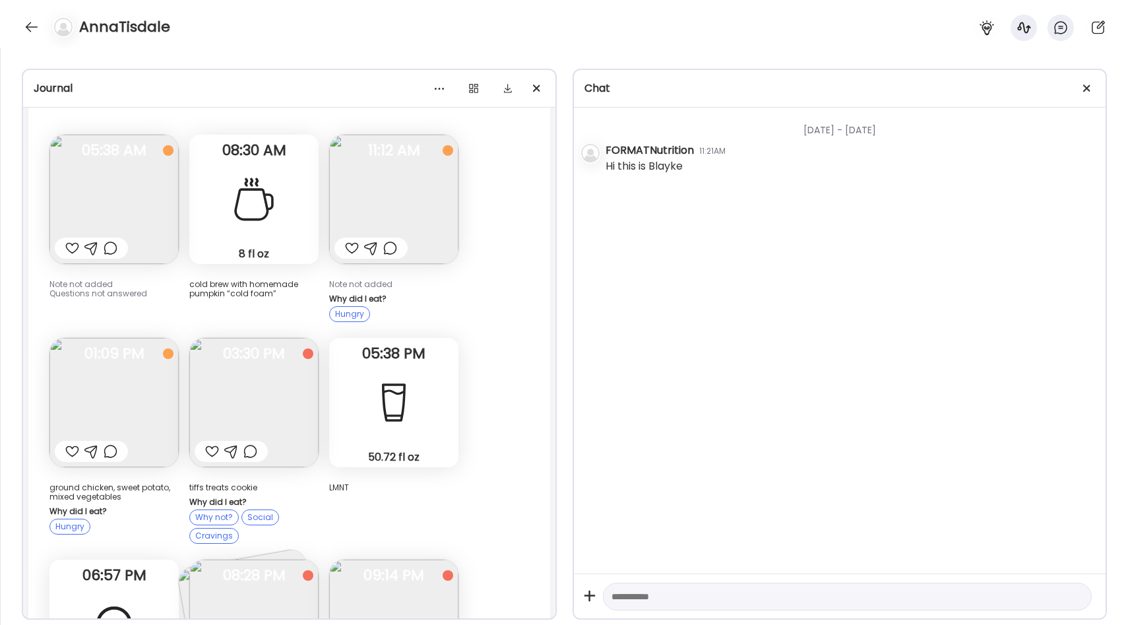
scroll to position [1875, 0]
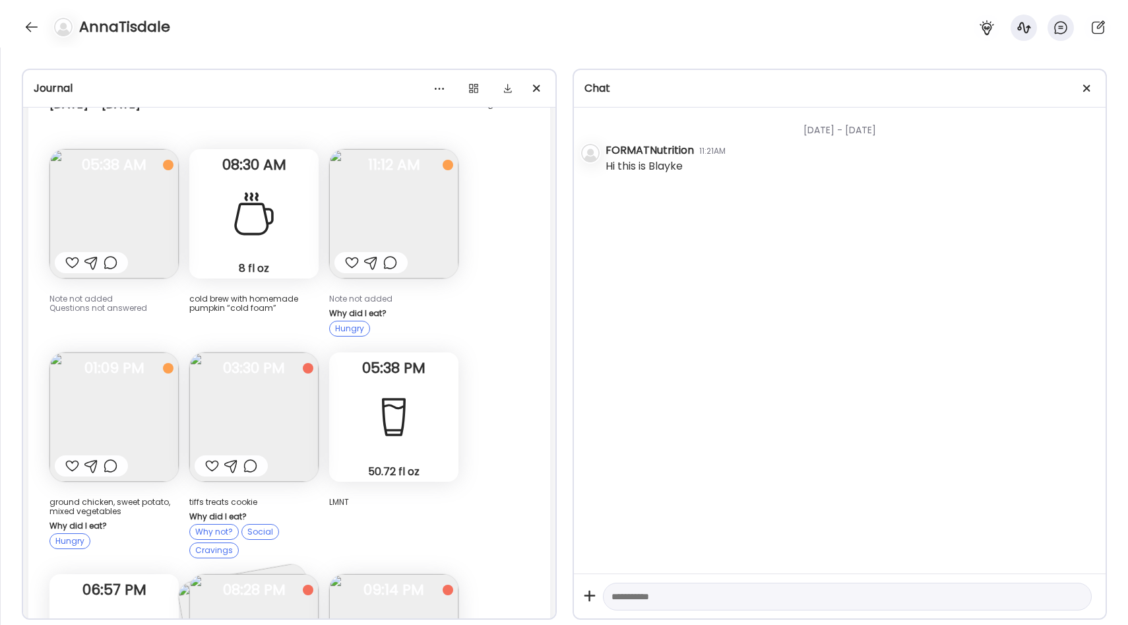
click at [140, 205] on img at bounding box center [113, 213] width 129 height 129
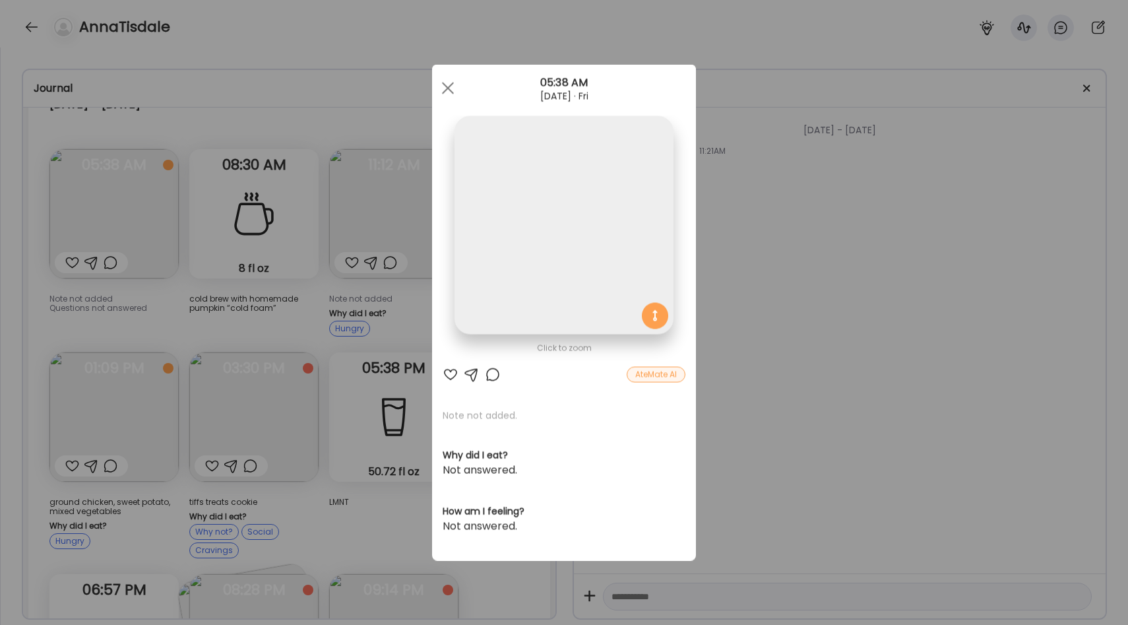
scroll to position [0, 0]
click at [307, 336] on div "Ate Coach Dashboard Wahoo! It’s official Take a moment to set up your Coach Pro…" at bounding box center [564, 312] width 1128 height 625
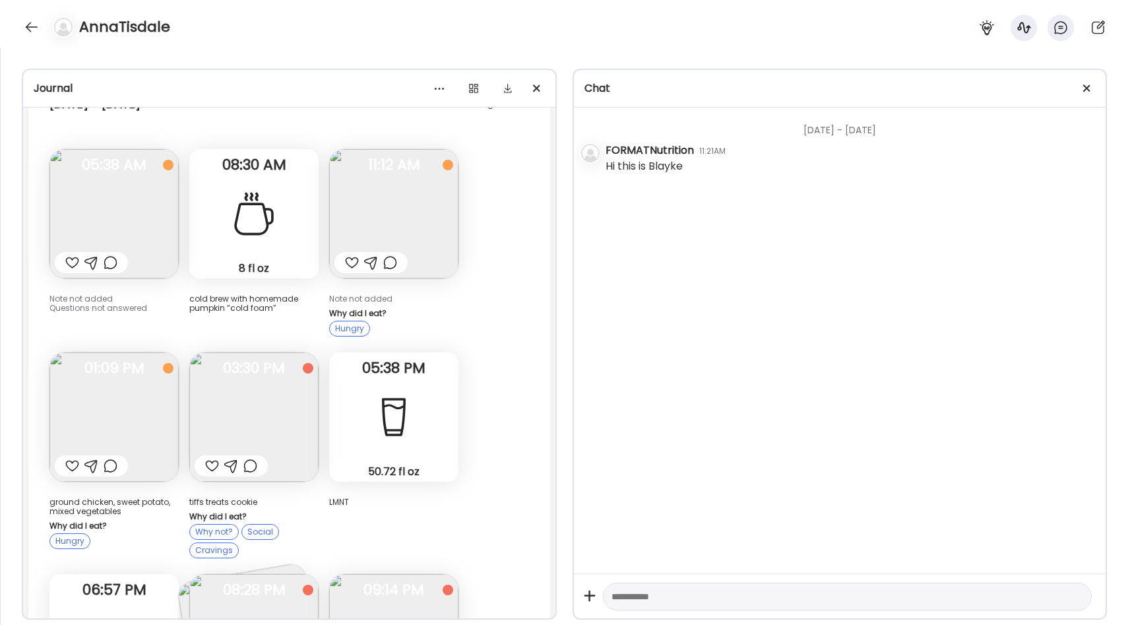
click at [71, 259] on div at bounding box center [72, 263] width 14 height 16
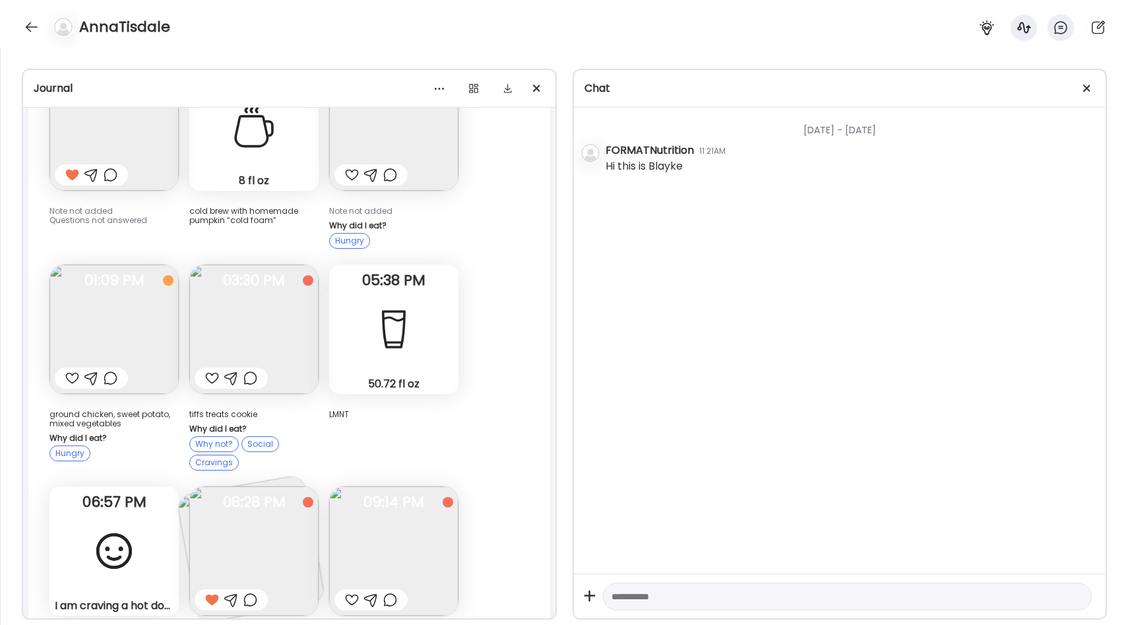
scroll to position [1995, 0]
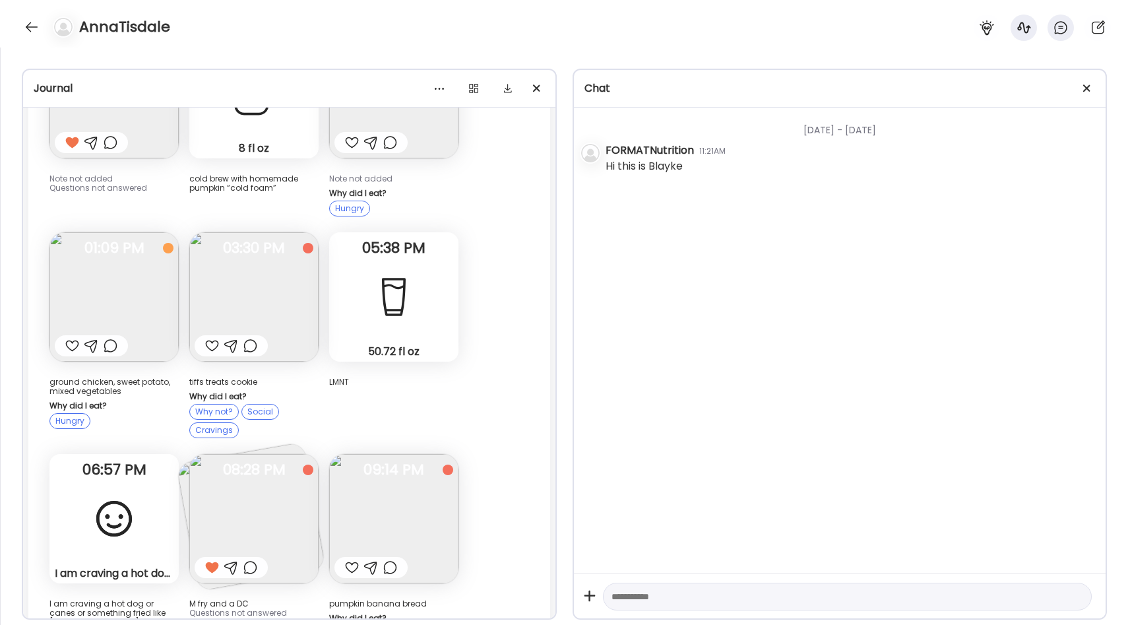
click at [71, 342] on div at bounding box center [72, 346] width 14 height 16
click at [289, 265] on img at bounding box center [253, 296] width 129 height 129
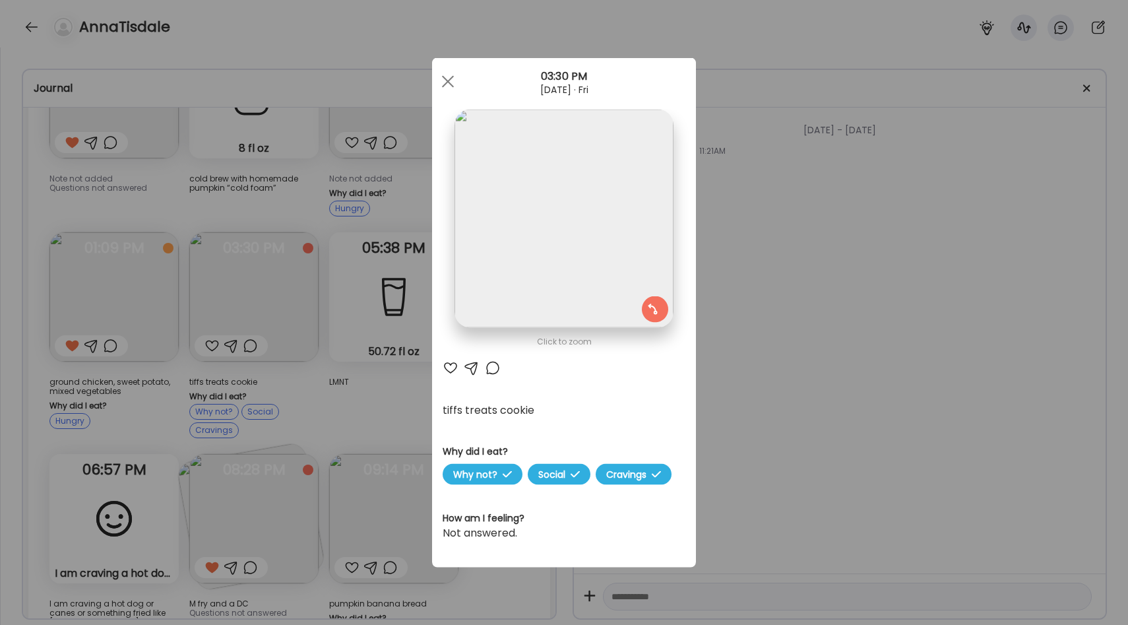
click at [369, 385] on div "Ate Coach Dashboard Wahoo! It’s official Take a moment to set up your Coach Pro…" at bounding box center [564, 312] width 1128 height 625
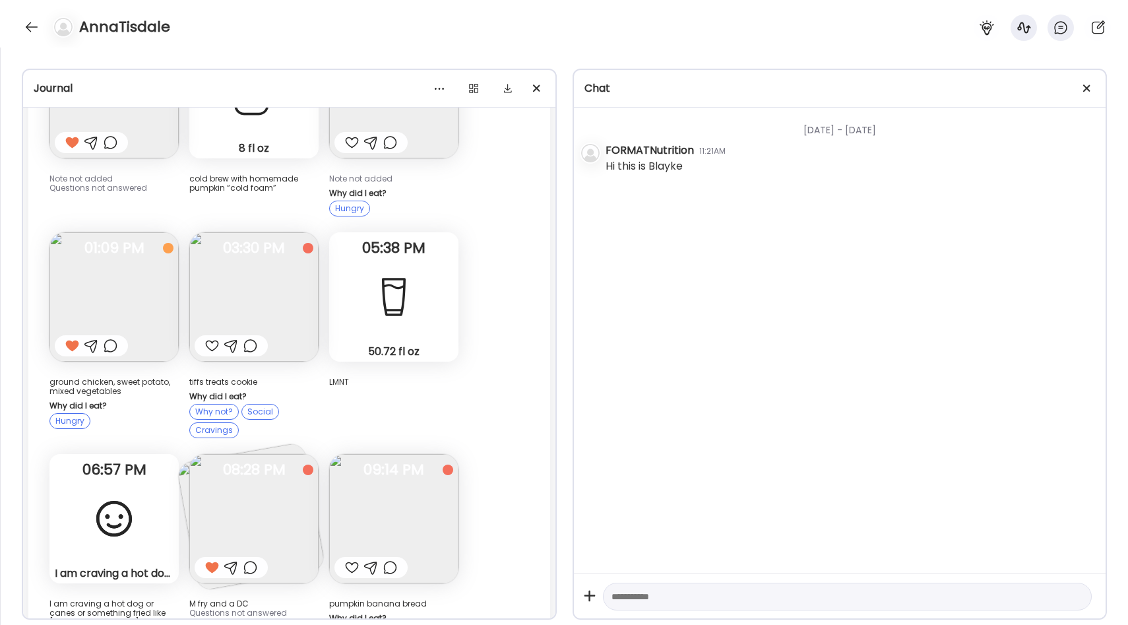
click at [300, 493] on img at bounding box center [253, 518] width 129 height 129
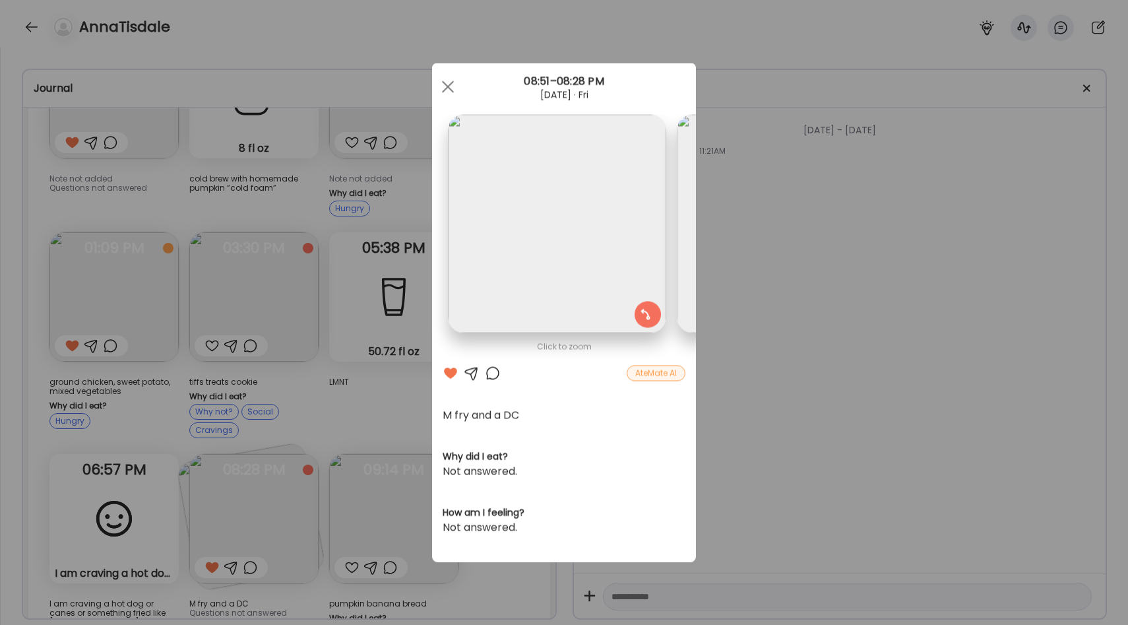
scroll to position [0, 215]
click at [372, 482] on div "Ate Coach Dashboard Wahoo! It’s official Take a moment to set up your Coach Pro…" at bounding box center [564, 312] width 1128 height 625
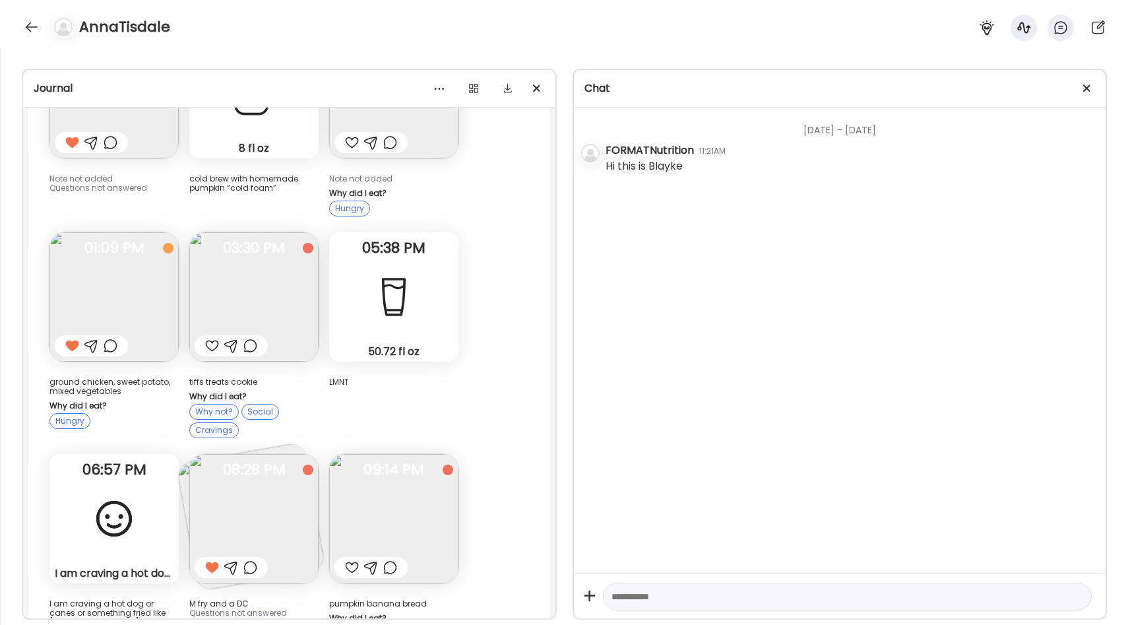
click at [389, 497] on img at bounding box center [393, 518] width 129 height 129
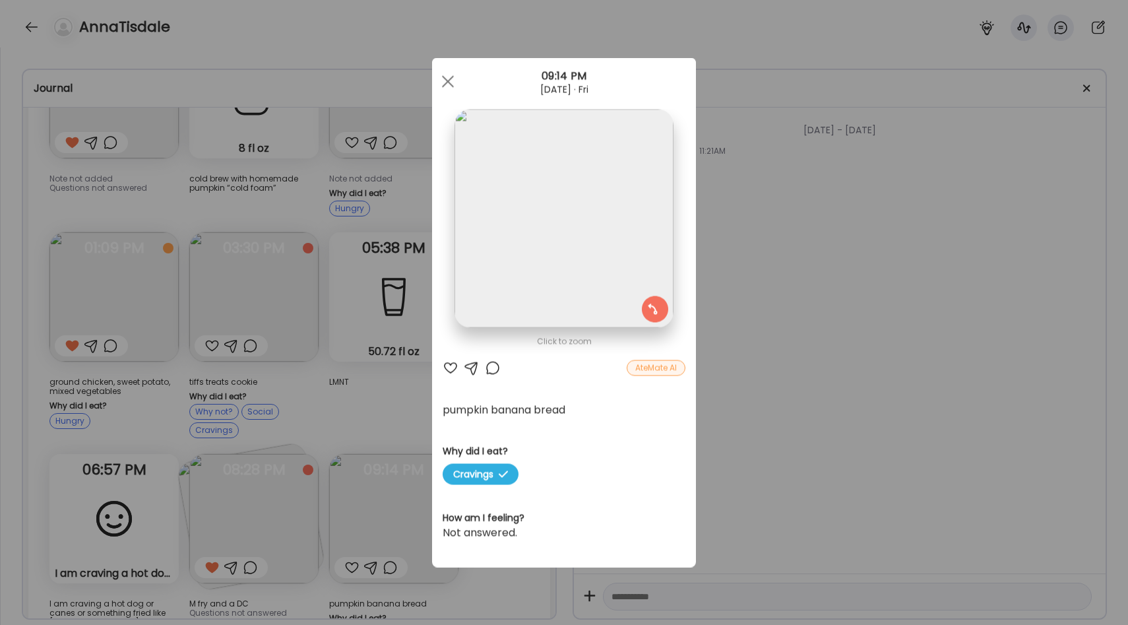
click at [366, 401] on div "Ate Coach Dashboard Wahoo! It’s official Take a moment to set up your Coach Pro…" at bounding box center [564, 312] width 1128 height 625
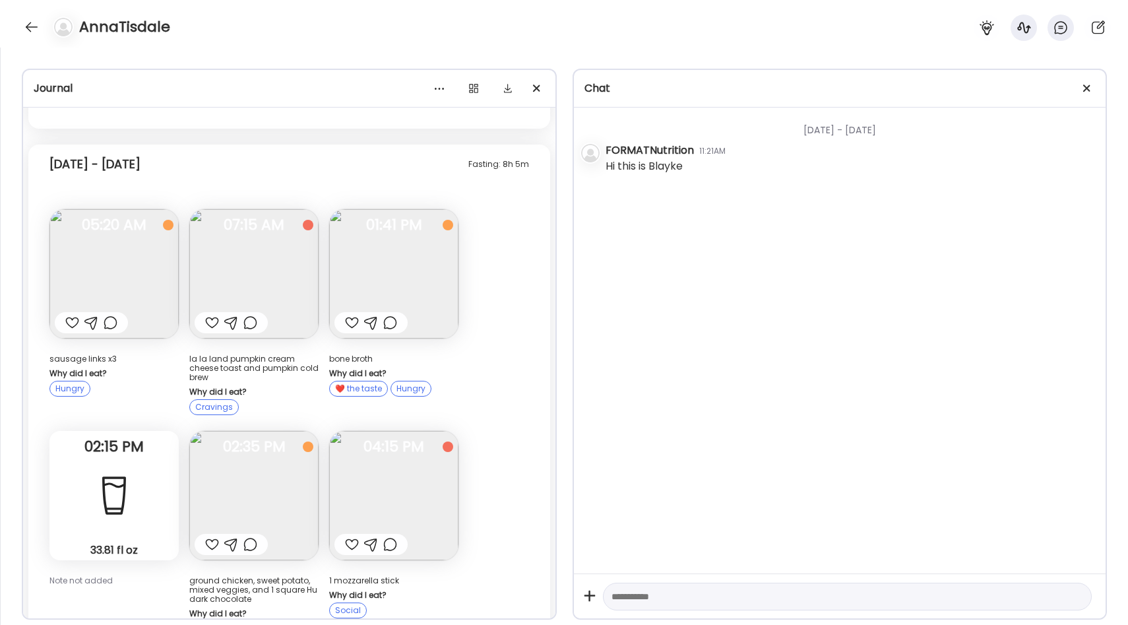
scroll to position [2577, 0]
click at [267, 256] on img at bounding box center [253, 273] width 129 height 129
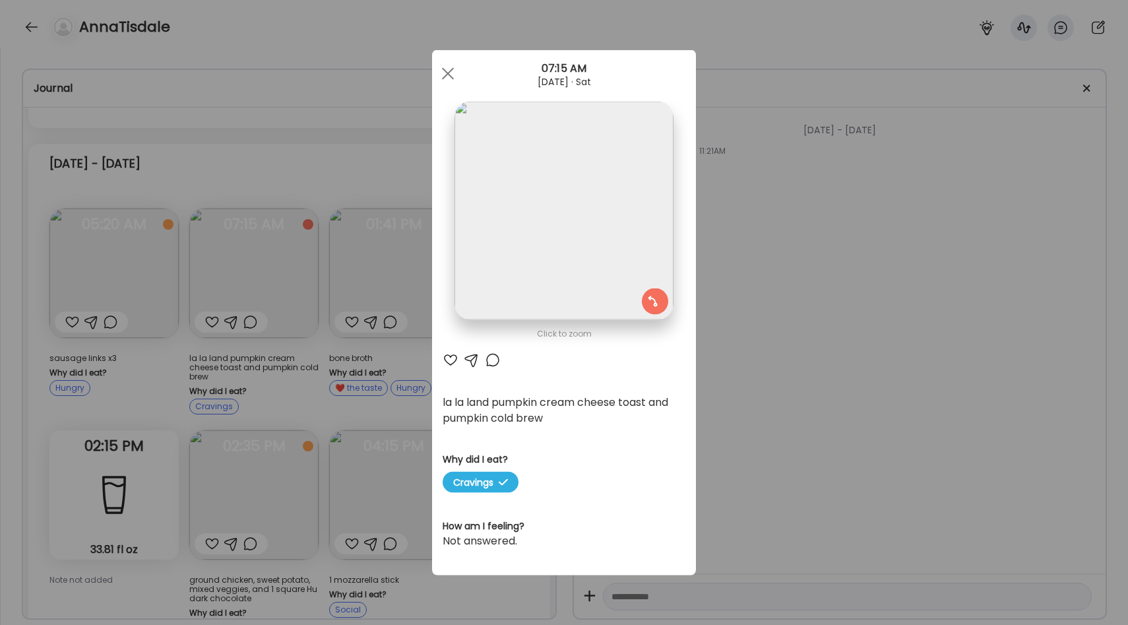
click at [340, 388] on div "Ate Coach Dashboard Wahoo! It’s official Take a moment to set up your Coach Pro…" at bounding box center [564, 312] width 1128 height 625
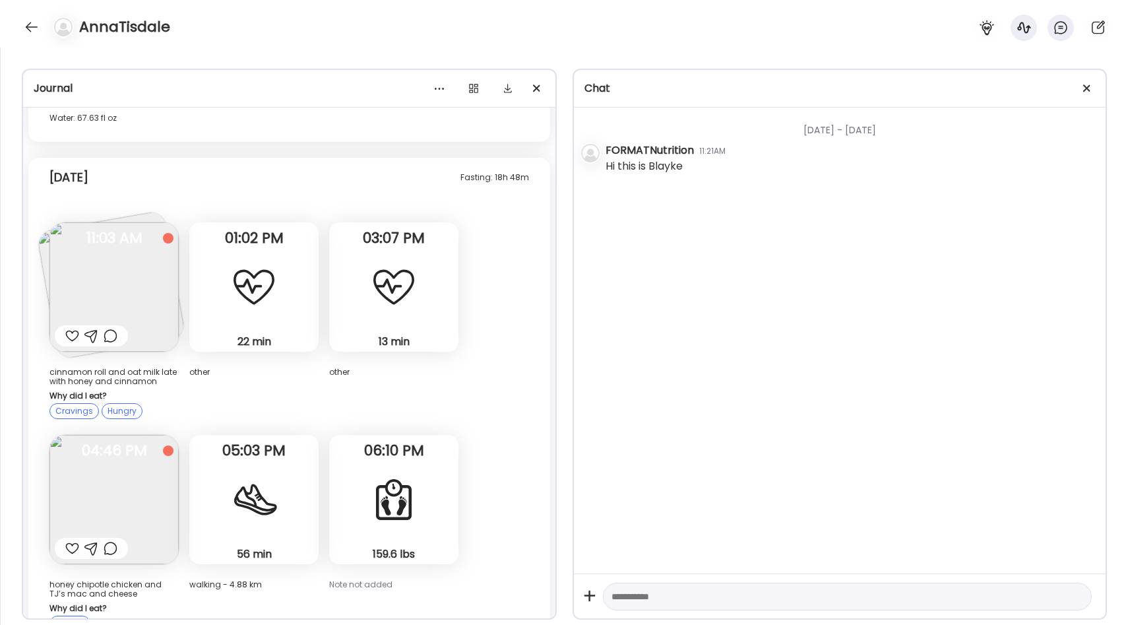
scroll to position [3306, 0]
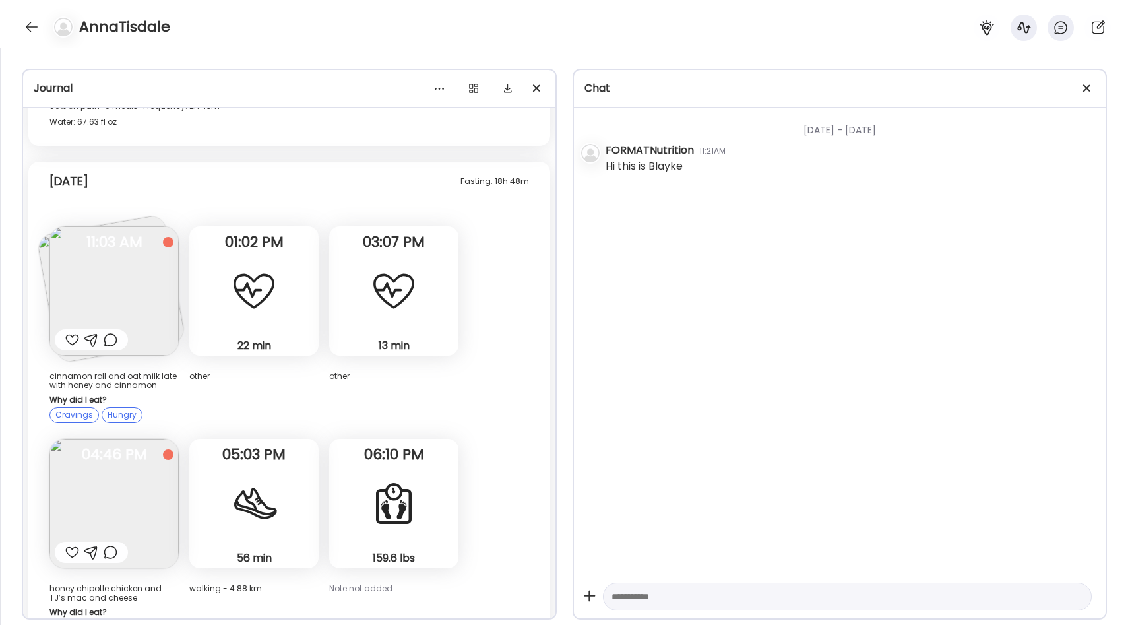
click at [135, 276] on img at bounding box center [113, 290] width 129 height 129
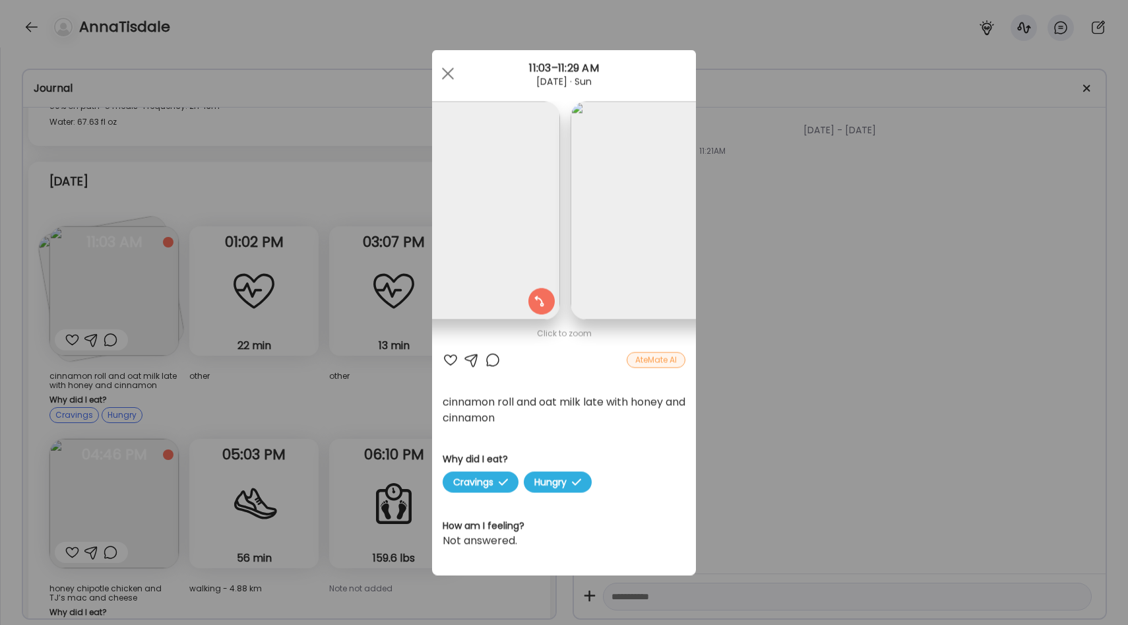
scroll to position [0, 215]
click at [449, 361] on div at bounding box center [451, 360] width 16 height 16
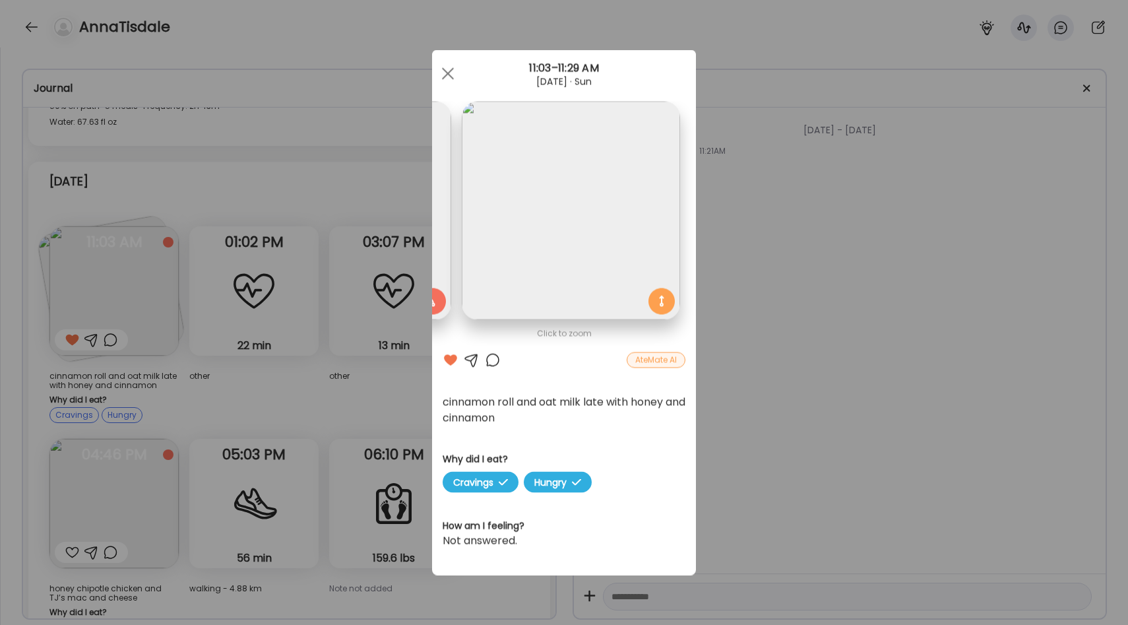
click at [373, 402] on div "Ate Coach Dashboard Wahoo! It’s official Take a moment to set up your Coach Pro…" at bounding box center [564, 312] width 1128 height 625
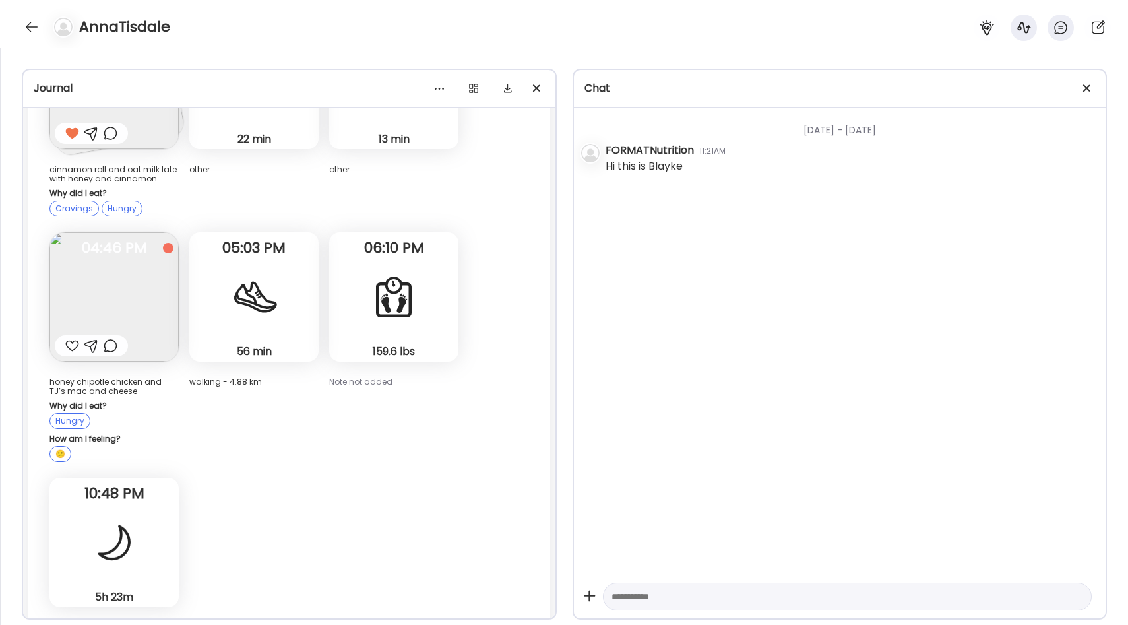
scroll to position [3514, 0]
click at [144, 294] on img at bounding box center [113, 295] width 129 height 129
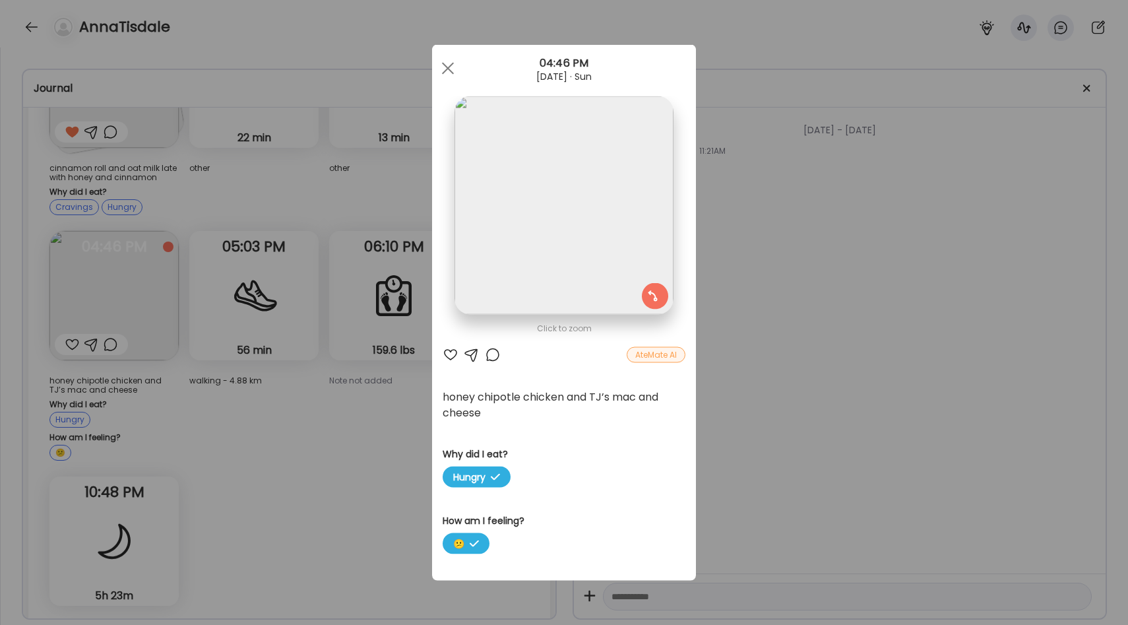
click at [339, 367] on div "Ate Coach Dashboard Wahoo! It’s official Take a moment to set up your Coach Pro…" at bounding box center [564, 312] width 1128 height 625
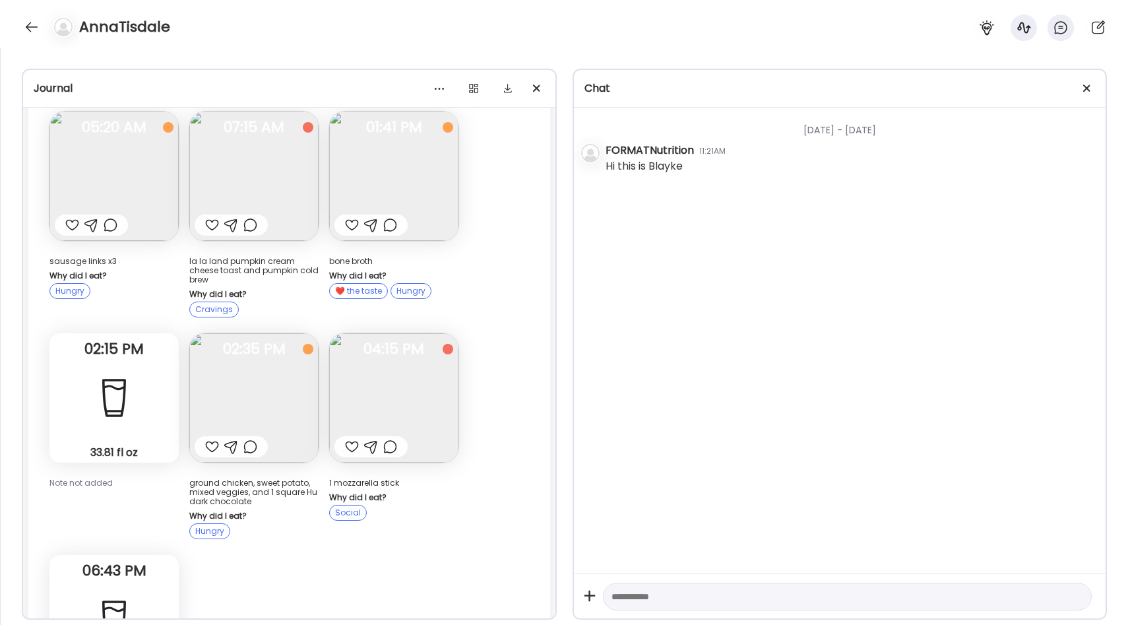
scroll to position [2683, 0]
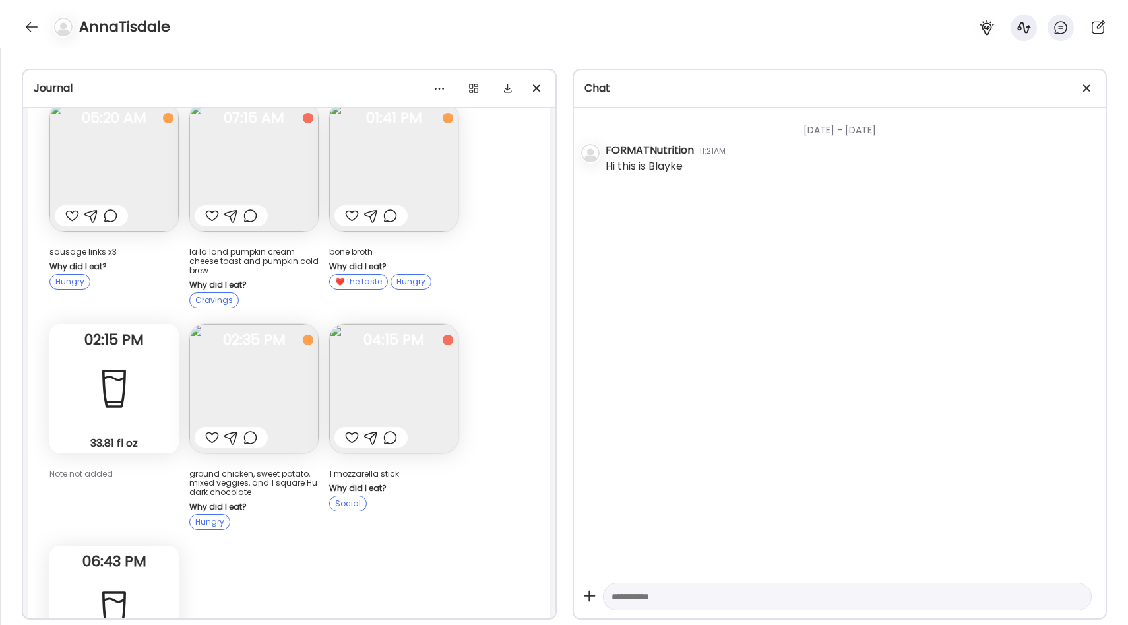
click at [288, 371] on img at bounding box center [253, 388] width 129 height 129
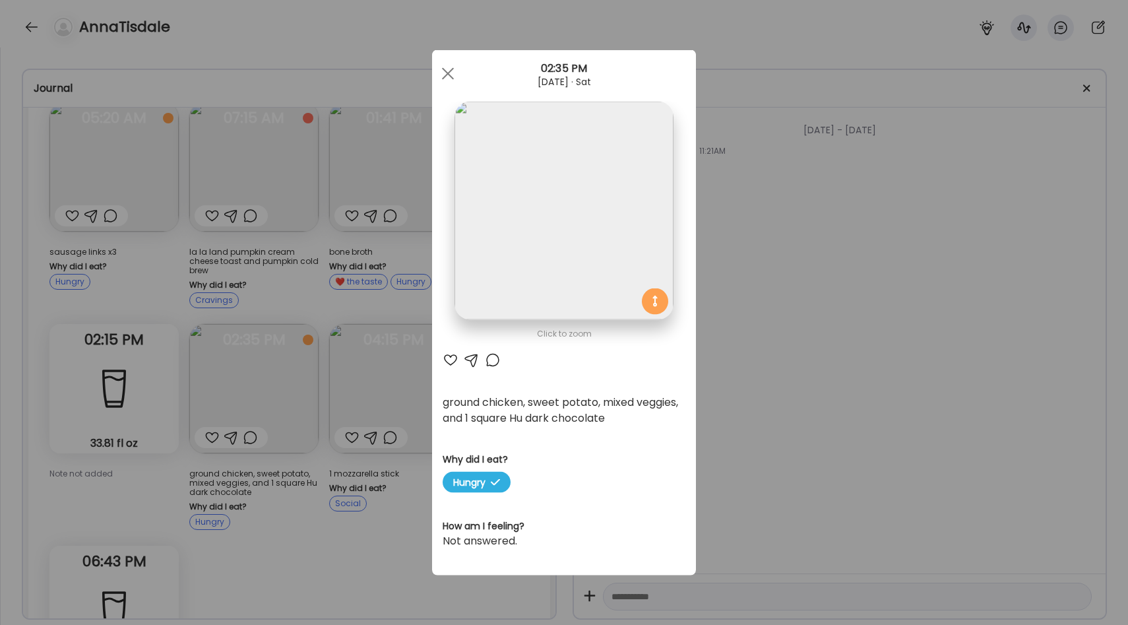
click at [363, 362] on div "Ate Coach Dashboard Wahoo! It’s official Take a moment to set up your Coach Pro…" at bounding box center [564, 312] width 1128 height 625
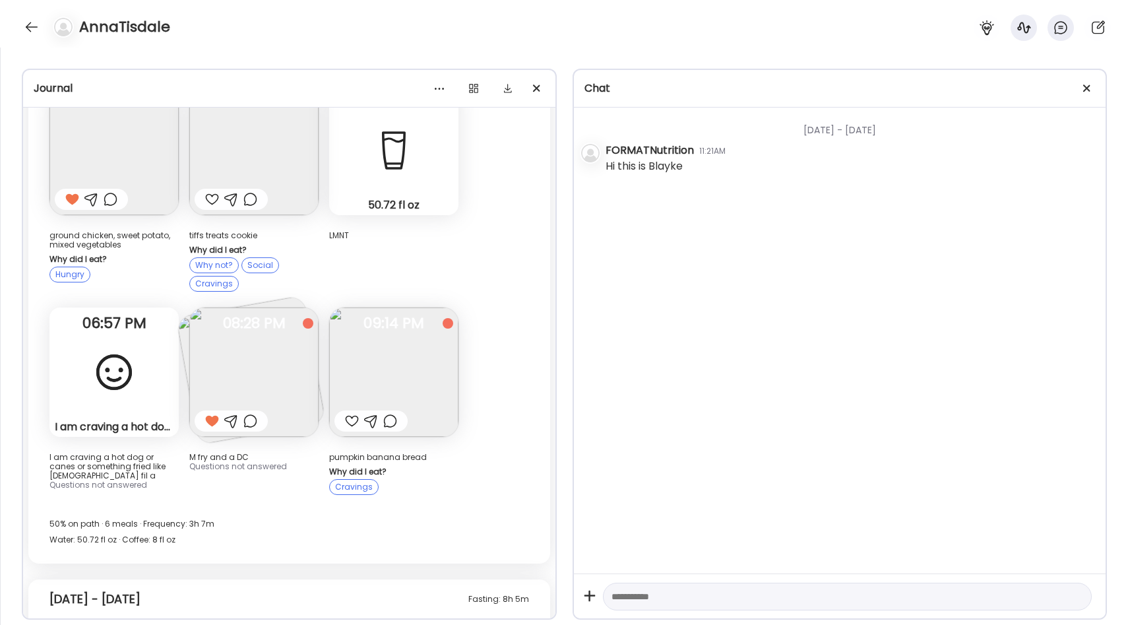
scroll to position [2106, 0]
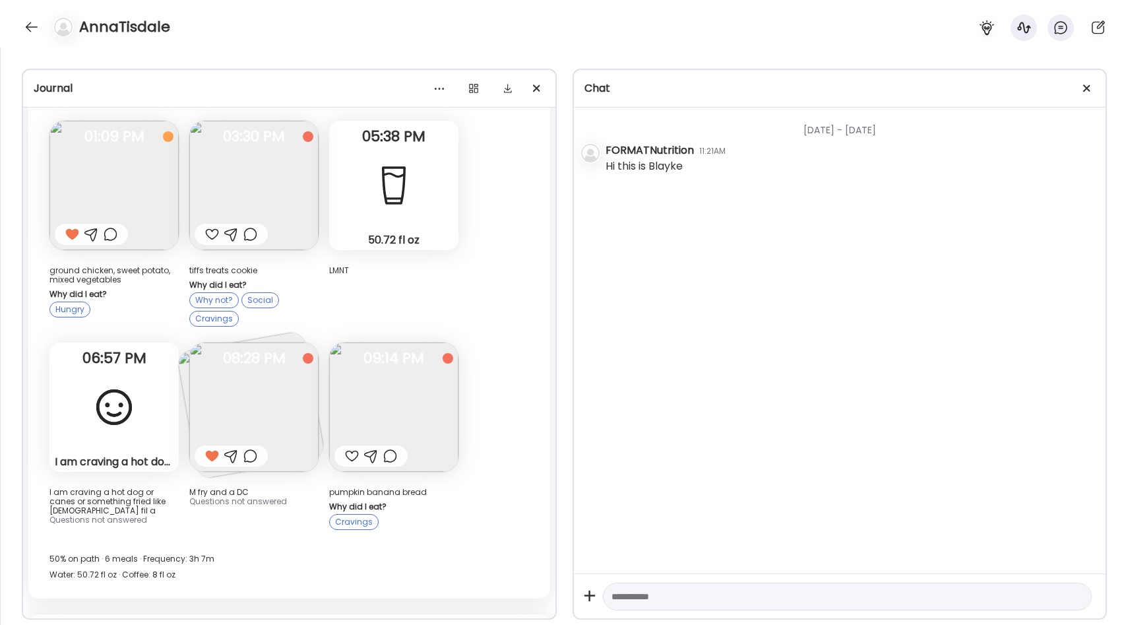
click at [118, 192] on img at bounding box center [113, 185] width 129 height 129
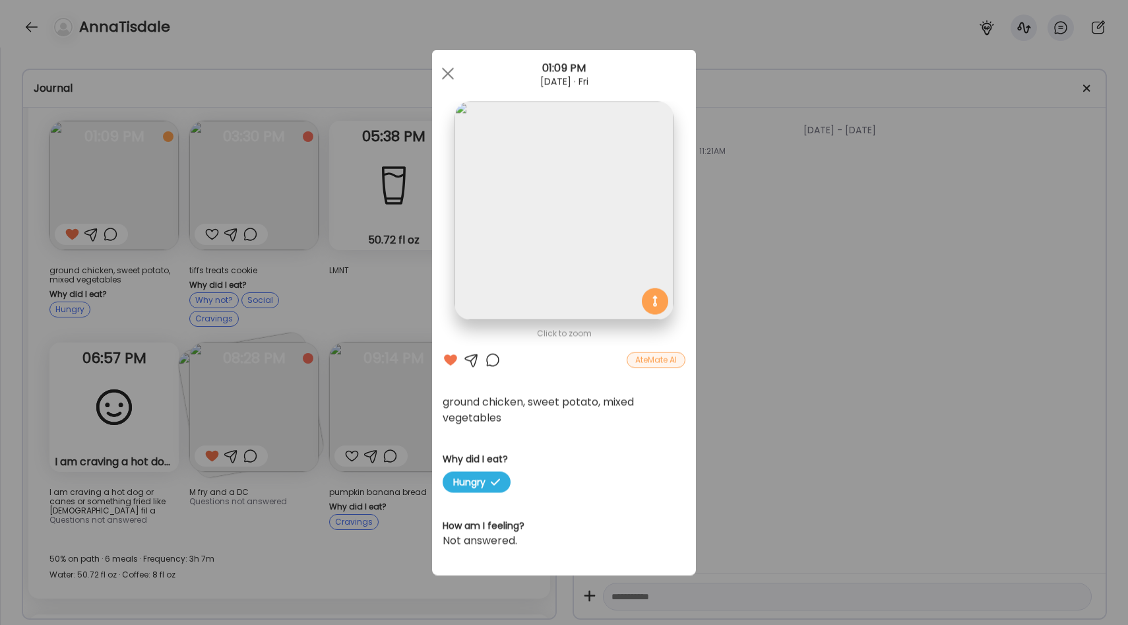
click at [353, 273] on div "Ate Coach Dashboard Wahoo! It’s official Take a moment to set up your Coach Pro…" at bounding box center [564, 312] width 1128 height 625
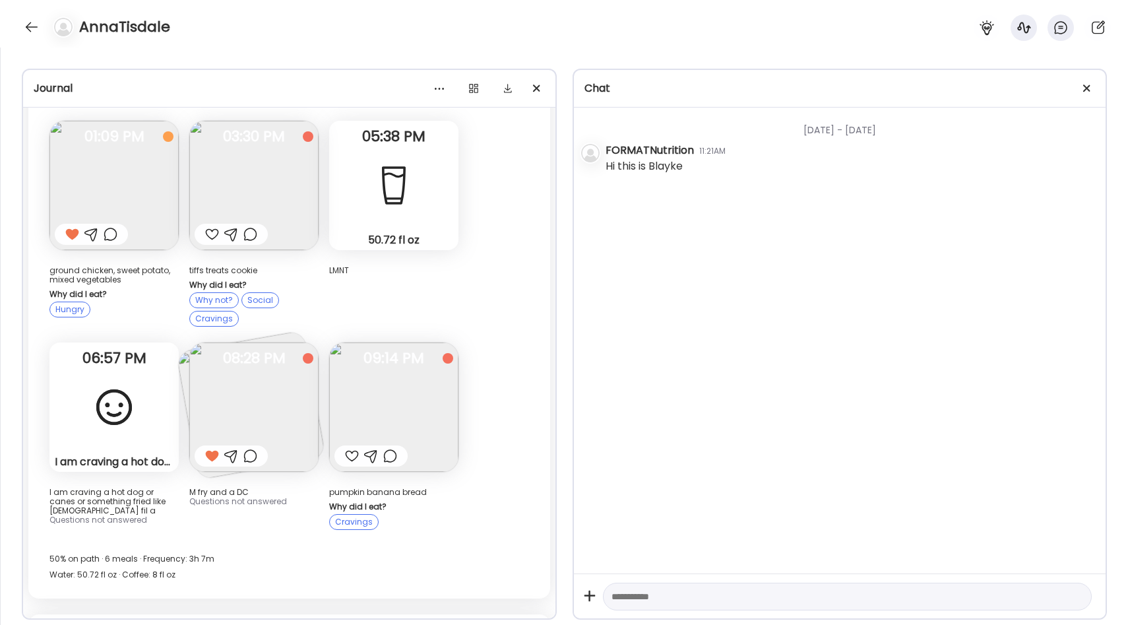
click at [642, 595] on textarea at bounding box center [836, 597] width 449 height 16
type textarea "**********"
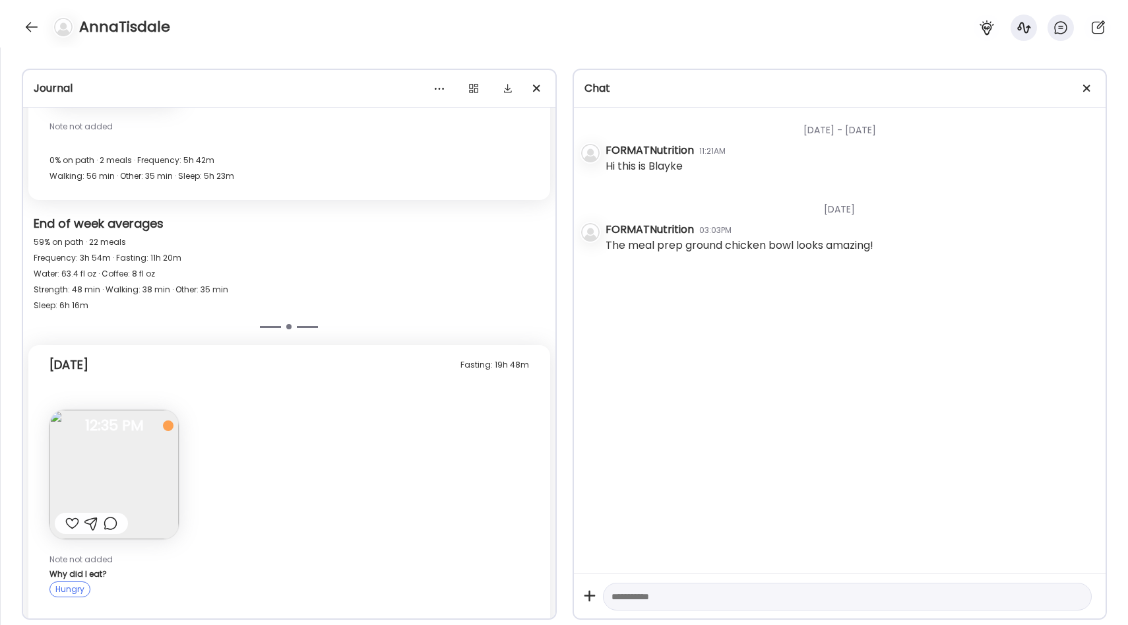
scroll to position [4041, 0]
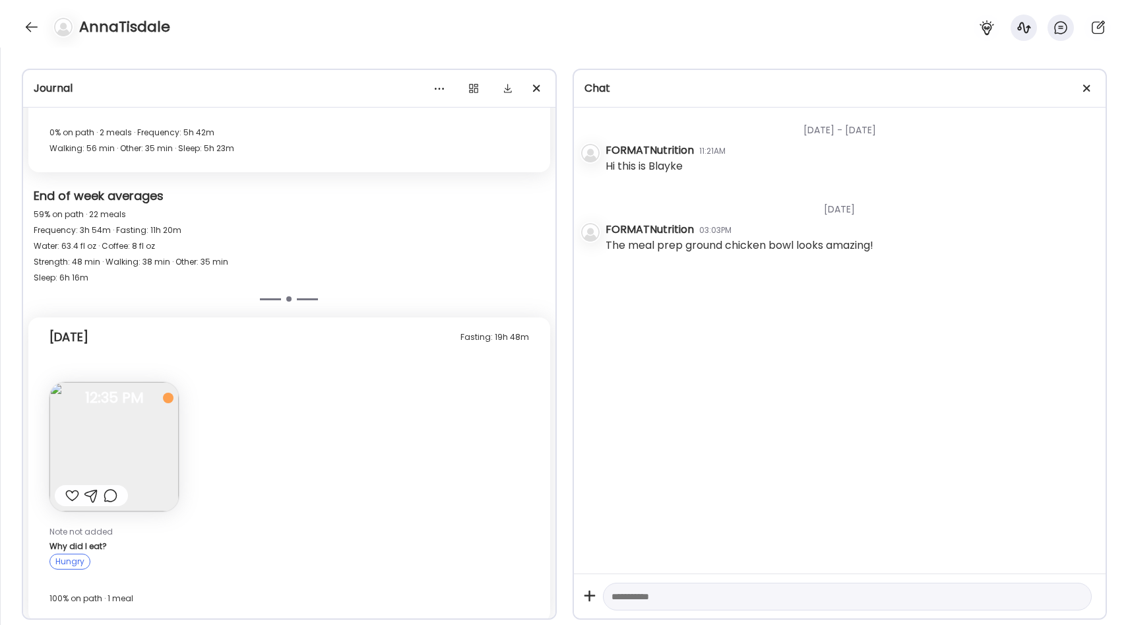
click at [75, 488] on div at bounding box center [72, 496] width 14 height 16
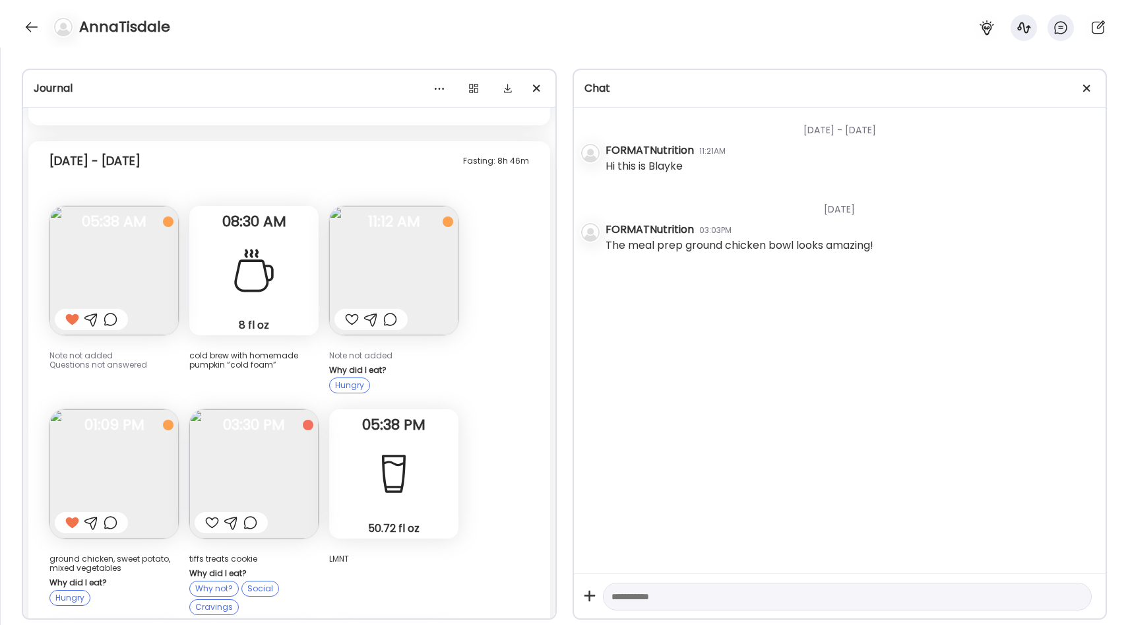
scroll to position [2152, 0]
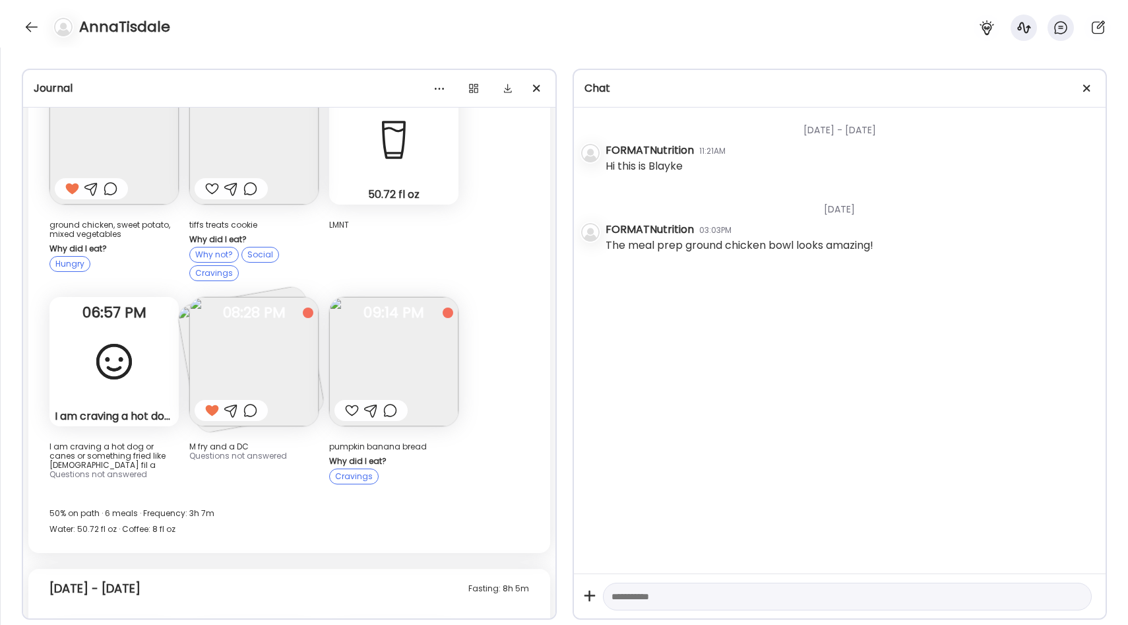
click at [627, 593] on textarea at bounding box center [836, 597] width 449 height 16
type textarea "**********"
click at [25, 24] on div at bounding box center [31, 26] width 21 height 21
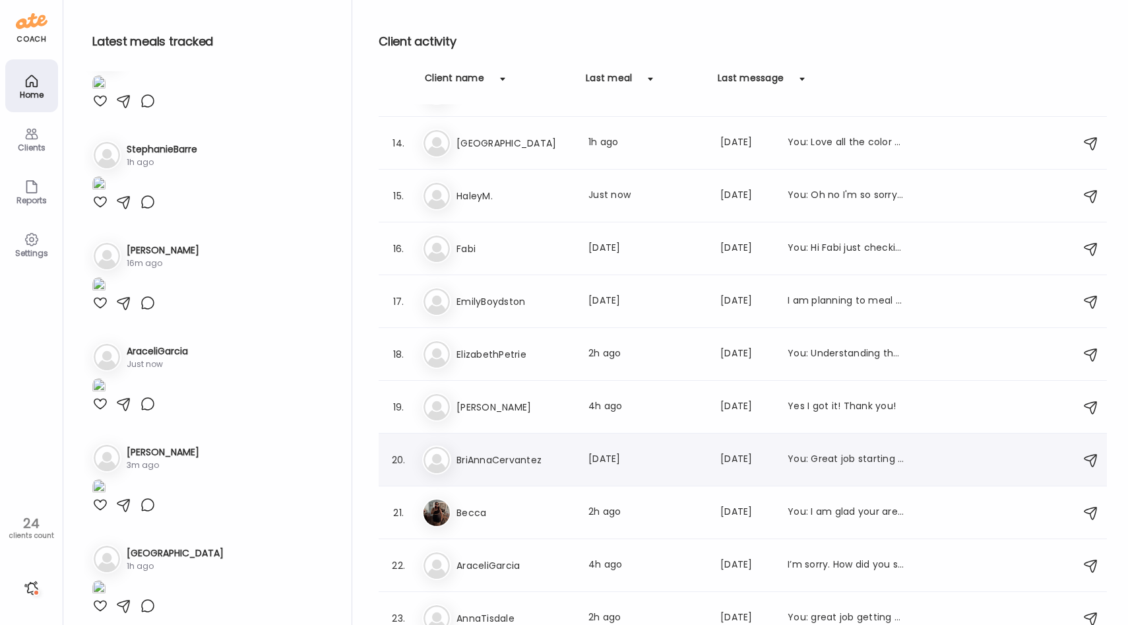
scroll to position [740, 0]
